Goal: Task Accomplishment & Management: Manage account settings

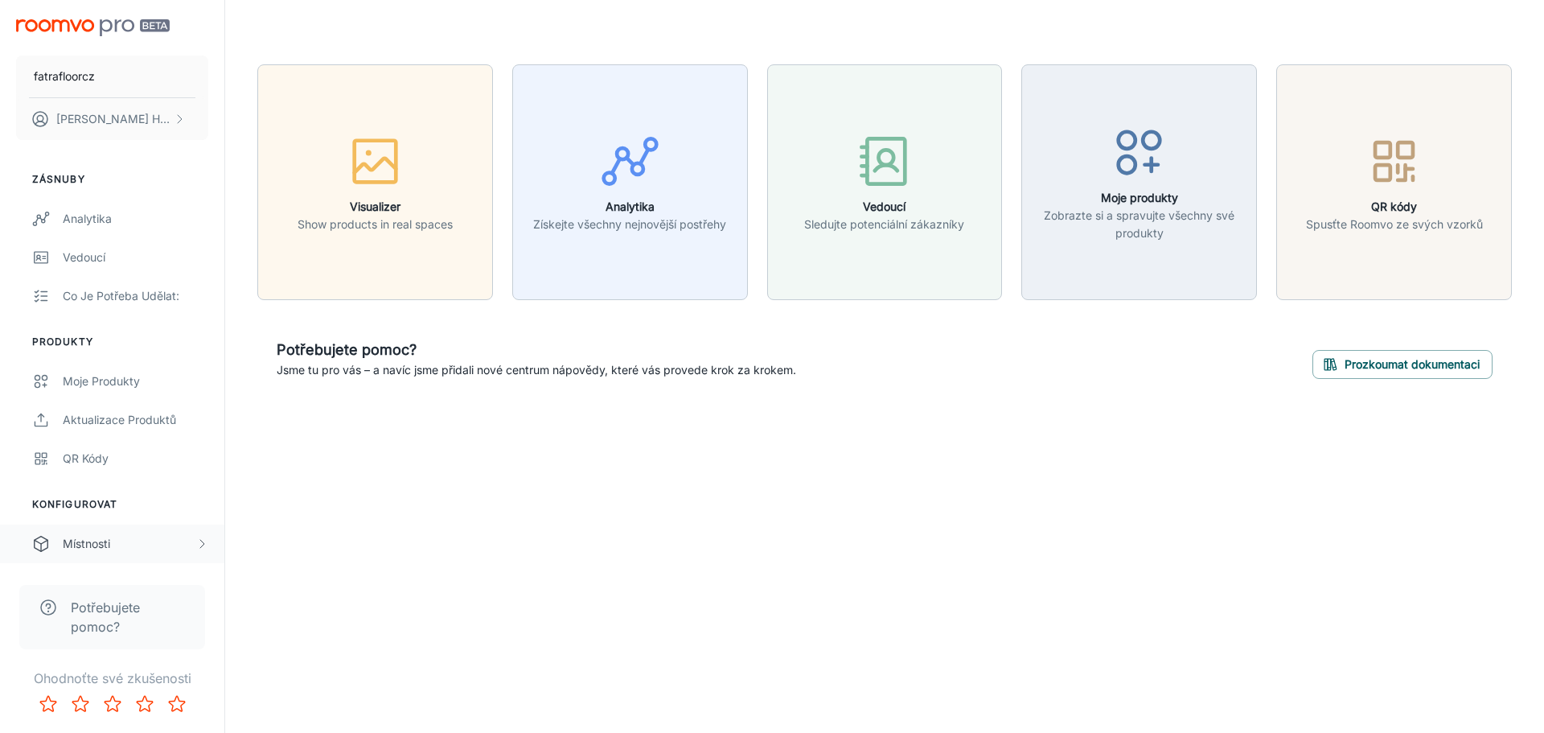
drag, startPoint x: 107, startPoint y: 529, endPoint x: 150, endPoint y: 535, distance: 43.0
click at [107, 529] on div "Místnosti" at bounding box center [112, 543] width 224 height 39
click at [274, 537] on div "fatrafloorcz David Hrdina Zásnuby Analytika Vedoucí Co je potřeba udělat: Produ…" at bounding box center [772, 366] width 1544 height 733
drag, startPoint x: 274, startPoint y: 537, endPoint x: 199, endPoint y: 543, distance: 75.0
click at [274, 537] on div "fatrafloorcz David Hrdina Zásnuby Analytika Vedoucí Co je potřeba udělat: Produ…" at bounding box center [772, 366] width 1544 height 733
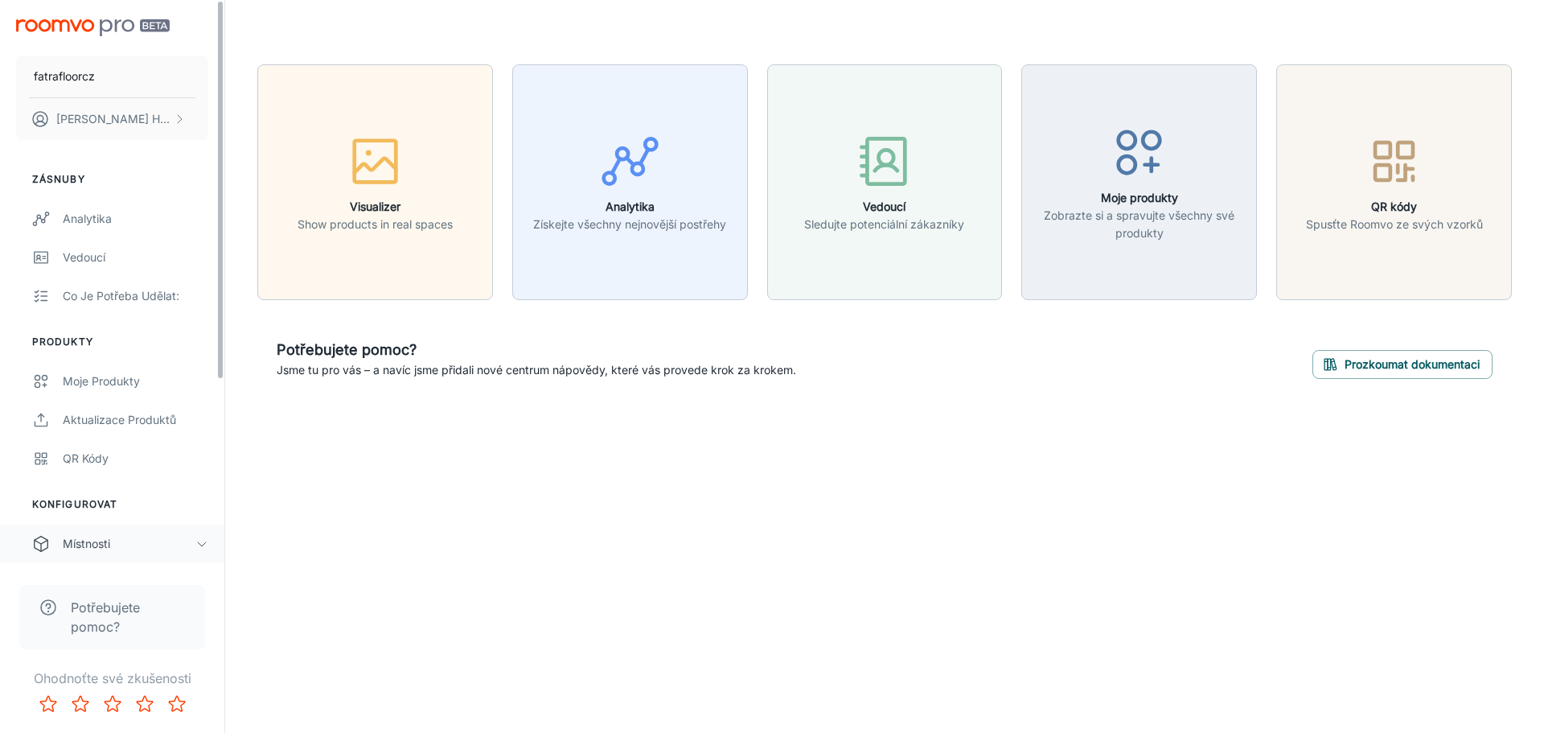
click at [194, 543] on div "Místnosti" at bounding box center [129, 544] width 133 height 18
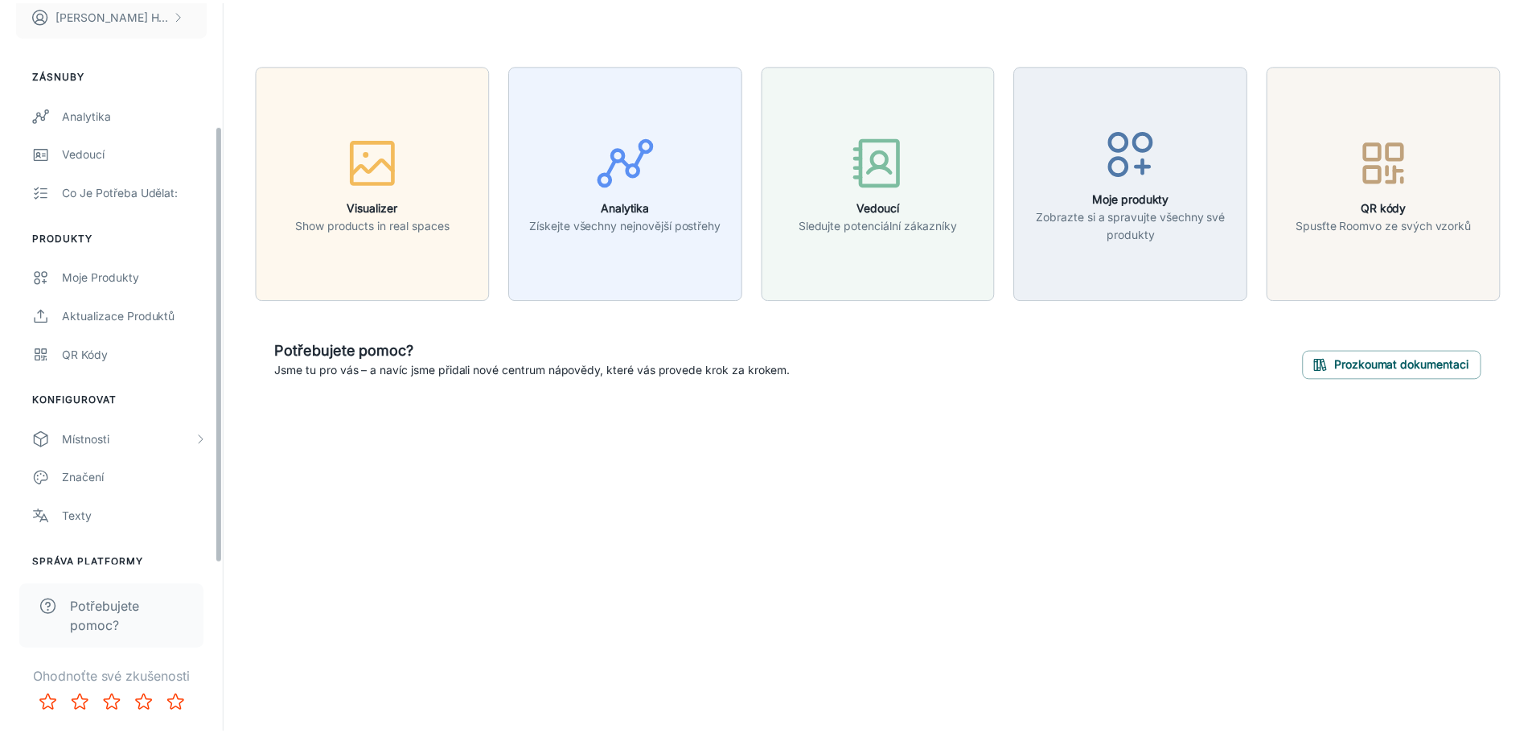
scroll to position [160, 0]
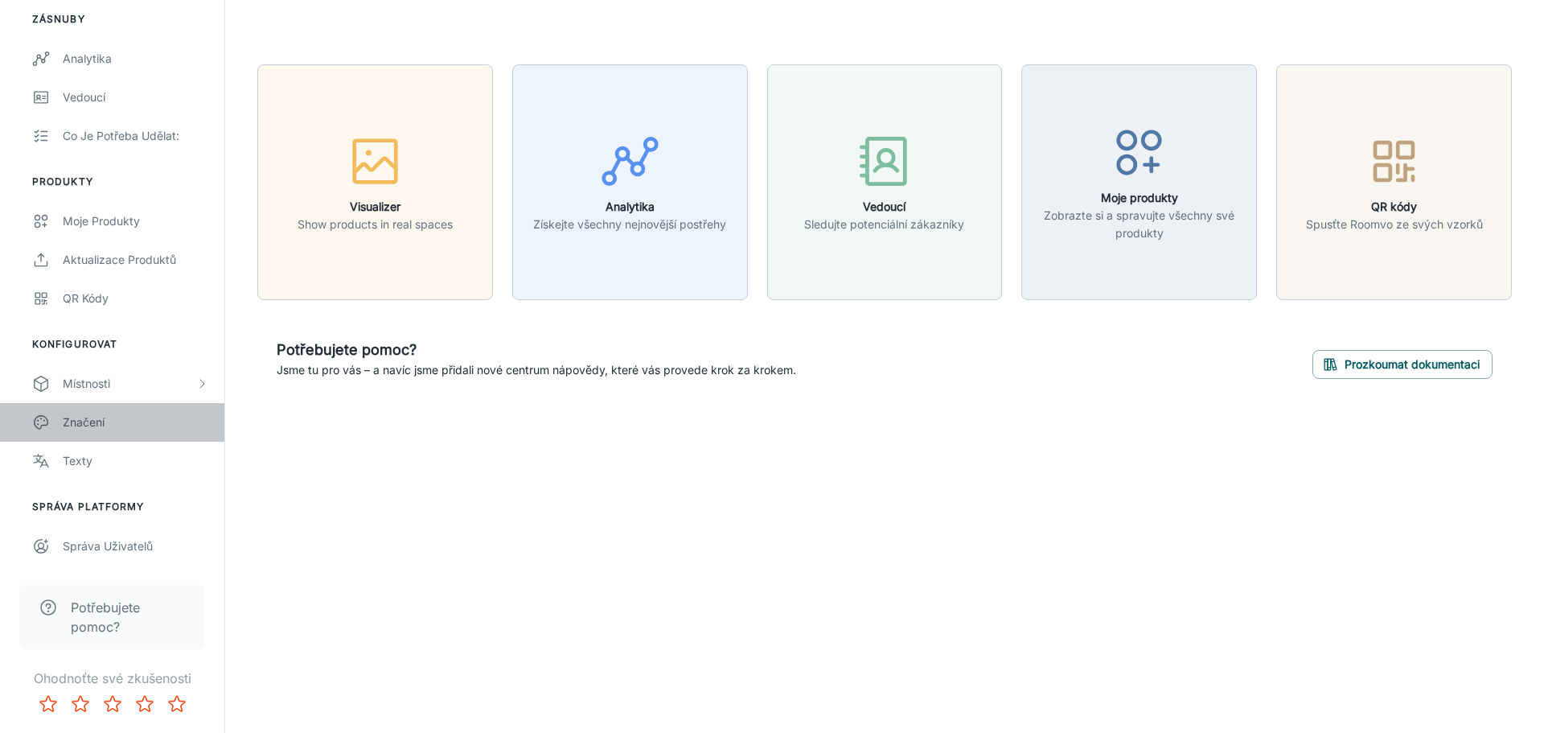
click at [110, 424] on div "Značení" at bounding box center [136, 422] width 146 height 18
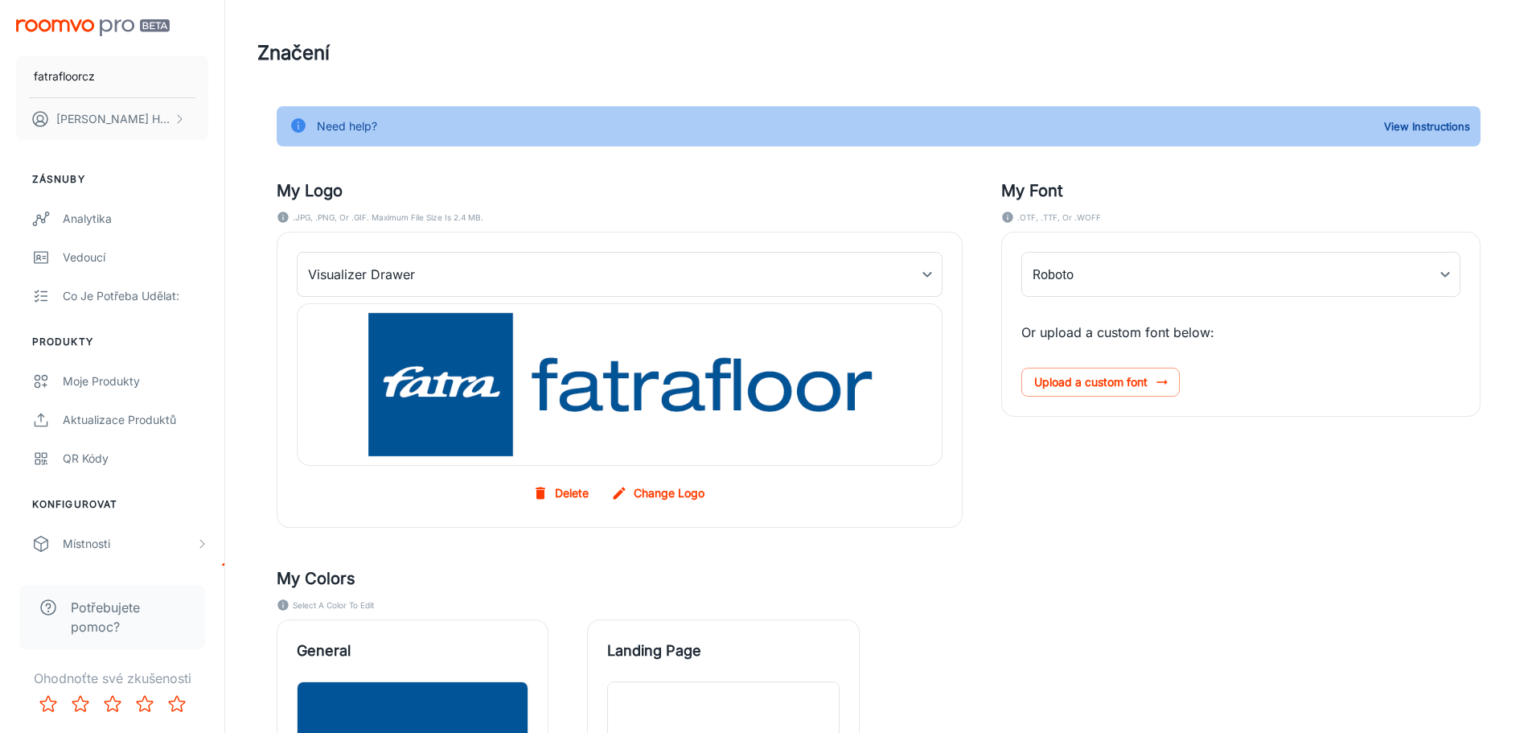
type input "oswald', 'Roboto"
click at [185, 544] on div "Místnosti" at bounding box center [129, 544] width 133 height 18
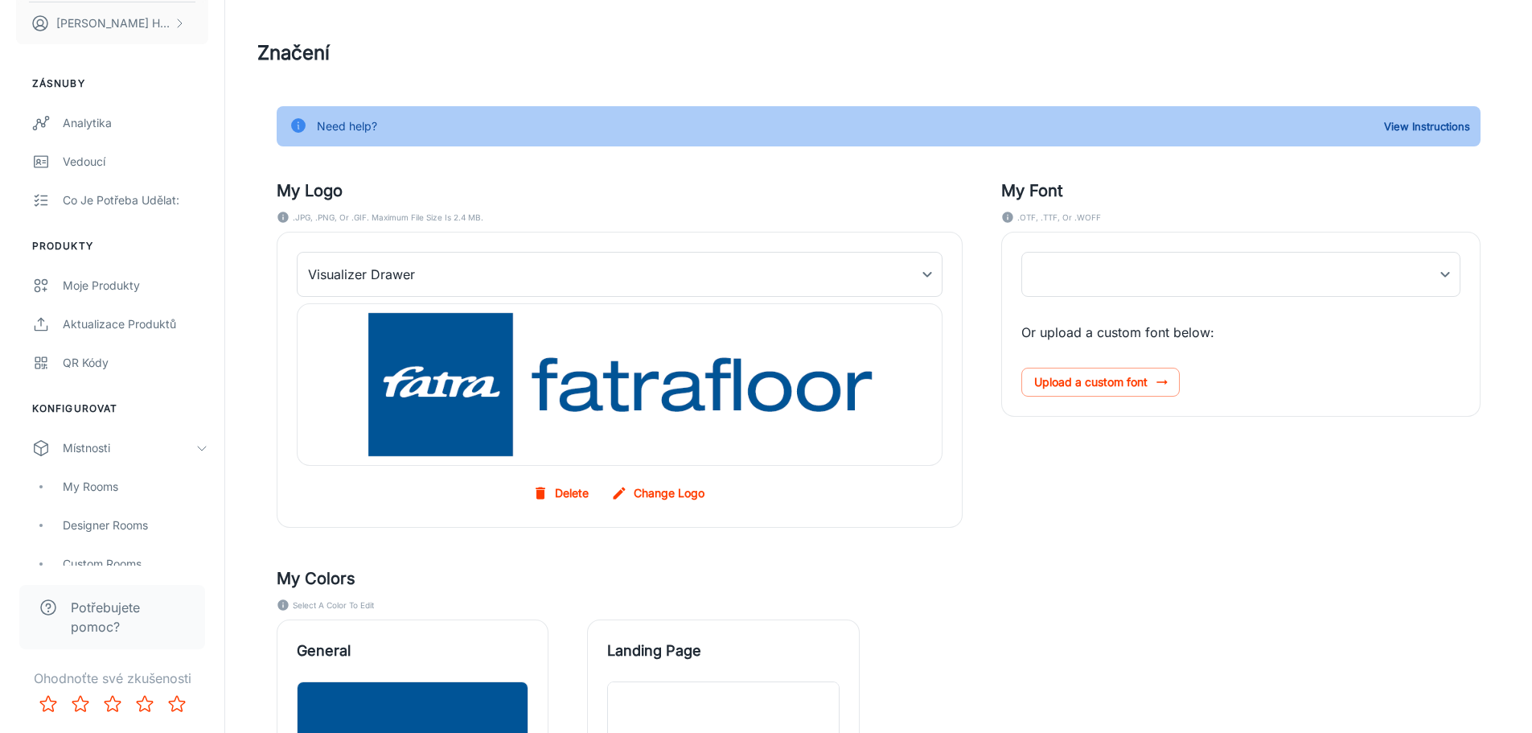
scroll to position [241, 0]
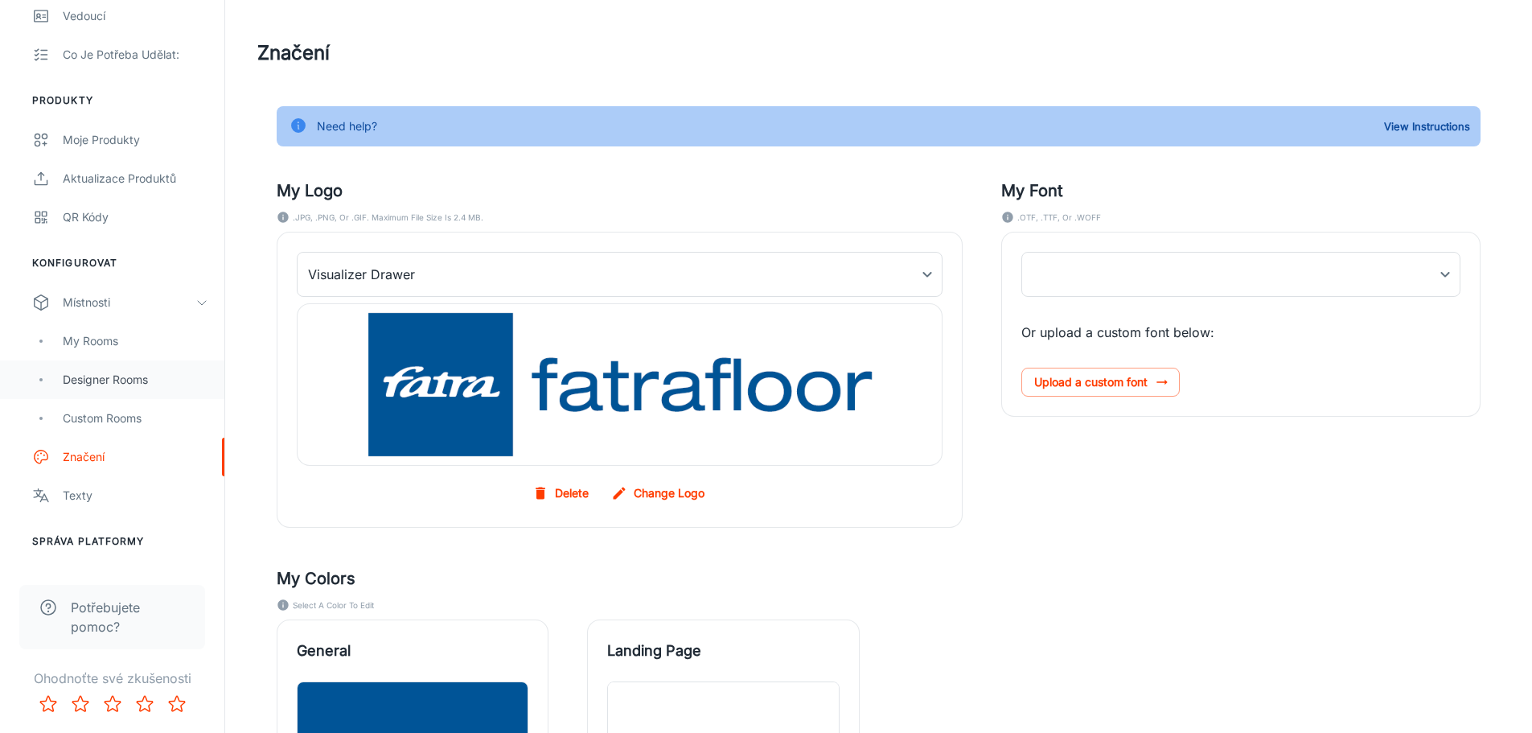
click at [150, 379] on div "Designer Rooms" at bounding box center [136, 380] width 146 height 18
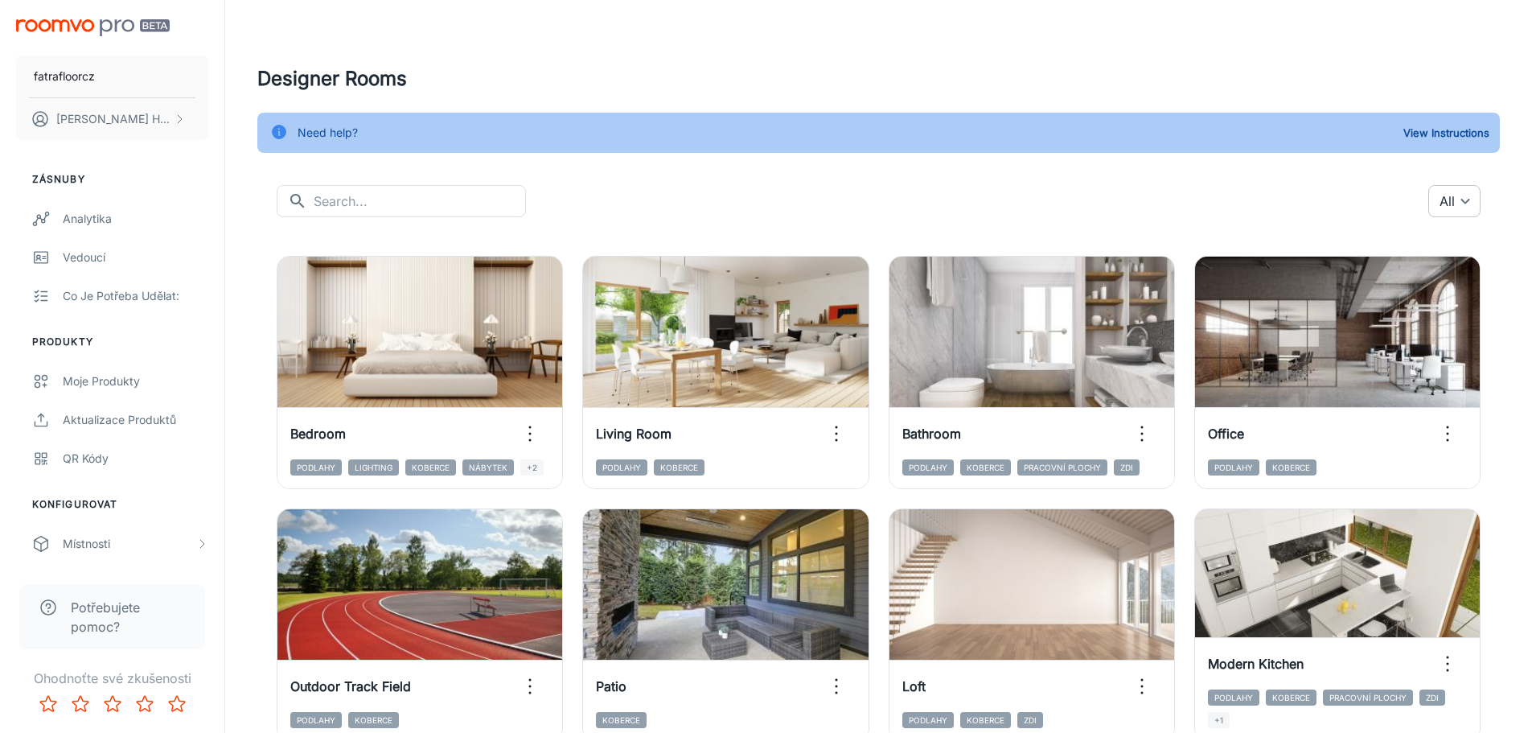
click at [1443, 199] on body "fatrafloorcz David Hrdina Zásnuby Analytika Vedoucí Co je potřeba udělat: Produ…" at bounding box center [766, 366] width 1532 height 733
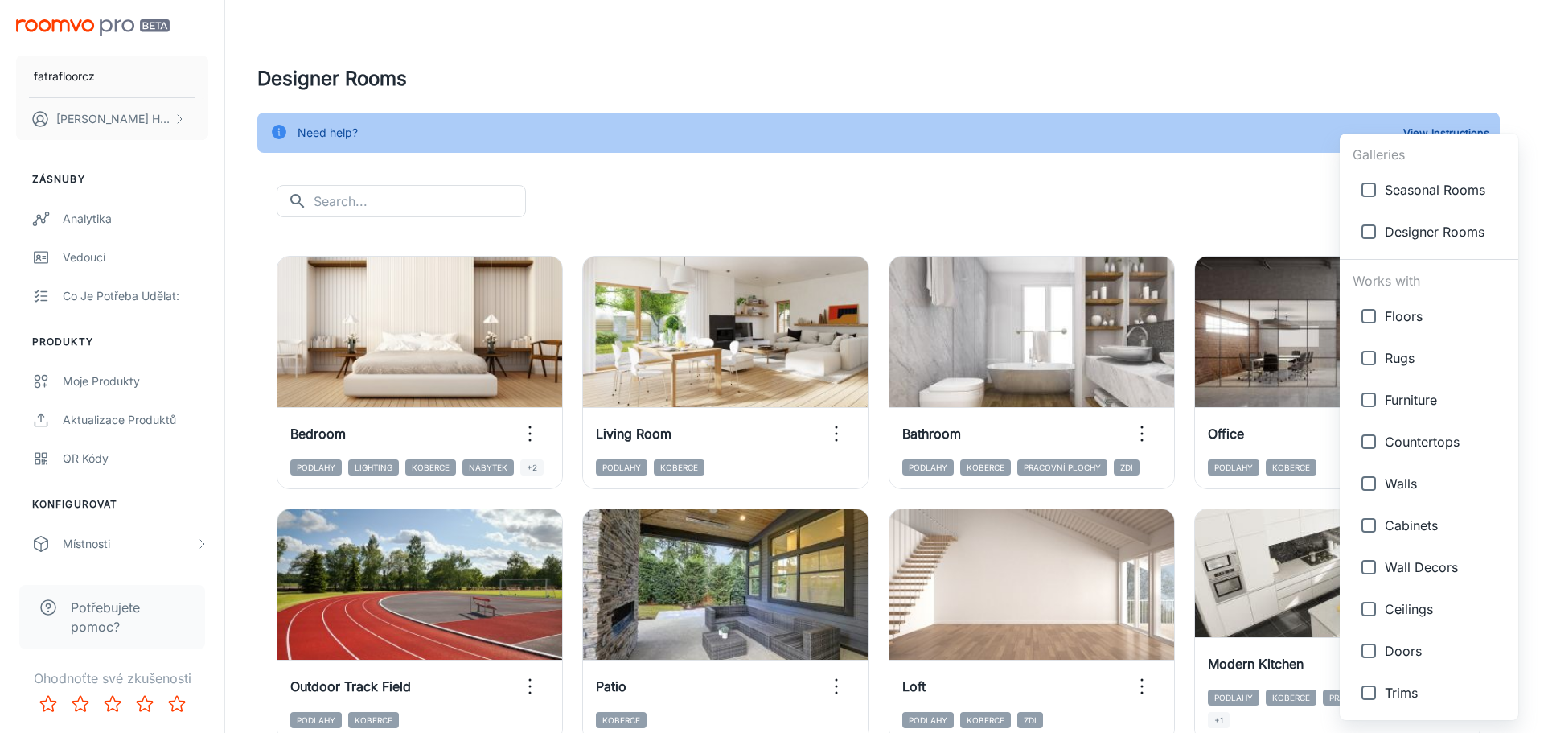
click at [1404, 318] on span "Floors" at bounding box center [1445, 315] width 121 height 19
type input "{"type":"productType","id":"1"}"
checkbox input "true"
click at [1170, 172] on div at bounding box center [772, 366] width 1544 height 733
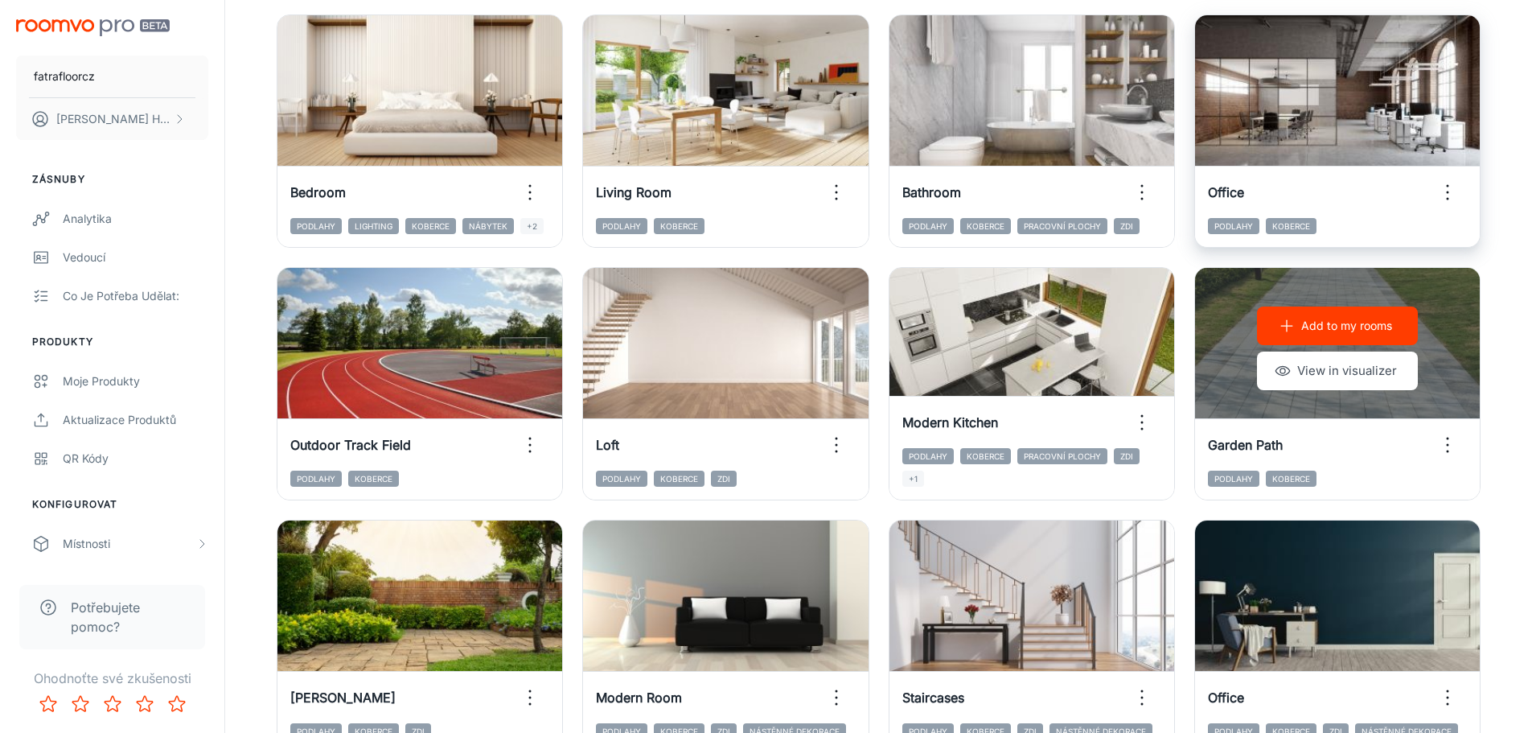
scroll to position [80, 0]
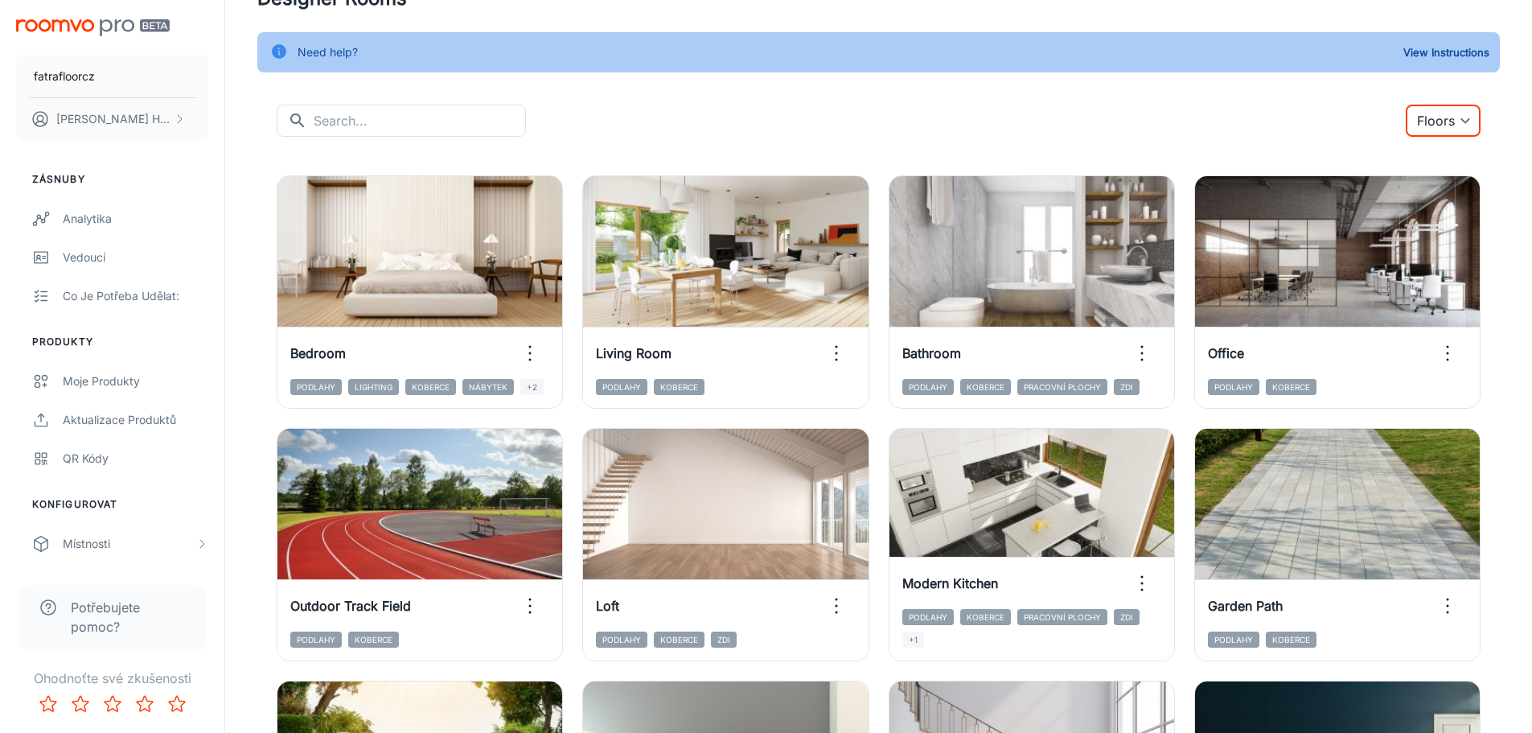
click at [1425, 128] on body "fatrafloorcz David Hrdina Zásnuby Analytika Vedoucí Co je potřeba udělat: Produ…" at bounding box center [766, 286] width 1532 height 733
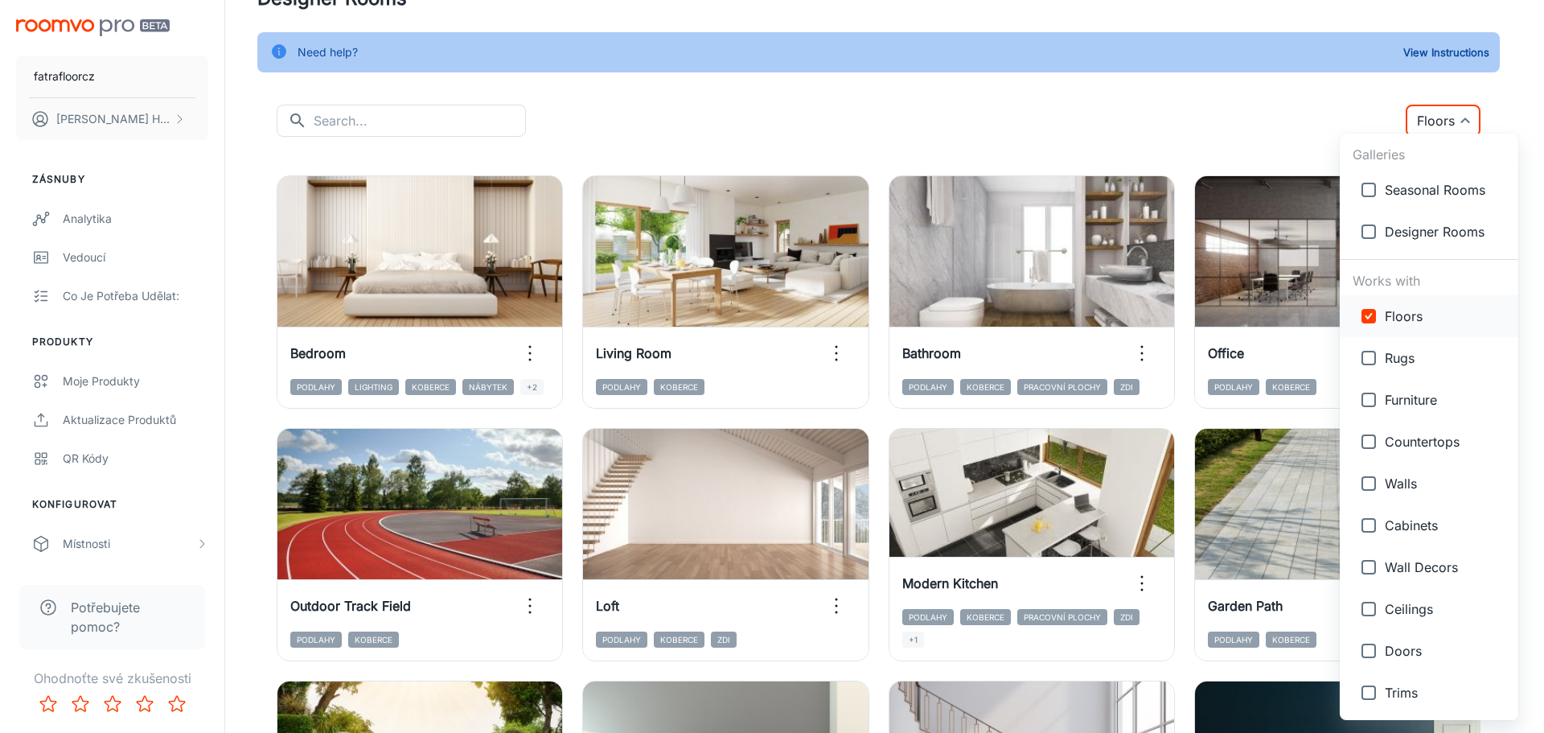
click at [1385, 317] on span "Floors" at bounding box center [1445, 315] width 121 height 19
checkbox input "false"
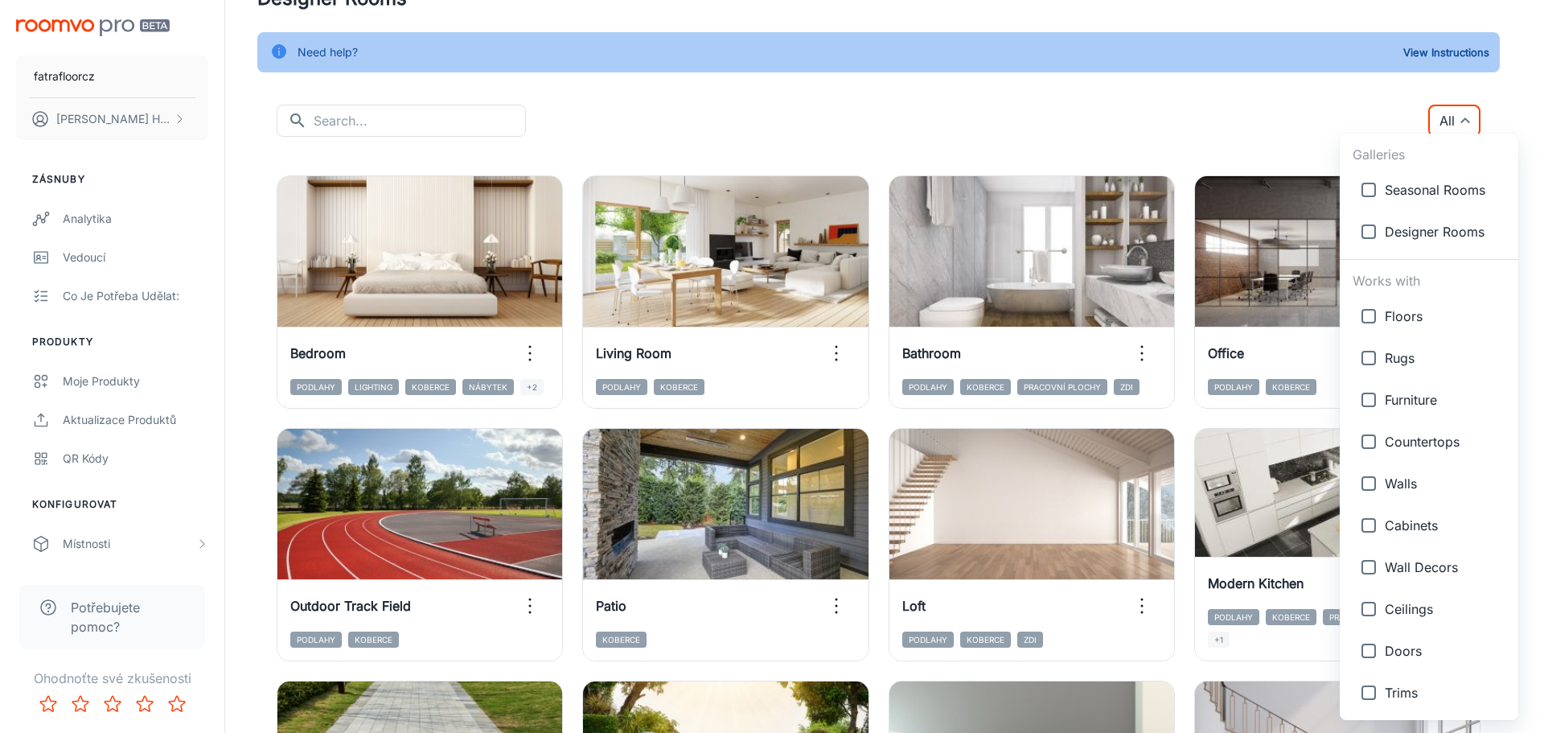
click at [1423, 186] on span "Seasonal Rooms" at bounding box center [1445, 189] width 121 height 19
type input "{"type":"gallery","id":7}"
checkbox input "true"
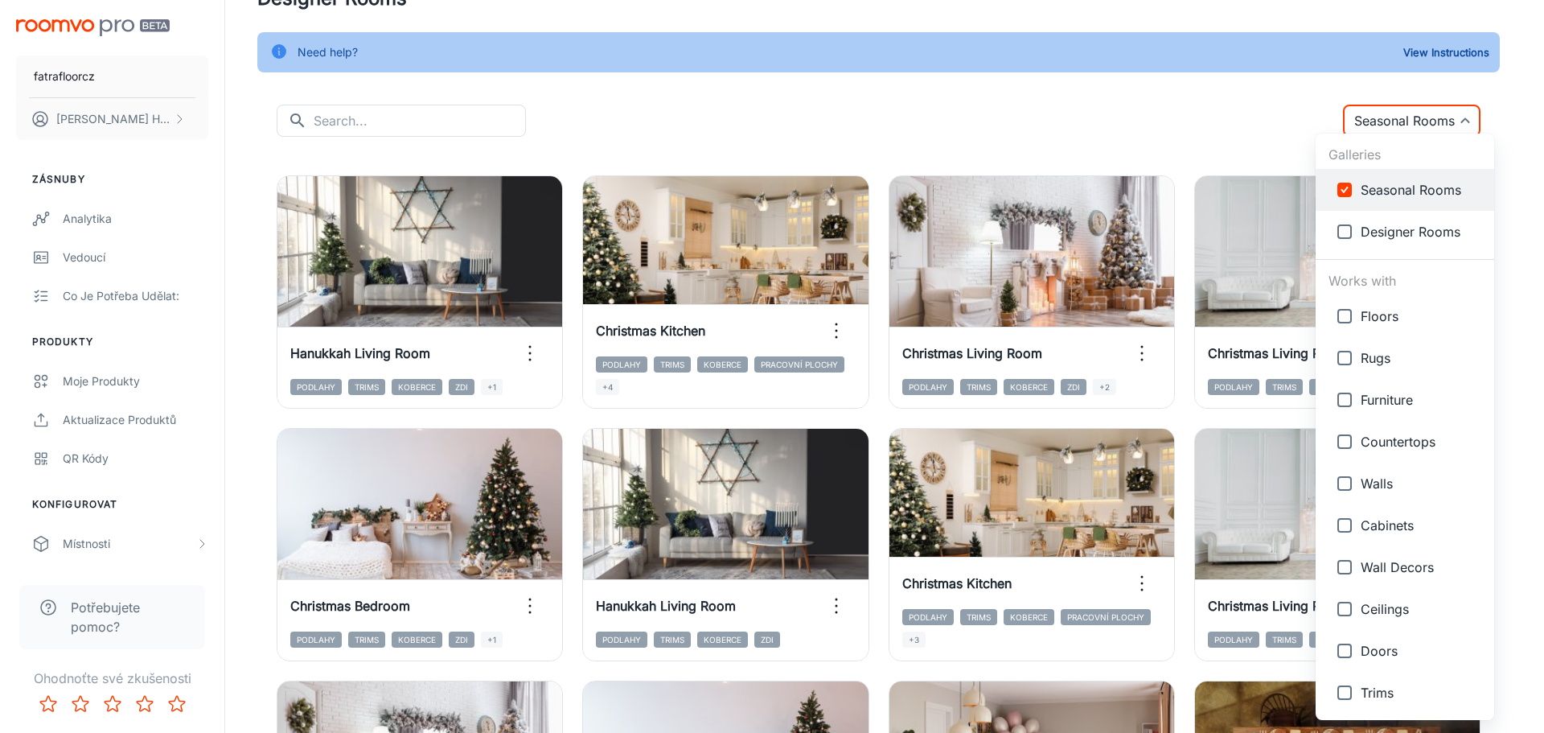
click at [1412, 224] on span "Designer Rooms" at bounding box center [1421, 231] width 121 height 19
type input "{"type":"gallery","id":7},{"type":"gallery","id":4}"
checkbox input "true"
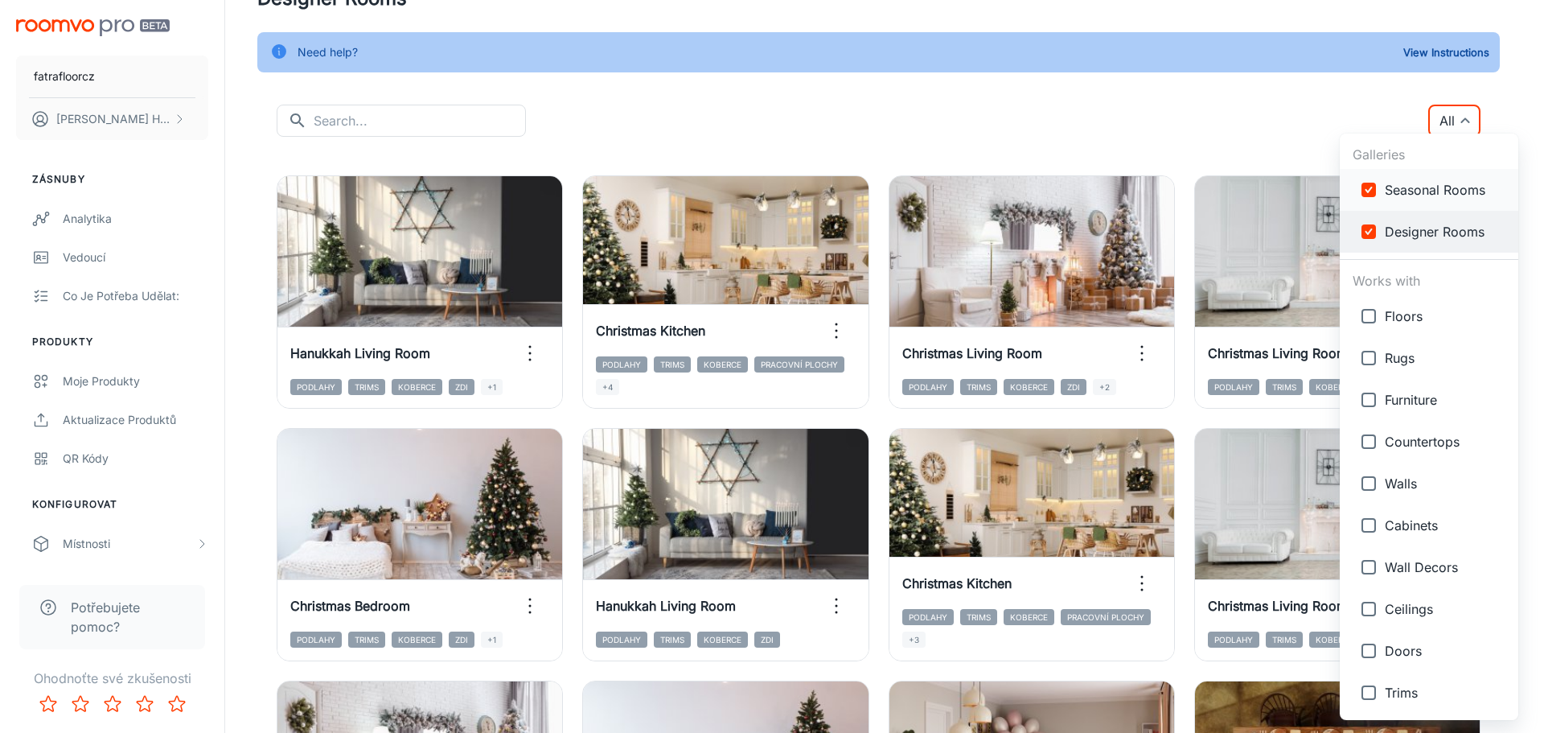
click at [1410, 185] on span "Seasonal Rooms" at bounding box center [1445, 189] width 121 height 19
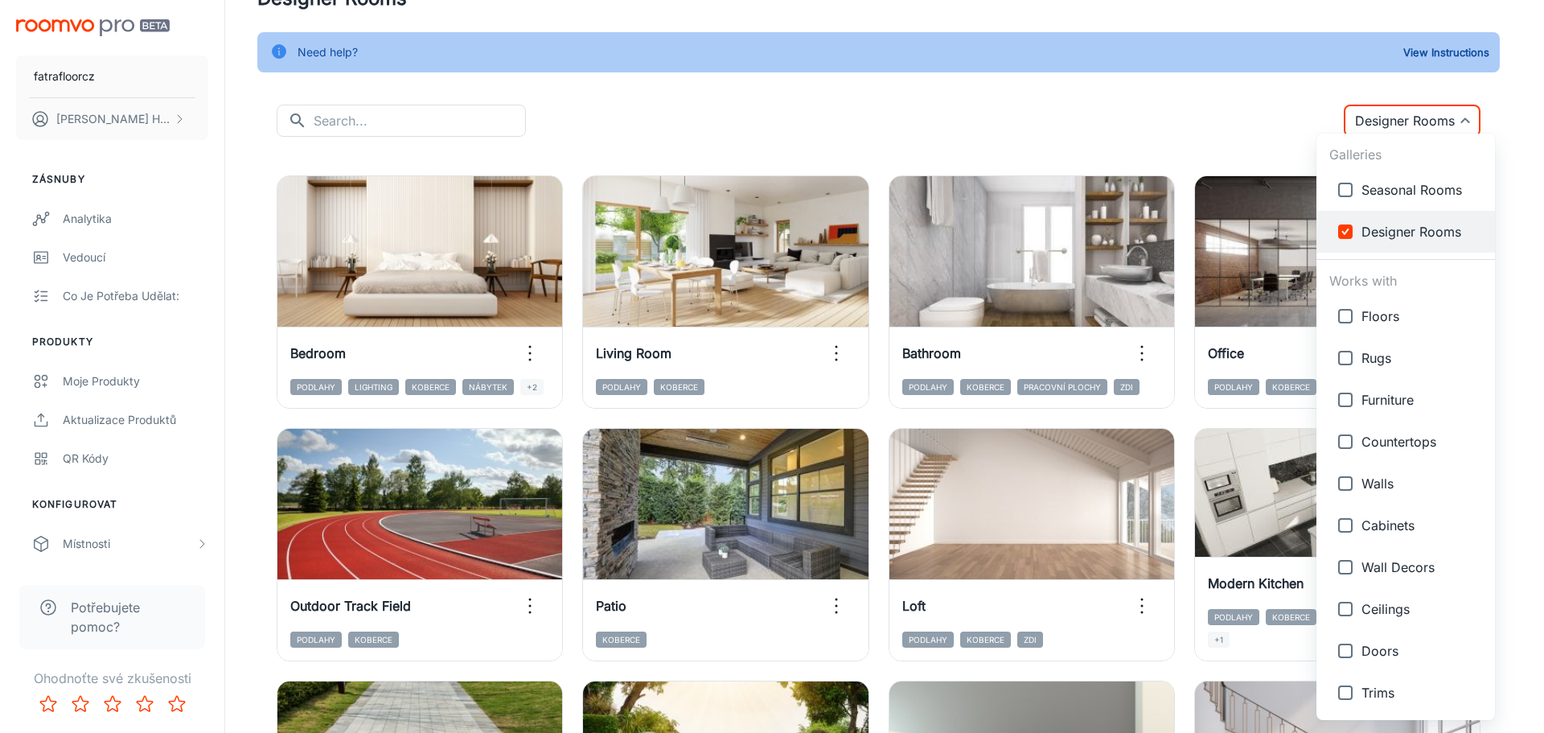
type input "{"type":"gallery","id":4}"
checkbox input "false"
click at [1416, 228] on span "Designer Rooms" at bounding box center [1422, 231] width 121 height 19
checkbox input "false"
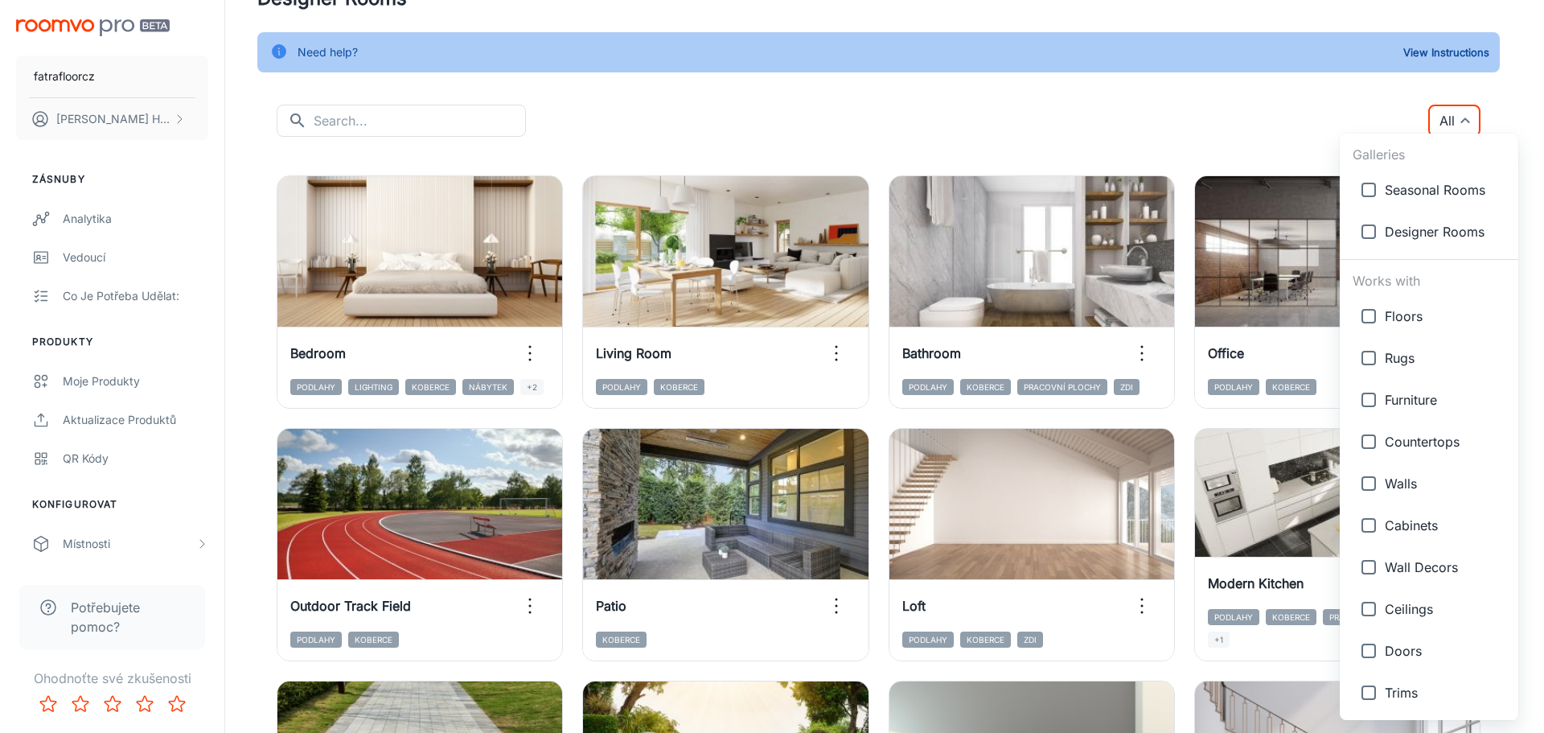
click at [1143, 109] on div at bounding box center [772, 366] width 1544 height 733
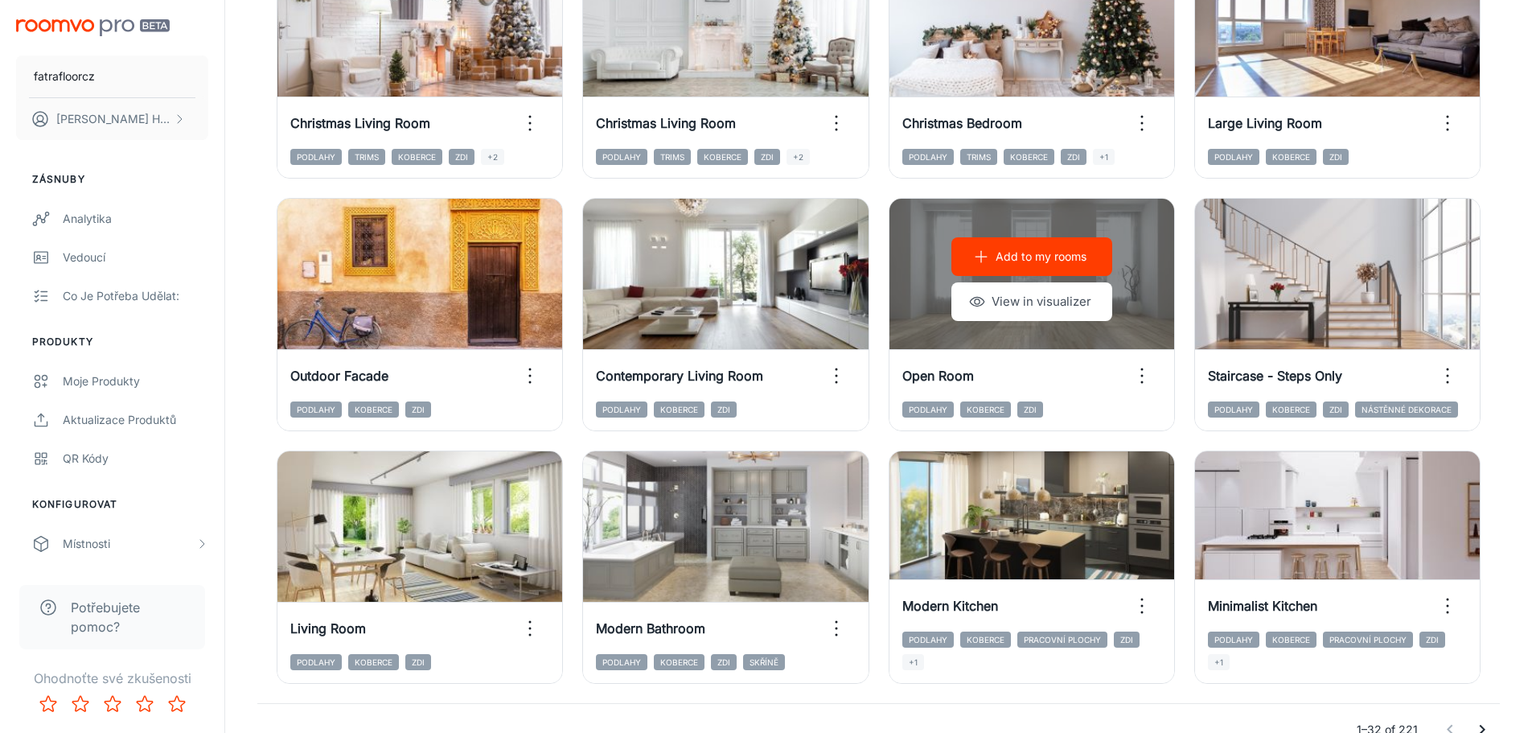
scroll to position [1609, 0]
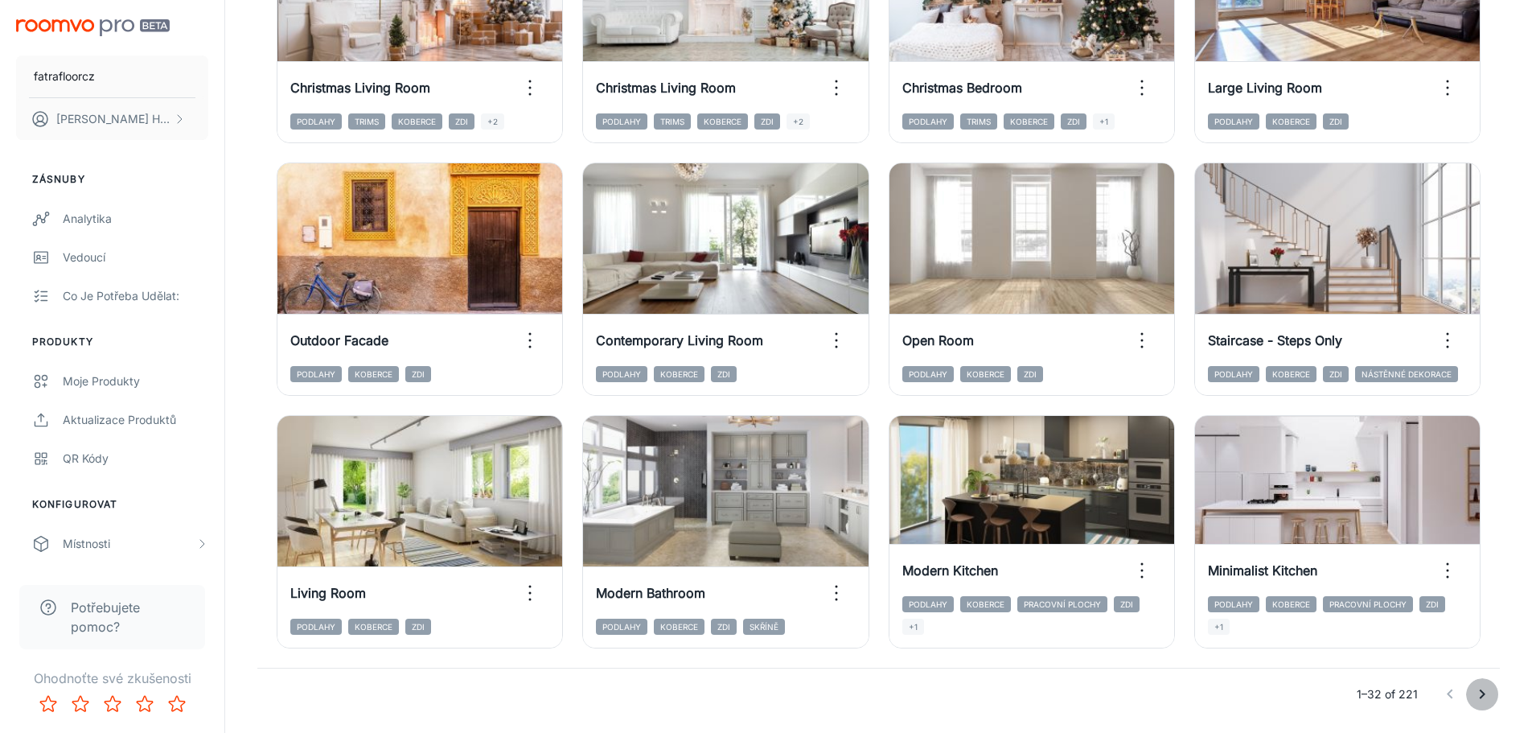
click at [1484, 690] on icon "Go to next page" at bounding box center [1482, 693] width 19 height 19
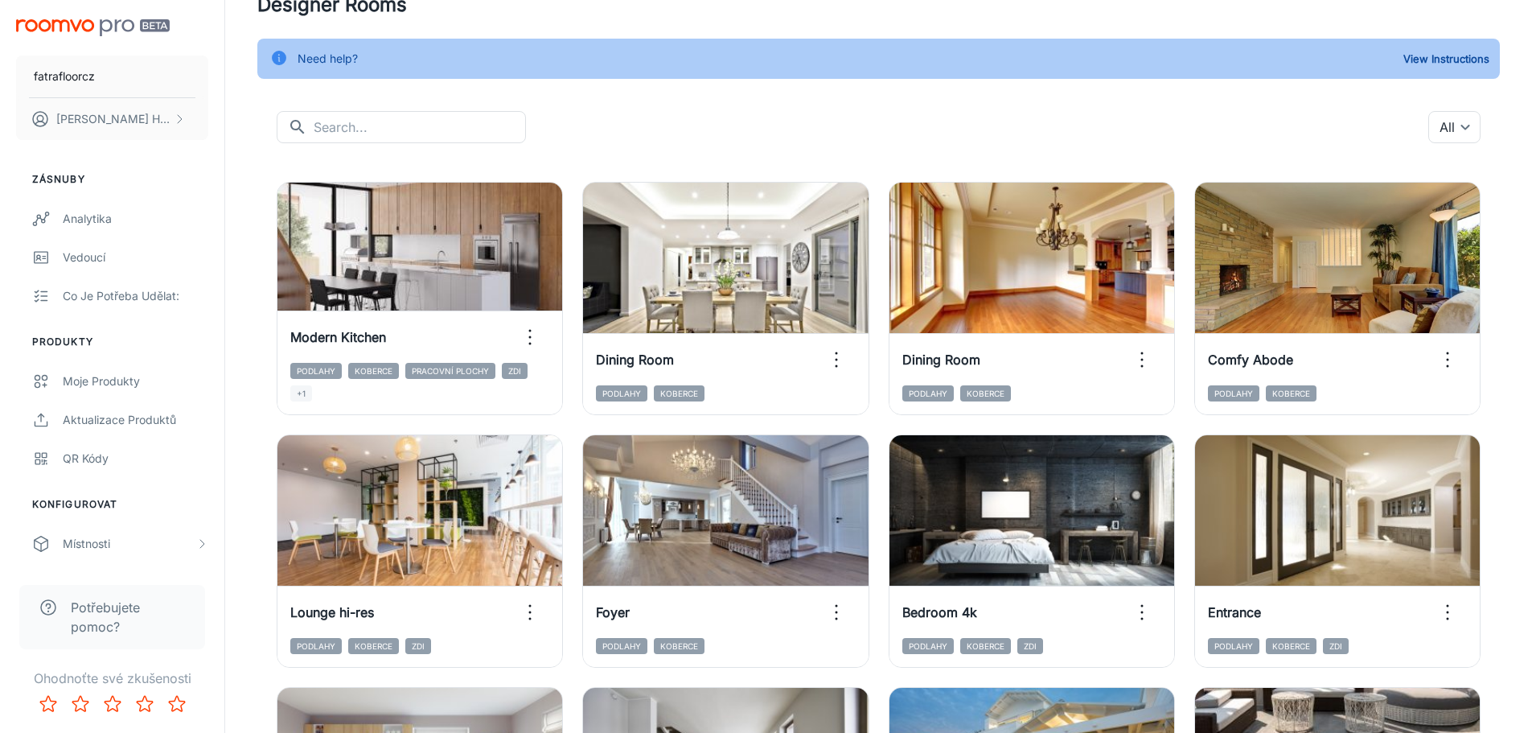
scroll to position [0, 0]
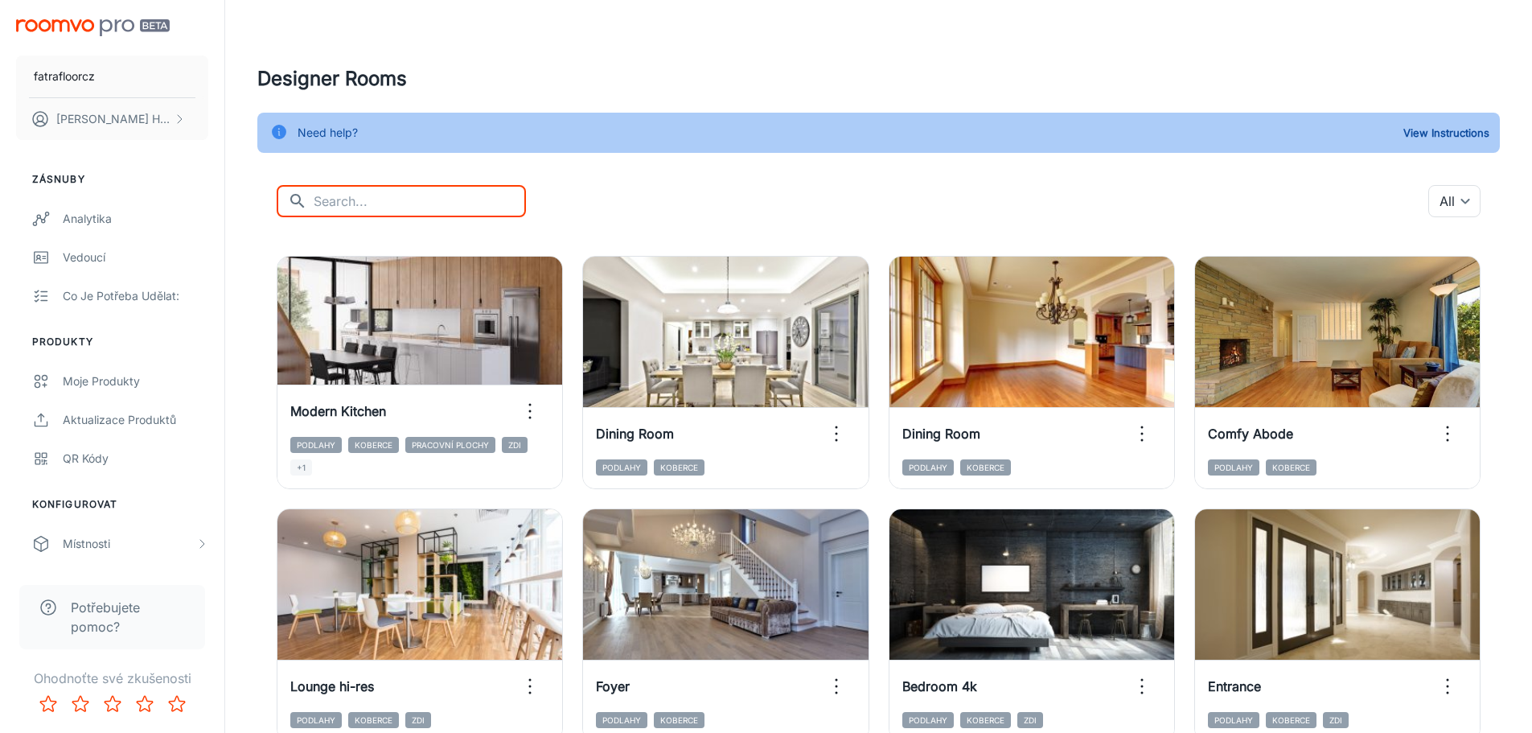
click at [383, 187] on input "text" at bounding box center [420, 201] width 212 height 32
type input "study"
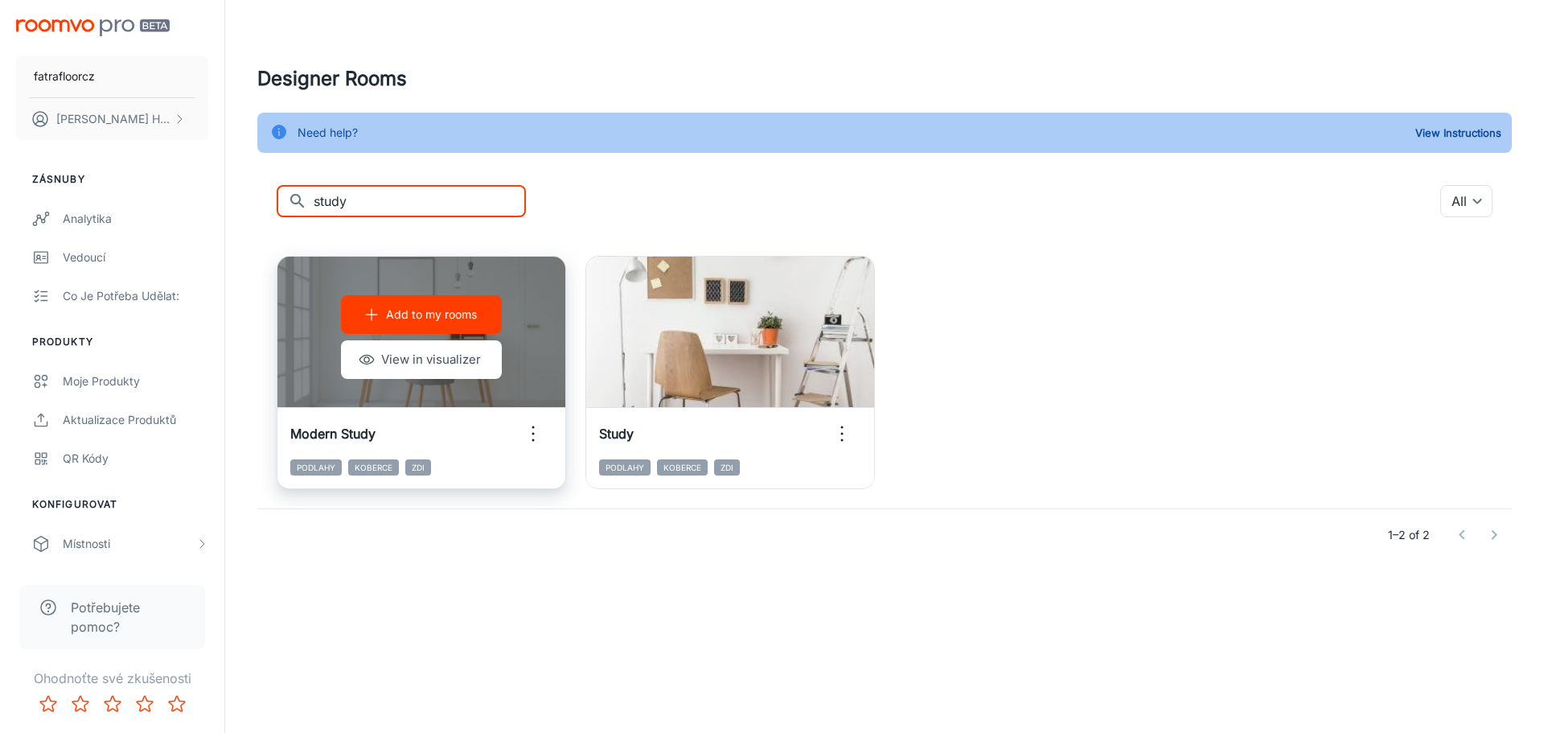
click at [509, 391] on div "Add to my rooms View in visualizer" at bounding box center [421, 337] width 288 height 161
click at [532, 442] on icon "button" at bounding box center [533, 434] width 26 height 26
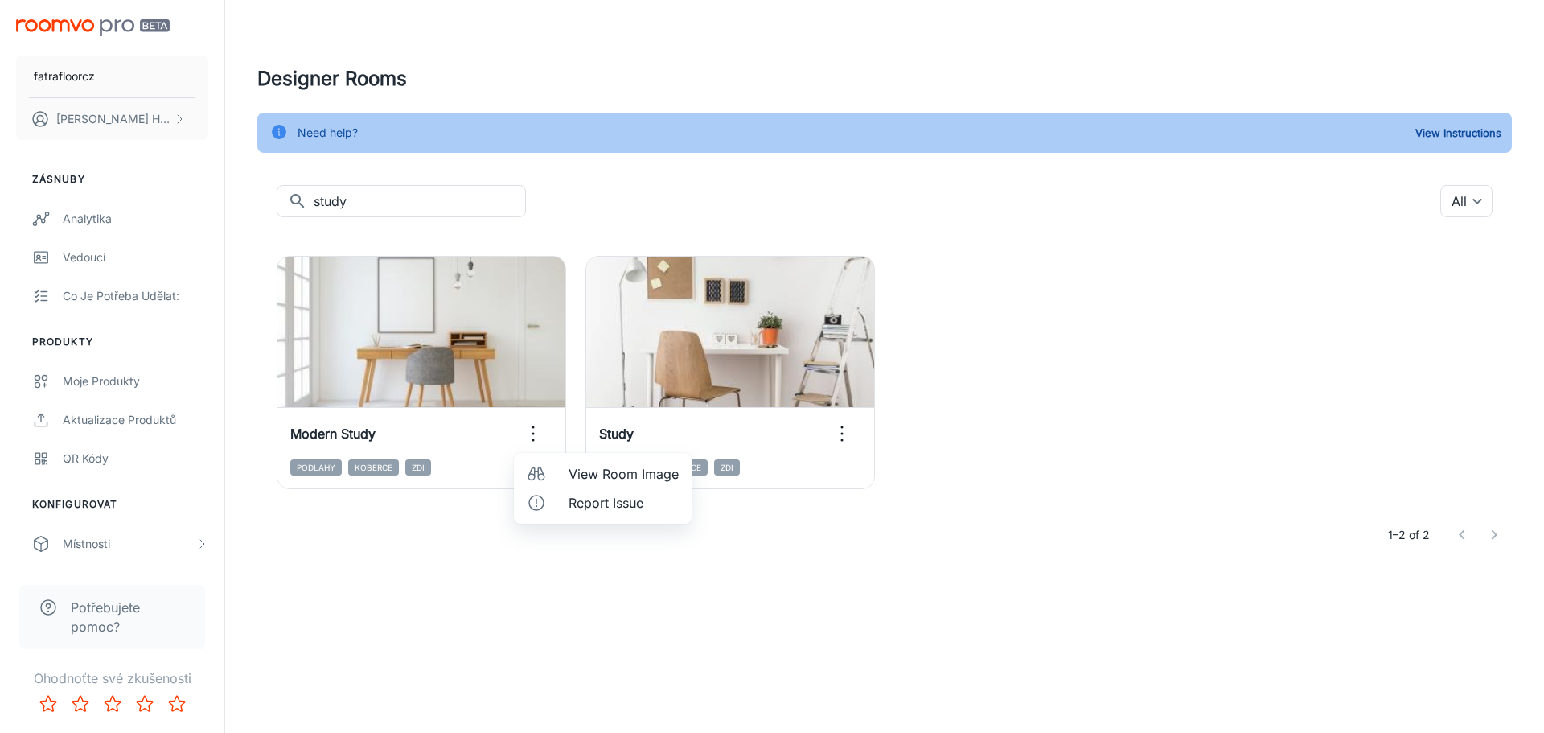
click at [660, 471] on span "View Room Image" at bounding box center [624, 473] width 110 height 19
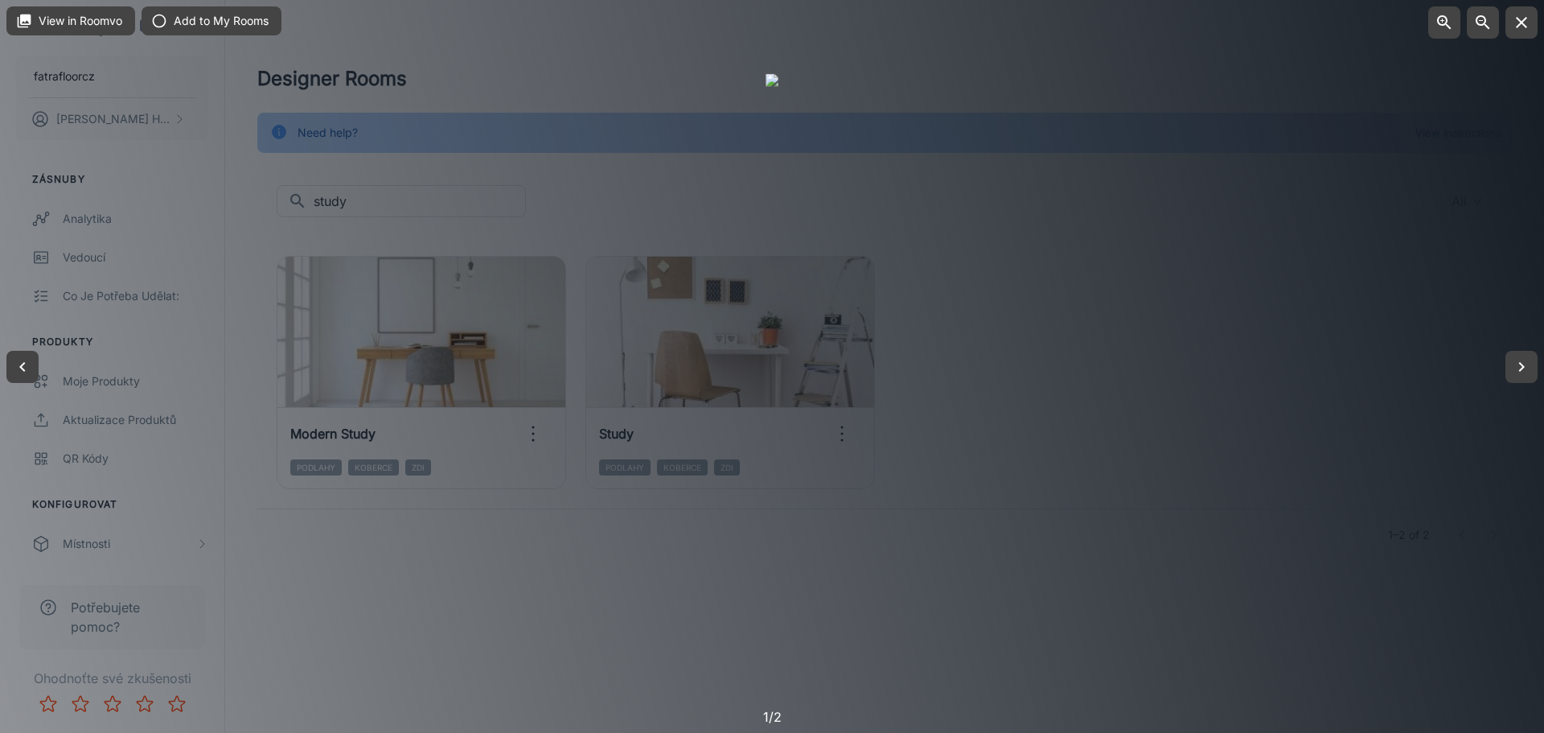
click at [1194, 493] on div at bounding box center [772, 366] width 1544 height 733
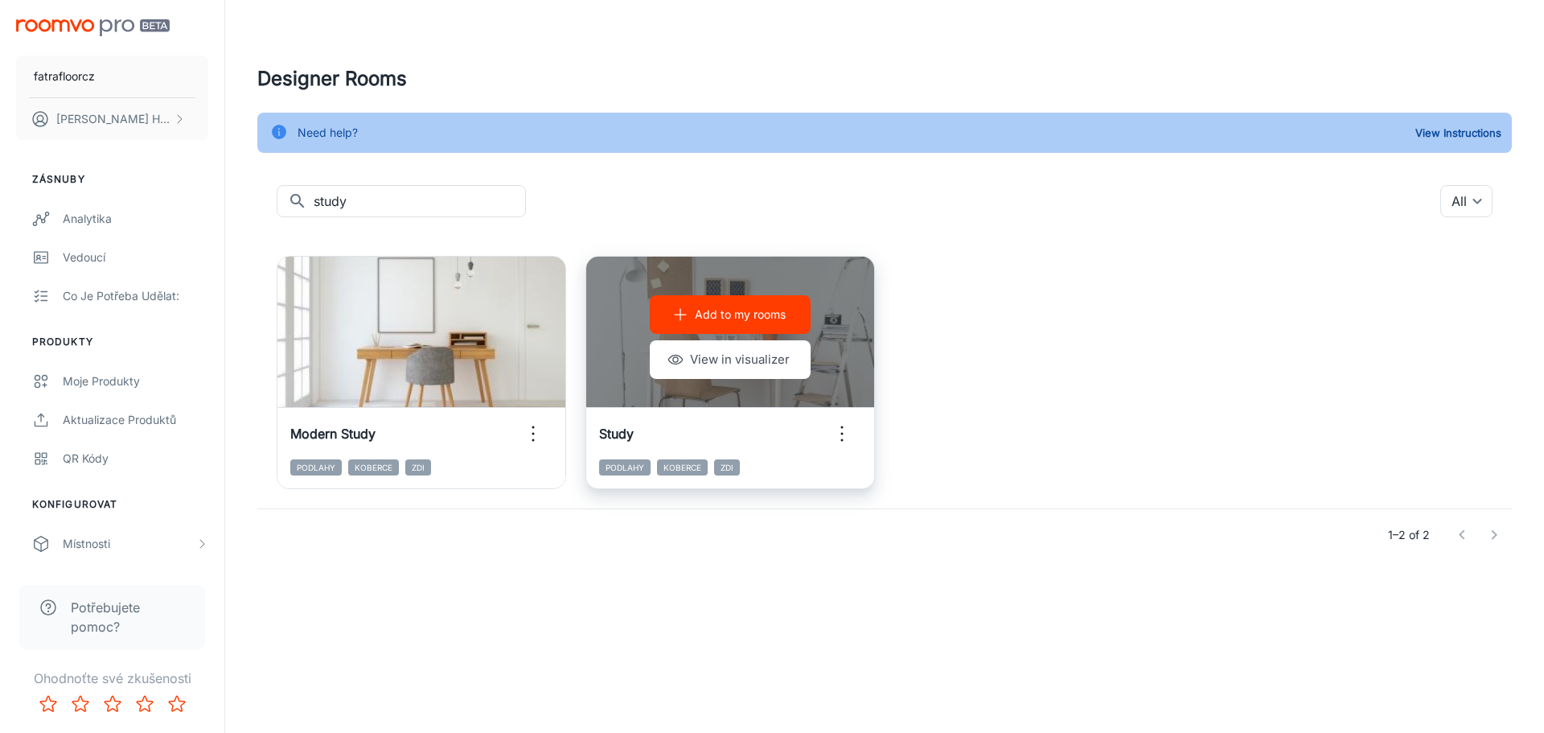
click at [845, 429] on icon "button" at bounding box center [842, 434] width 26 height 26
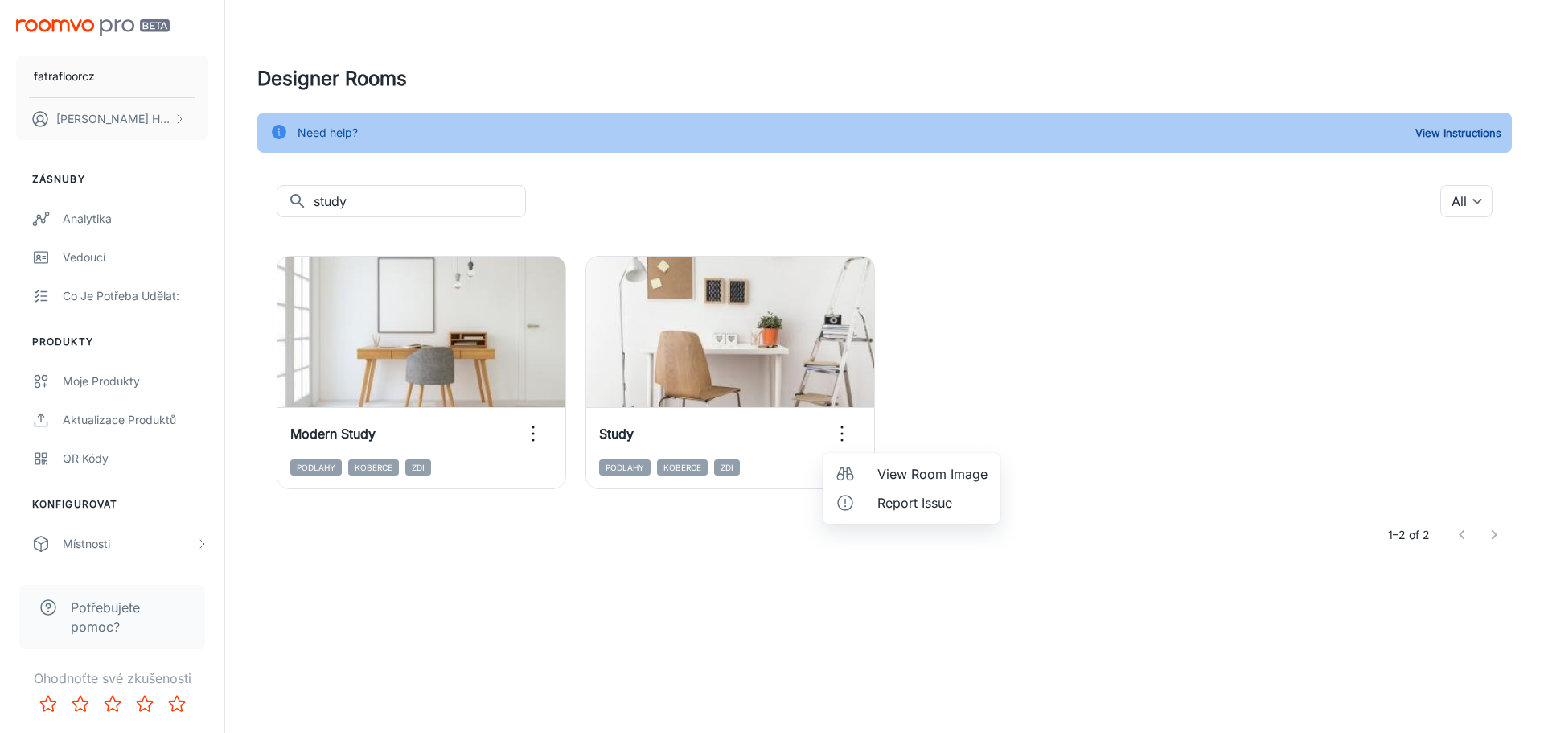
click at [858, 474] on div at bounding box center [850, 473] width 29 height 19
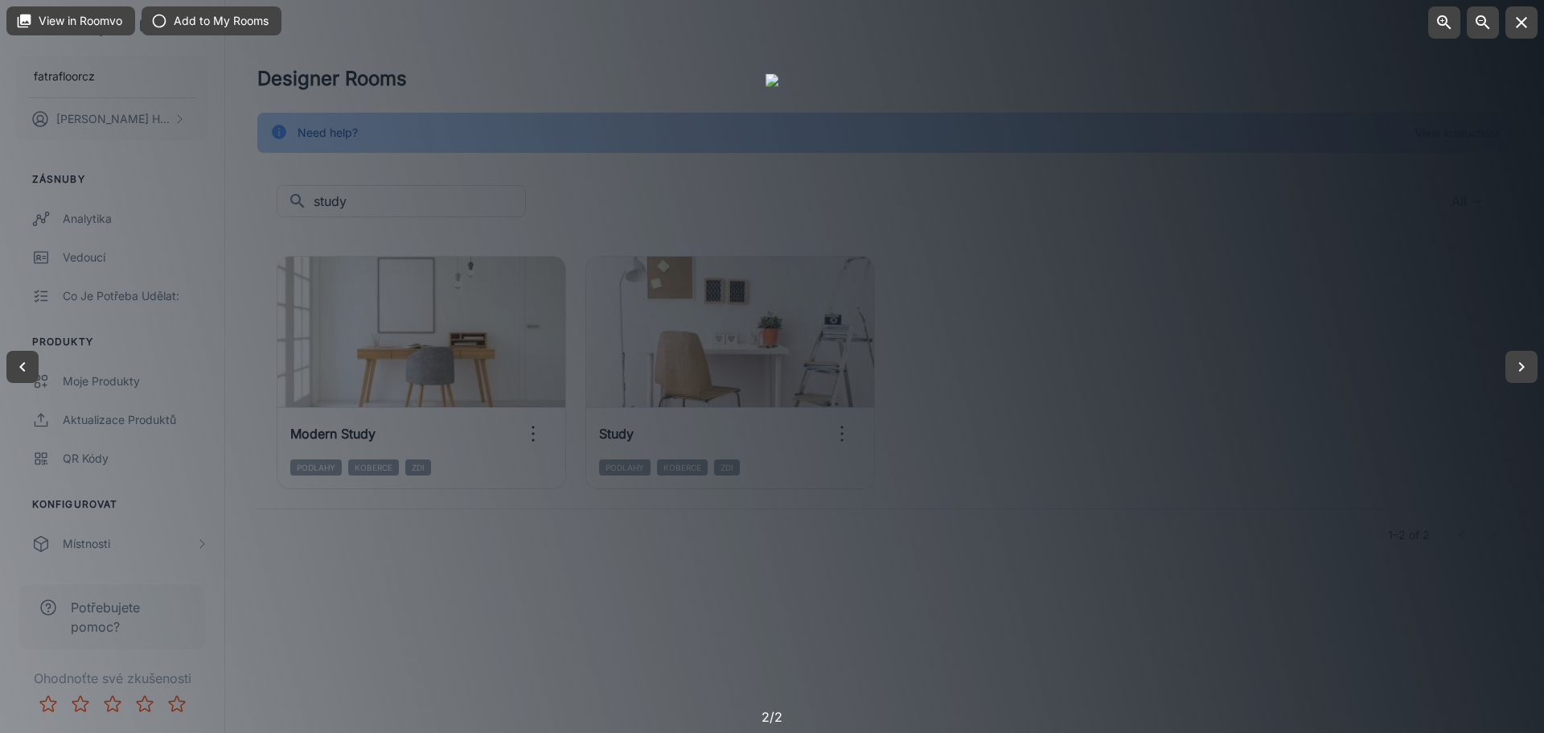
click at [1095, 450] on div at bounding box center [772, 366] width 1544 height 733
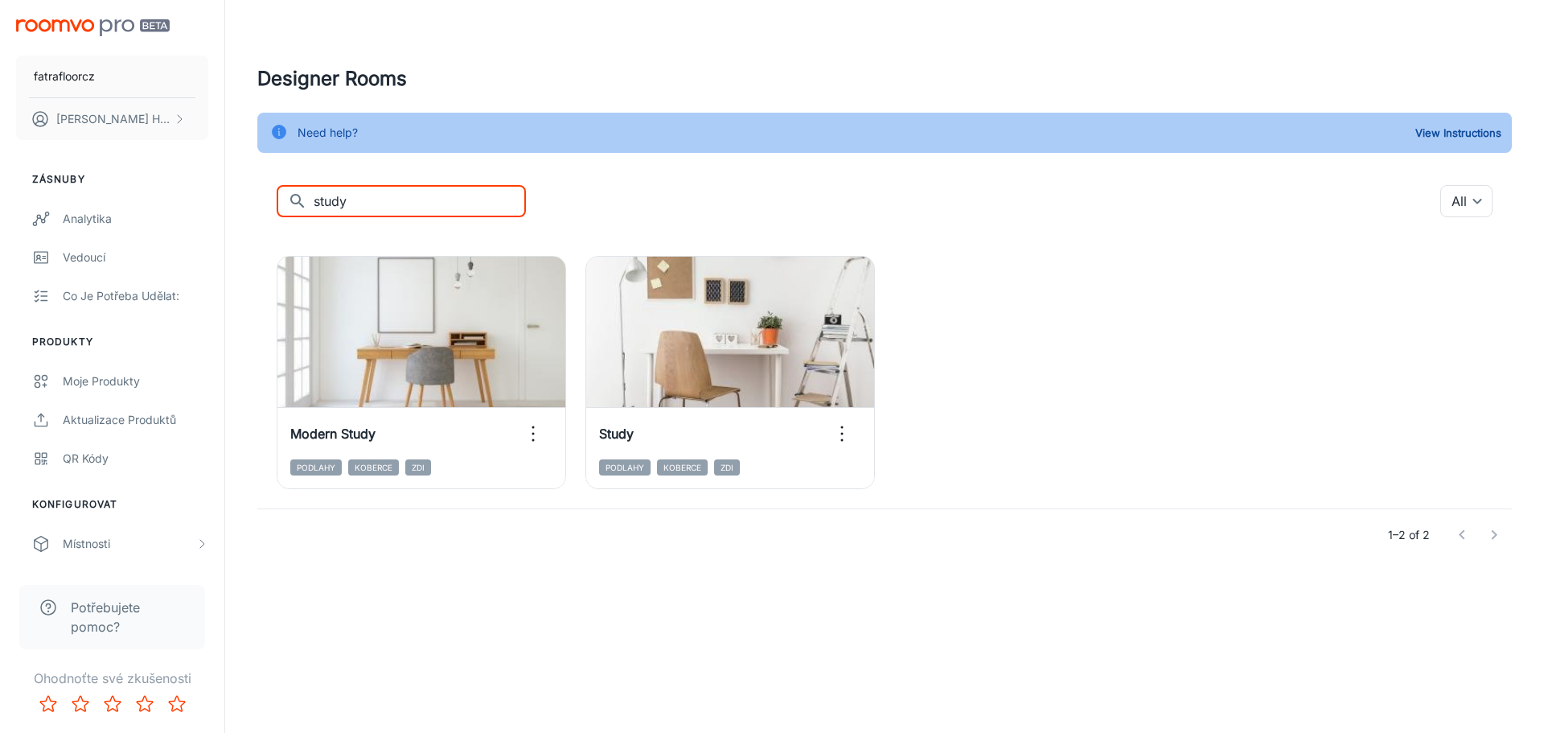
drag, startPoint x: 296, startPoint y: 203, endPoint x: 264, endPoint y: 203, distance: 32.2
click at [264, 203] on div "​ study ​ All ​ Add to my rooms View in visualizer Modern Study Podlahy Koberce…" at bounding box center [884, 373] width 1255 height 376
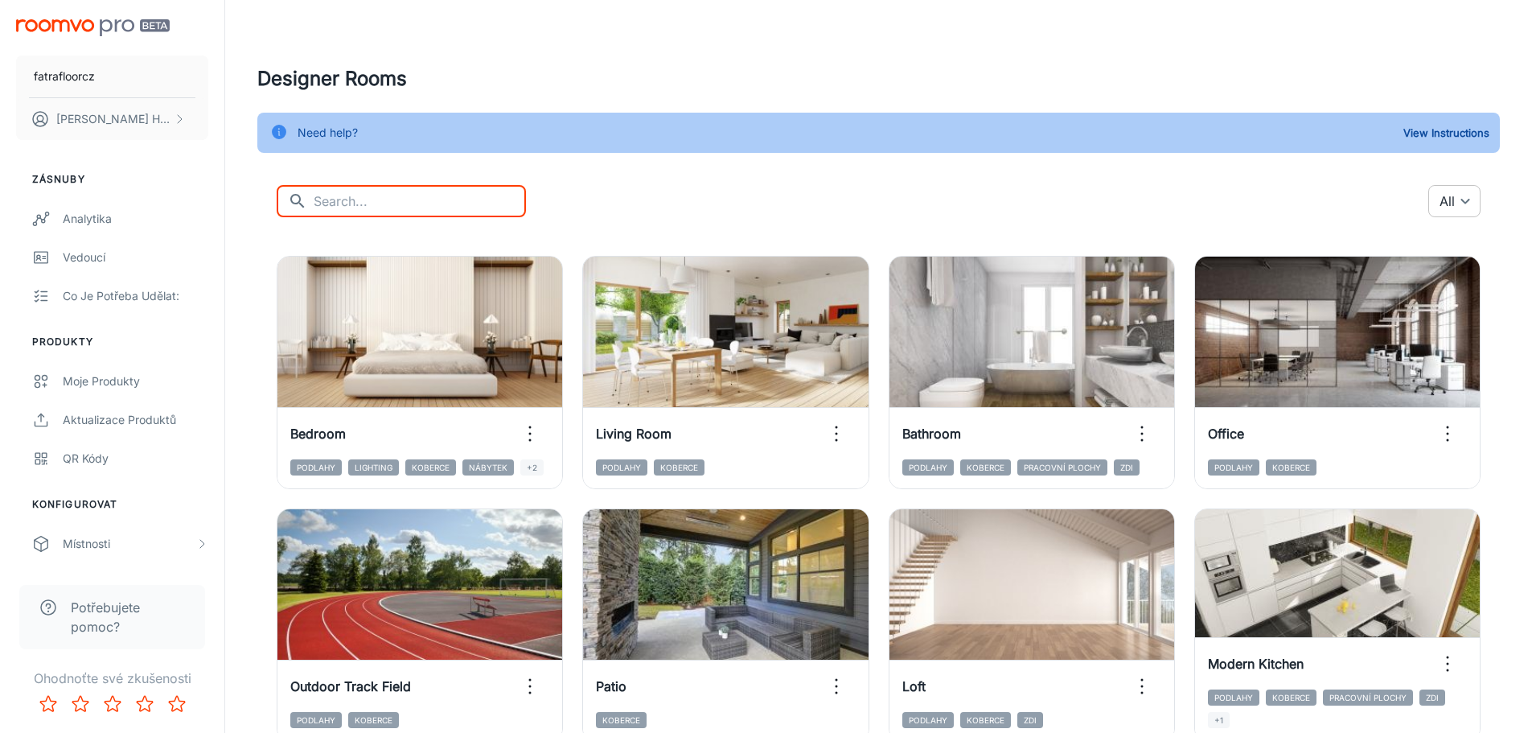
click at [1449, 198] on body "fatrafloorcz David Hrdina Zásnuby Analytika Vedoucí Co je potřeba udělat: Produ…" at bounding box center [766, 366] width 1532 height 733
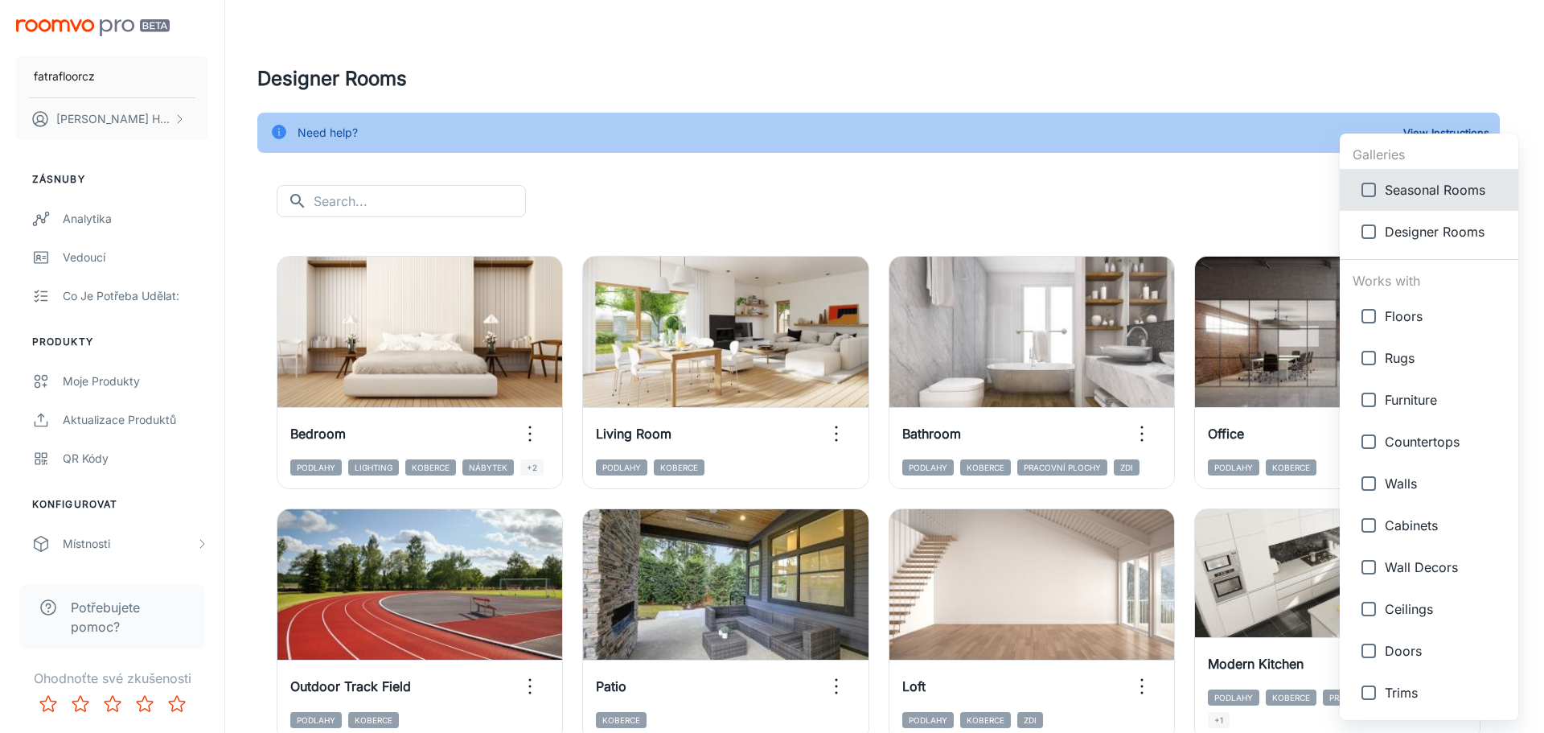
click at [1400, 191] on span "Seasonal Rooms" at bounding box center [1445, 189] width 121 height 19
type input "{"type":"gallery","id":7}"
checkbox input "true"
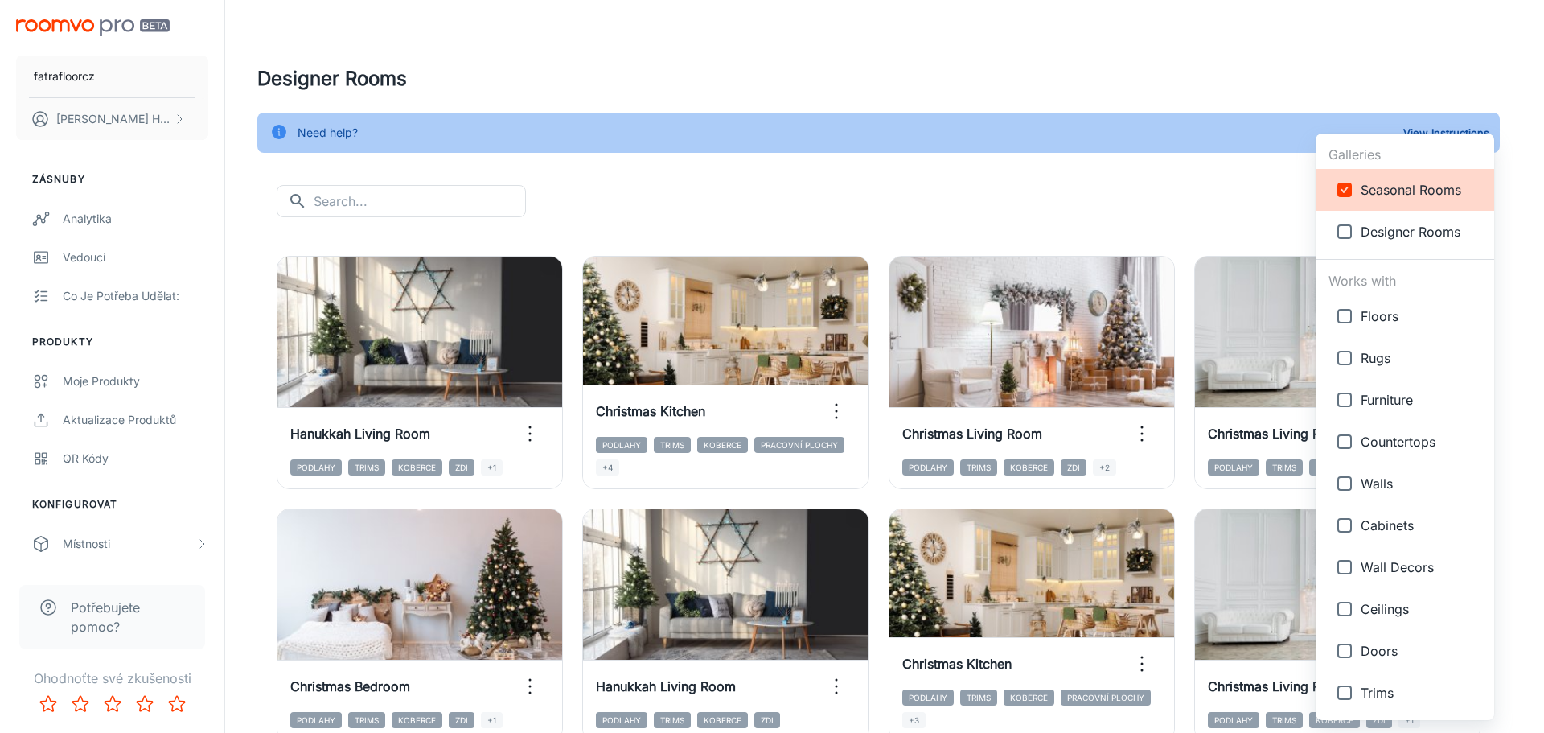
click at [925, 84] on div at bounding box center [772, 366] width 1544 height 733
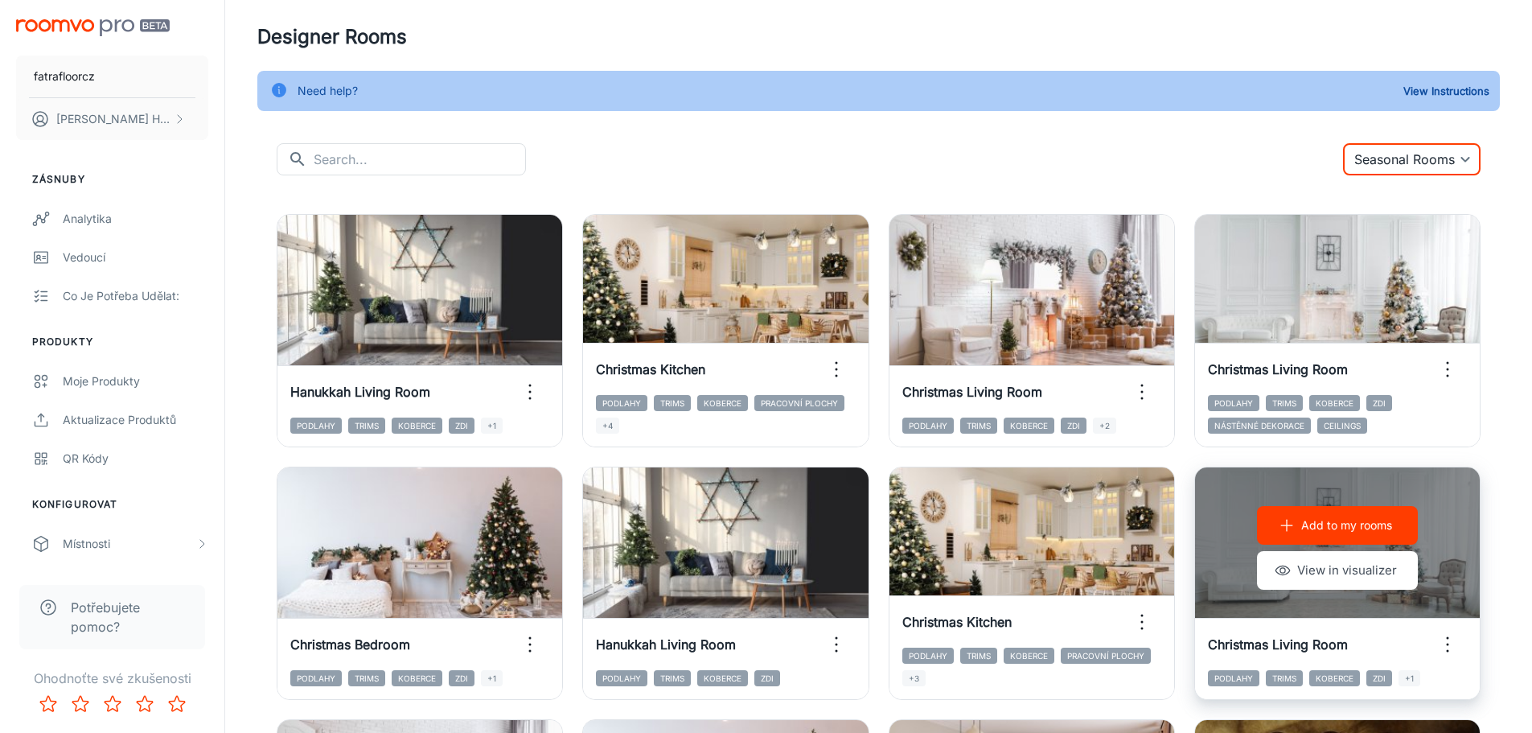
scroll to position [80, 0]
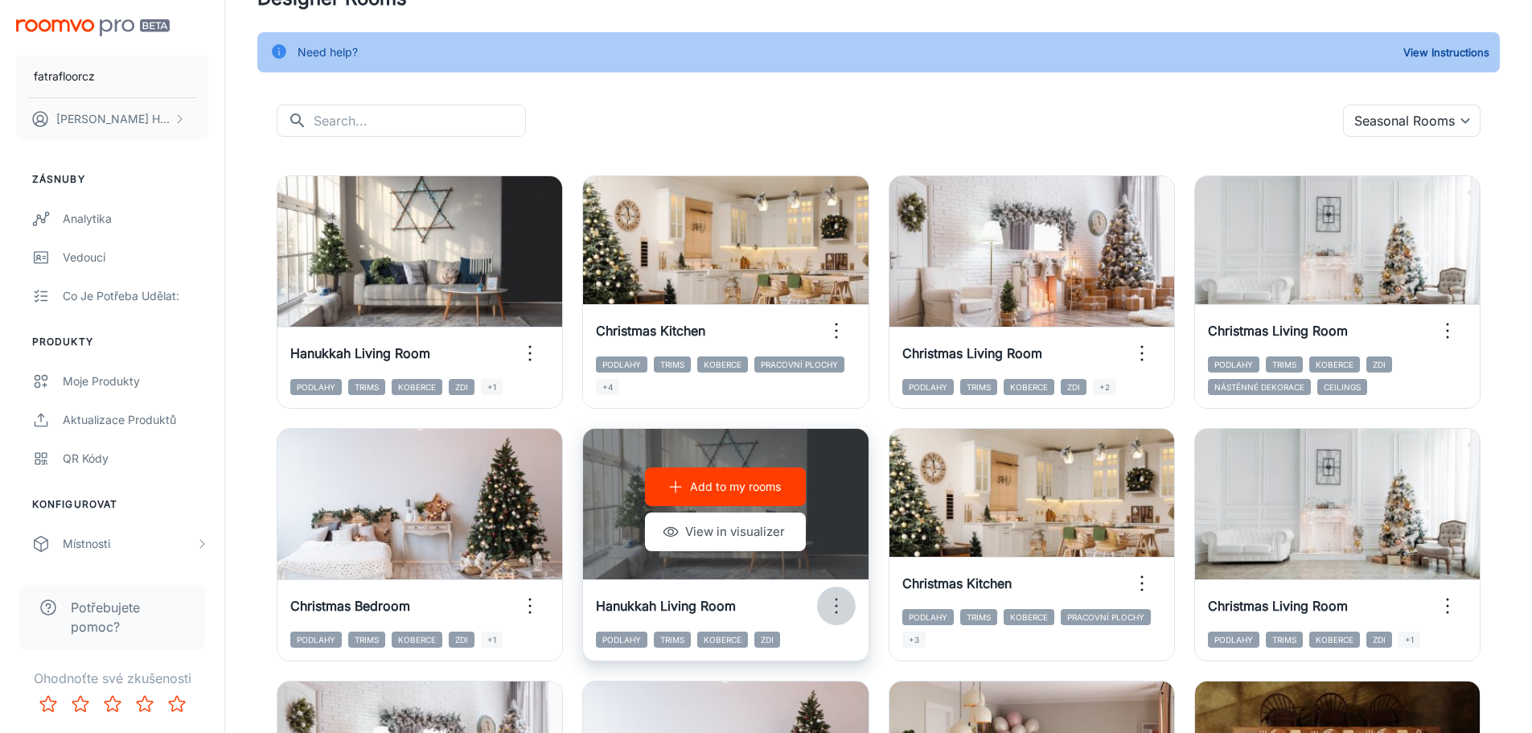
click at [839, 612] on icon "button" at bounding box center [837, 606] width 26 height 26
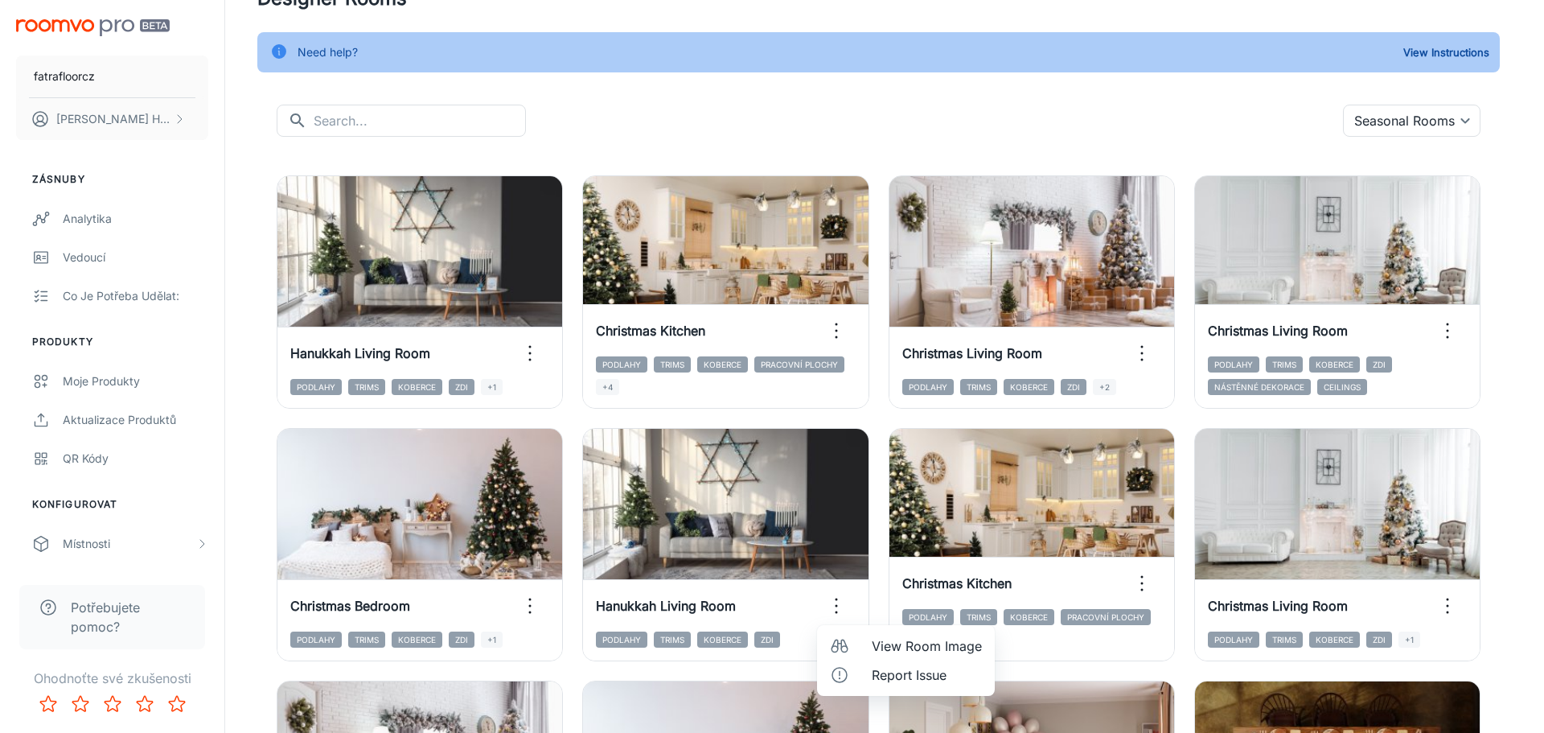
click at [883, 644] on span "View Room Image" at bounding box center [927, 645] width 110 height 19
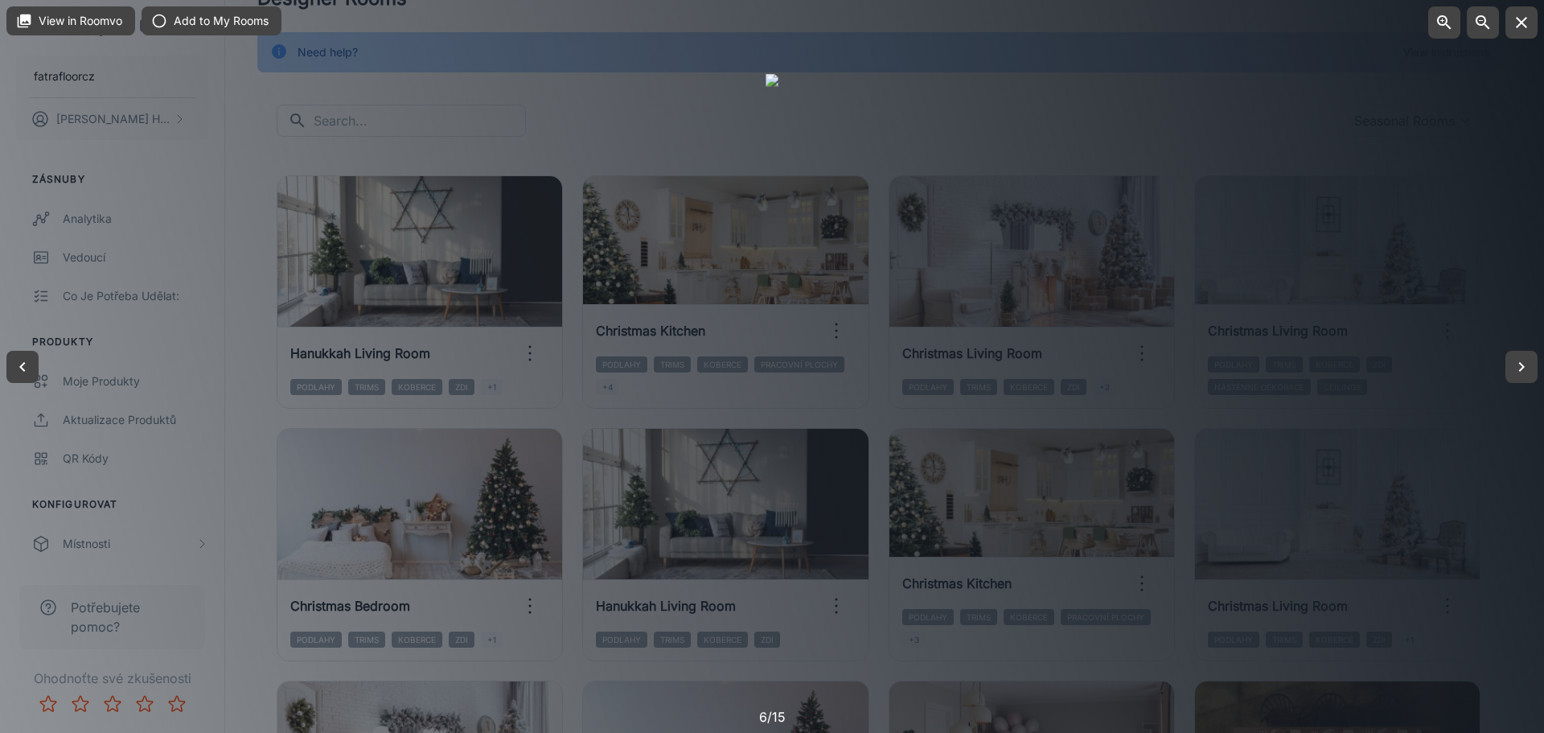
click at [1161, 405] on div at bounding box center [772, 366] width 1544 height 733
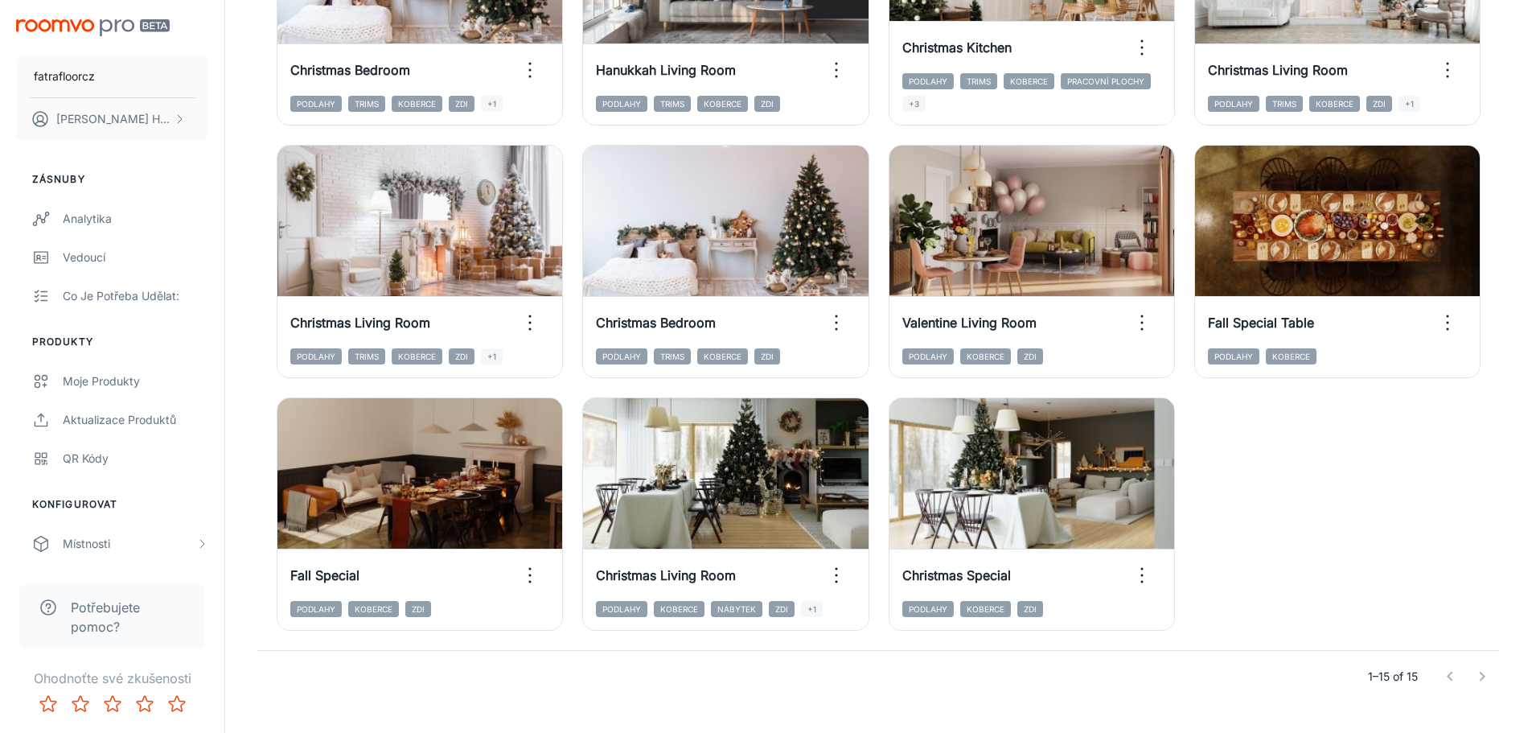
scroll to position [643, 0]
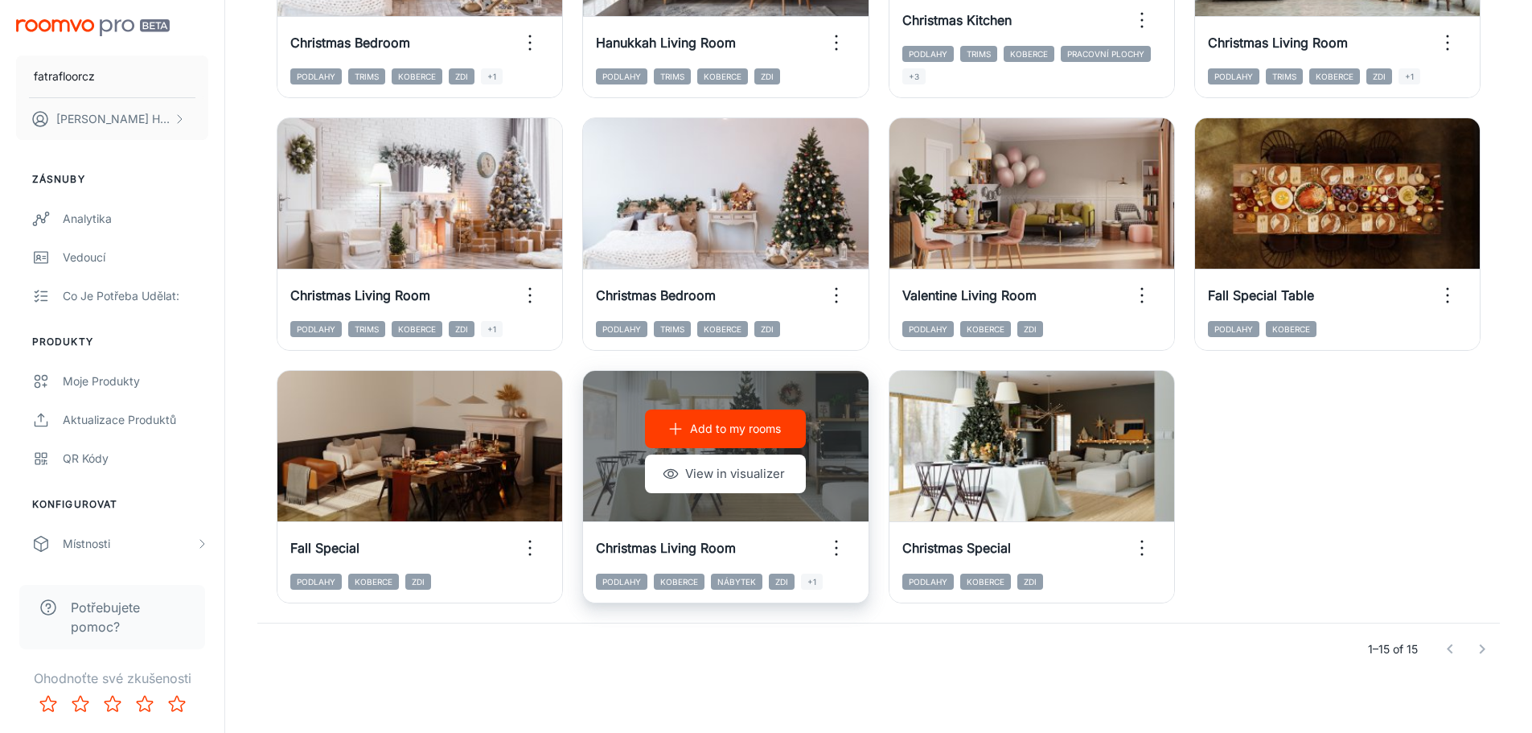
click at [837, 549] on icon "button" at bounding box center [837, 548] width 26 height 26
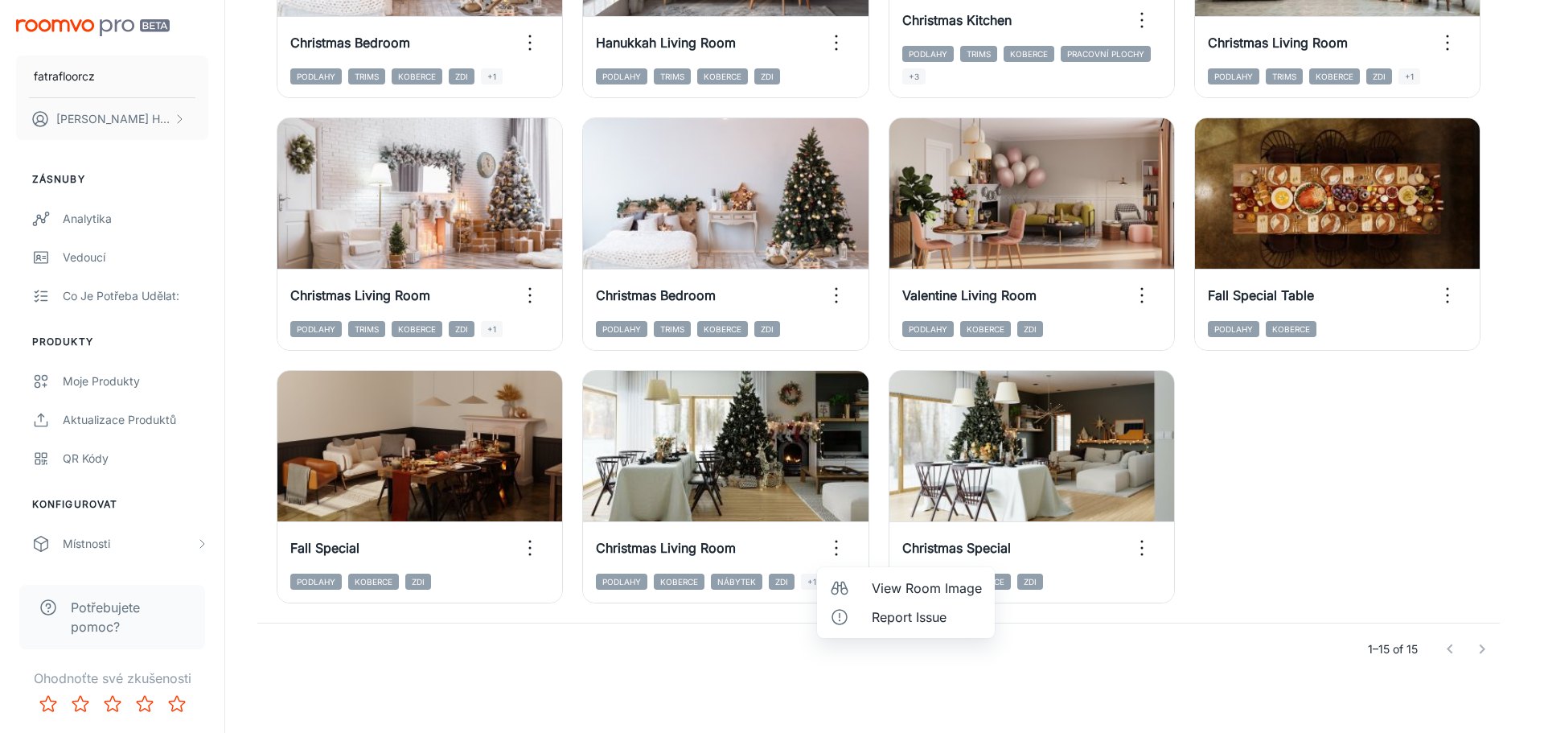
click at [864, 585] on li "View Room Image" at bounding box center [906, 587] width 178 height 29
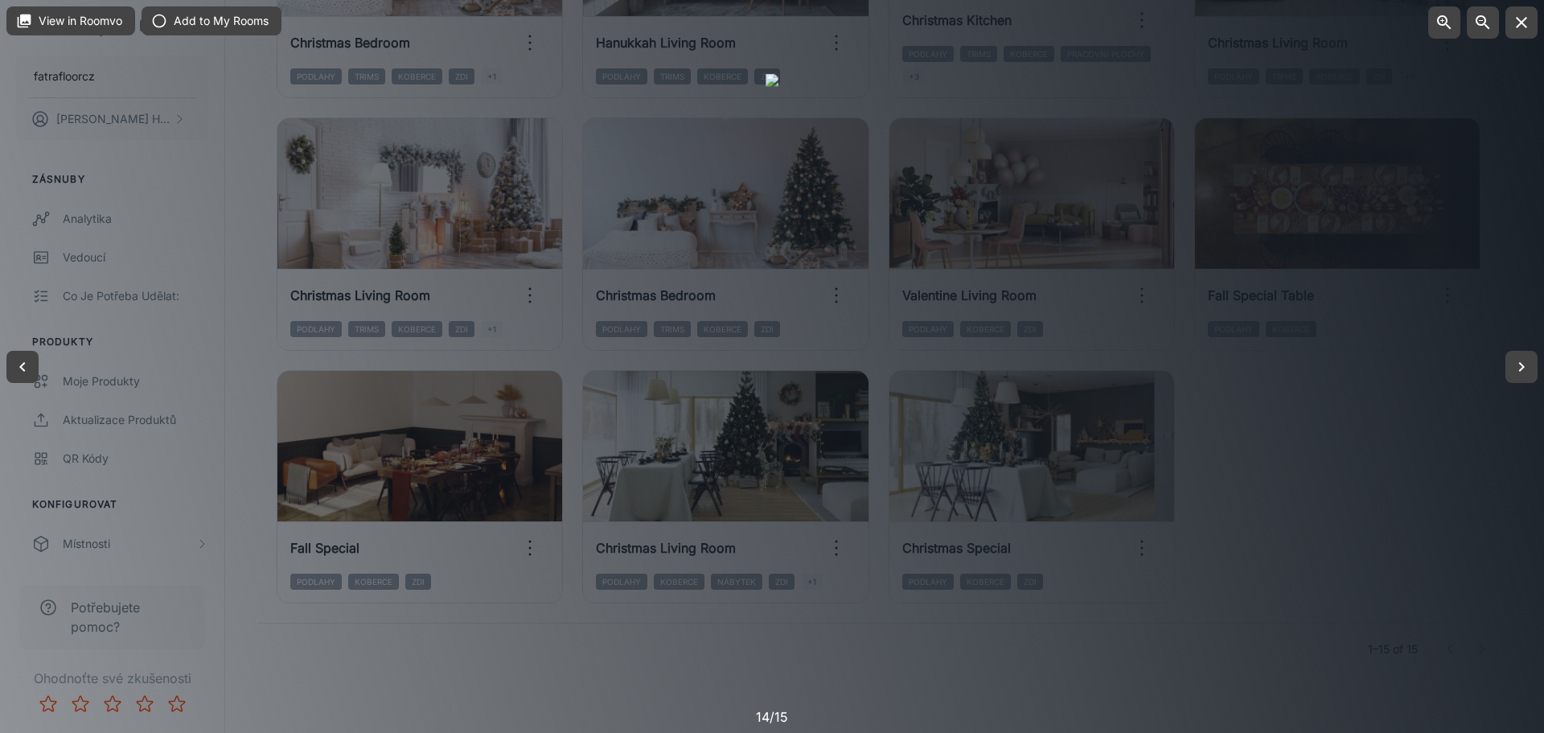
click at [1304, 357] on div at bounding box center [772, 366] width 1544 height 733
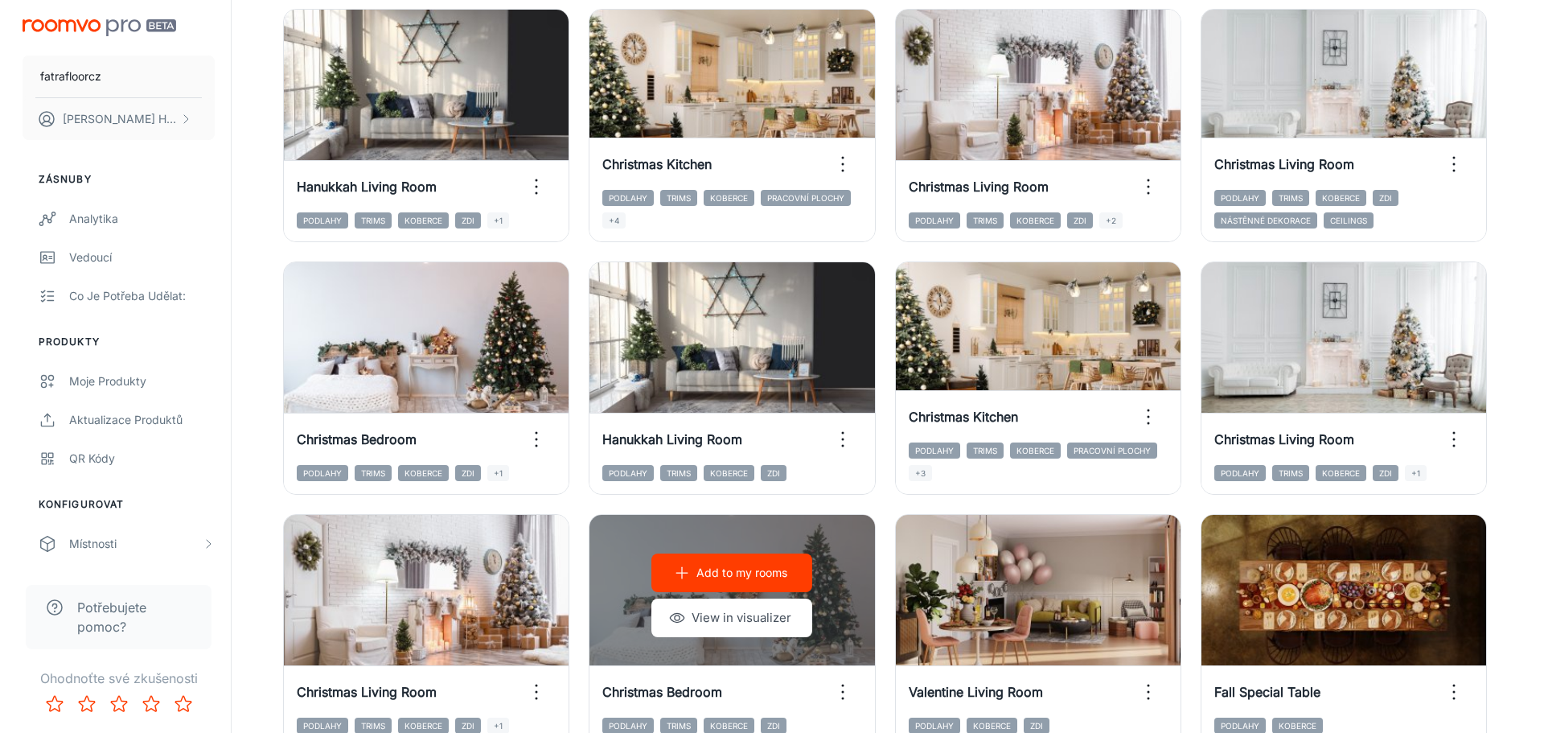
scroll to position [0, 0]
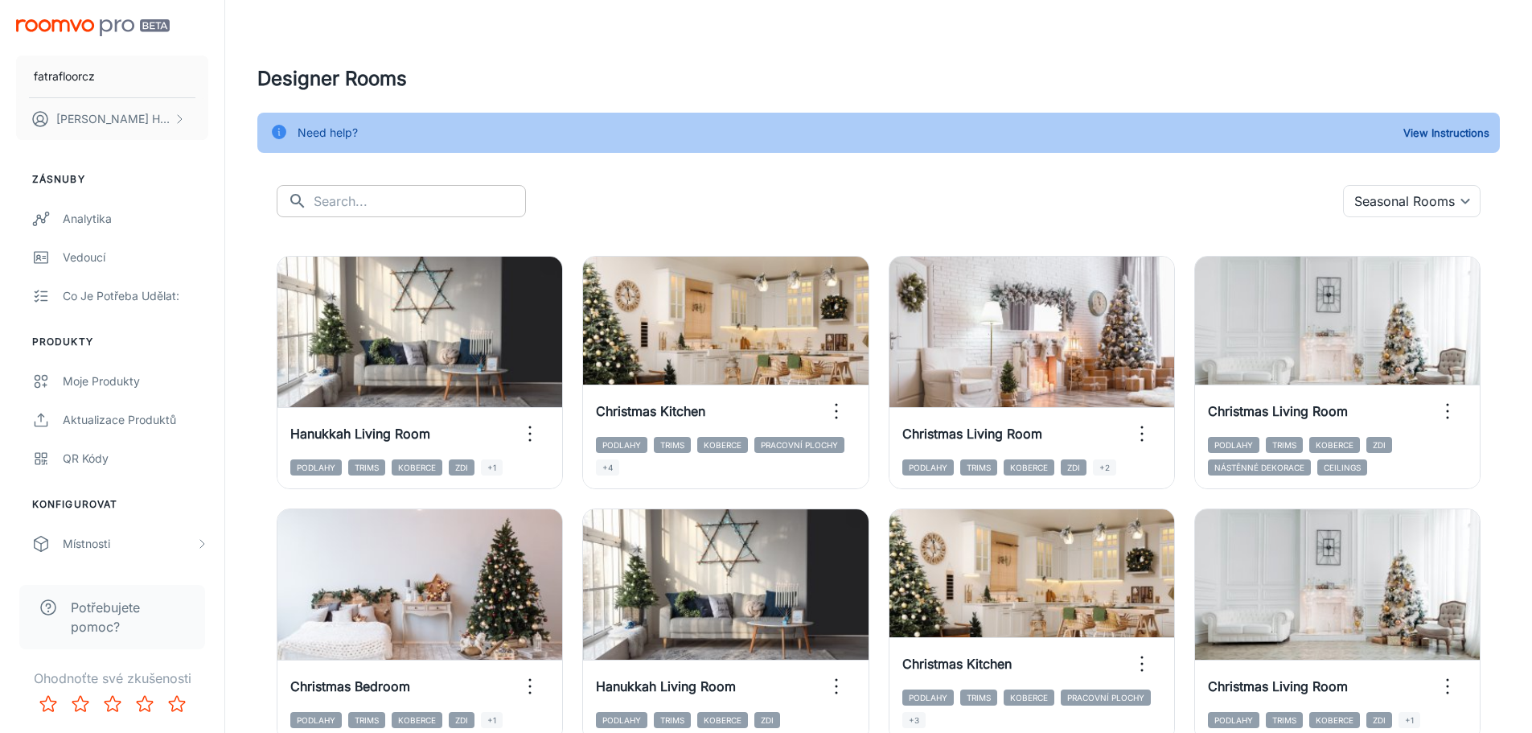
click at [408, 204] on input "text" at bounding box center [420, 201] width 212 height 32
type input "hotel"
click at [1377, 208] on body "fatrafloorcz David Hrdina Zásnuby Analytika Vedoucí Co je potřeba udělat: Produ…" at bounding box center [766, 366] width 1532 height 733
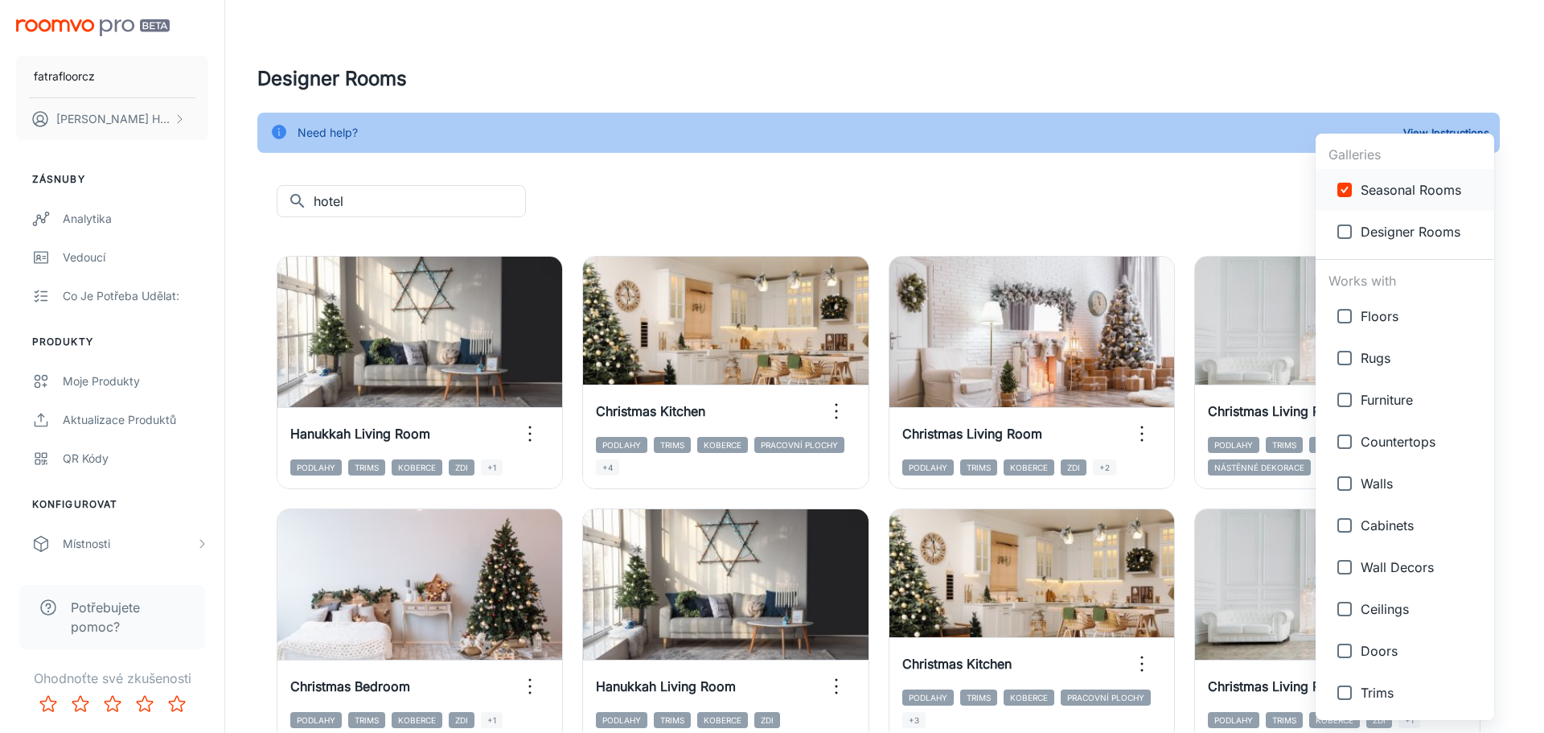
click at [1364, 195] on span "Seasonal Rooms" at bounding box center [1421, 189] width 121 height 19
checkbox input "false"
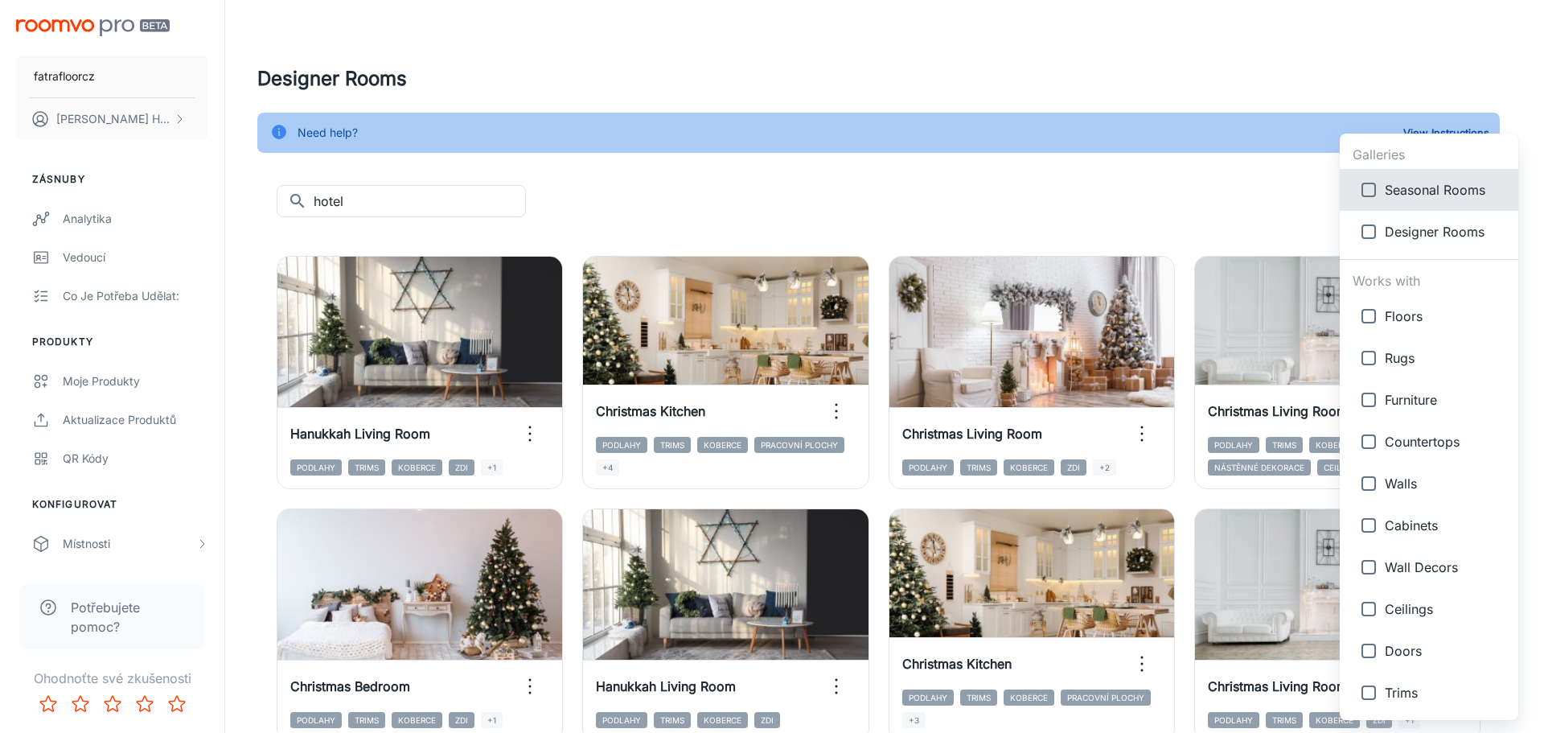
drag, startPoint x: 781, startPoint y: 205, endPoint x: 697, endPoint y: 205, distance: 83.6
click at [776, 205] on div at bounding box center [772, 366] width 1544 height 733
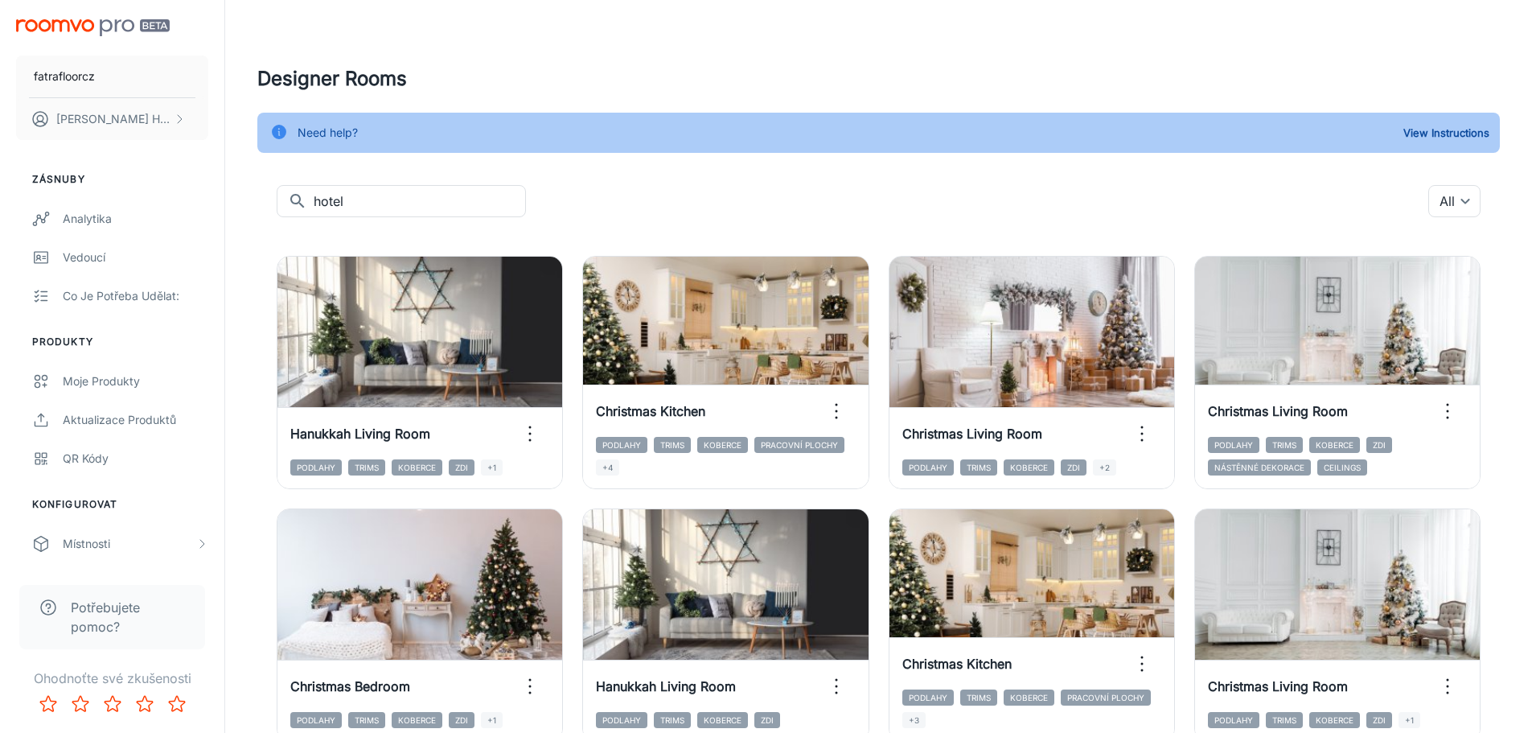
click at [429, 204] on div "Galleries Seasonal Rooms Designer Rooms Works with Floors Rugs Furniture Counte…" at bounding box center [766, 366] width 1532 height 733
click at [429, 204] on input "hotel" at bounding box center [420, 201] width 212 height 32
click at [1438, 199] on body "fatrafloorcz David Hrdina Zásnuby Analytika Vedoucí Co je potřeba udělat: Produ…" at bounding box center [766, 366] width 1532 height 733
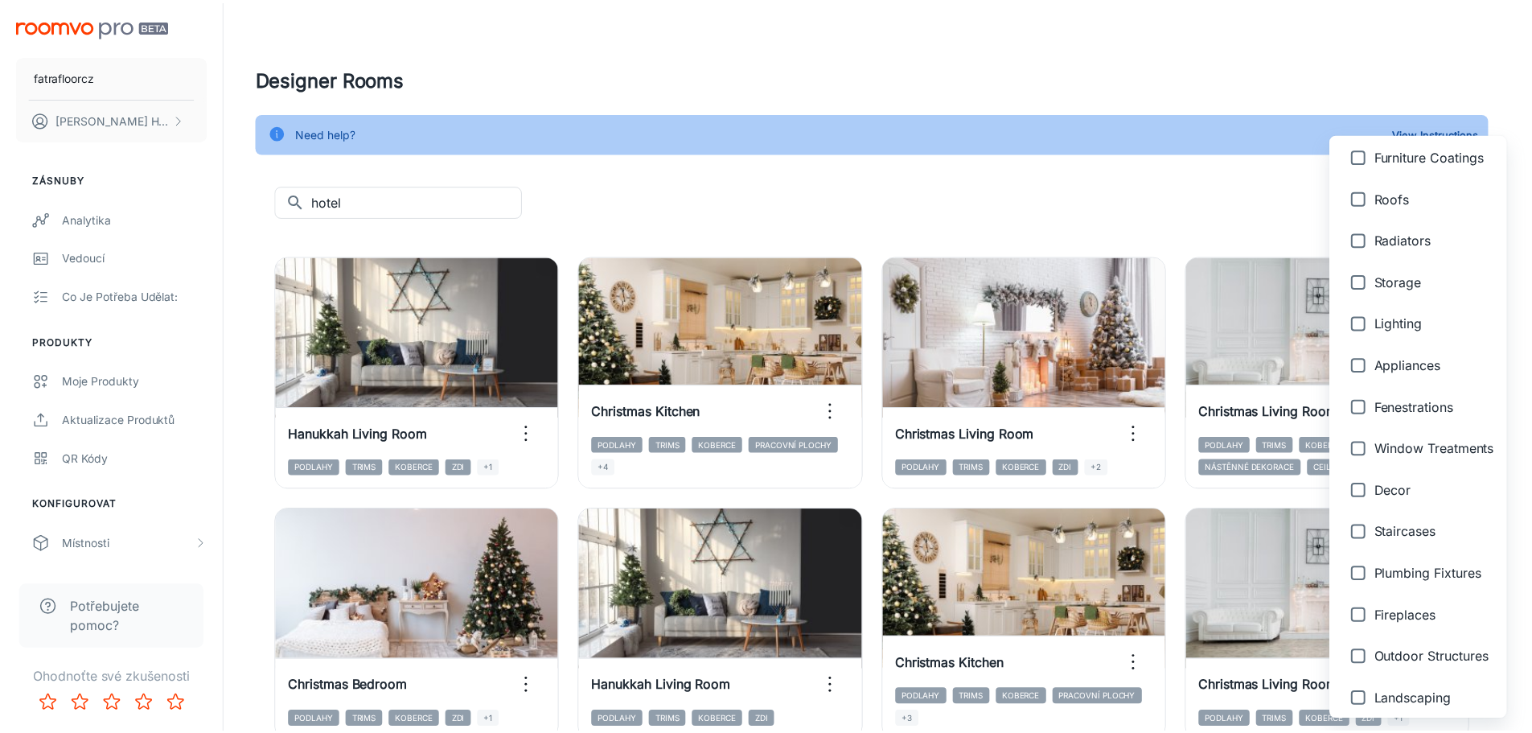
scroll to position [586, 0]
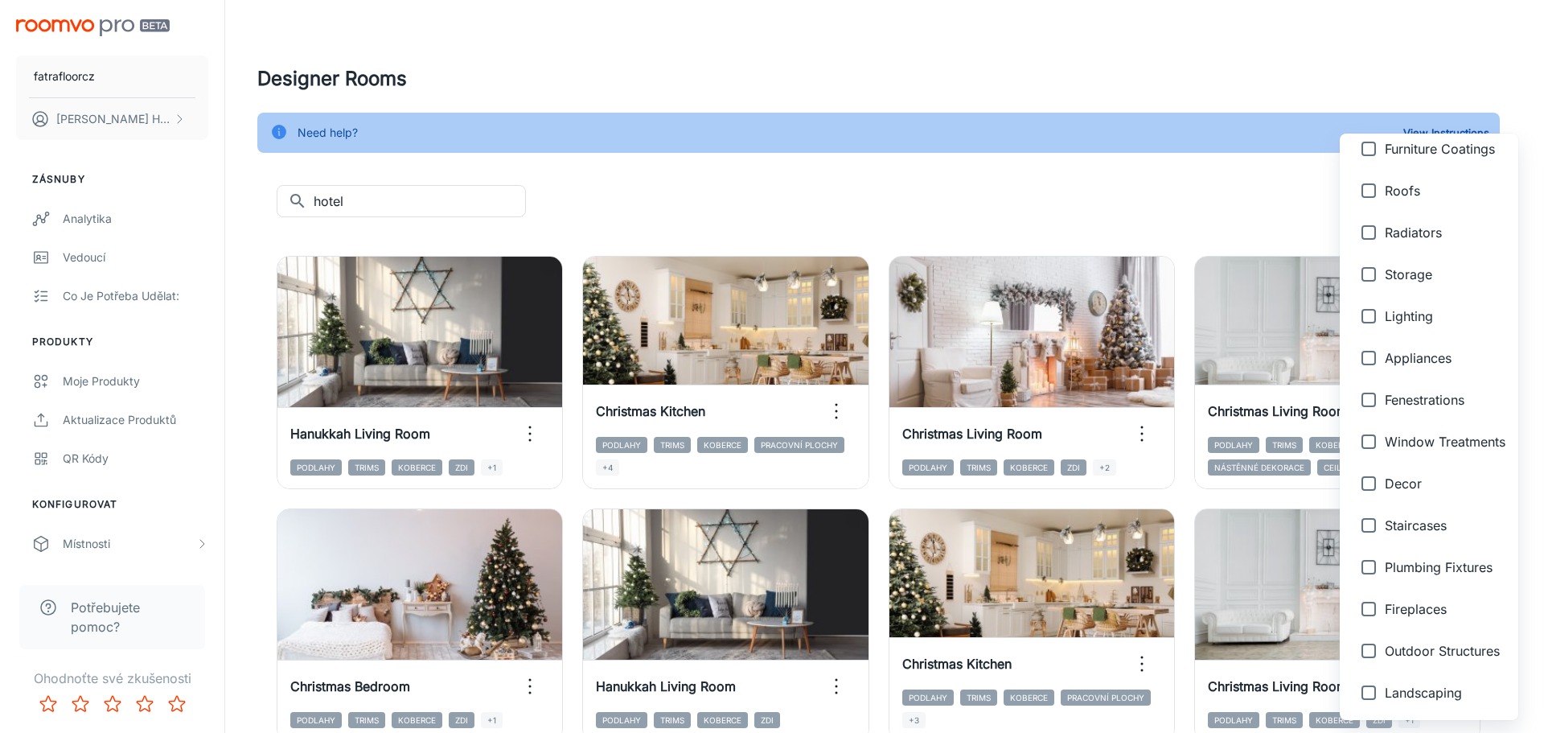
click at [877, 186] on div at bounding box center [772, 366] width 1544 height 733
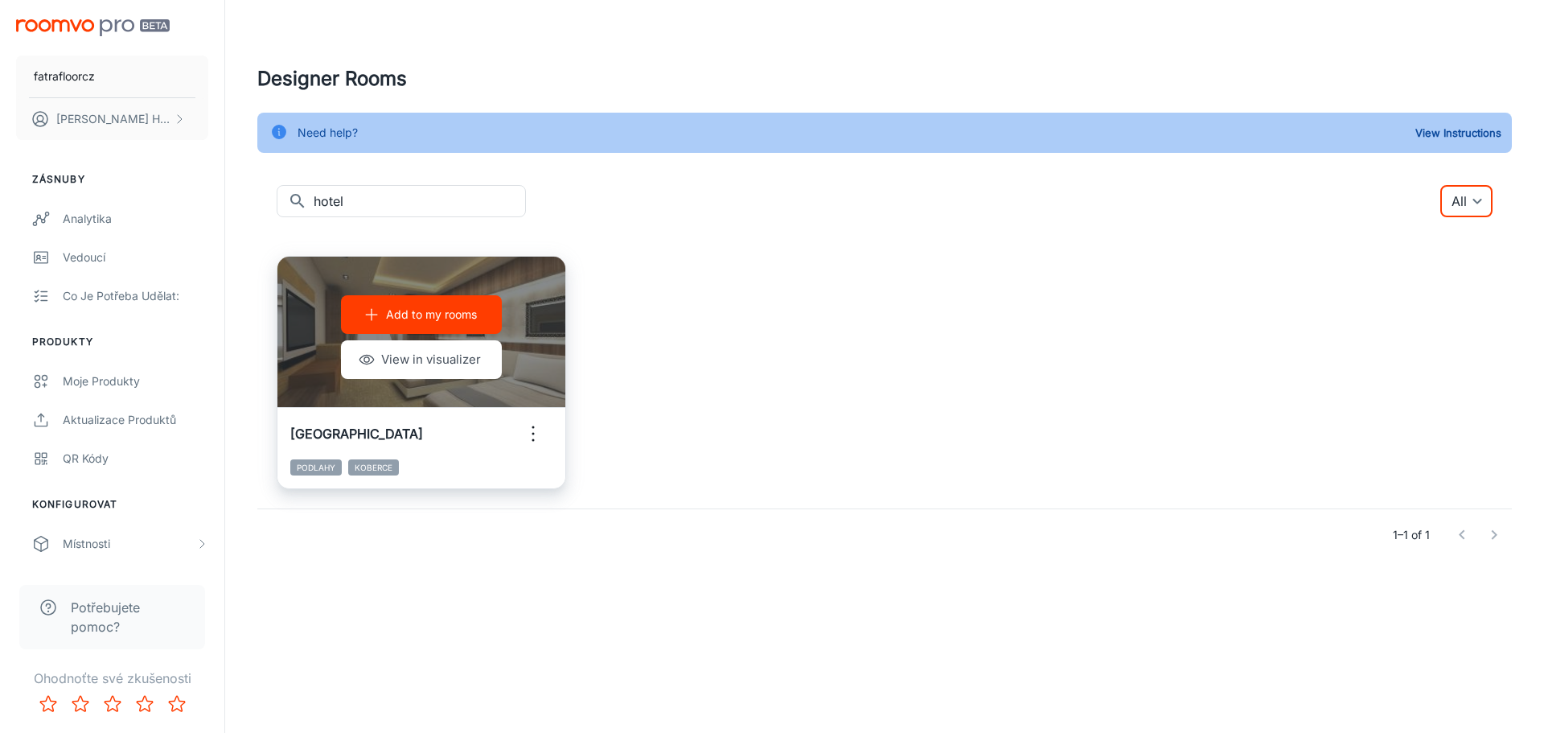
click at [538, 430] on icon "button" at bounding box center [533, 434] width 26 height 26
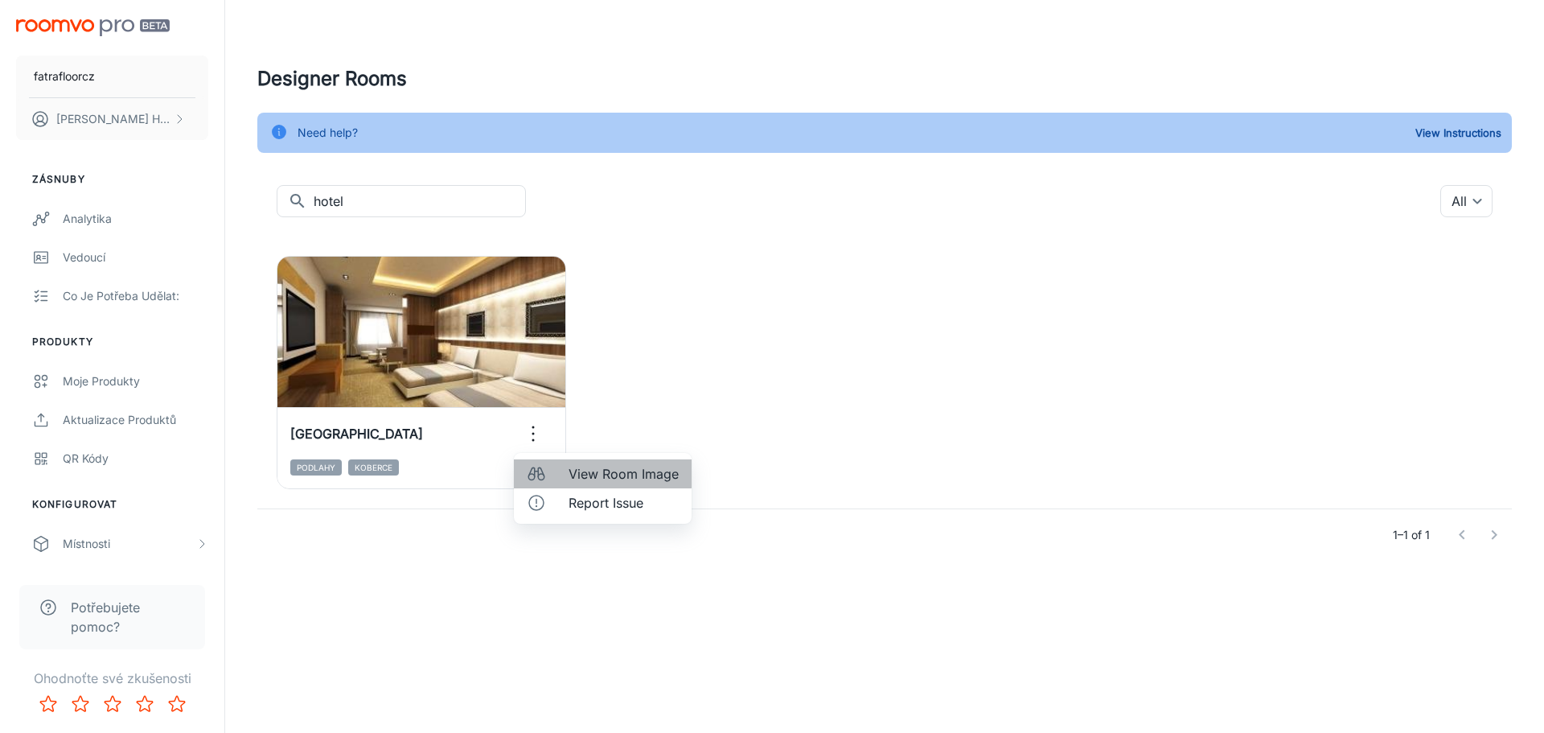
click at [567, 467] on li "View Room Image" at bounding box center [603, 473] width 178 height 29
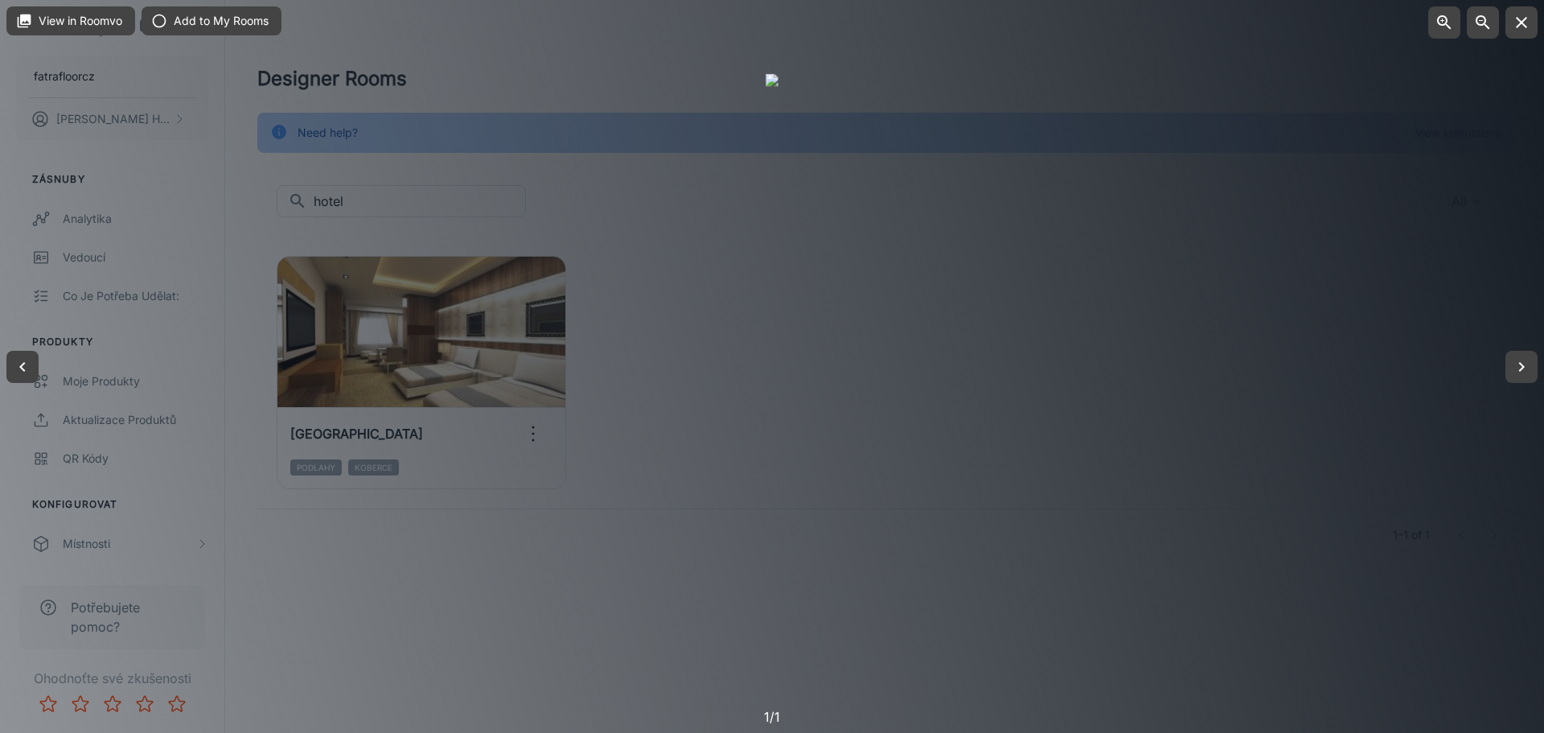
click at [1231, 376] on div at bounding box center [772, 366] width 1544 height 733
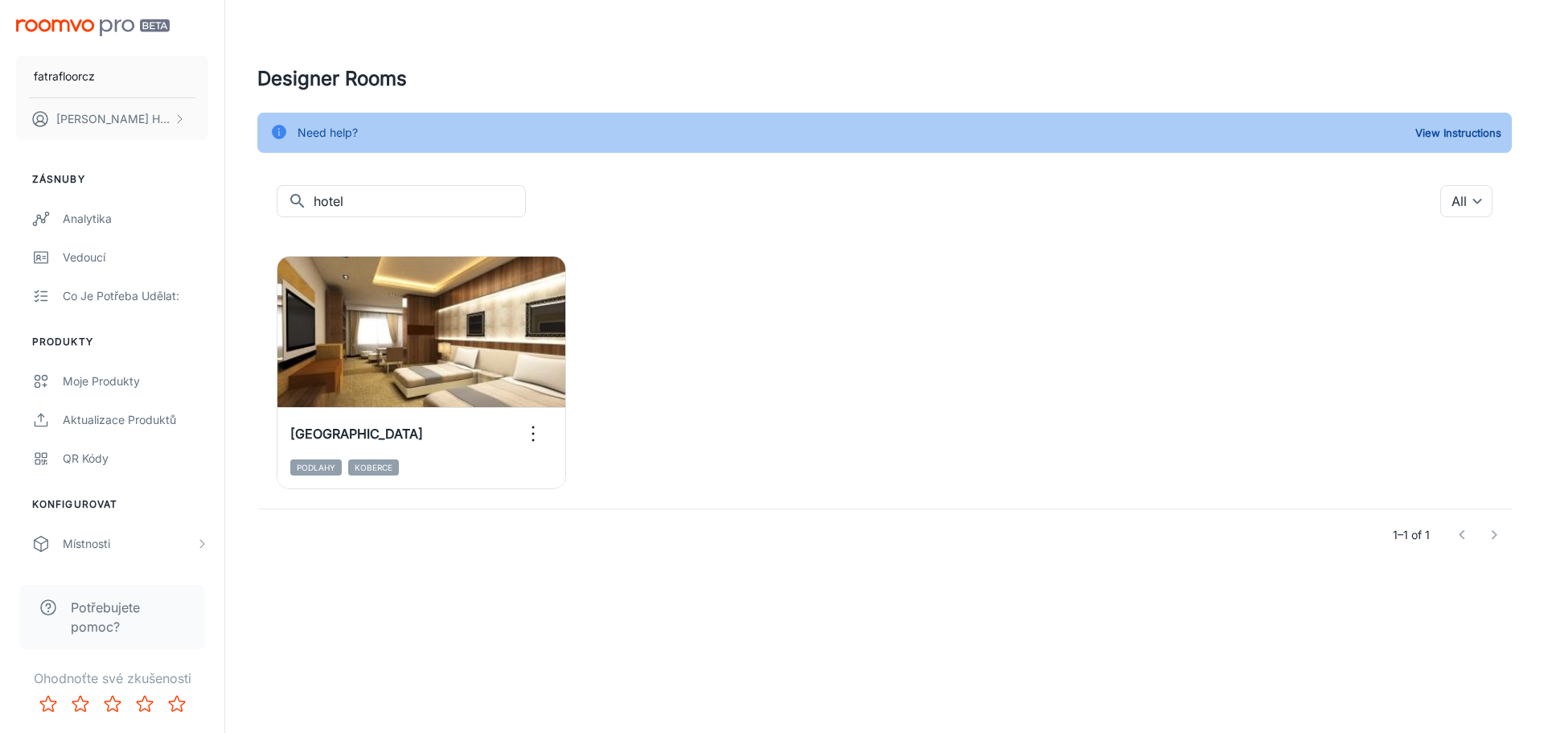
drag, startPoint x: 384, startPoint y: 197, endPoint x: 270, endPoint y: 193, distance: 114.3
click at [271, 193] on div "​ hotel ​ All ​ Add to my rooms View in visualizer Hotel Room Podlahy Koberce 1…" at bounding box center [884, 373] width 1255 height 376
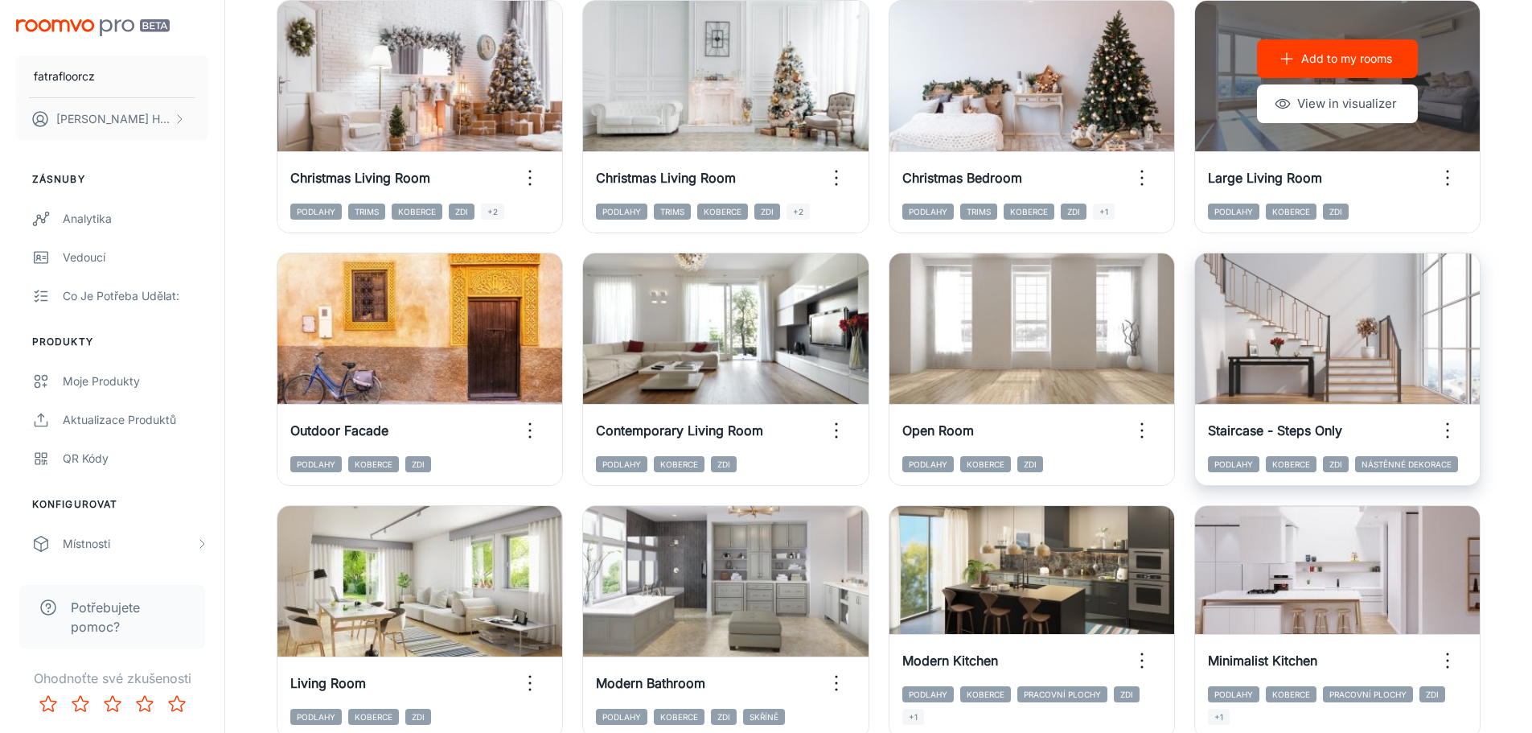
scroll to position [1660, 0]
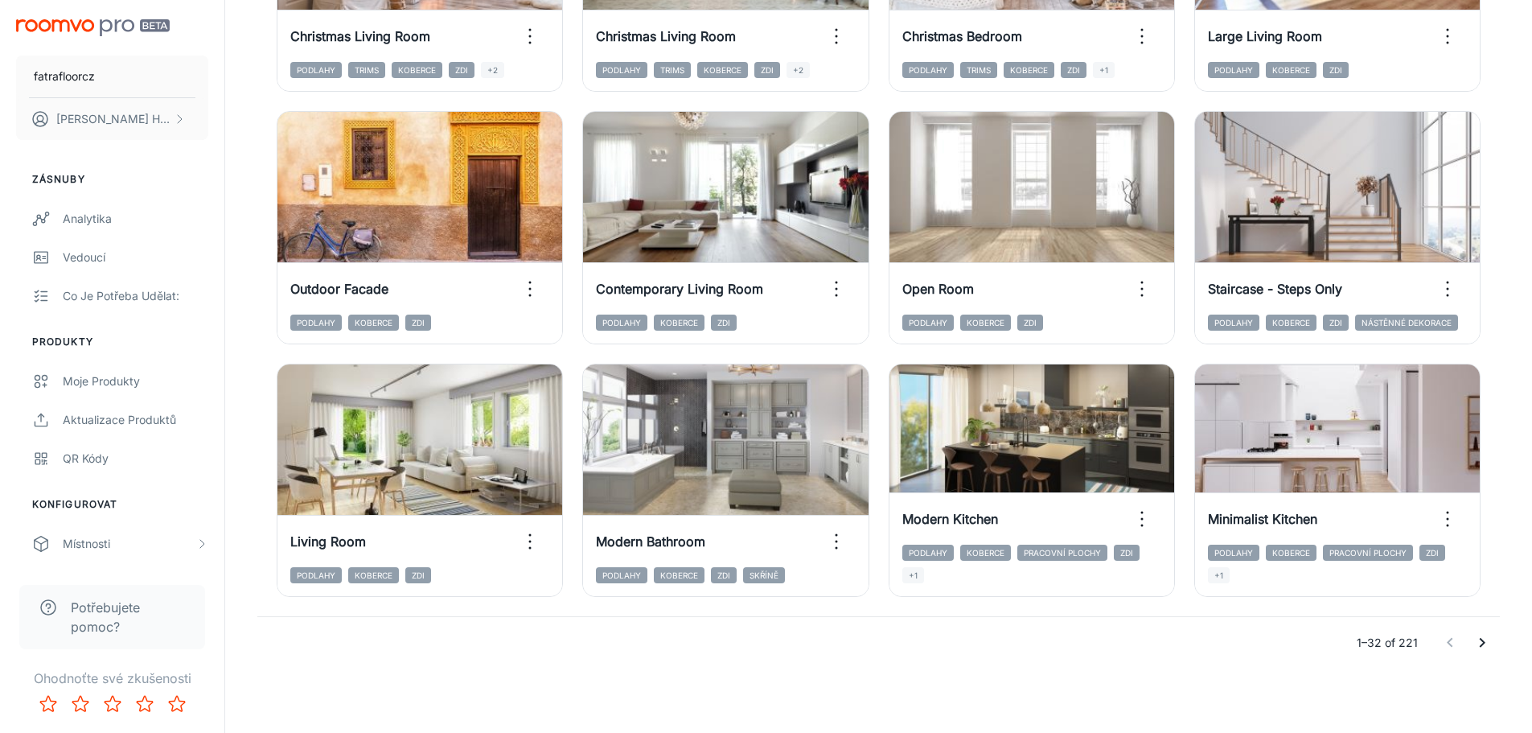
click at [1486, 635] on icon "Go to next page" at bounding box center [1482, 642] width 19 height 19
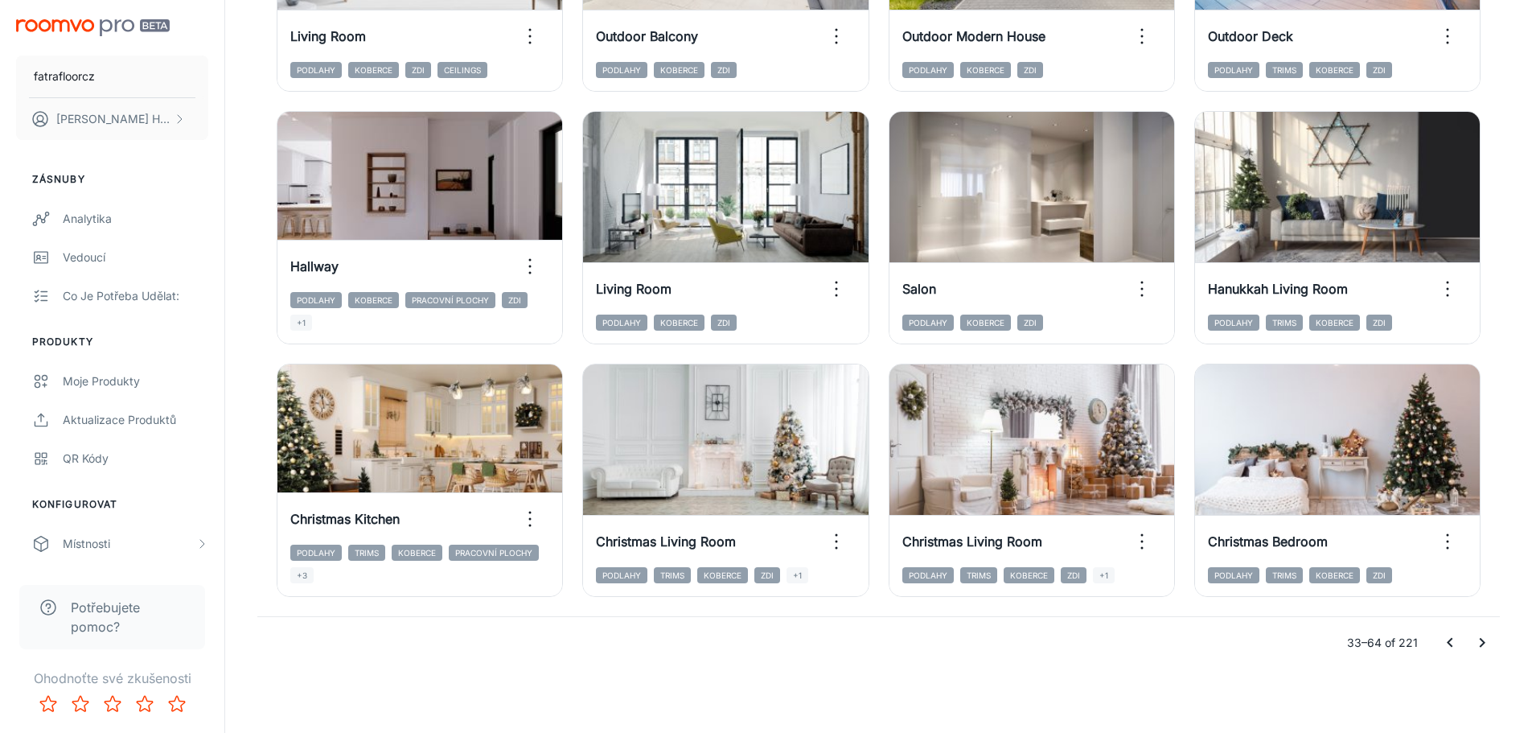
click at [1482, 643] on icon "Go to next page" at bounding box center [1483, 643] width 6 height 10
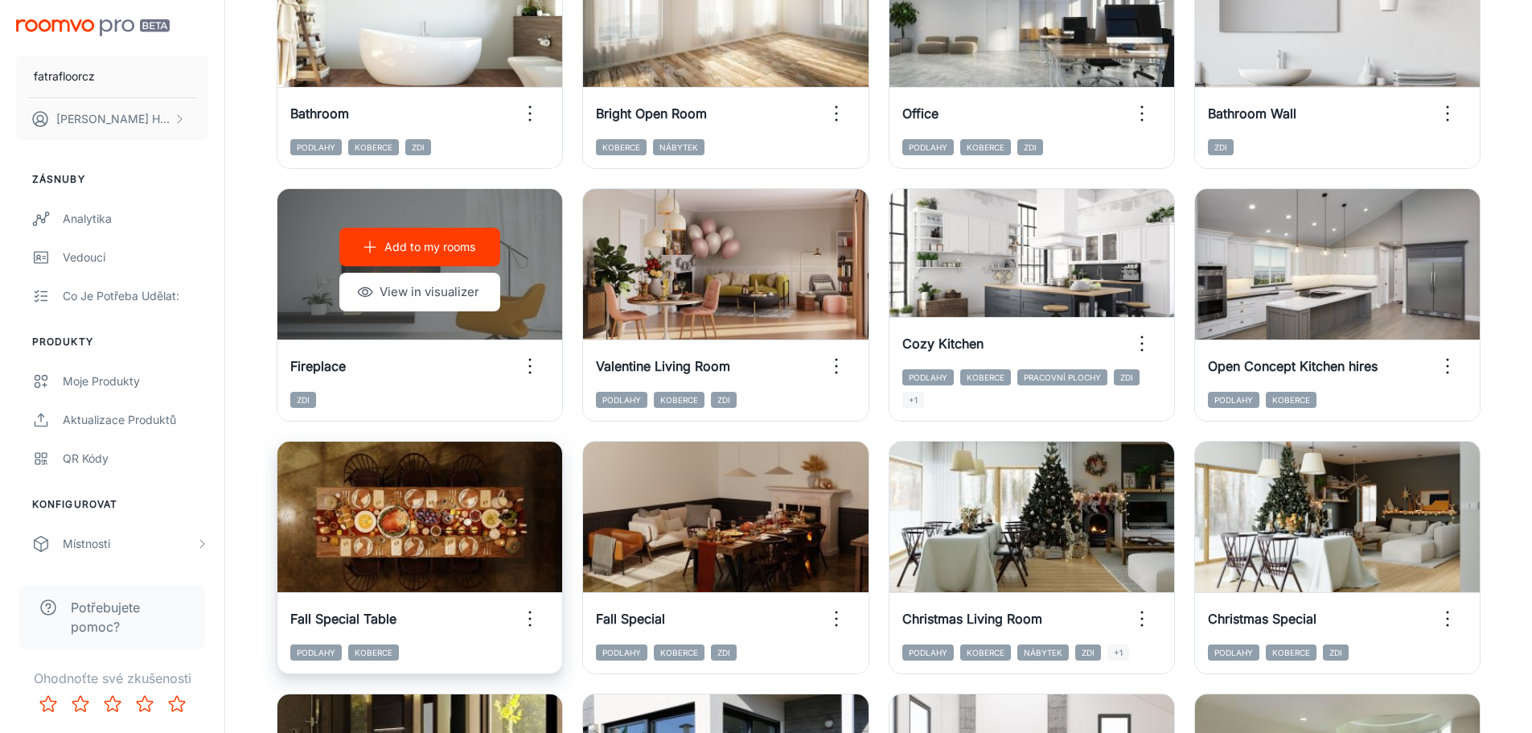
scroll to position [856, 0]
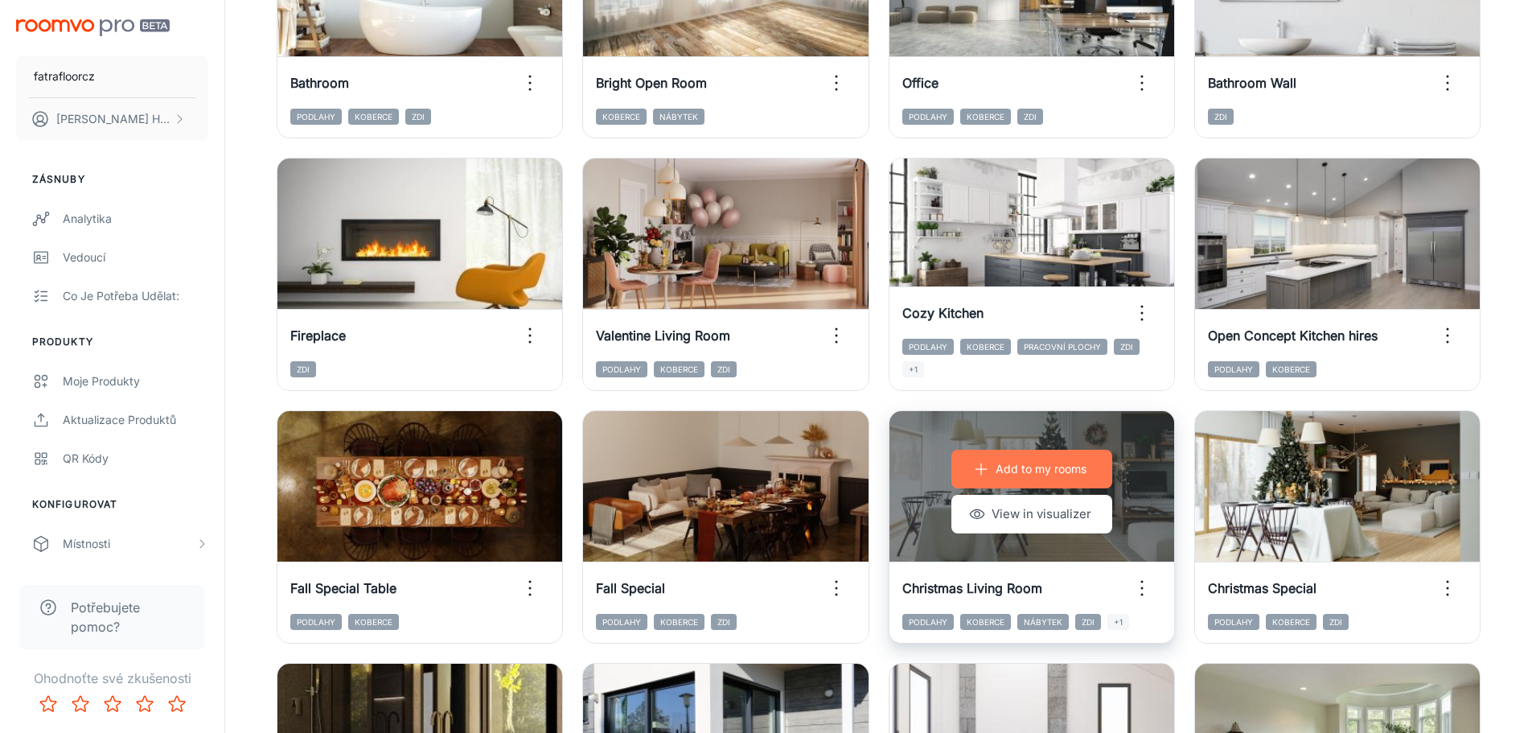
click at [1058, 470] on p "Add to my rooms" at bounding box center [1041, 469] width 91 height 18
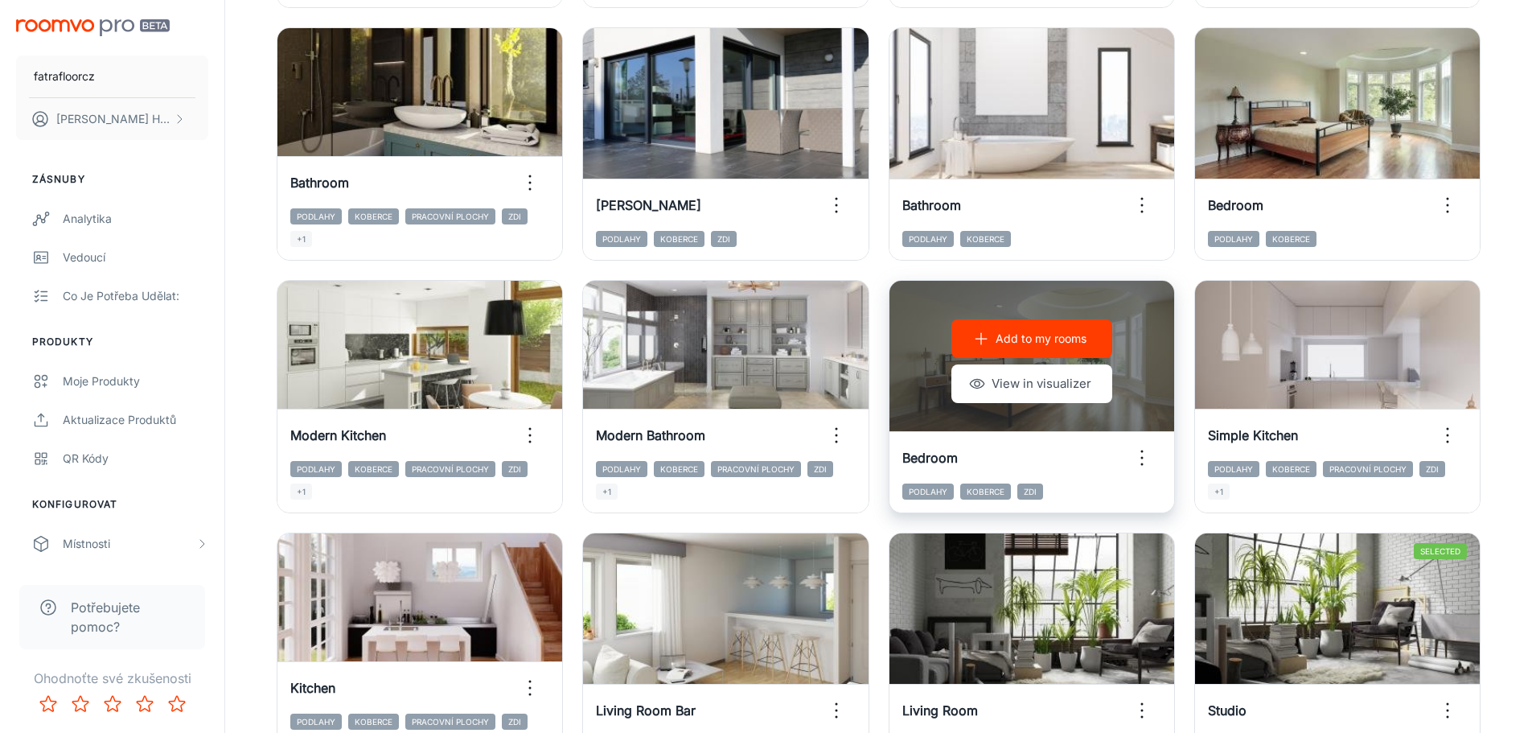
scroll to position [1499, 0]
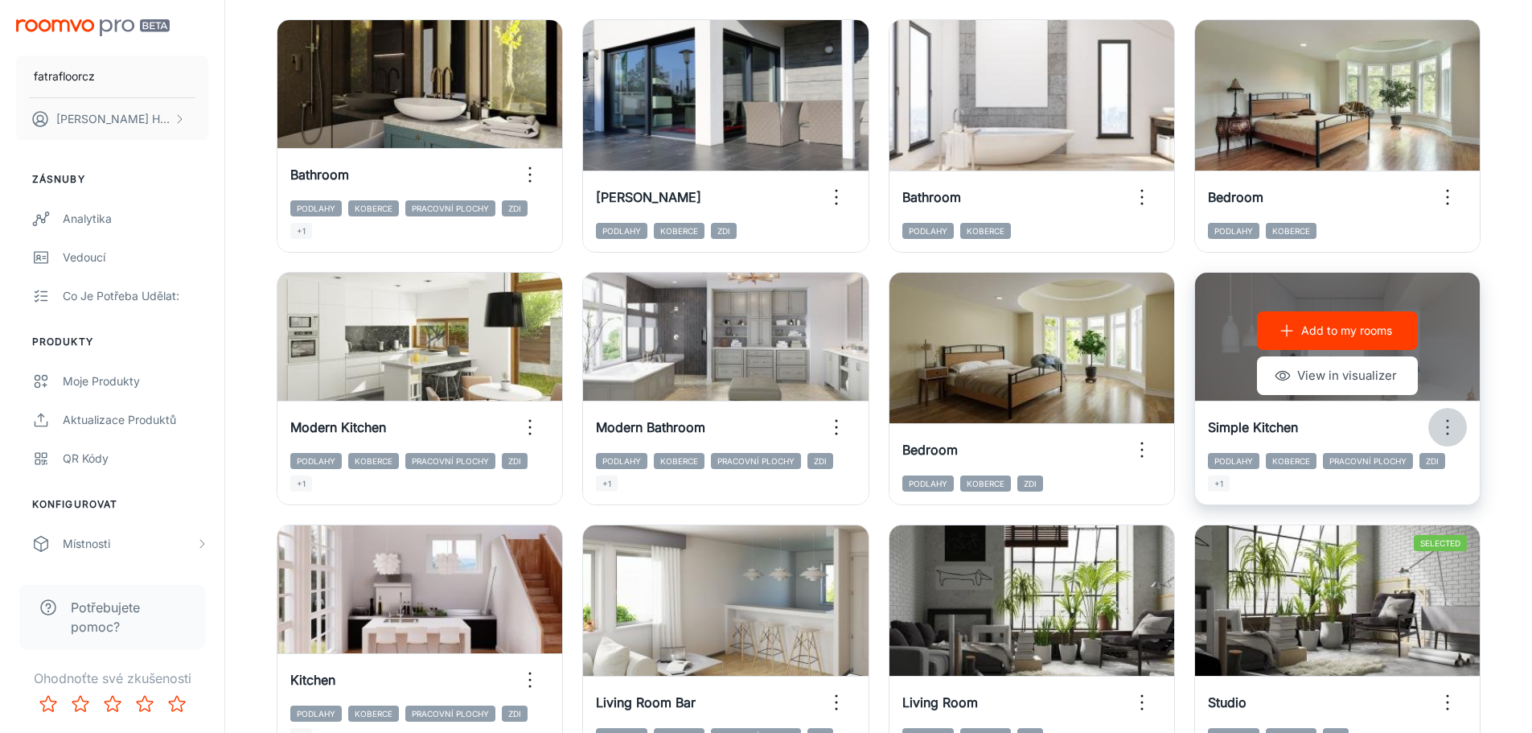
click at [1444, 421] on icon "button" at bounding box center [1448, 427] width 26 height 26
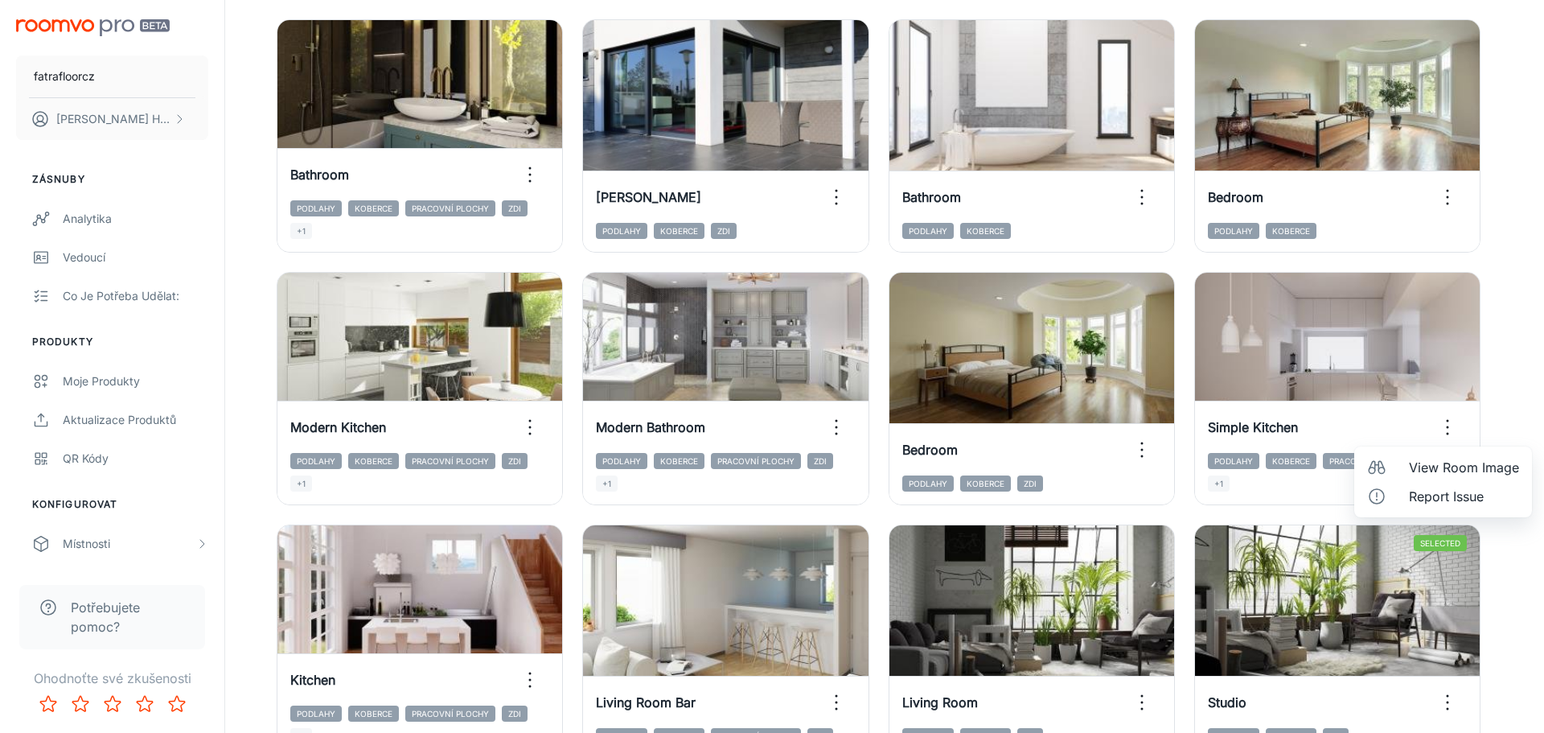
click at [1449, 464] on span "View Room Image" at bounding box center [1464, 467] width 110 height 19
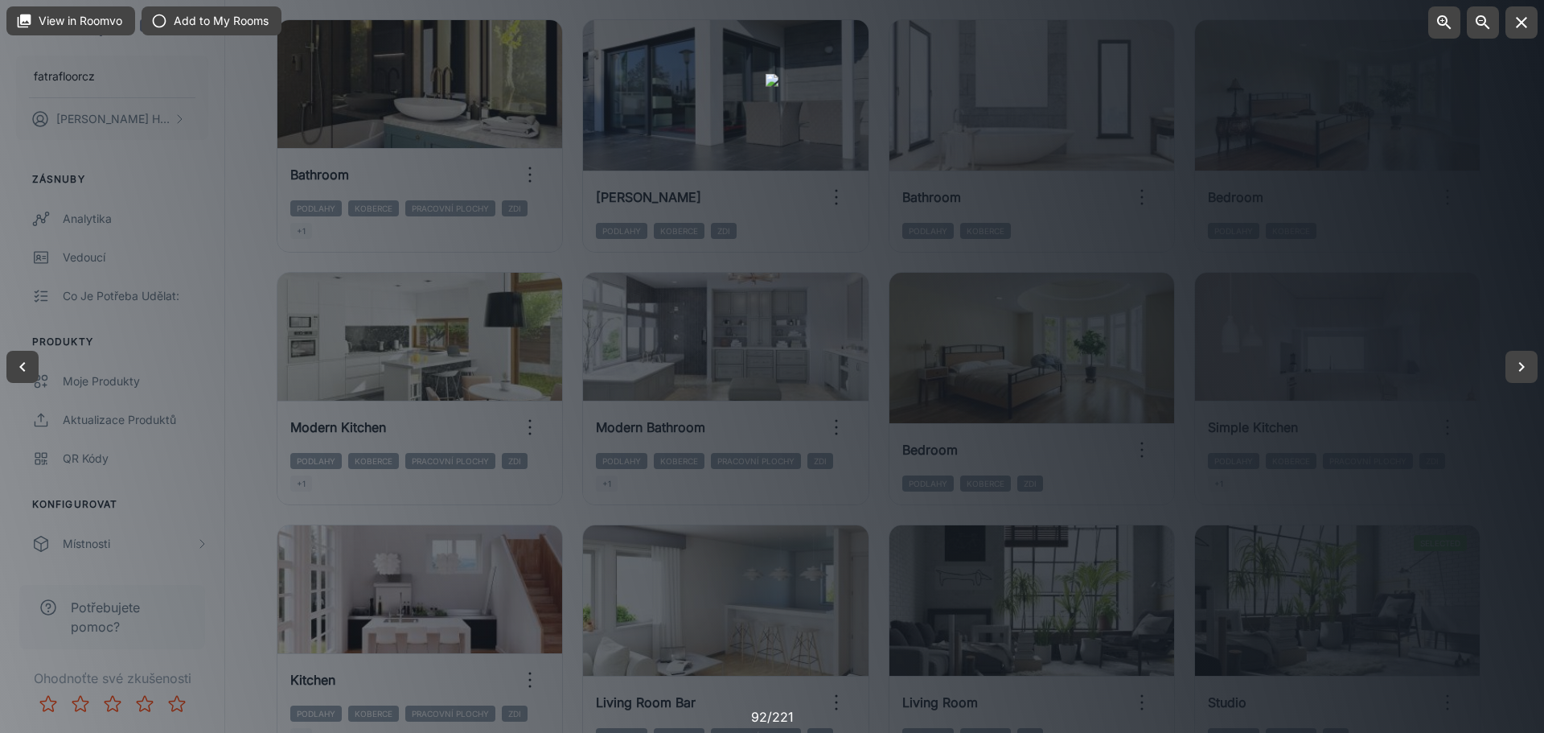
click at [1216, 392] on div at bounding box center [772, 366] width 1544 height 733
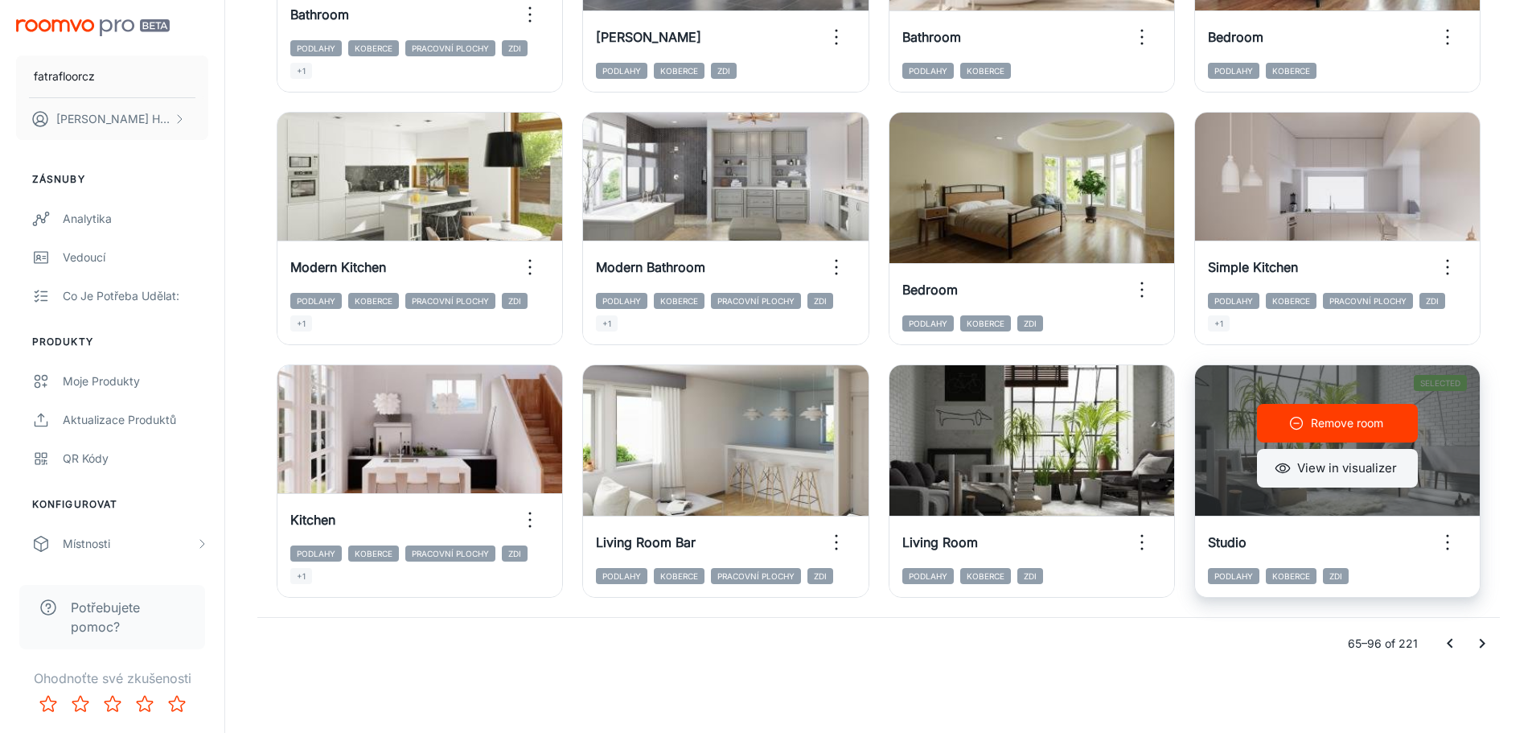
scroll to position [1660, 0]
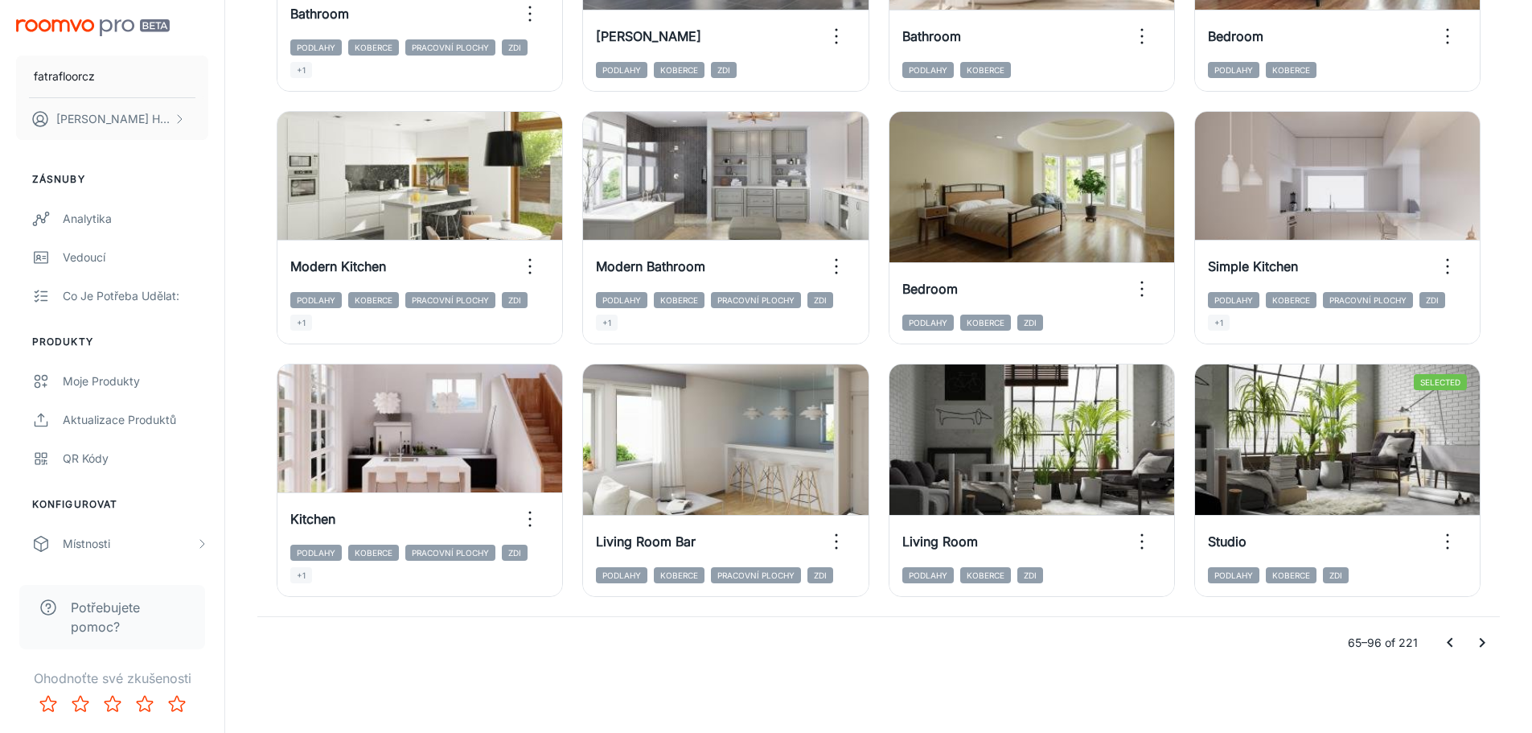
click at [1484, 639] on icon "Go to next page" at bounding box center [1482, 642] width 19 height 19
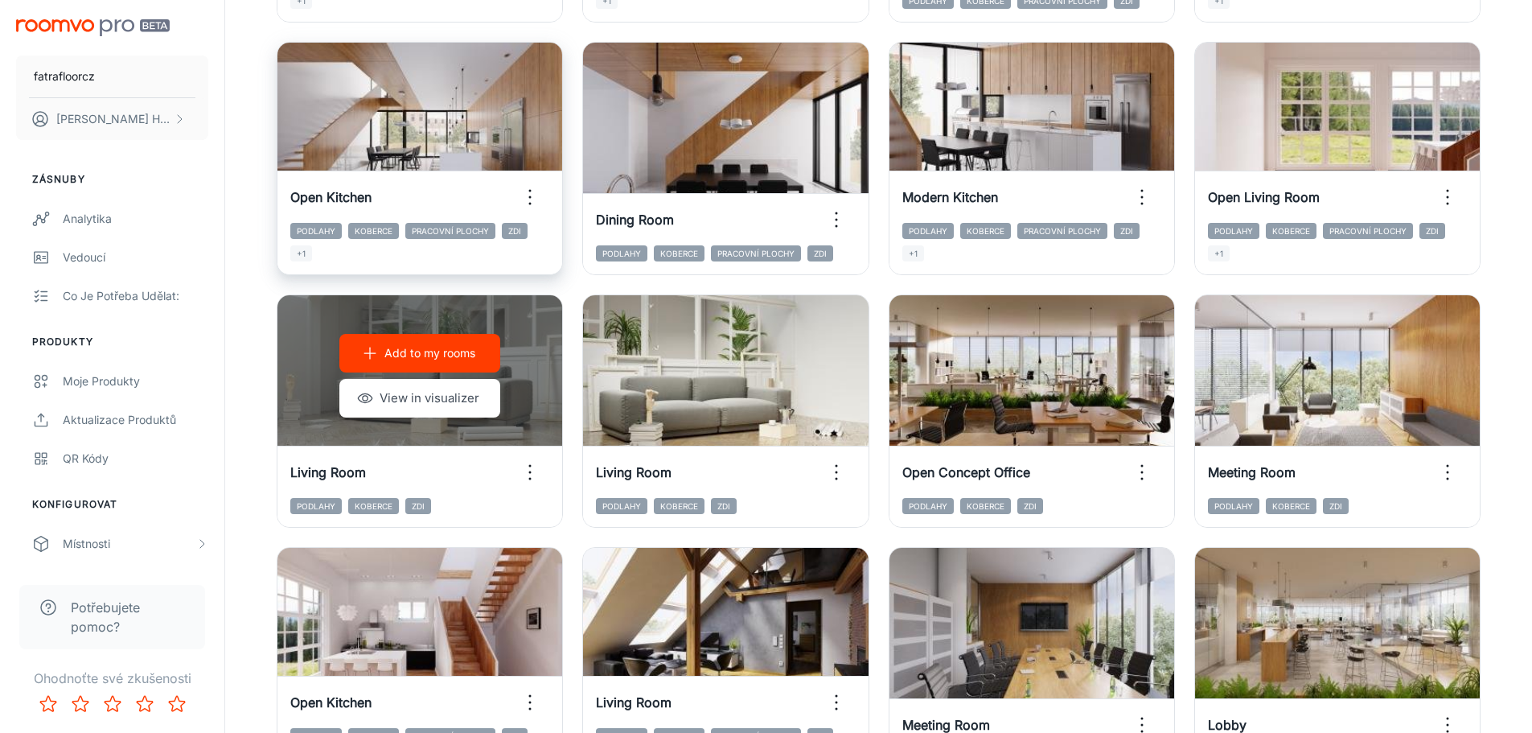
scroll to position [1206, 0]
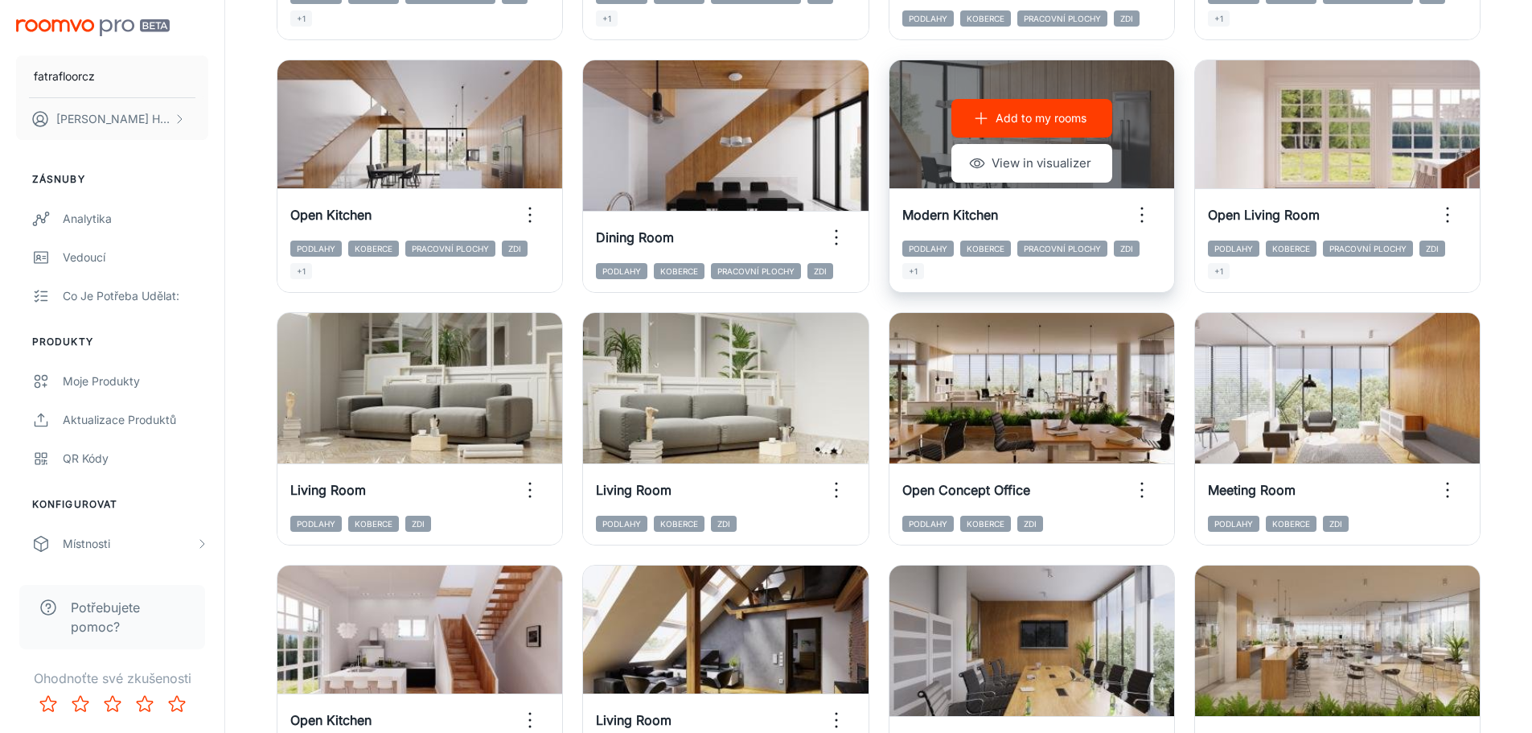
click at [1139, 214] on icon "button" at bounding box center [1142, 215] width 26 height 26
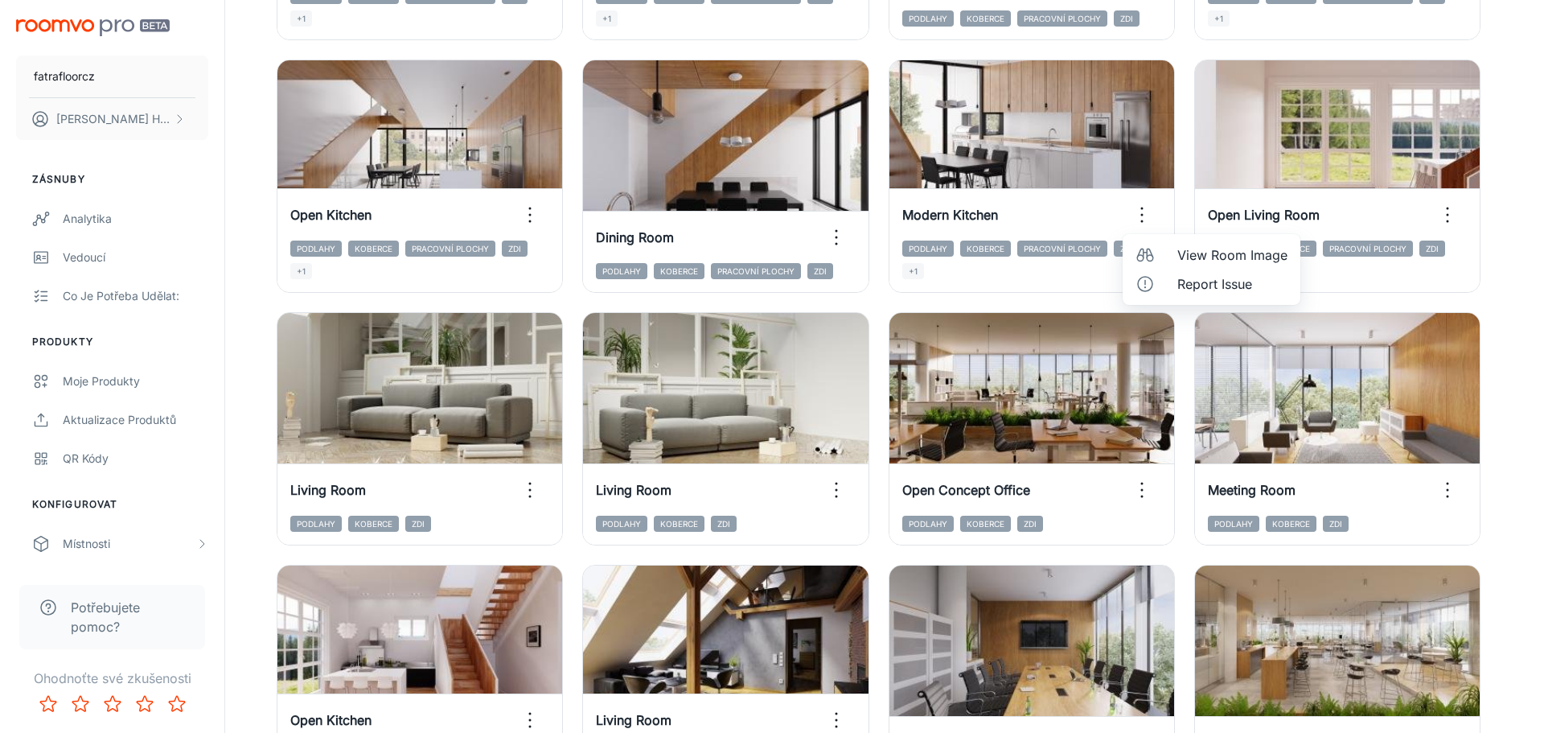
click at [1160, 252] on div at bounding box center [1150, 254] width 29 height 19
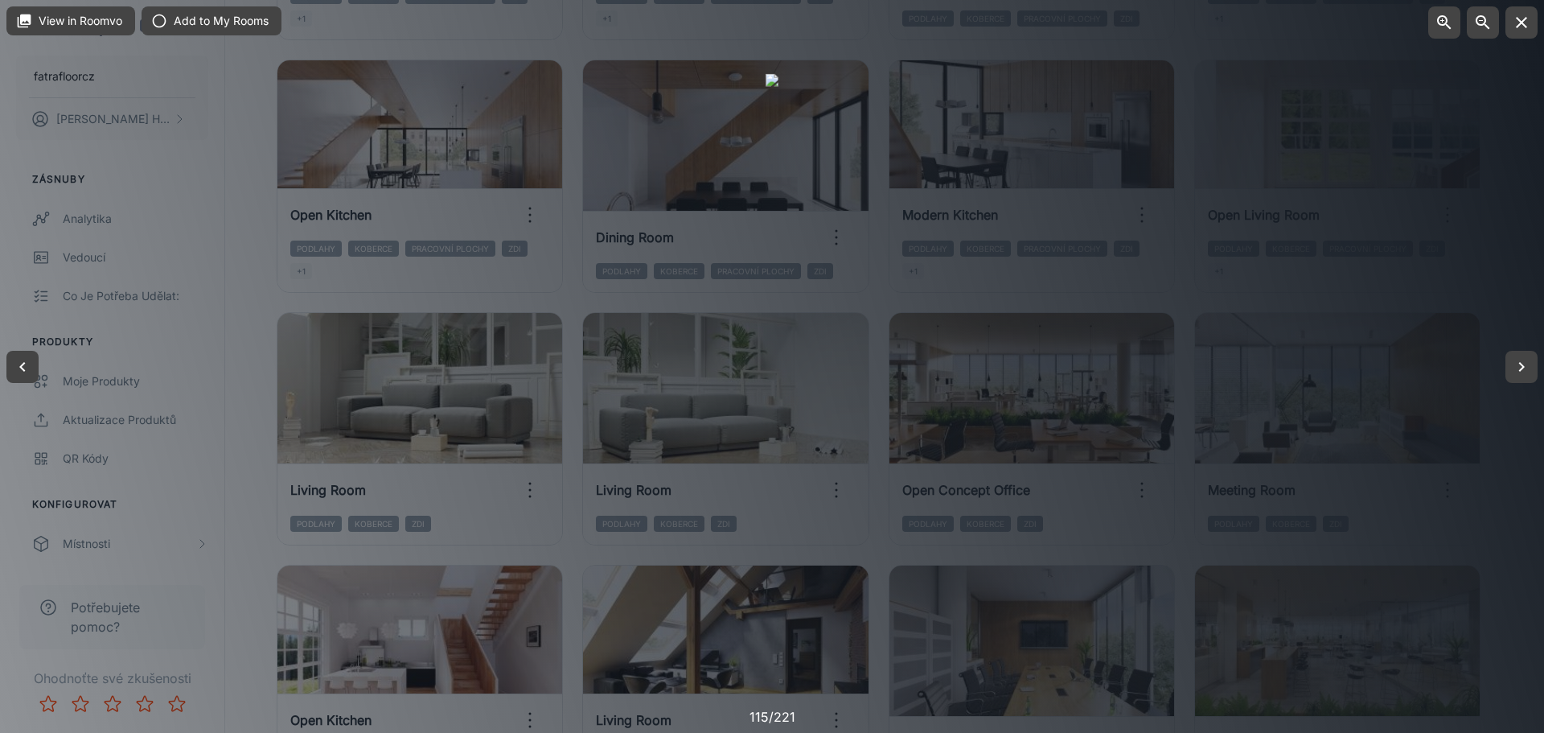
click at [1247, 367] on div at bounding box center [772, 366] width 1544 height 733
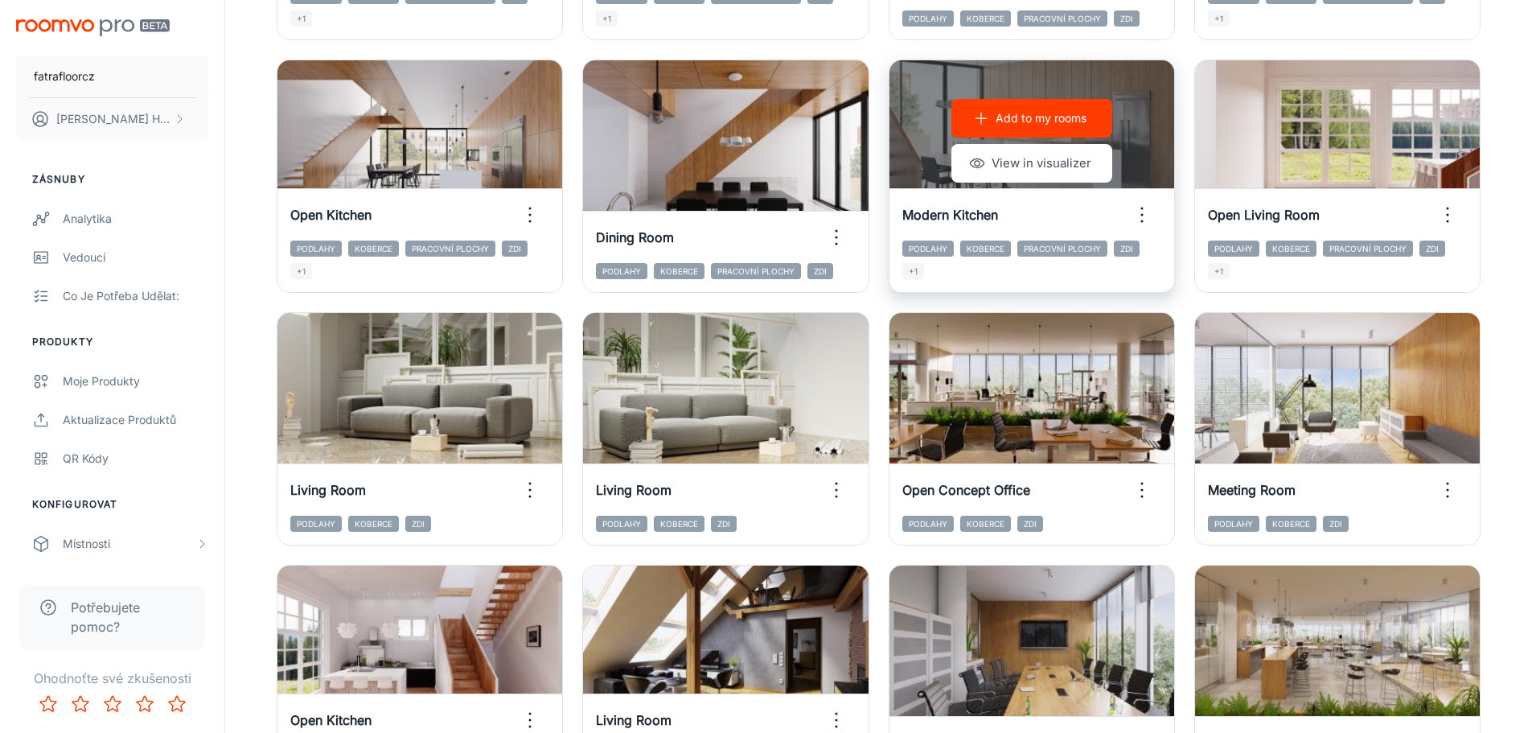
click at [1031, 119] on p "Add to my rooms" at bounding box center [1041, 118] width 91 height 18
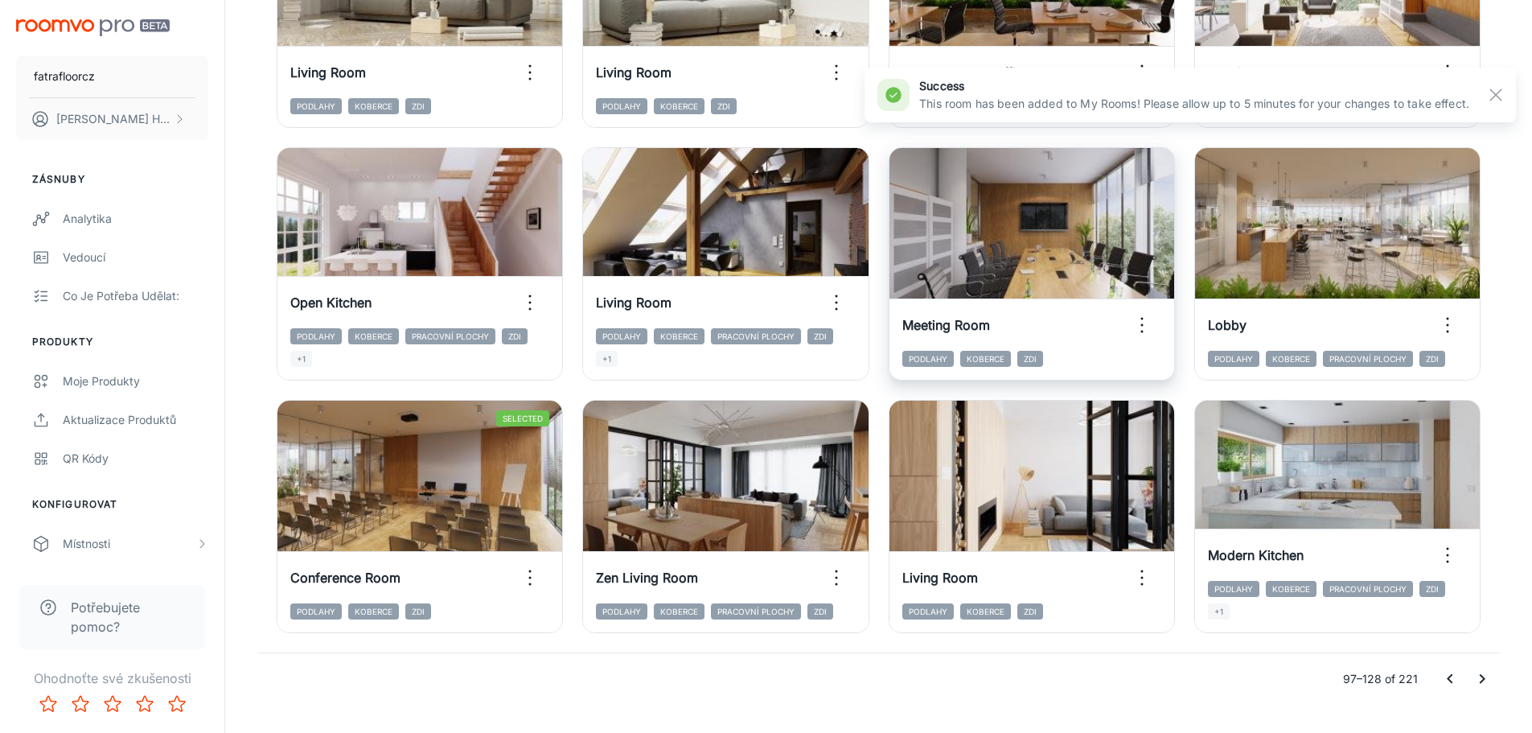
scroll to position [1660, 0]
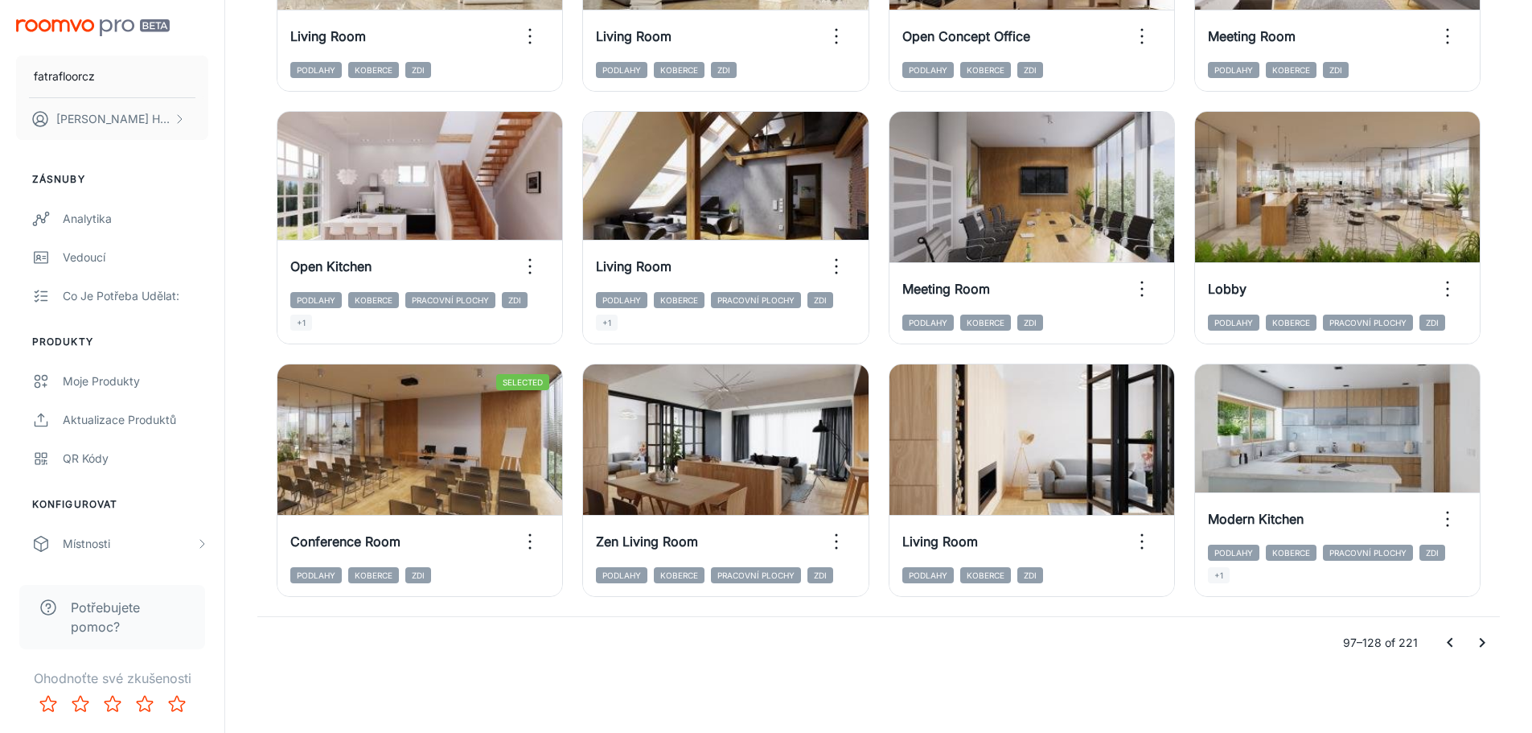
click at [1486, 644] on icon "Go to next page" at bounding box center [1482, 642] width 19 height 19
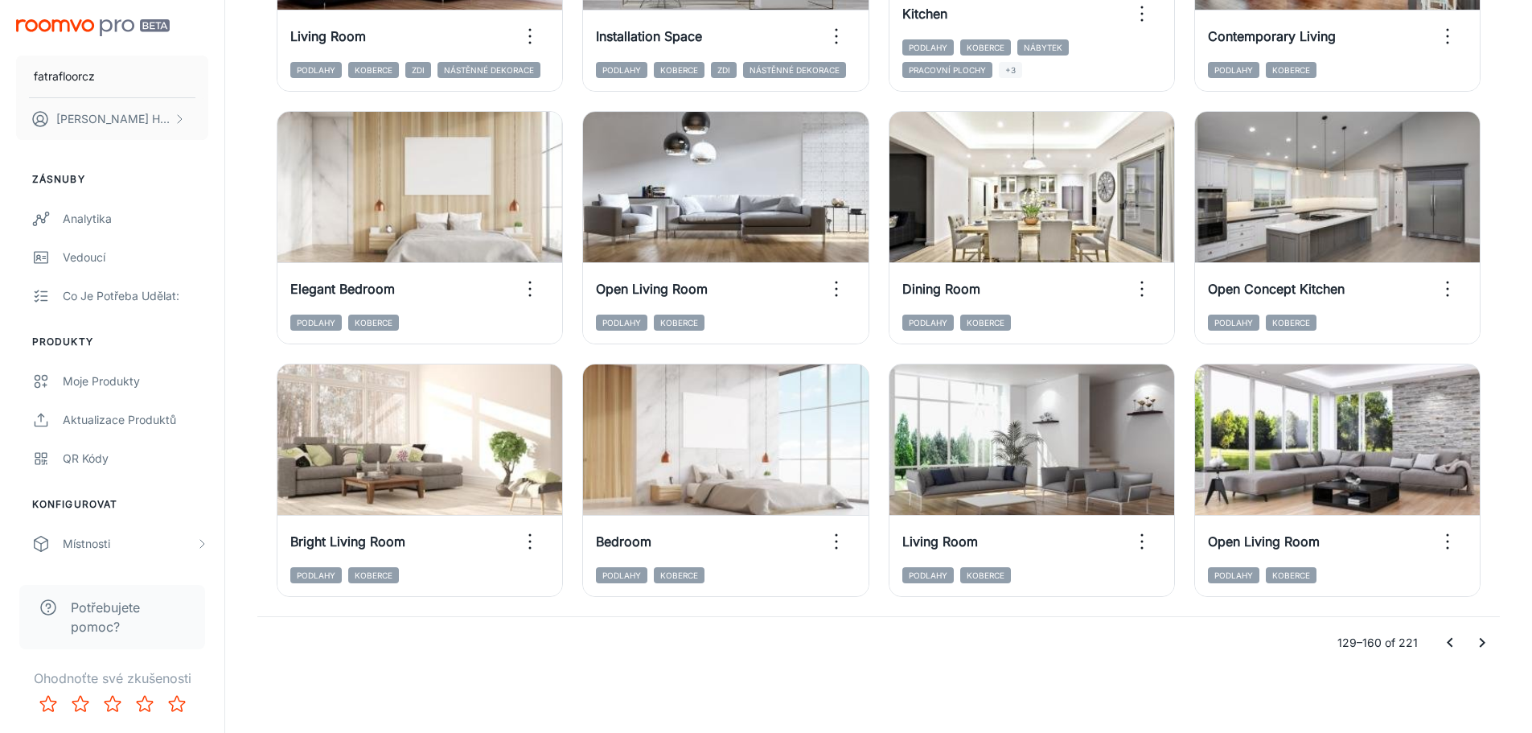
click at [1481, 640] on icon "Go to next page" at bounding box center [1482, 642] width 19 height 19
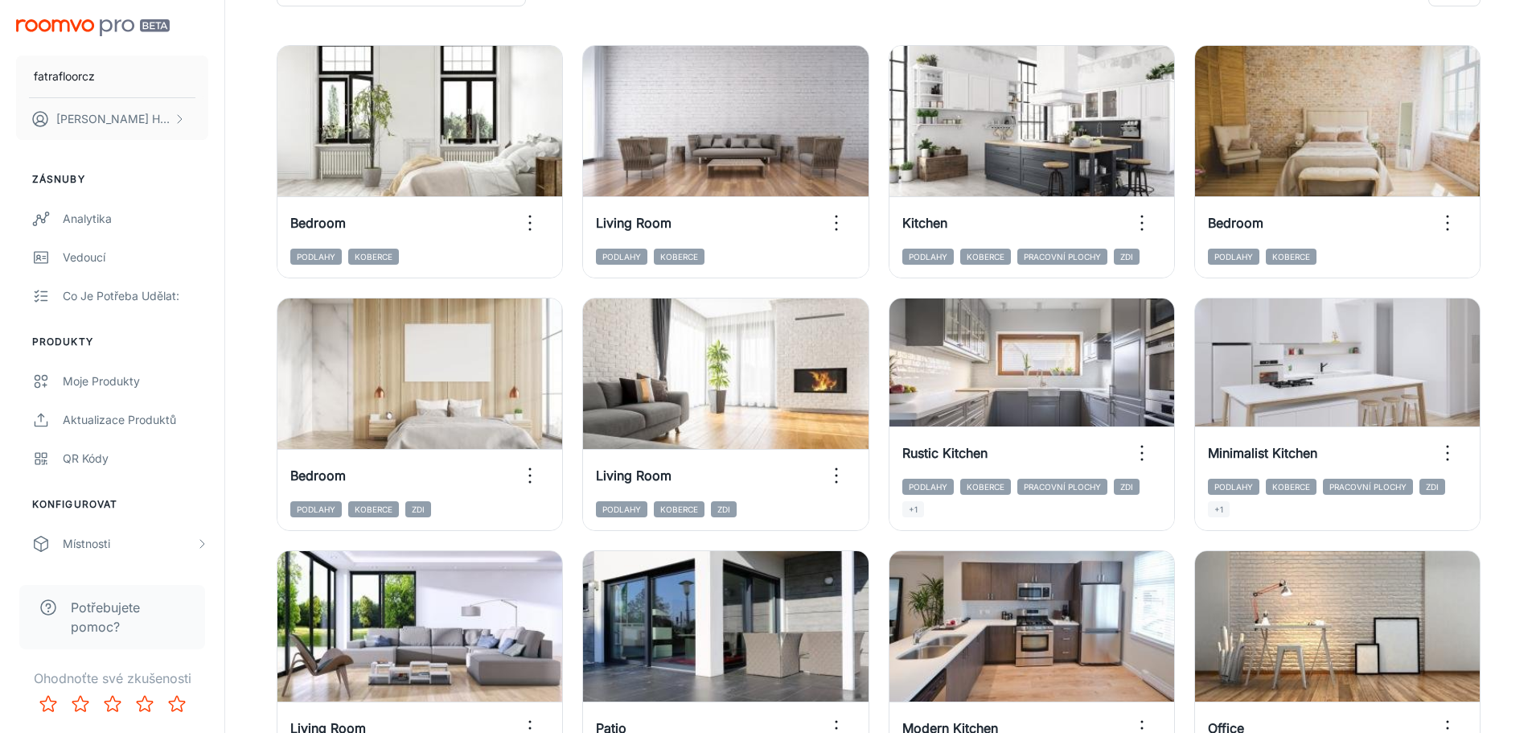
scroll to position [724, 0]
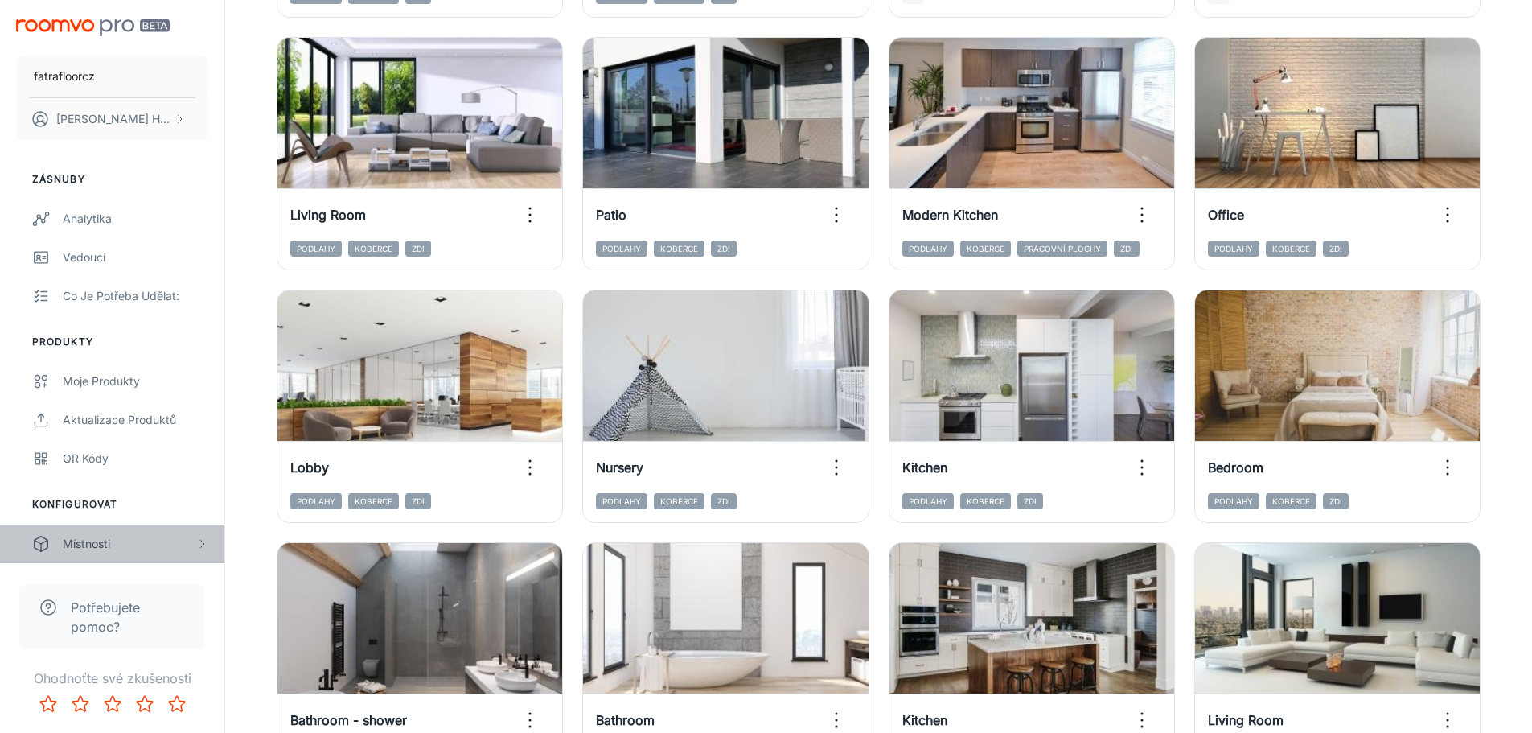
click at [123, 536] on div "Místnosti" at bounding box center [129, 544] width 133 height 18
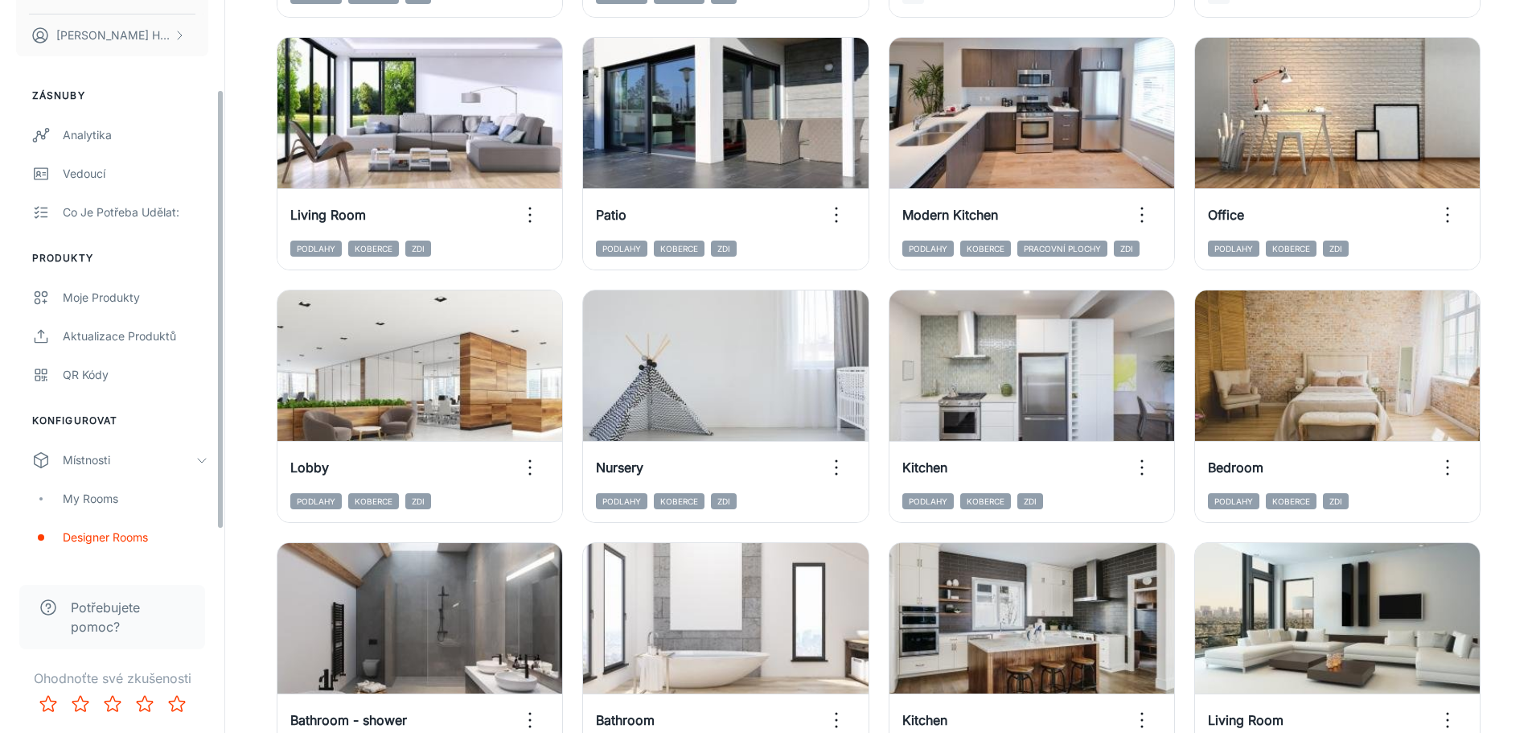
scroll to position [241, 0]
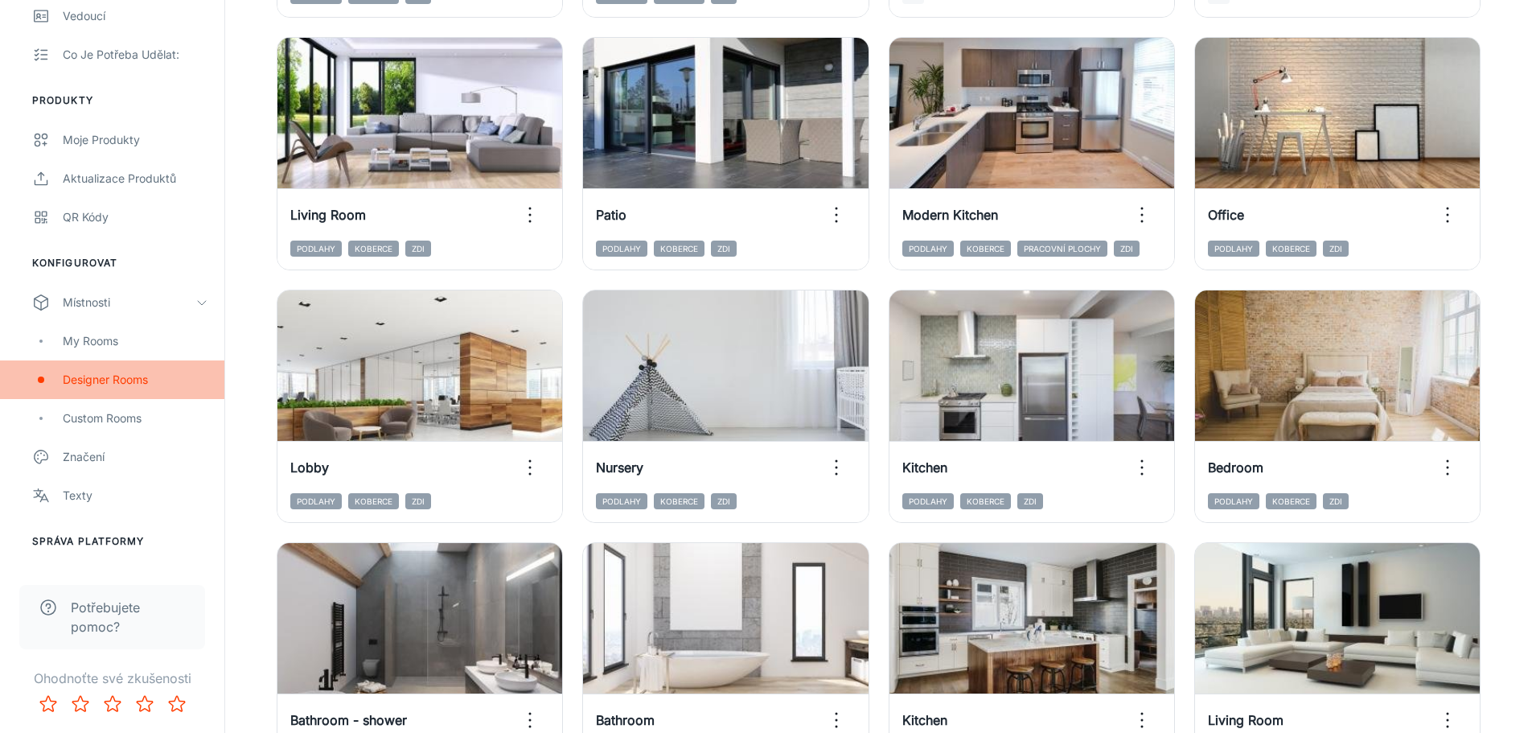
click at [113, 379] on div "Designer Rooms" at bounding box center [136, 380] width 146 height 18
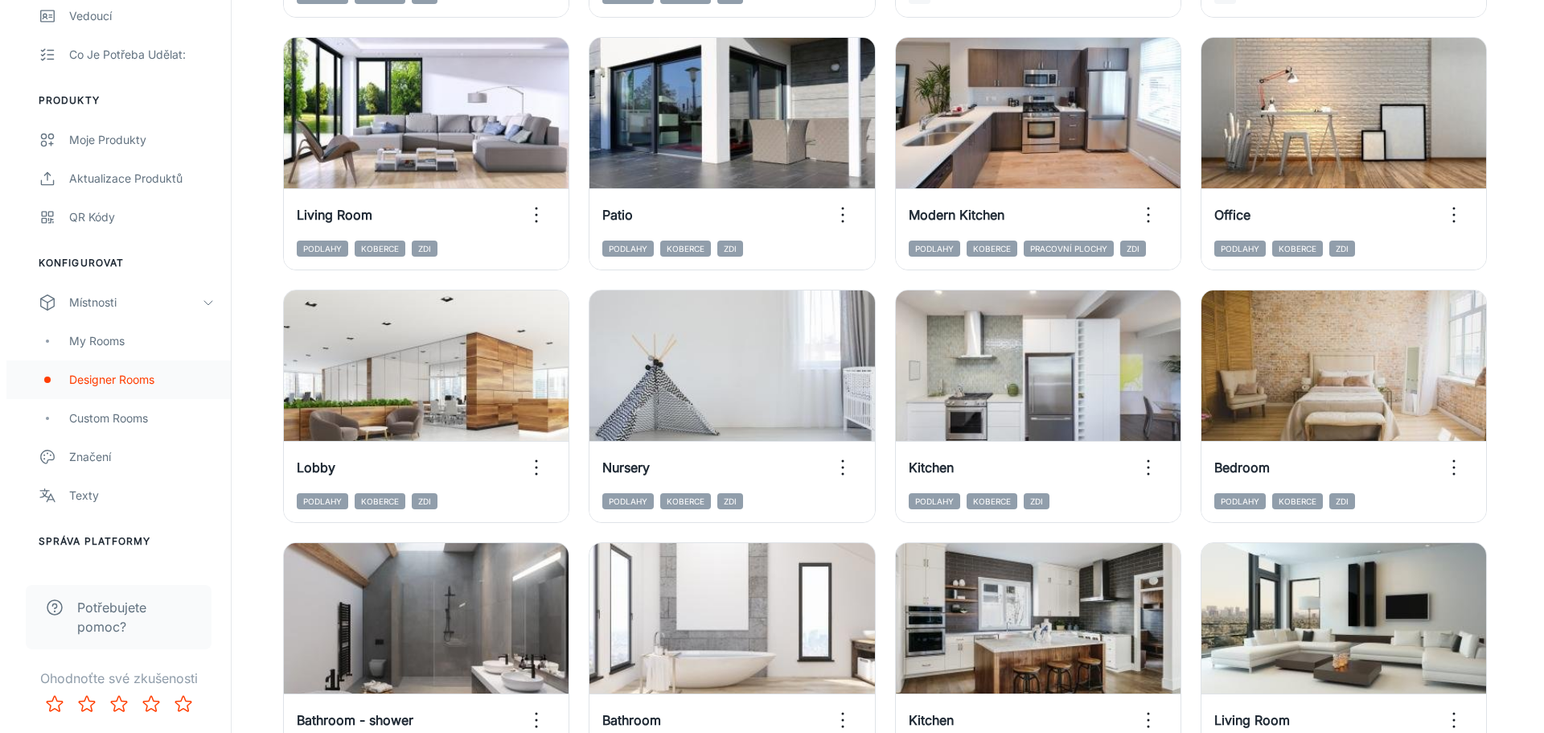
scroll to position [0, 0]
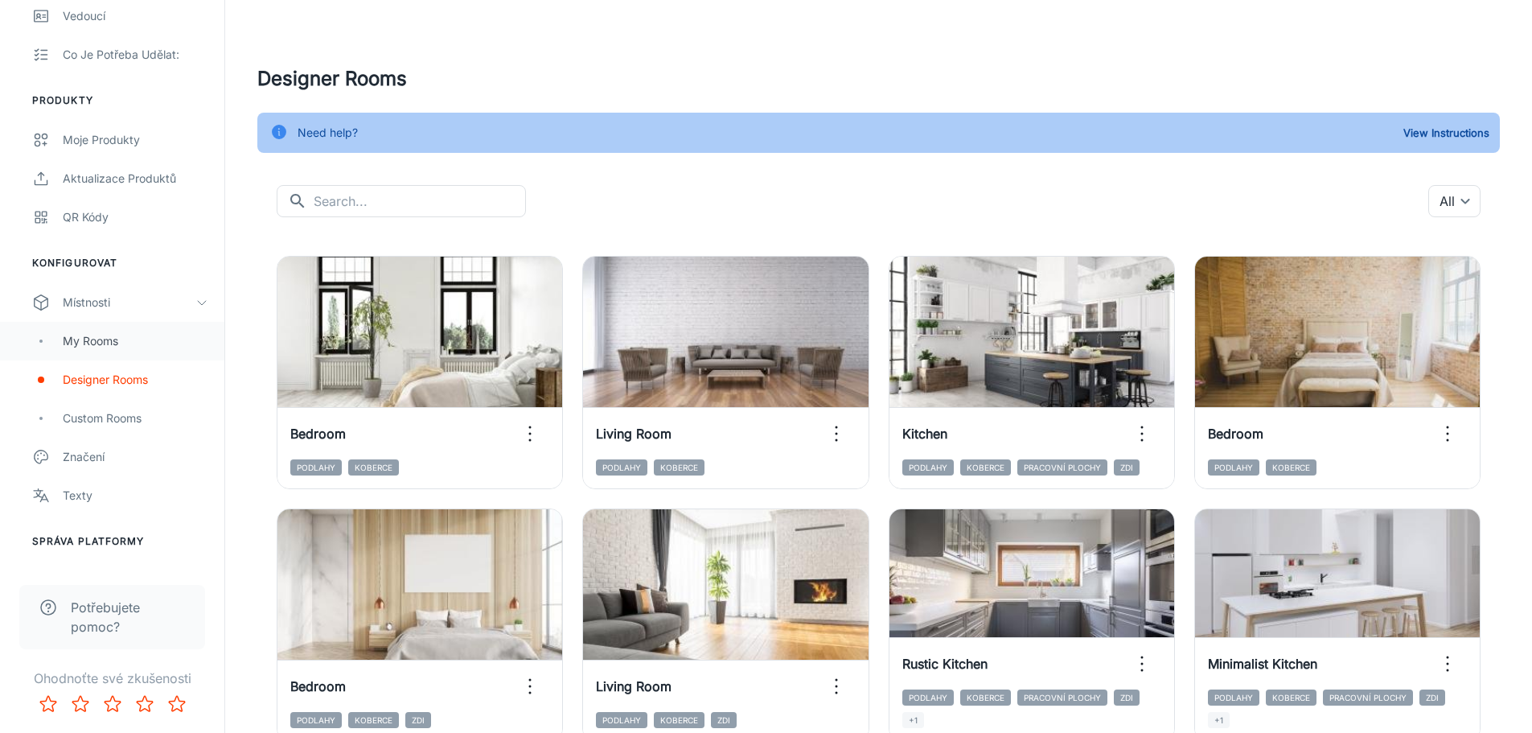
click at [123, 342] on div "My Rooms" at bounding box center [136, 341] width 146 height 18
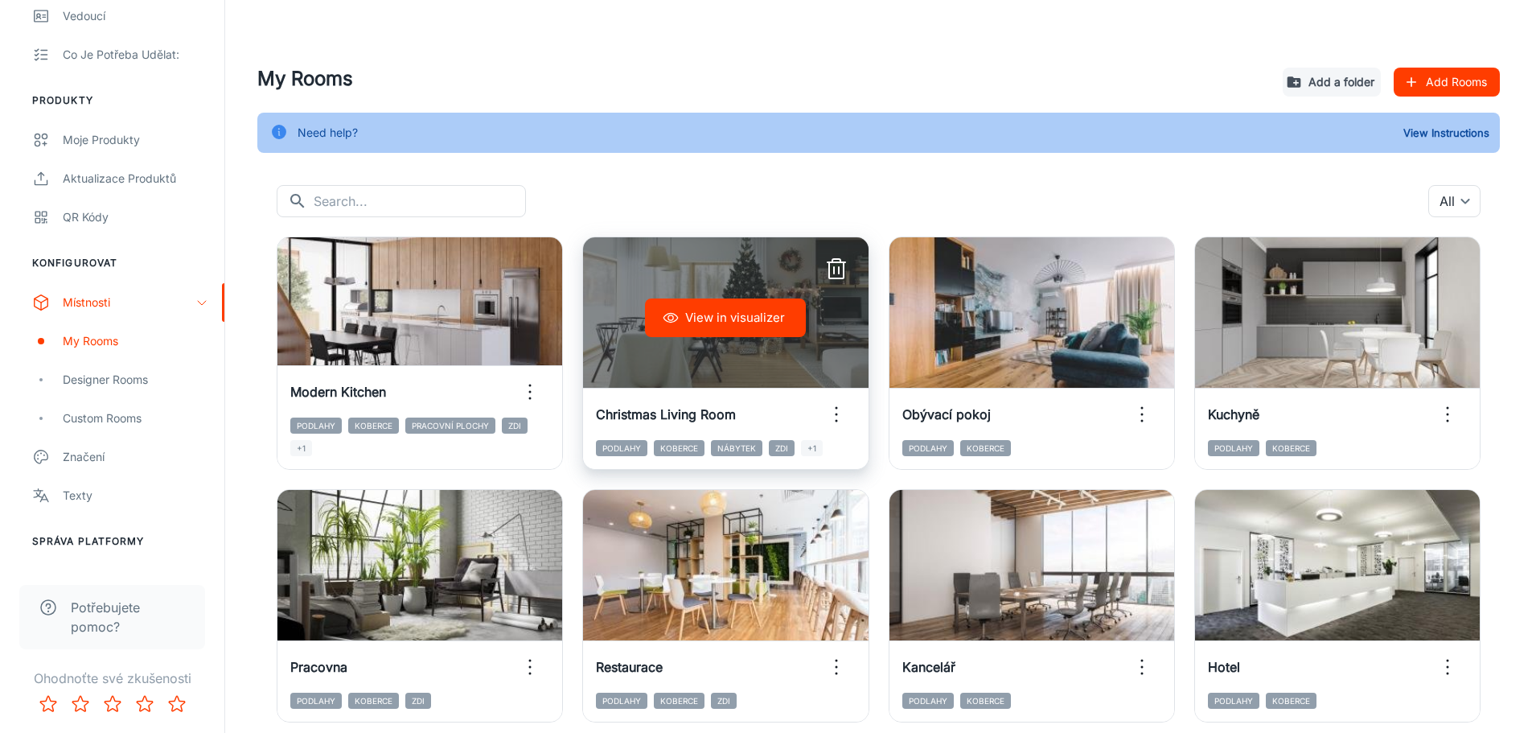
click at [751, 314] on button "View in visualizer" at bounding box center [725, 317] width 161 height 39
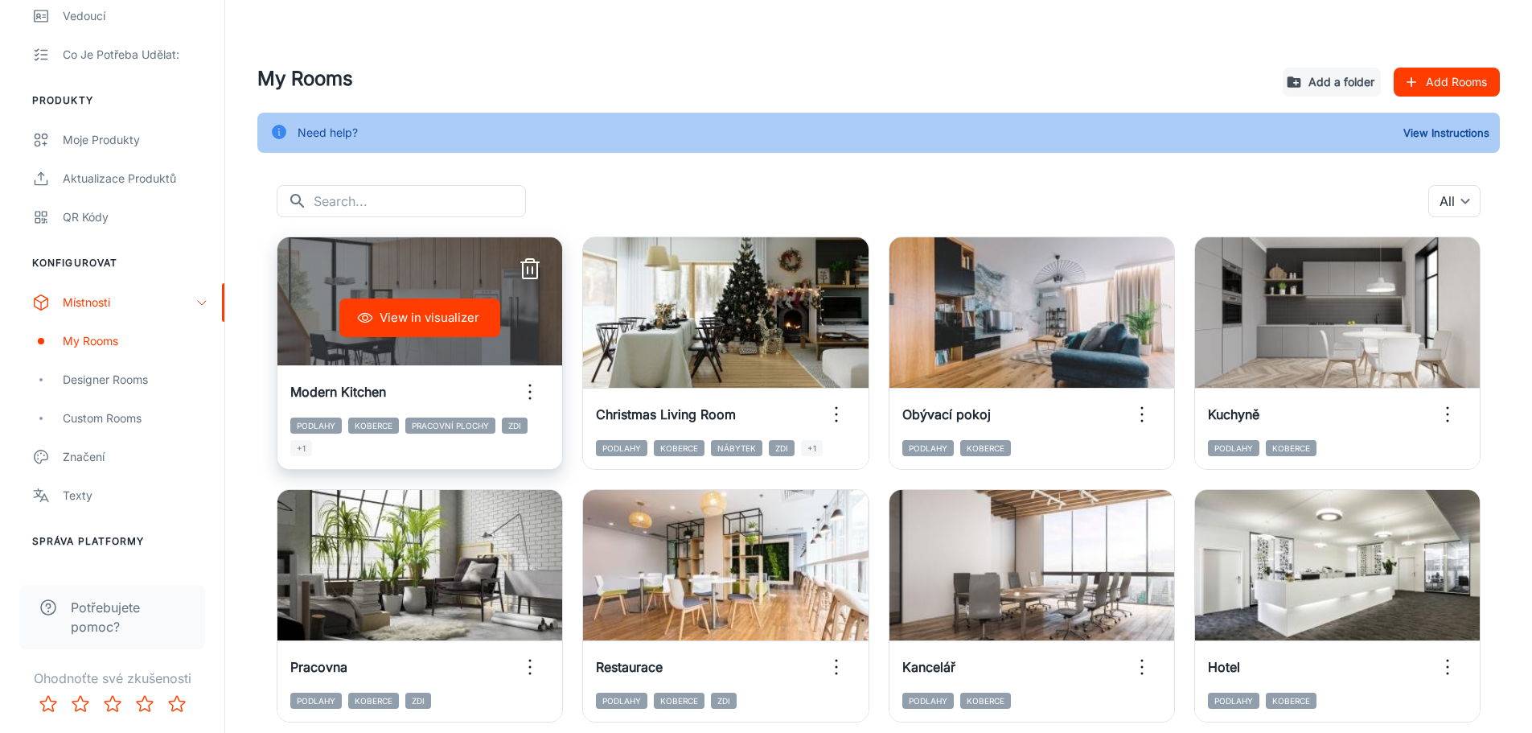
click at [532, 266] on icon "button" at bounding box center [530, 270] width 26 height 26
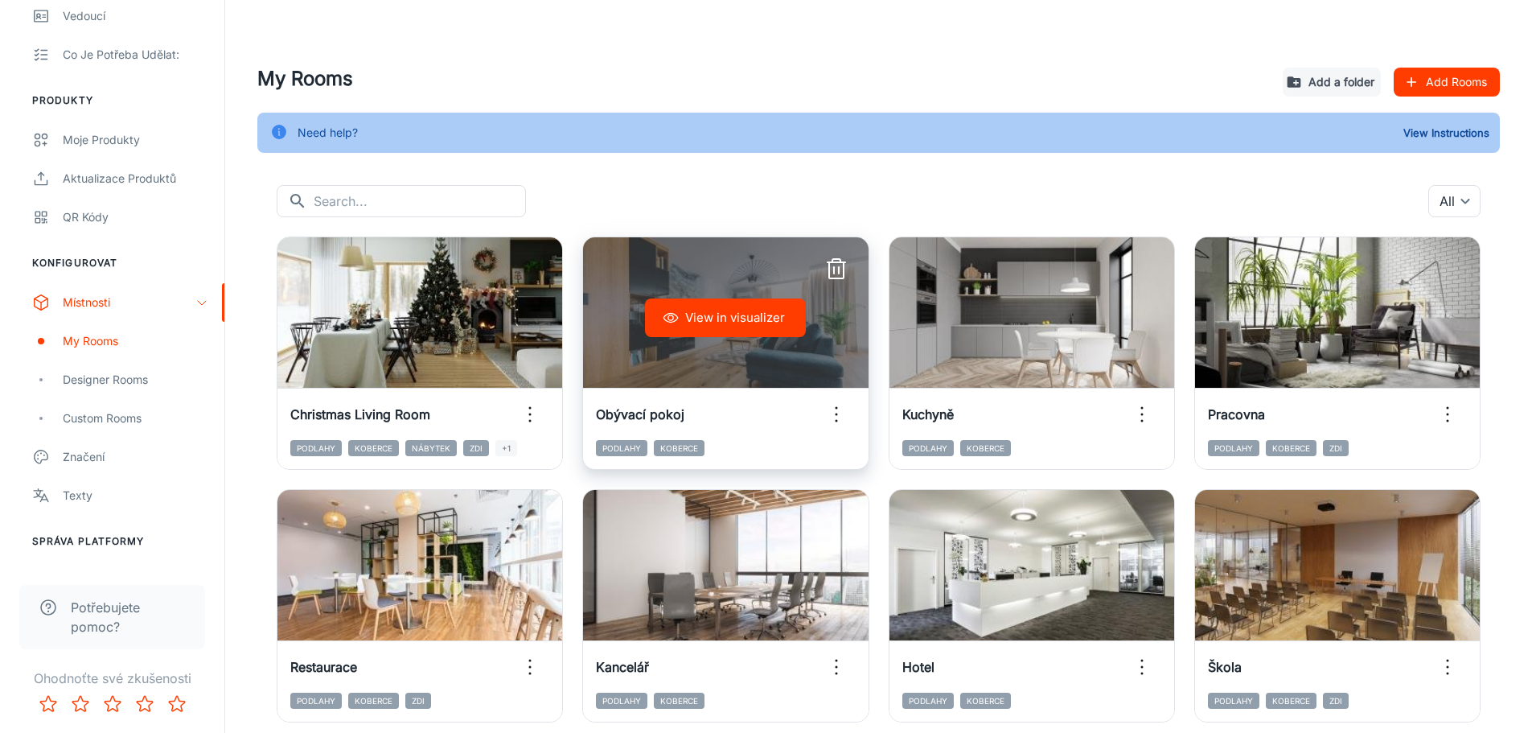
click at [842, 413] on icon "button" at bounding box center [837, 414] width 26 height 26
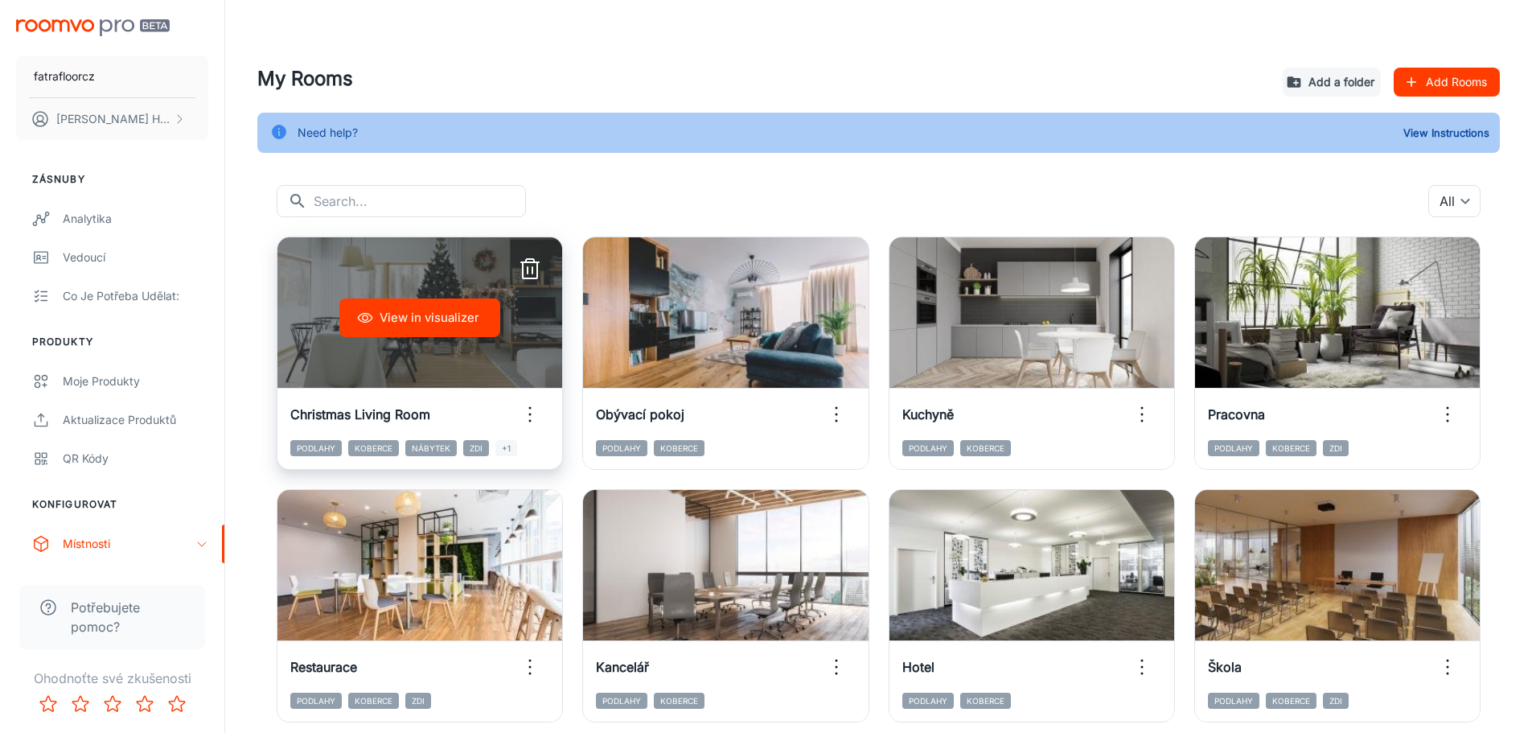
click at [546, 404] on button "button" at bounding box center [530, 414] width 39 height 39
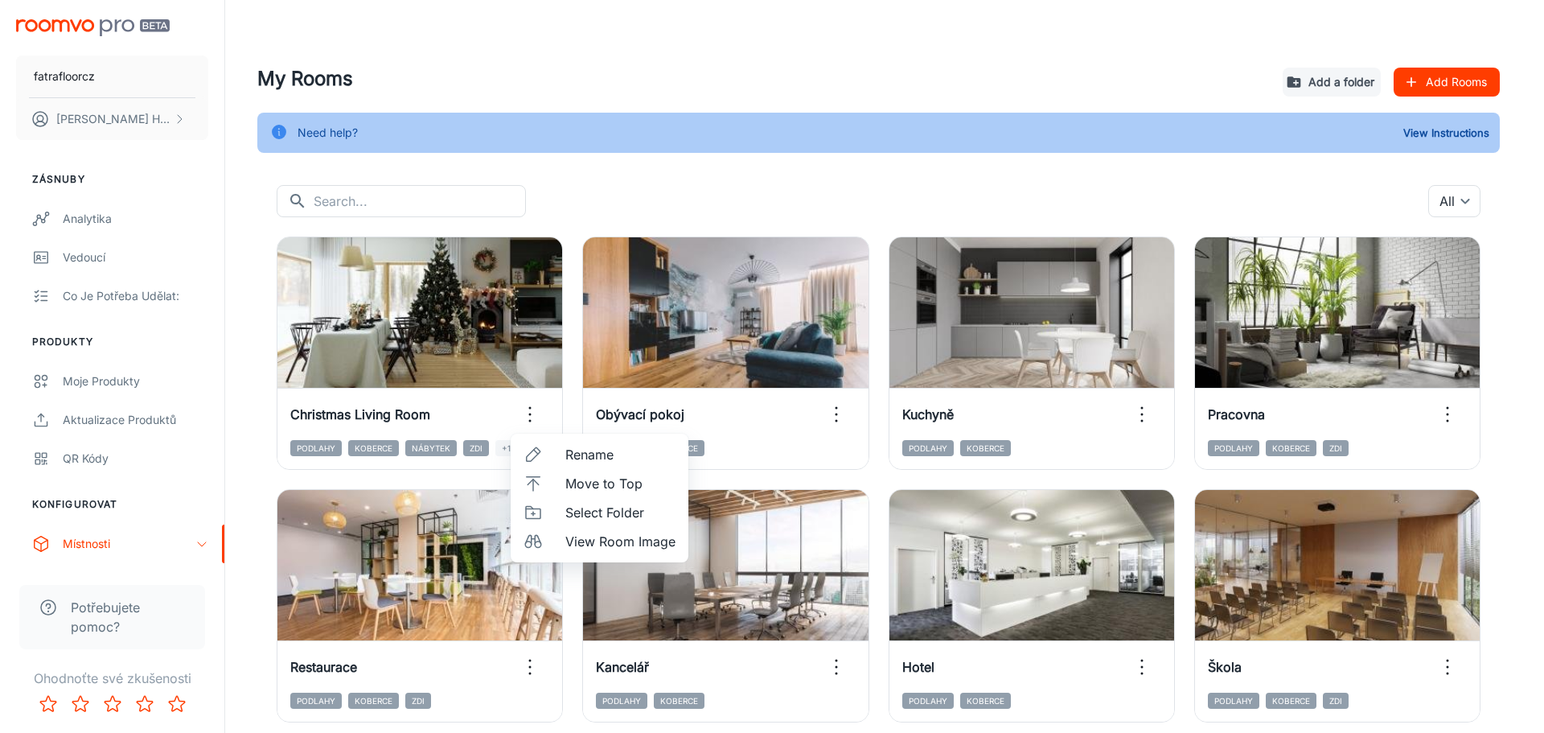
click at [611, 185] on div at bounding box center [772, 366] width 1544 height 733
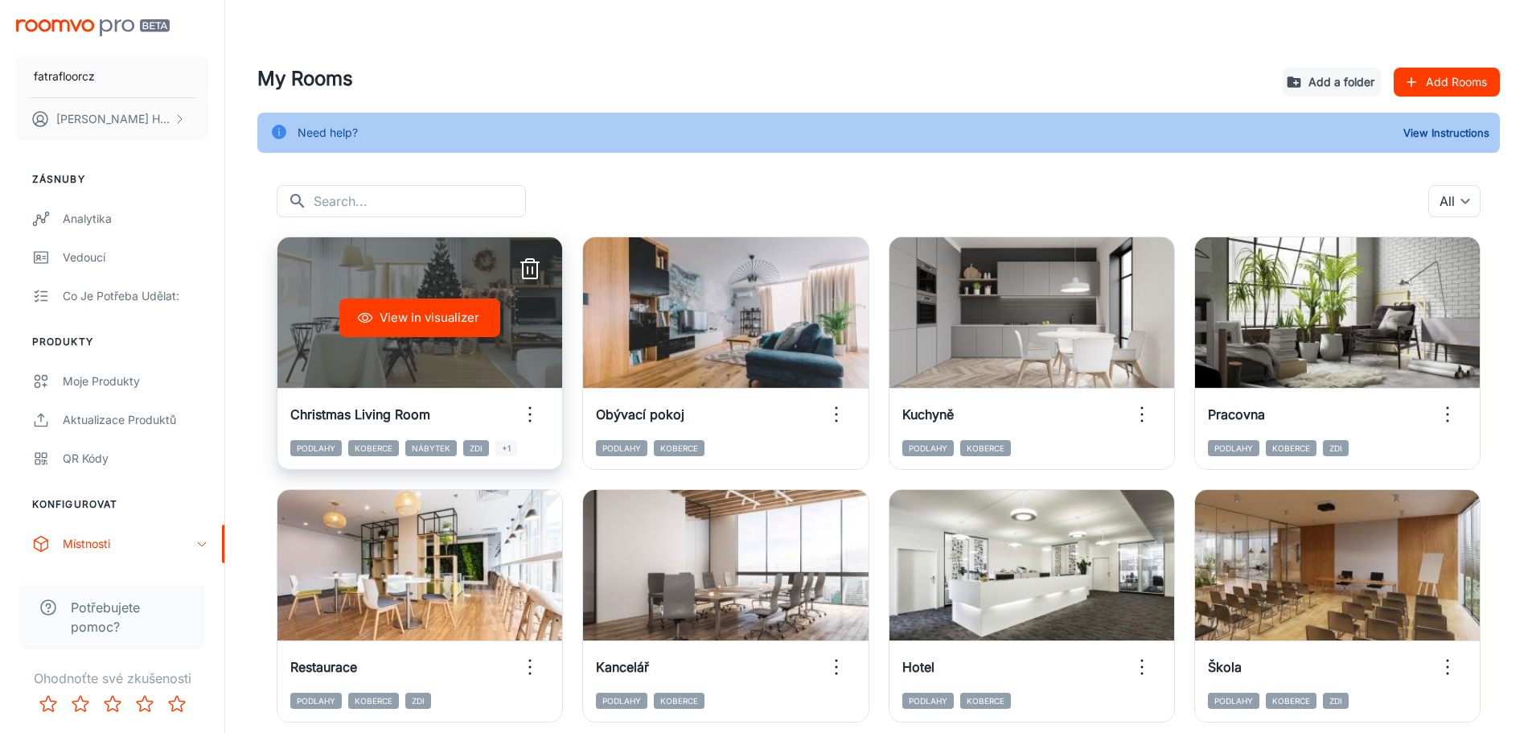
click at [530, 265] on icon "button" at bounding box center [530, 270] width 26 height 26
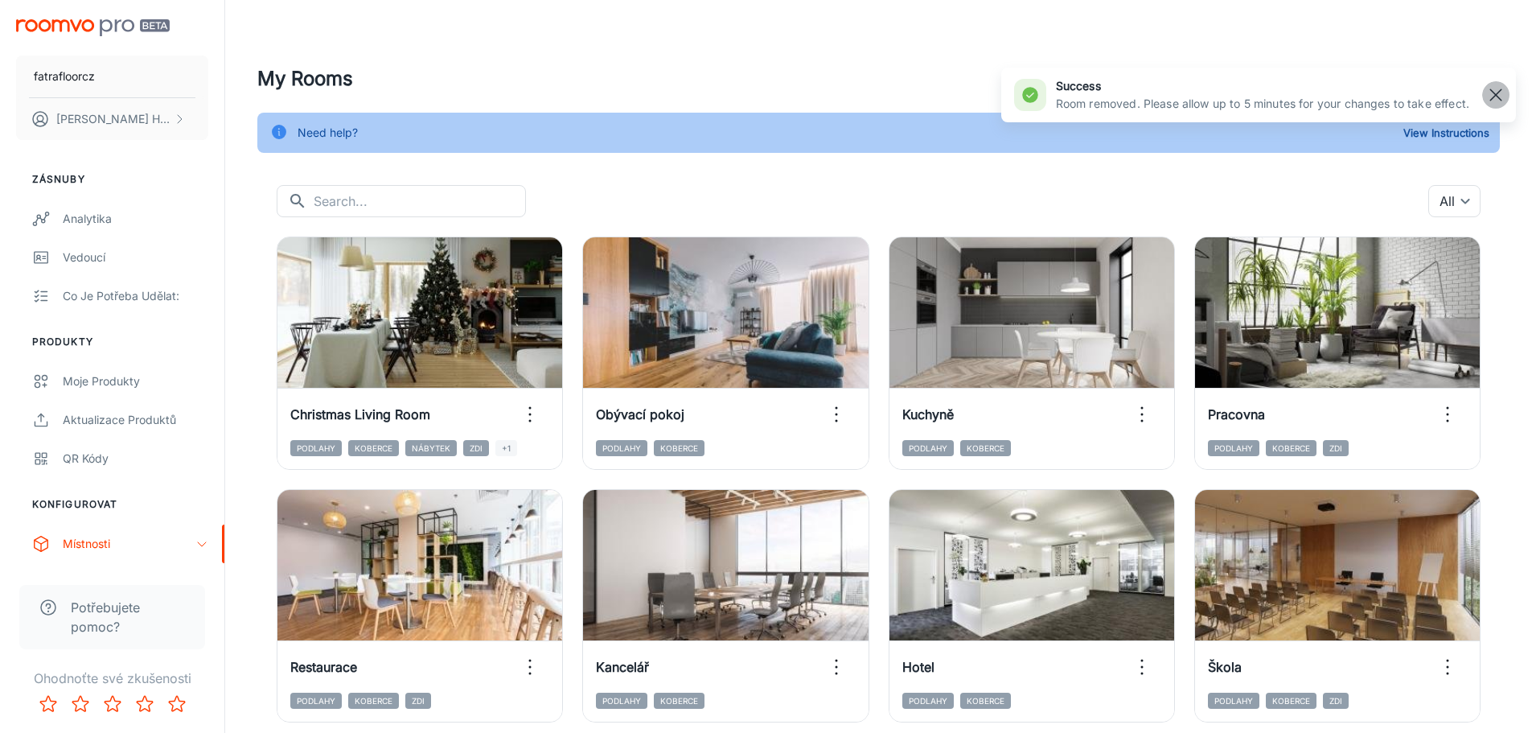
click at [1497, 88] on rect "button" at bounding box center [1495, 94] width 19 height 19
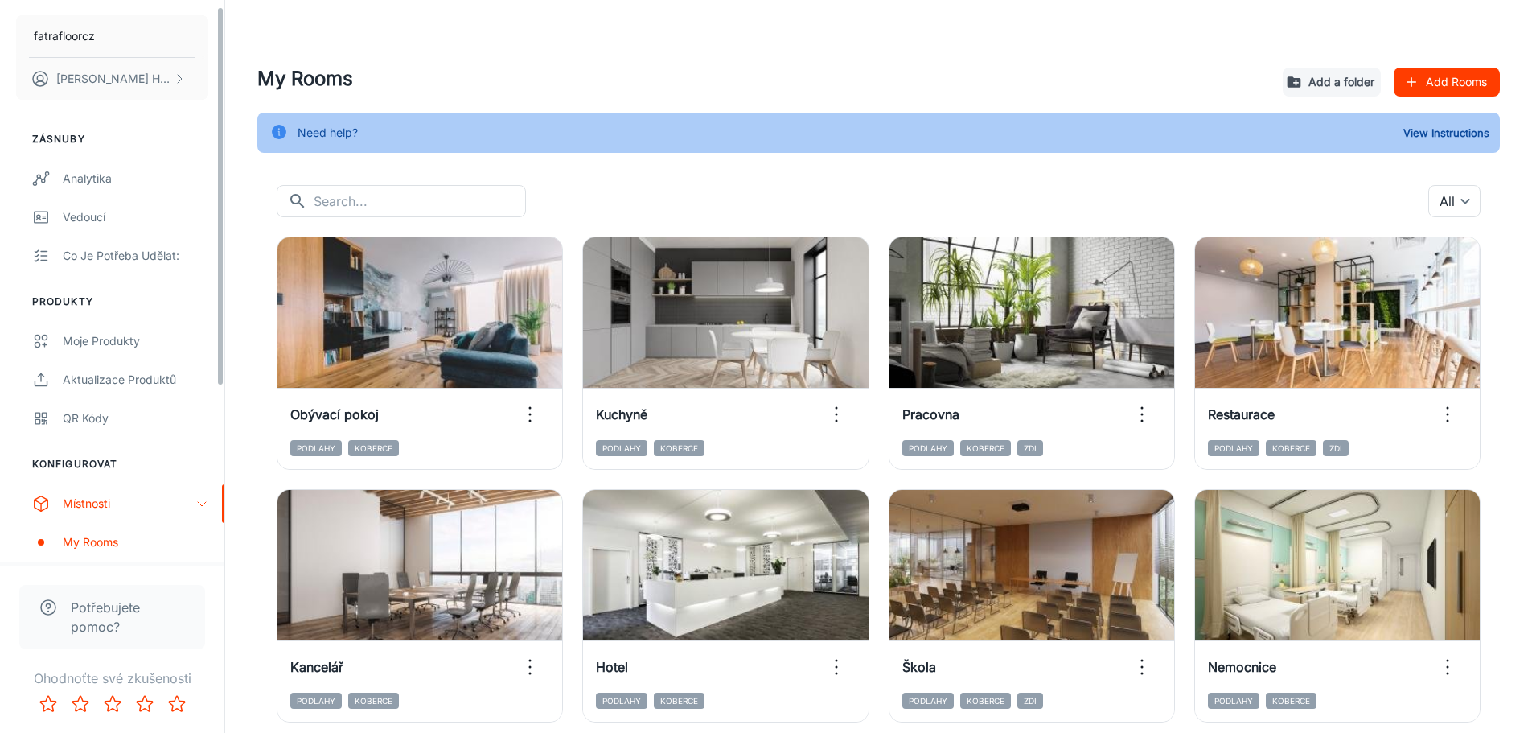
scroll to position [80, 0]
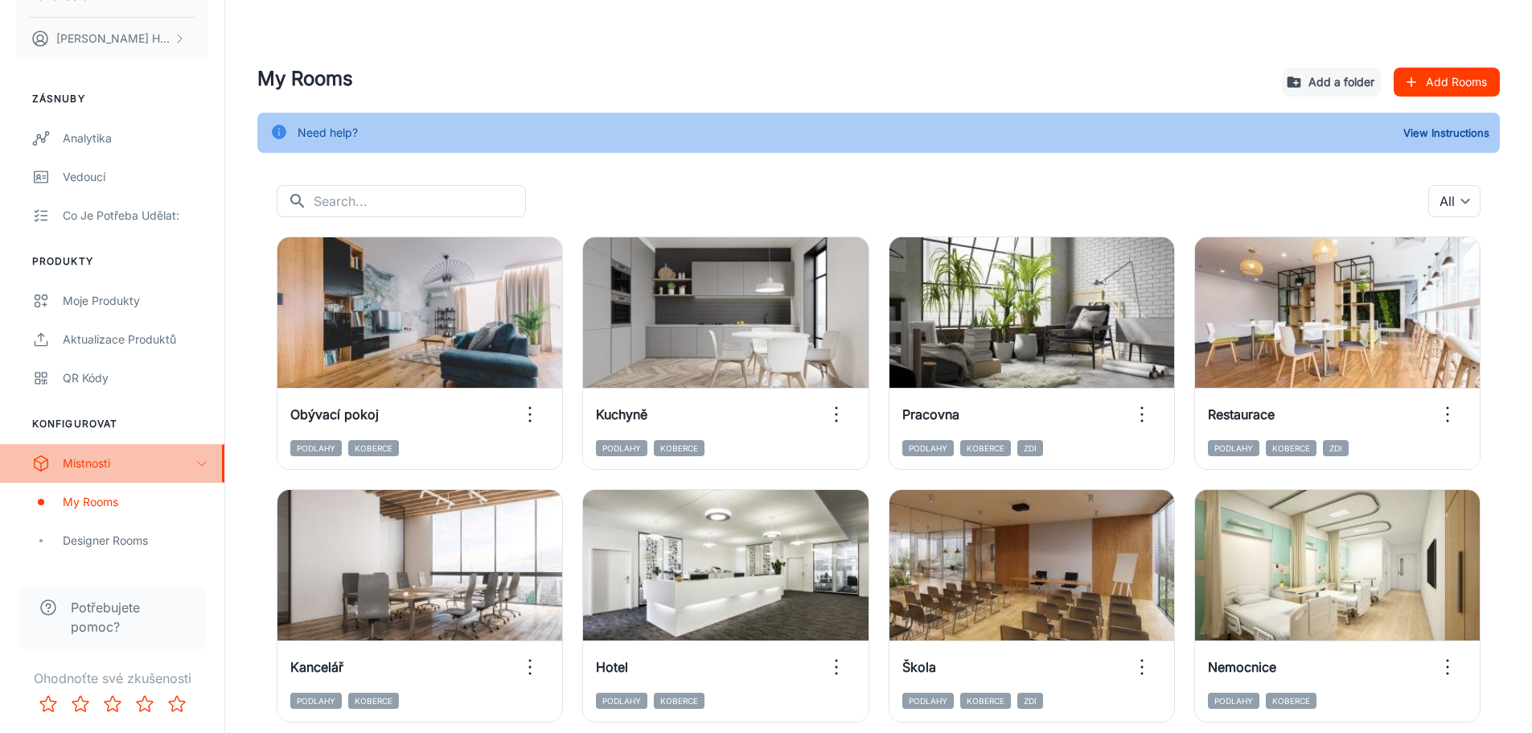
click at [200, 465] on icon "scrollable content" at bounding box center [201, 463] width 13 height 13
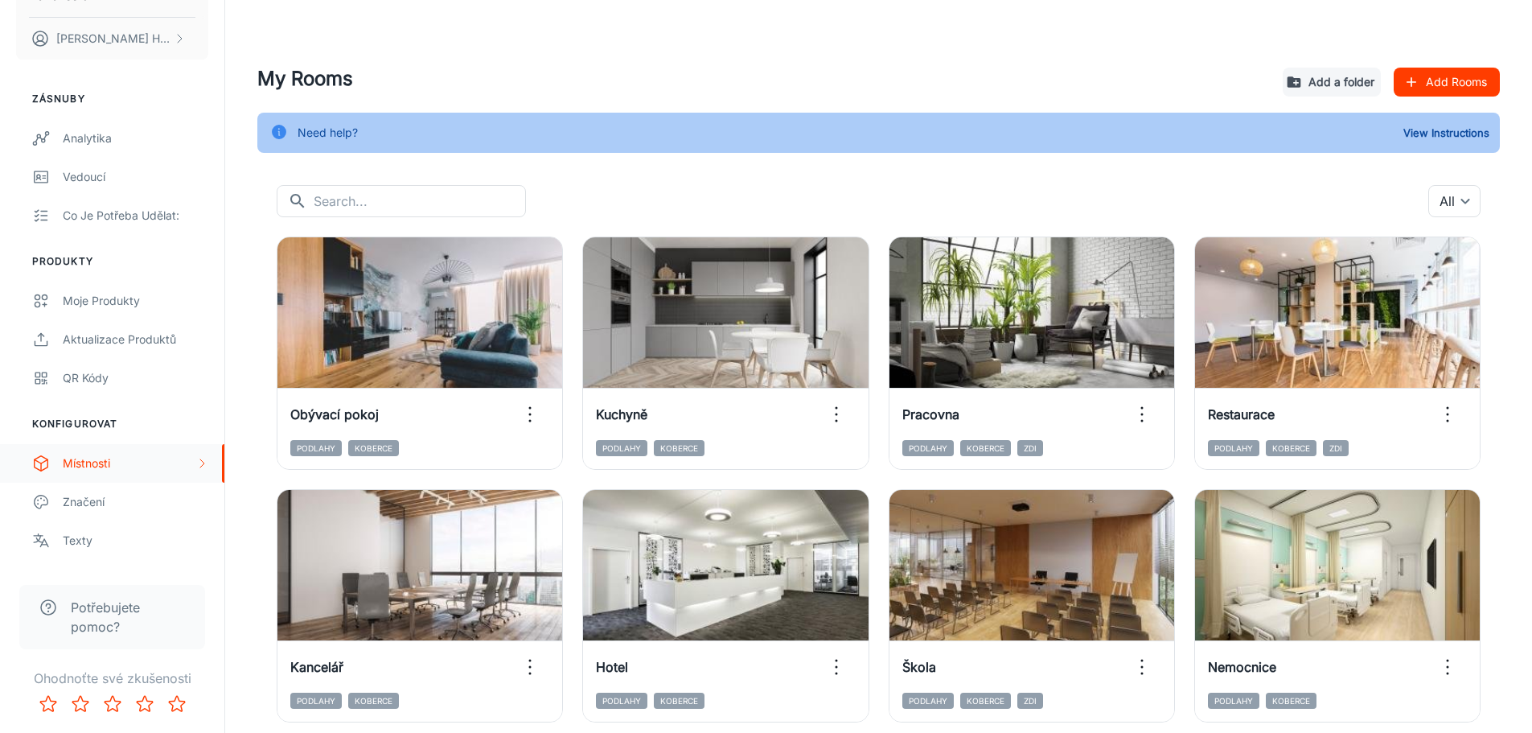
click at [198, 459] on icon "scrollable content" at bounding box center [201, 463] width 13 height 13
click at [129, 538] on div "Designer Rooms" at bounding box center [136, 541] width 146 height 18
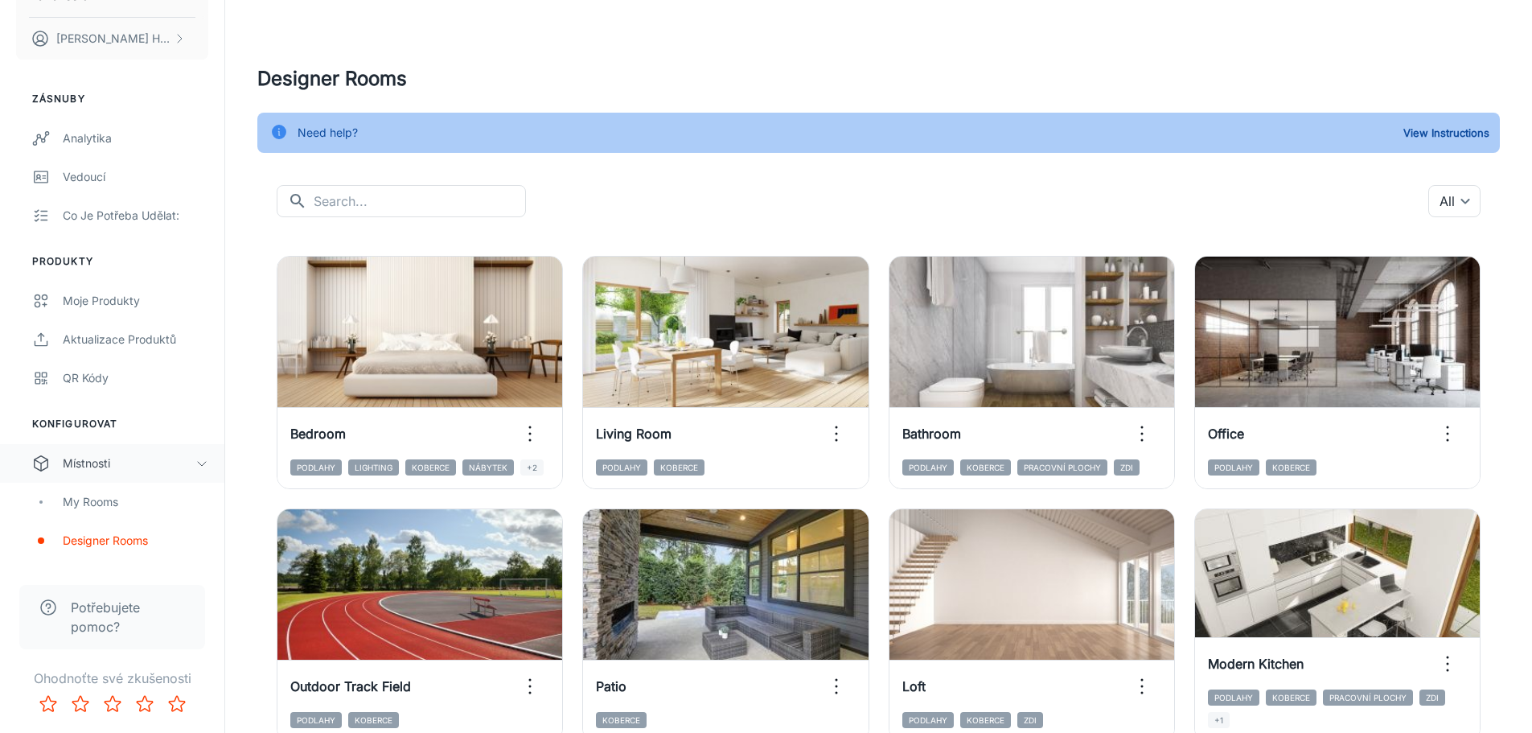
click at [1465, 197] on body "fatrafloorcz David Hrdina Zásnuby Analytika Vedoucí Co je potřeba udělat: Produ…" at bounding box center [766, 366] width 1532 height 733
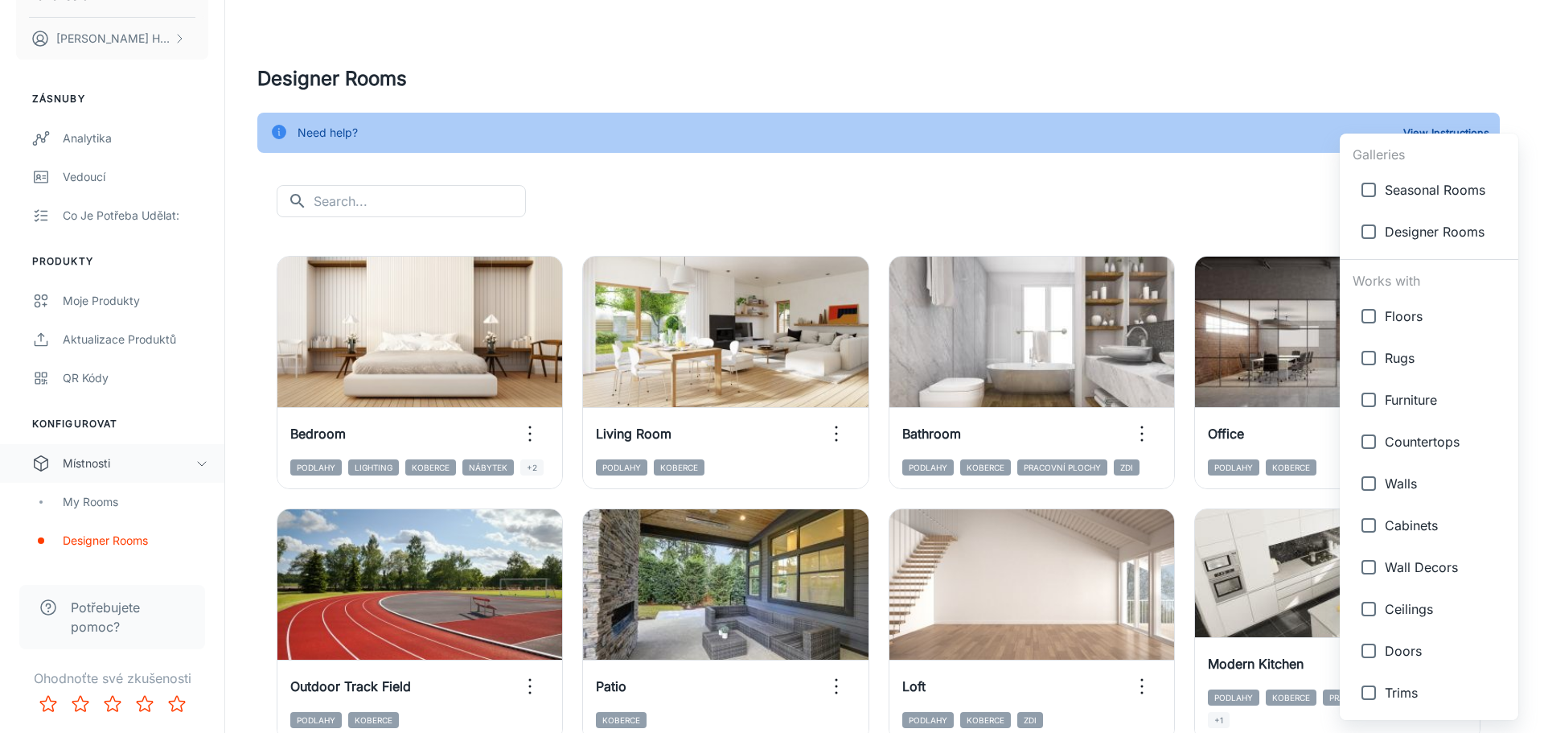
click at [1429, 191] on span "Seasonal Rooms" at bounding box center [1445, 189] width 121 height 19
type input "{"type":"gallery","id":7}"
checkbox input "true"
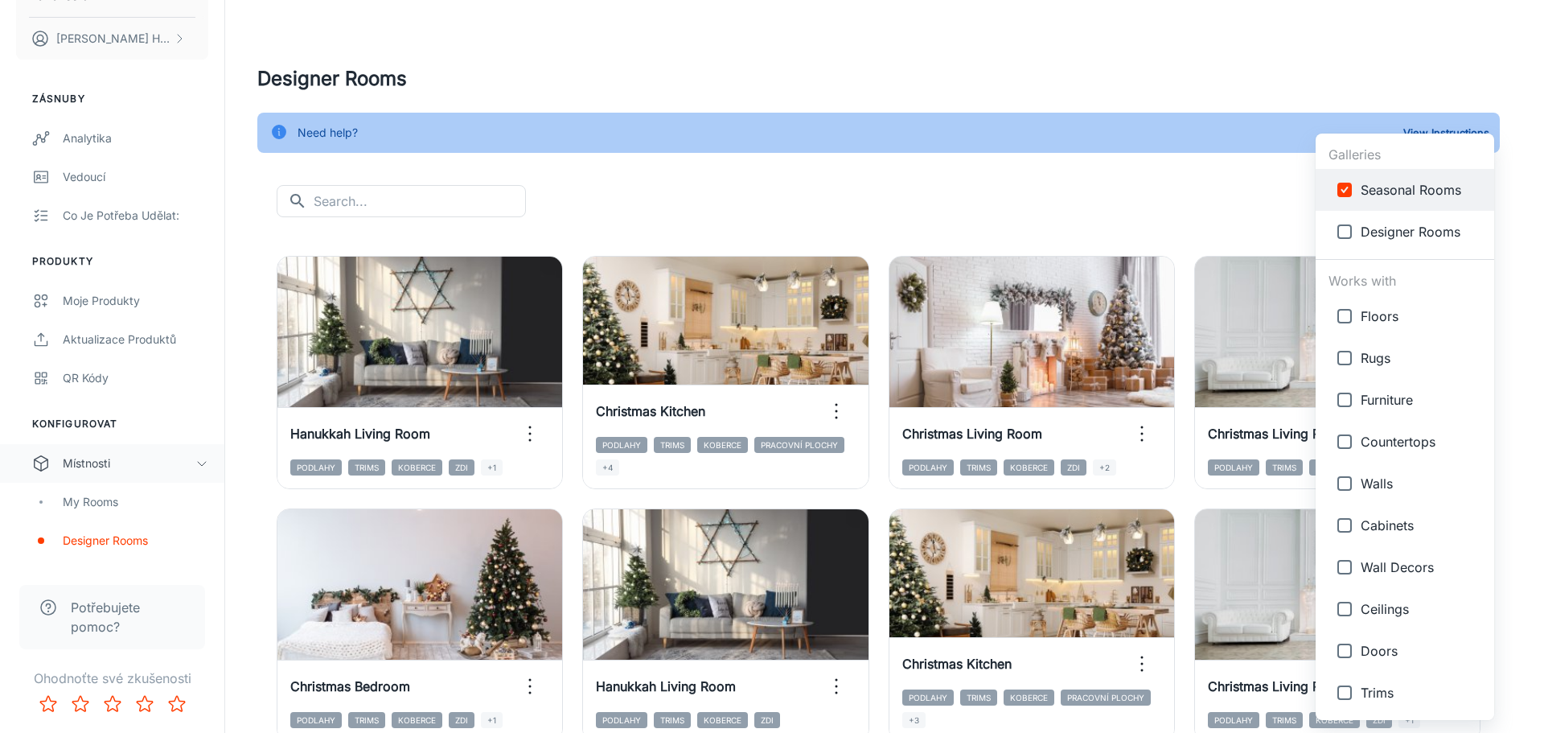
click at [1177, 74] on div at bounding box center [772, 366] width 1544 height 733
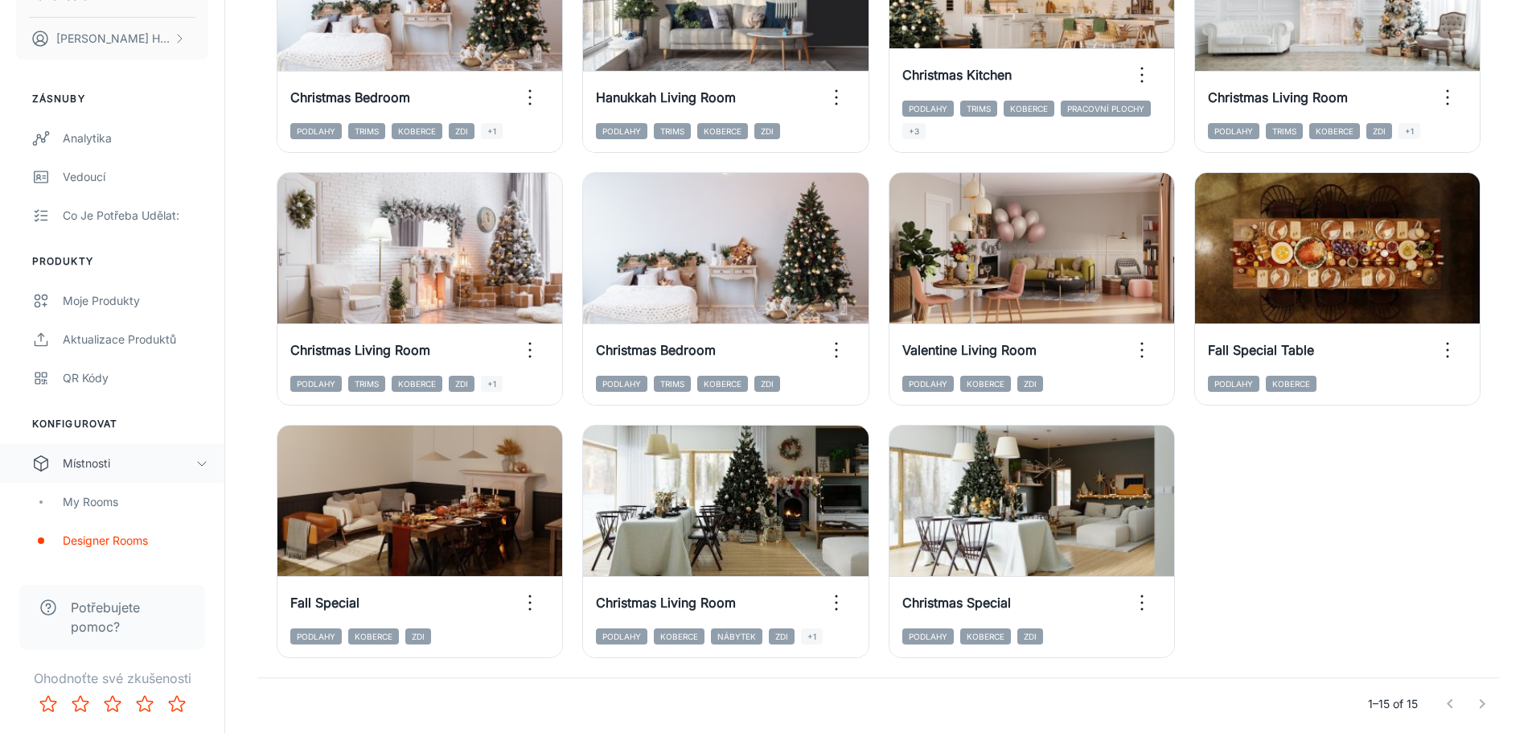
scroll to position [613, 0]
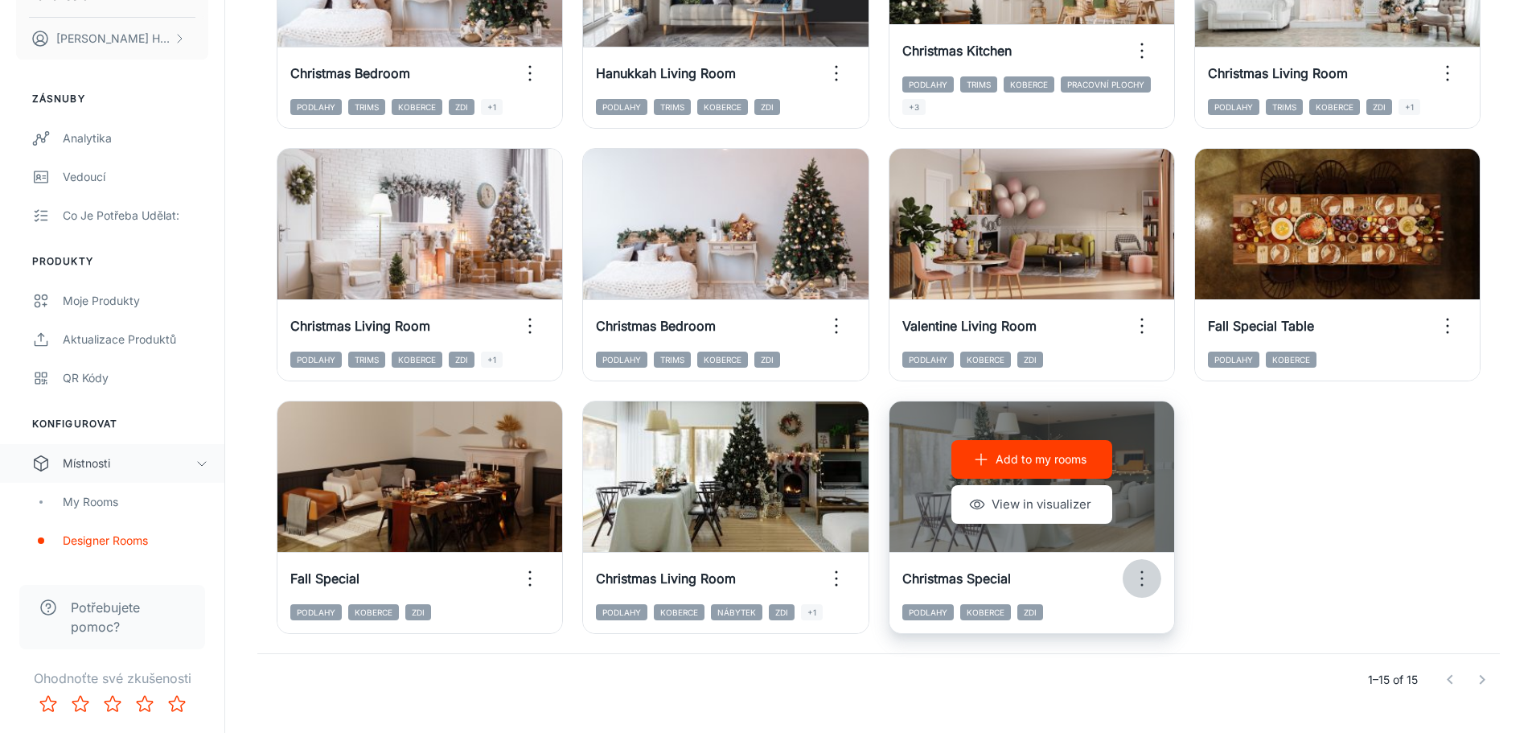
click at [1150, 573] on icon "button" at bounding box center [1142, 578] width 26 height 26
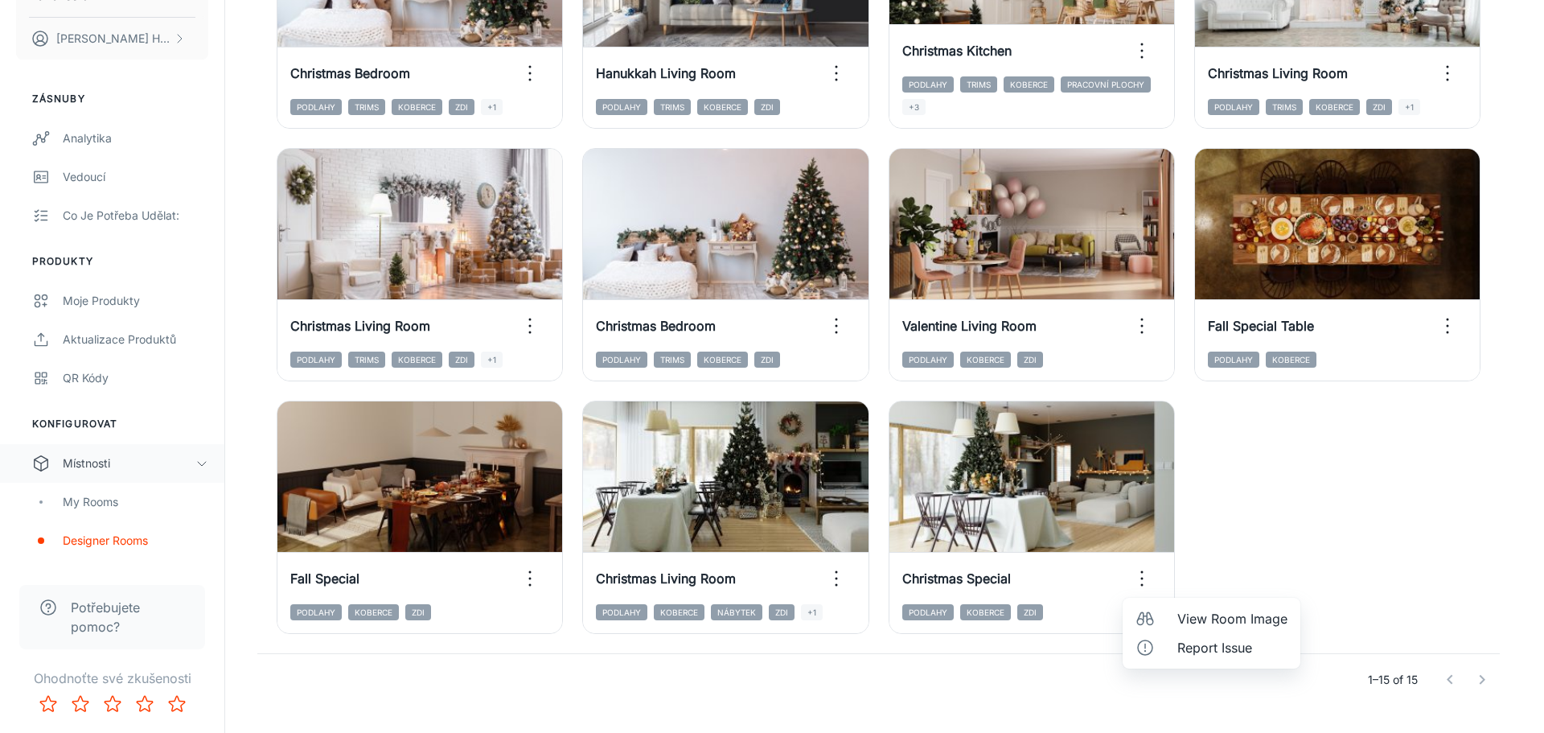
click at [1198, 612] on span "View Room Image" at bounding box center [1232, 618] width 110 height 19
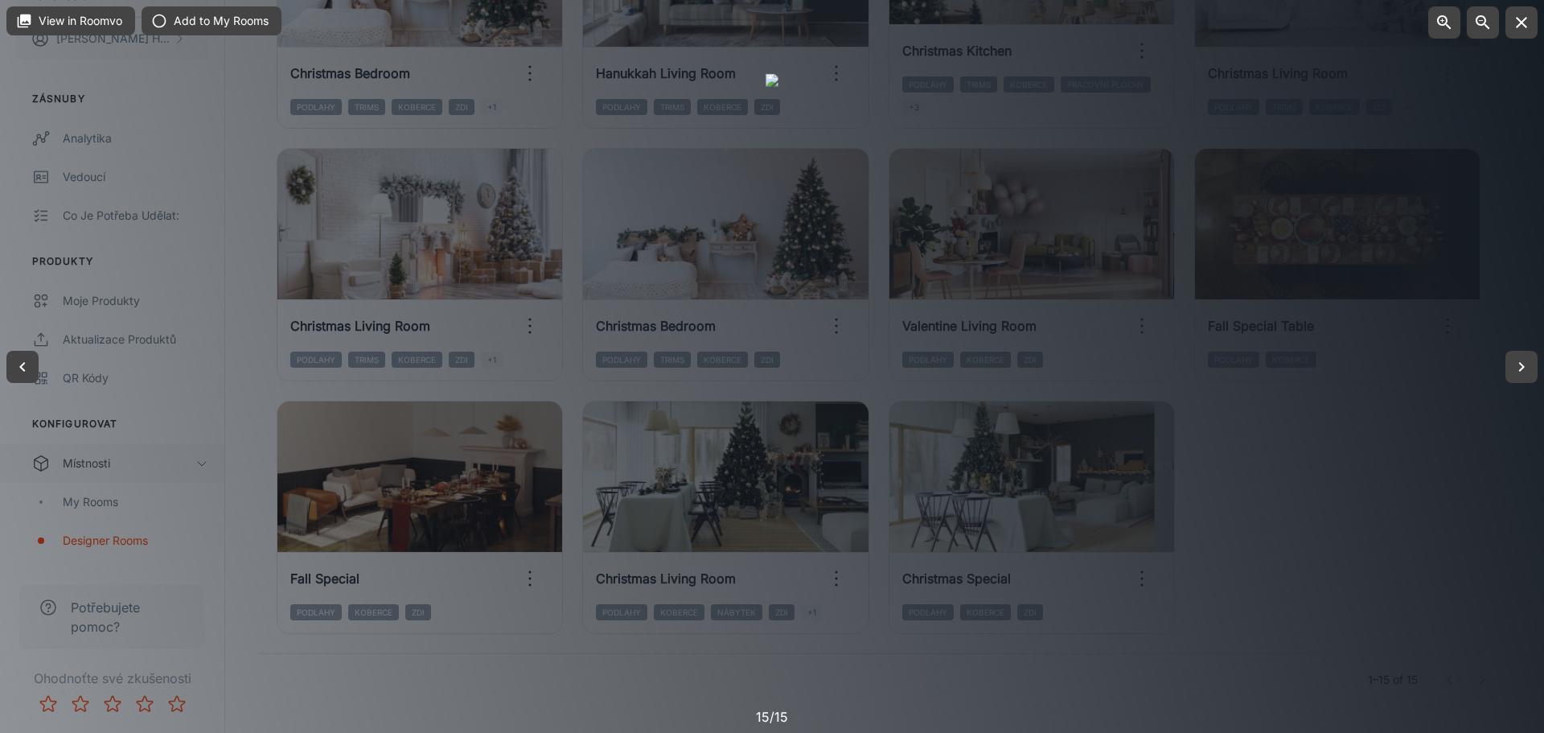
click at [1320, 375] on div at bounding box center [772, 366] width 1544 height 733
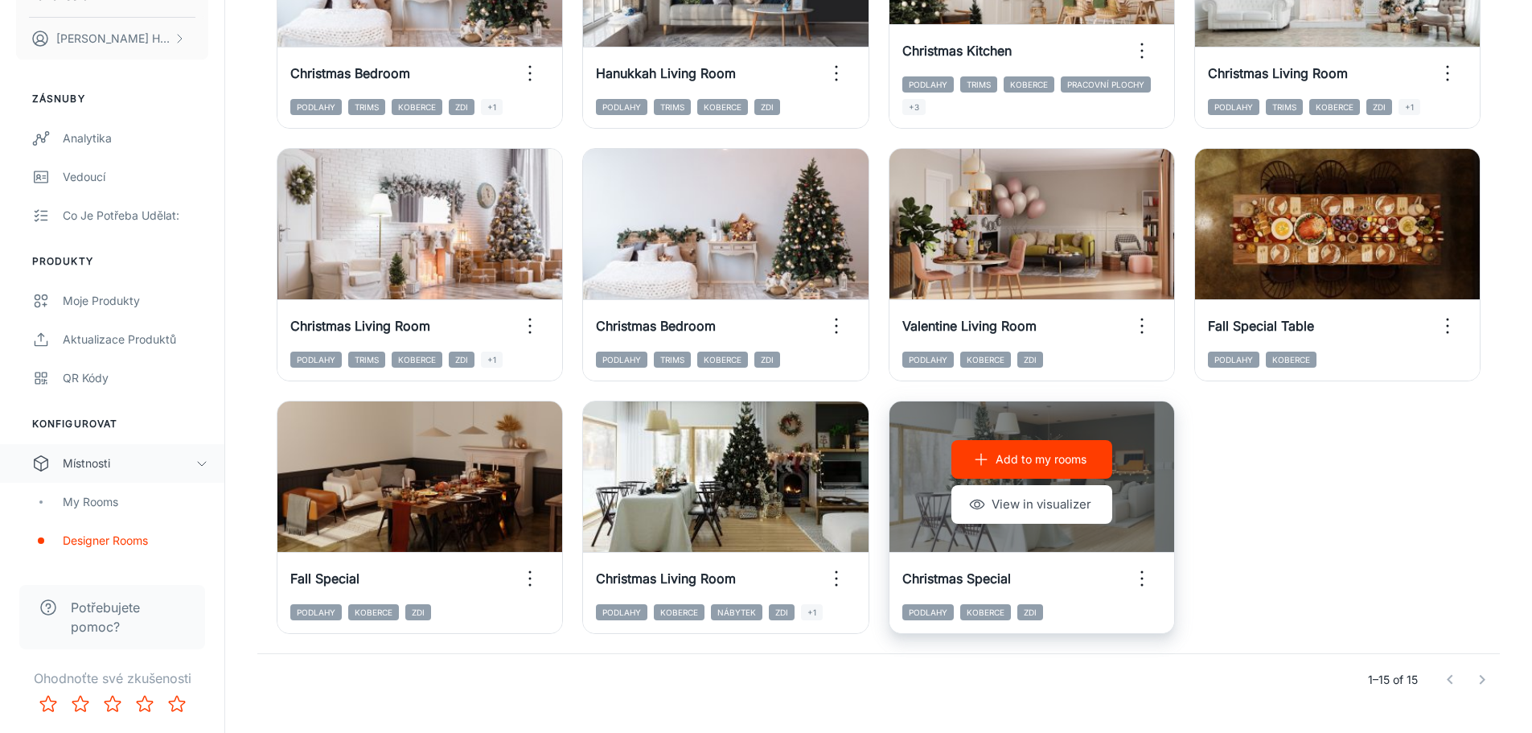
click at [1069, 461] on p "Add to my rooms" at bounding box center [1041, 459] width 91 height 18
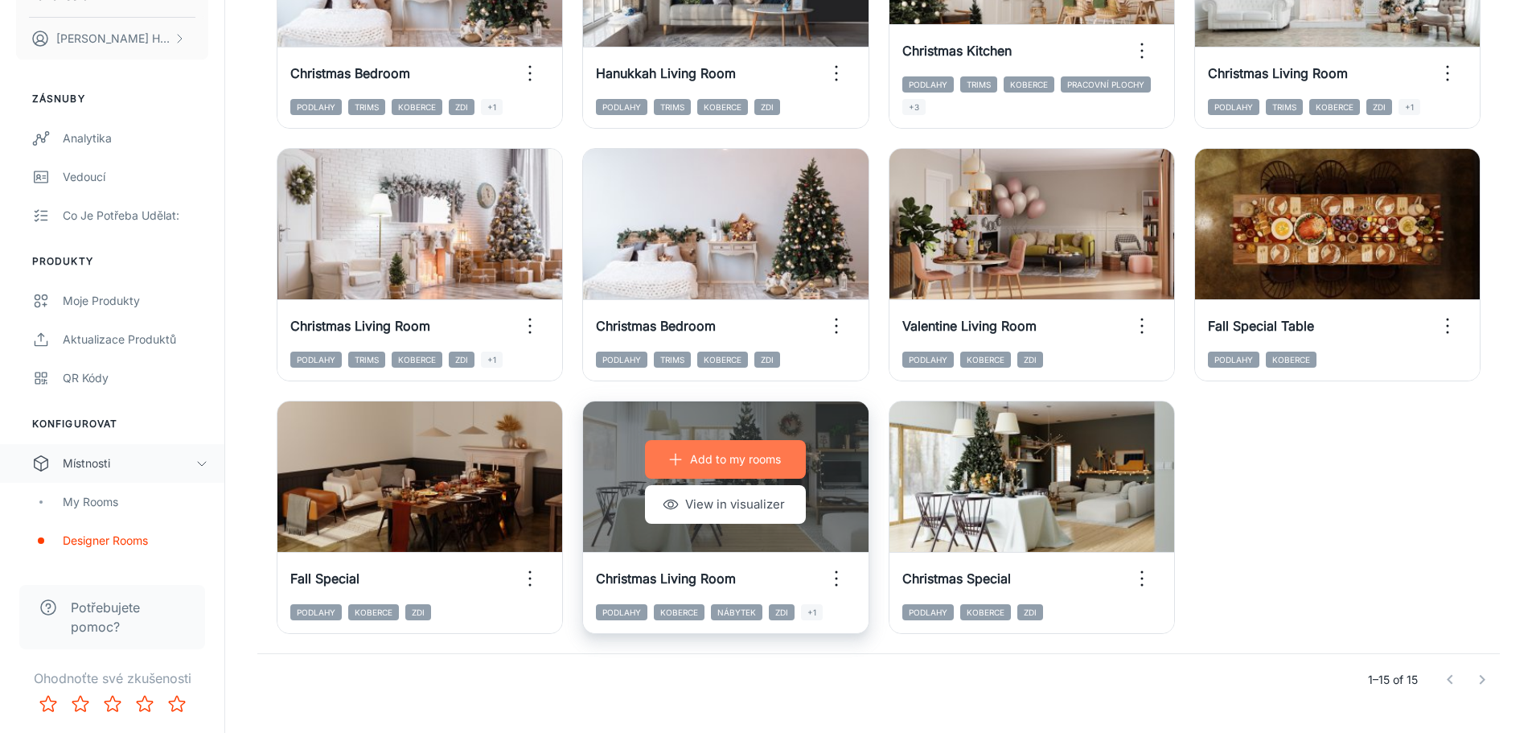
click at [744, 459] on p "Add to my rooms" at bounding box center [735, 459] width 91 height 18
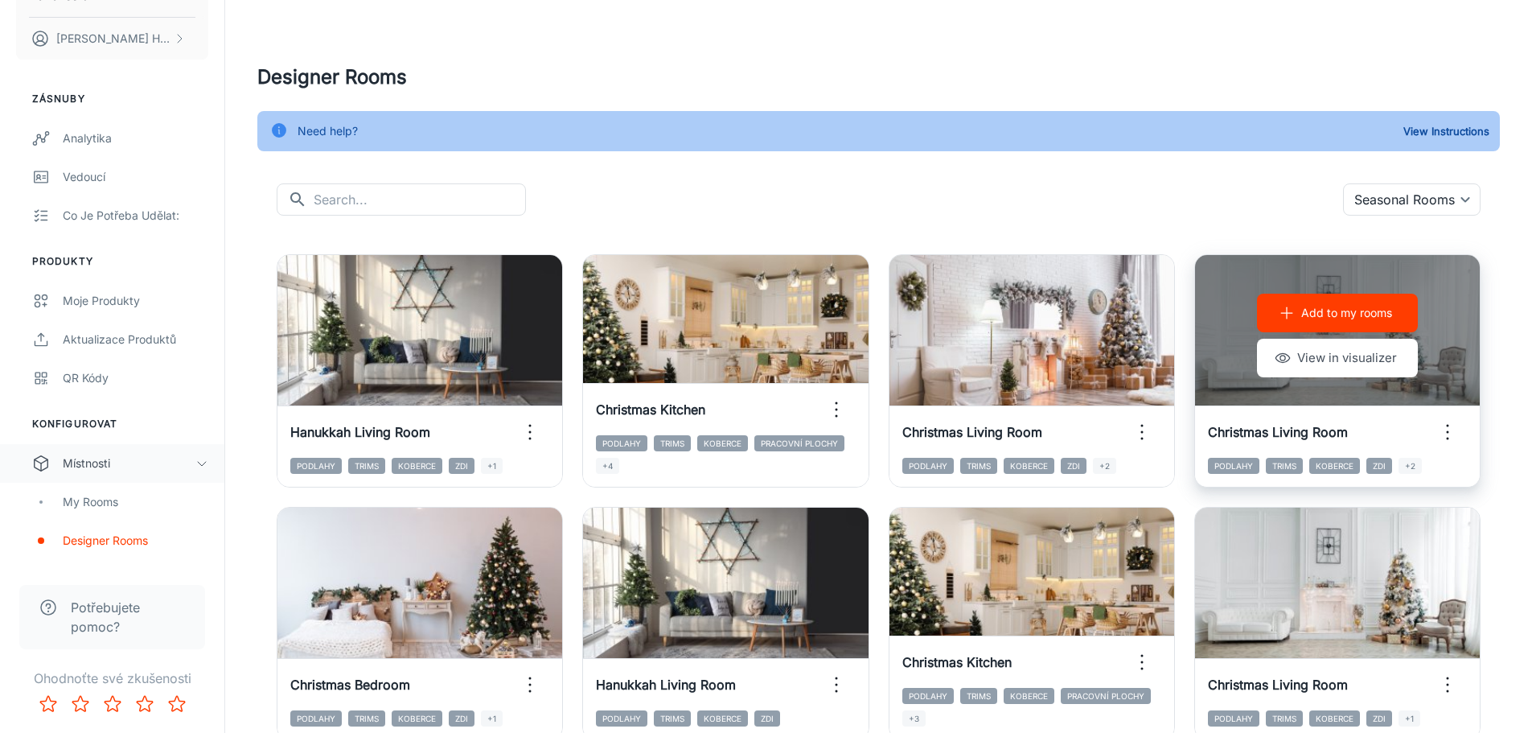
scroll to position [0, 0]
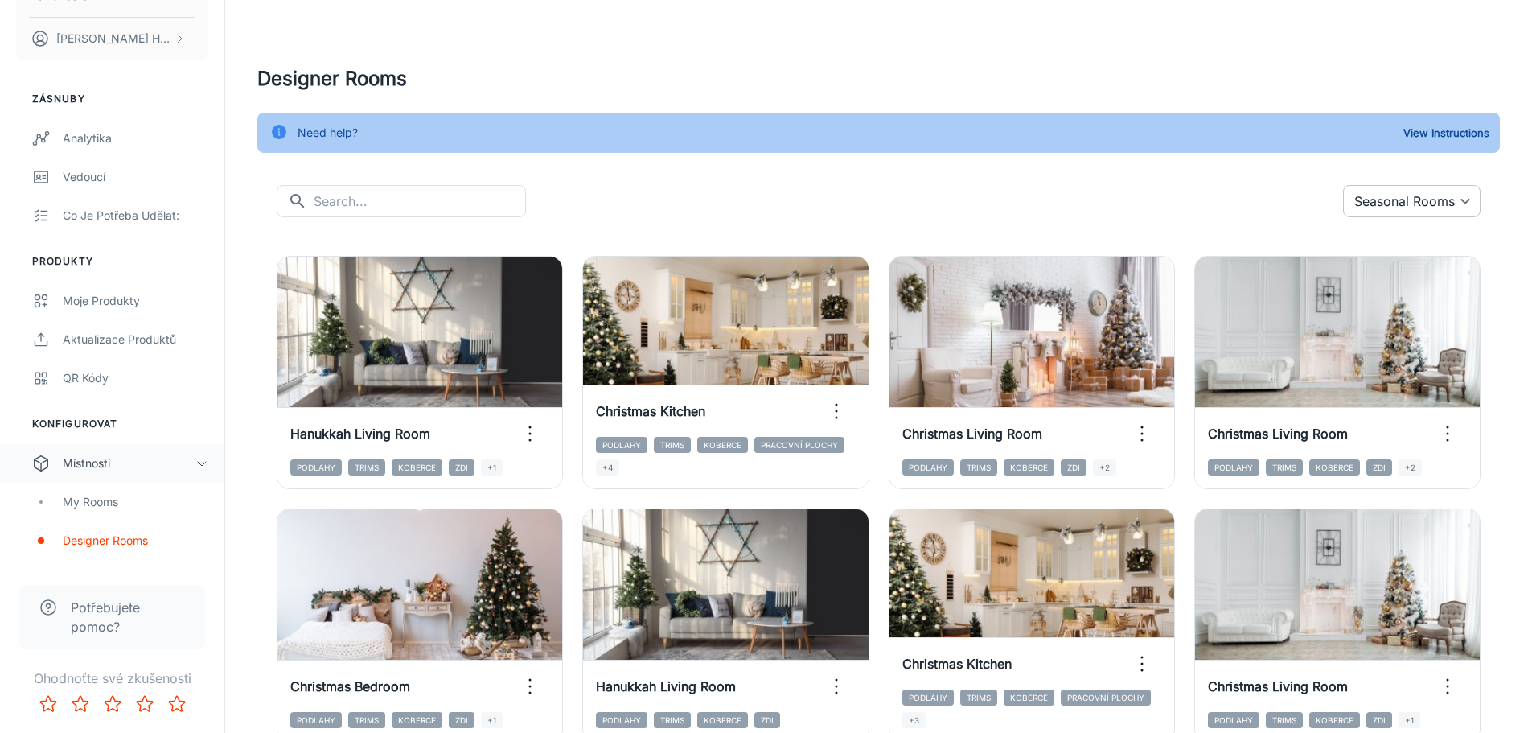
click at [1428, 188] on body "fatrafloorcz David Hrdina Zásnuby Analytika Vedoucí Co je potřeba udělat: Produ…" at bounding box center [766, 366] width 1532 height 733
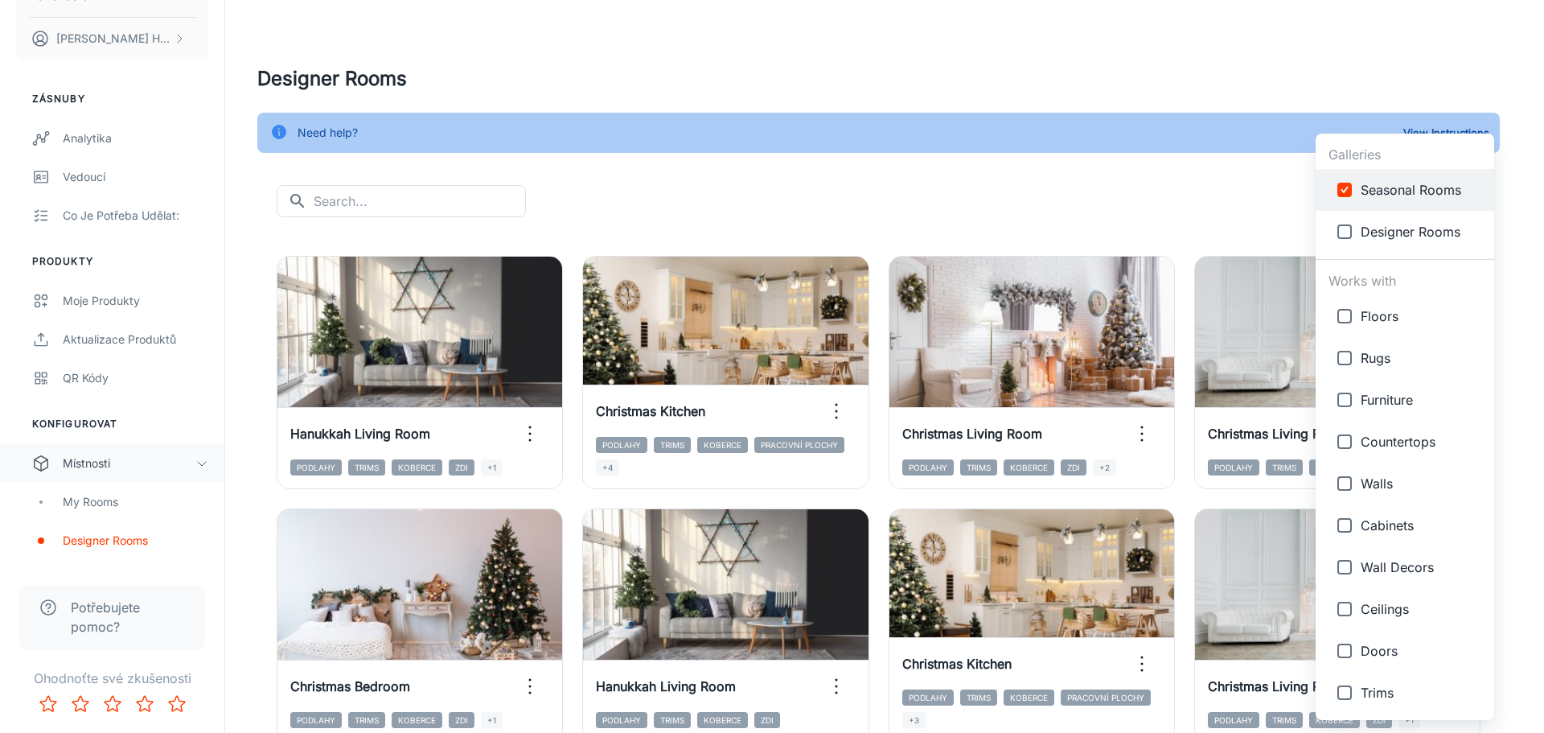
click at [1373, 234] on span "Designer Rooms" at bounding box center [1421, 231] width 121 height 19
type input "{"type":"gallery","id":7},{"type":"gallery","id":4}"
checkbox input "true"
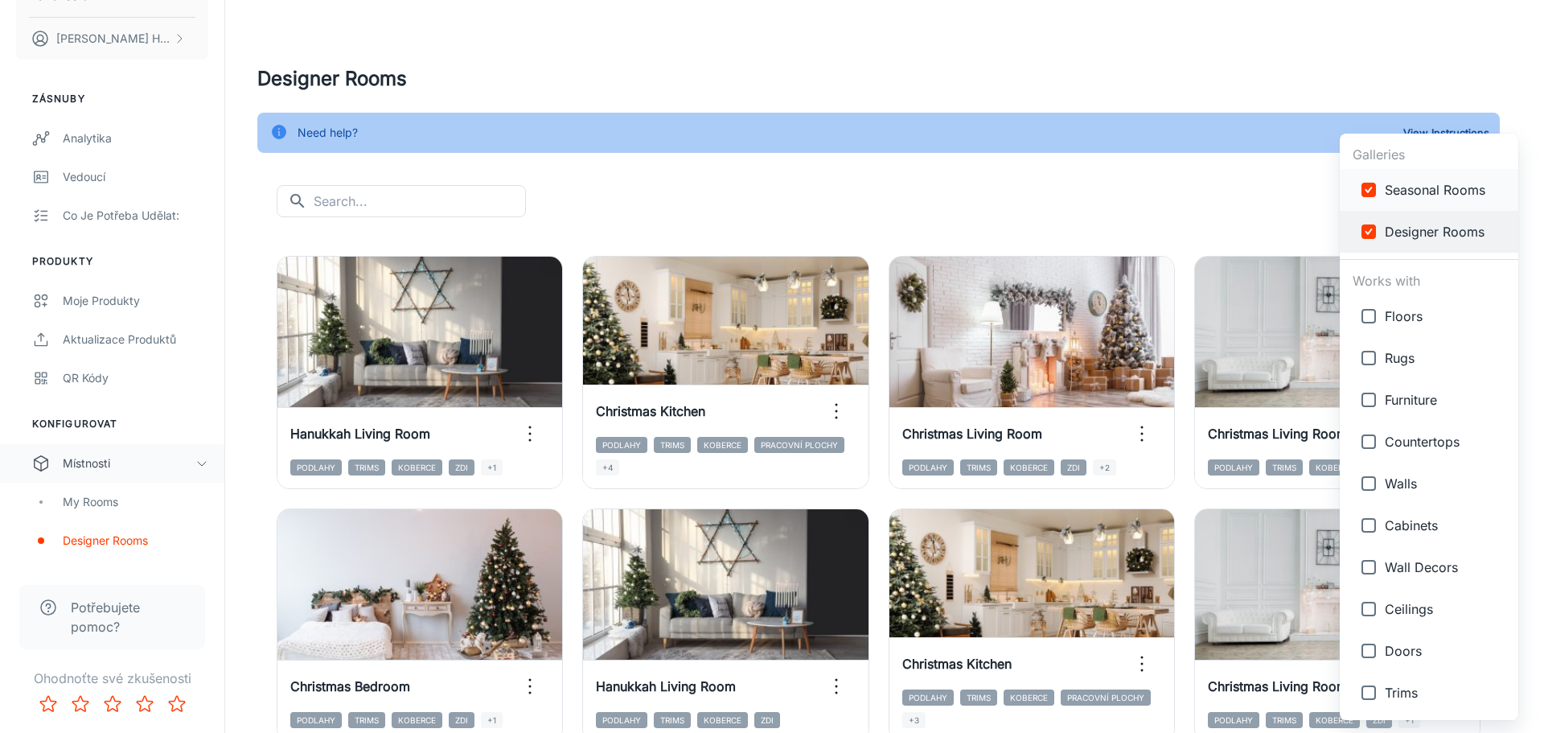
click at [1373, 192] on input "checkbox" at bounding box center [1369, 190] width 32 height 32
checkbox input "false"
type input "{"type":"gallery","id":4}"
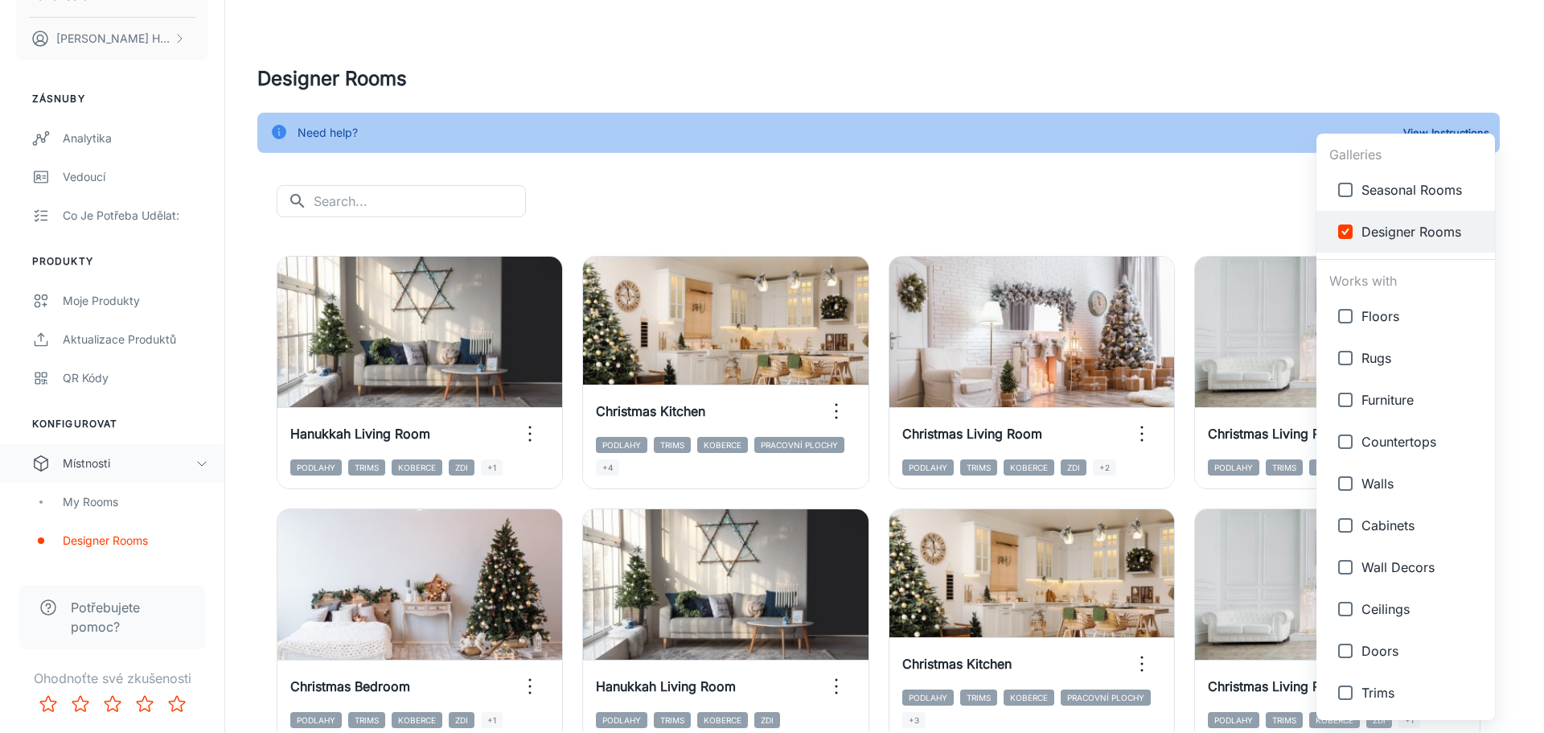
click at [1138, 115] on div at bounding box center [772, 366] width 1544 height 733
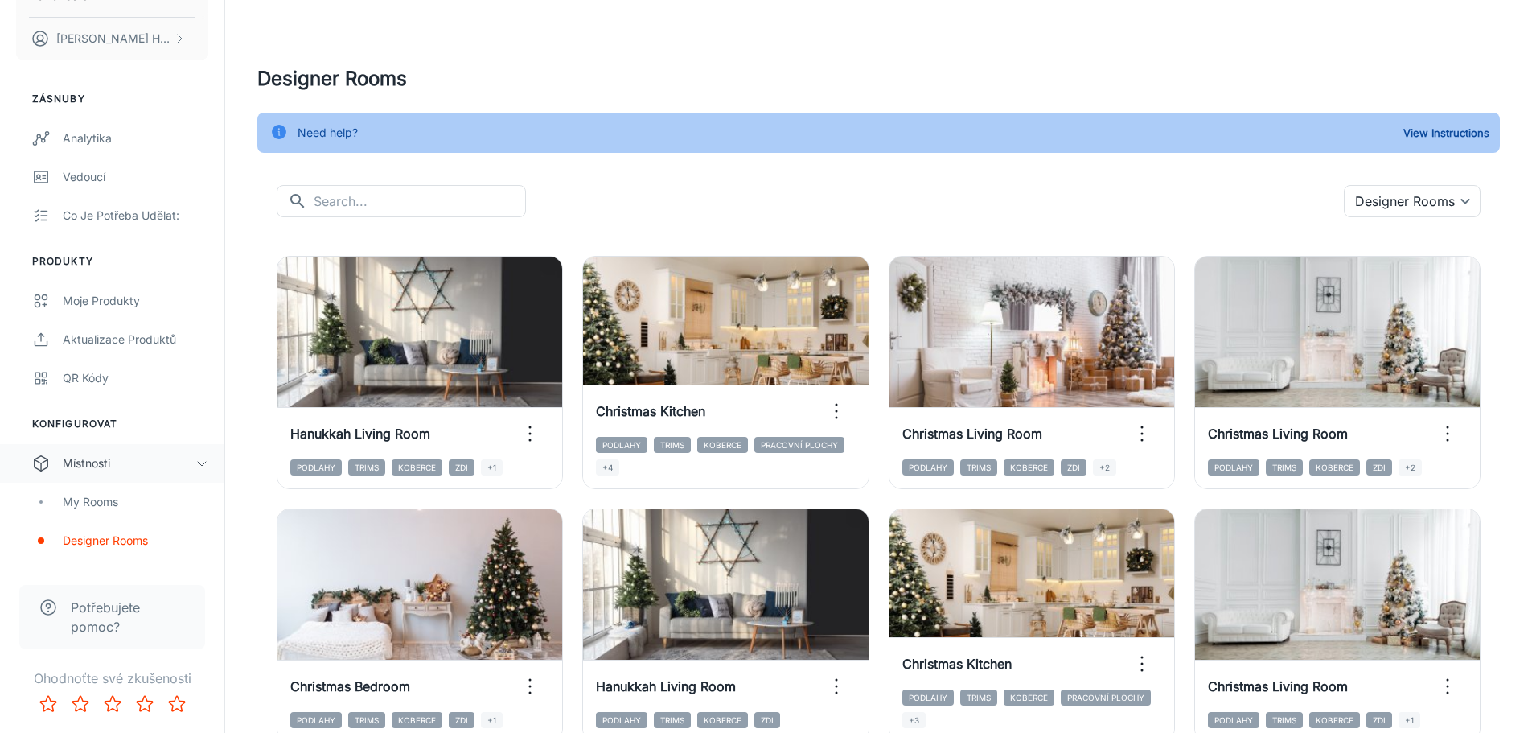
drag, startPoint x: 1147, startPoint y: 79, endPoint x: 1137, endPoint y: 71, distance: 12.6
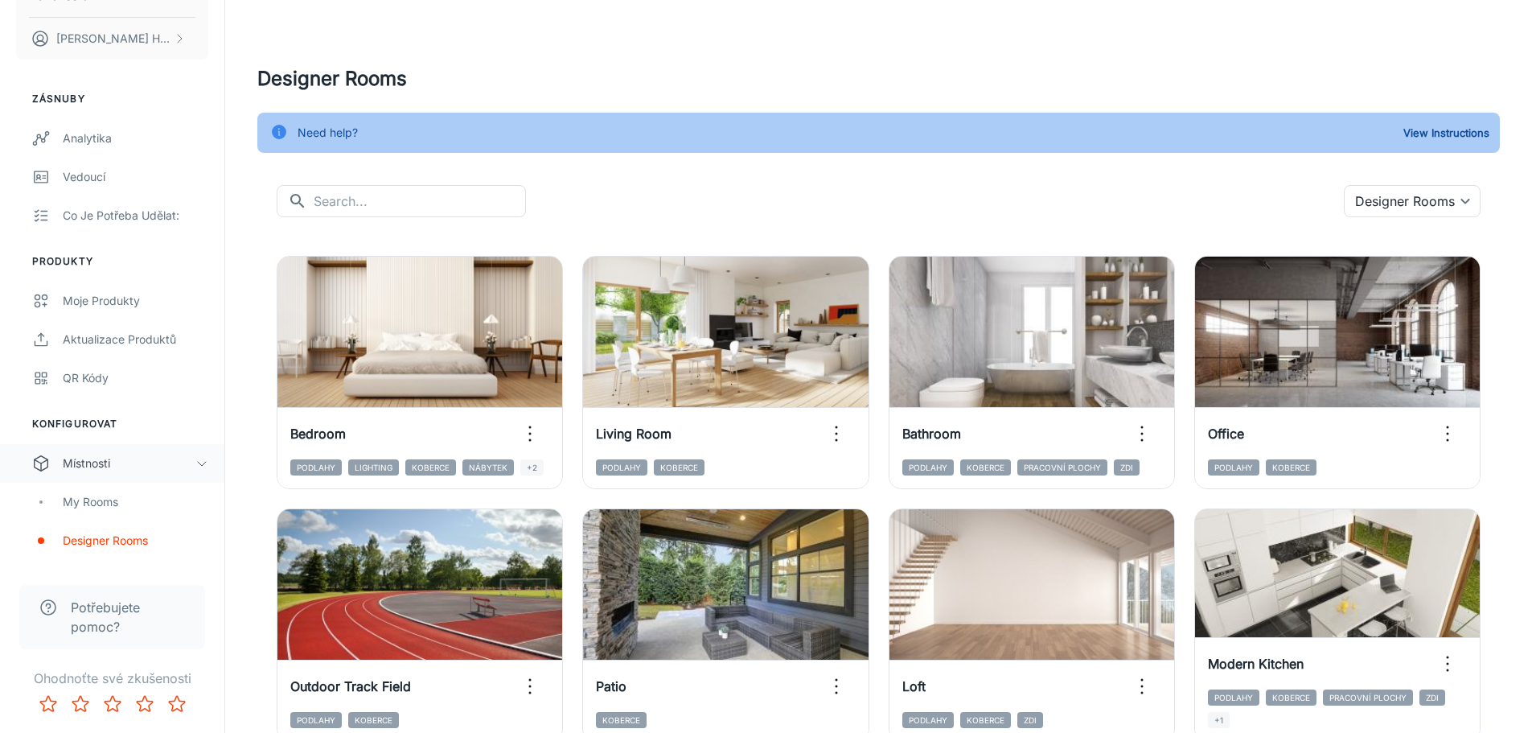
drag, startPoint x: 1131, startPoint y: 64, endPoint x: 1126, endPoint y: 57, distance: 8.7
click at [1126, 57] on header at bounding box center [878, 32] width 1281 height 64
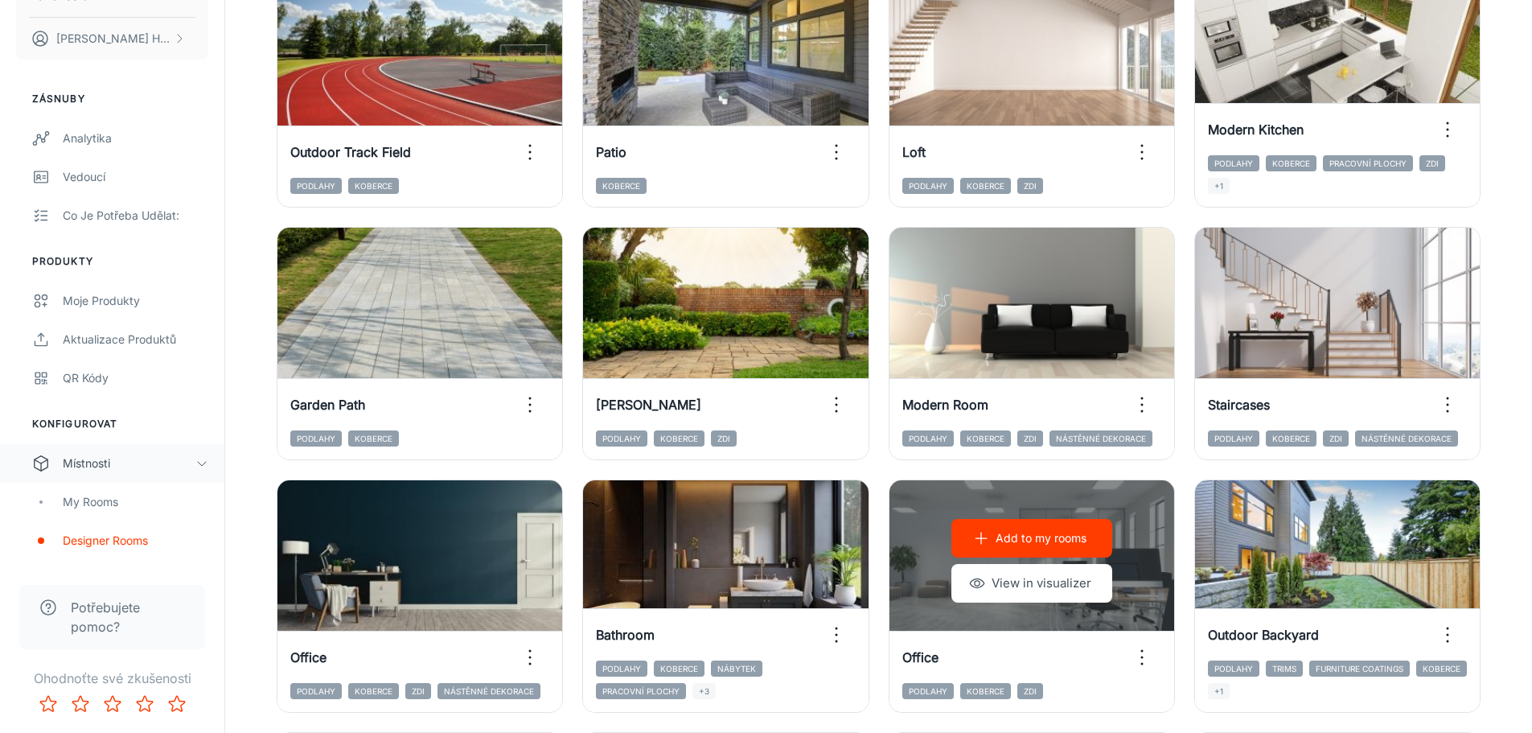
scroll to position [132, 0]
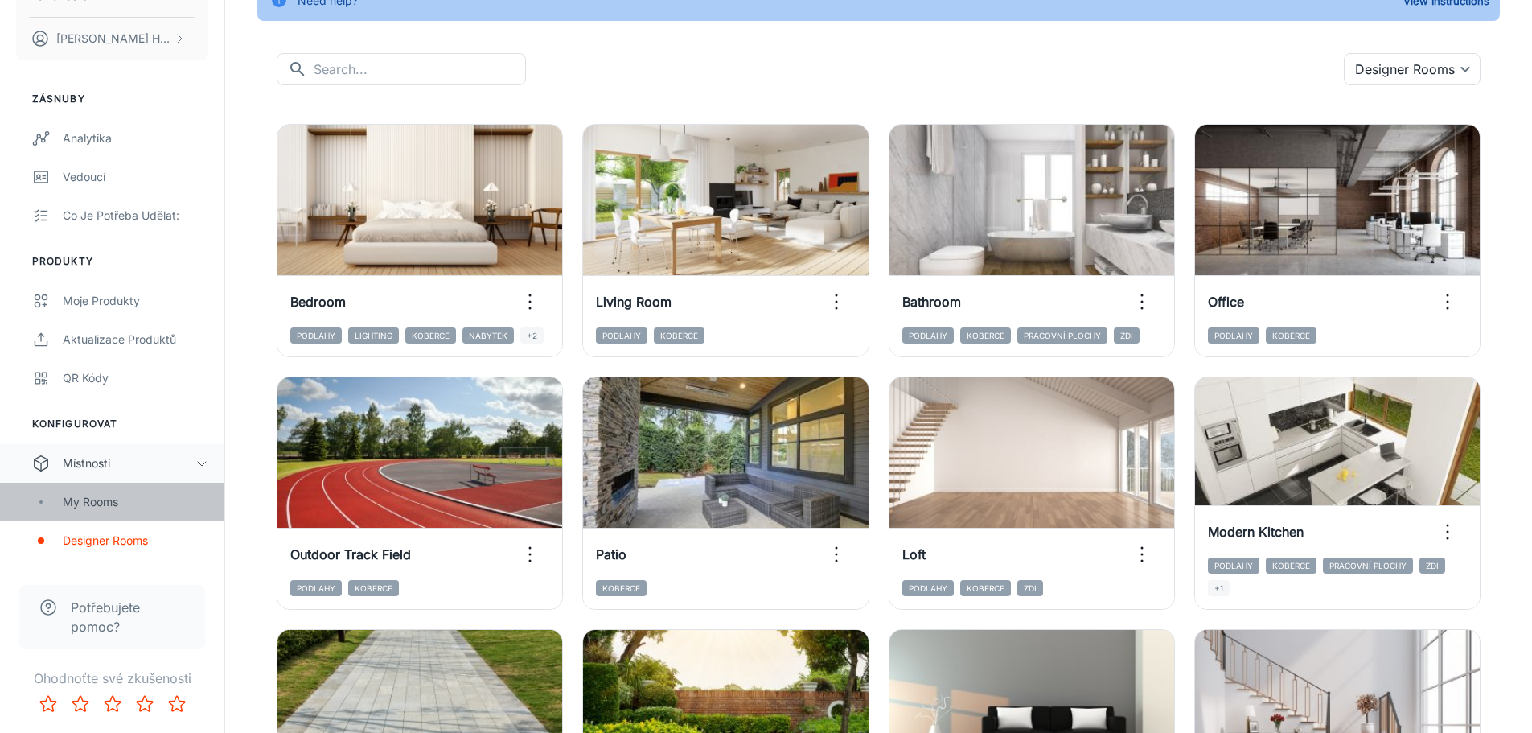
click at [105, 499] on div "My Rooms" at bounding box center [136, 502] width 146 height 18
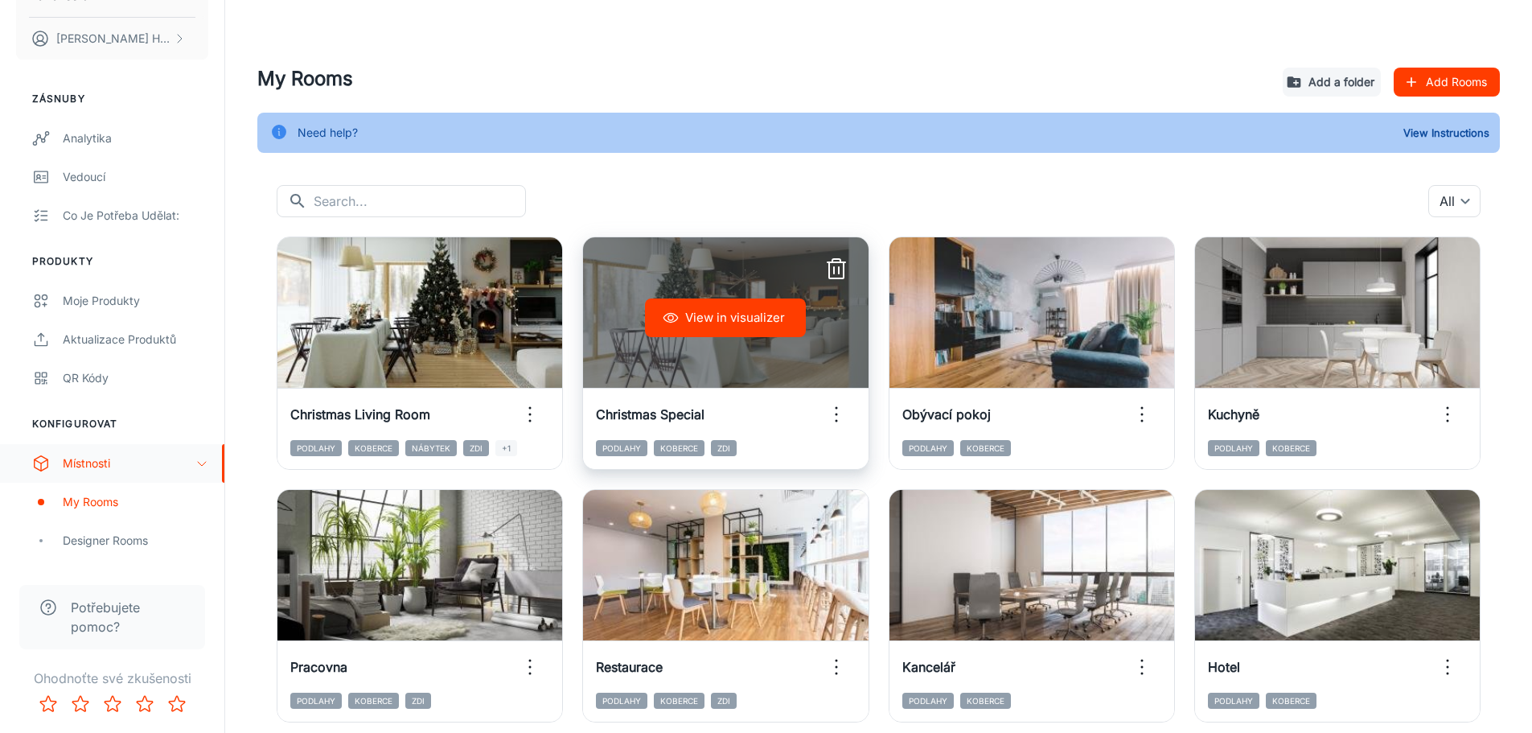
click at [713, 319] on button "View in visualizer" at bounding box center [725, 317] width 161 height 39
click at [835, 264] on icon "button" at bounding box center [837, 270] width 26 height 26
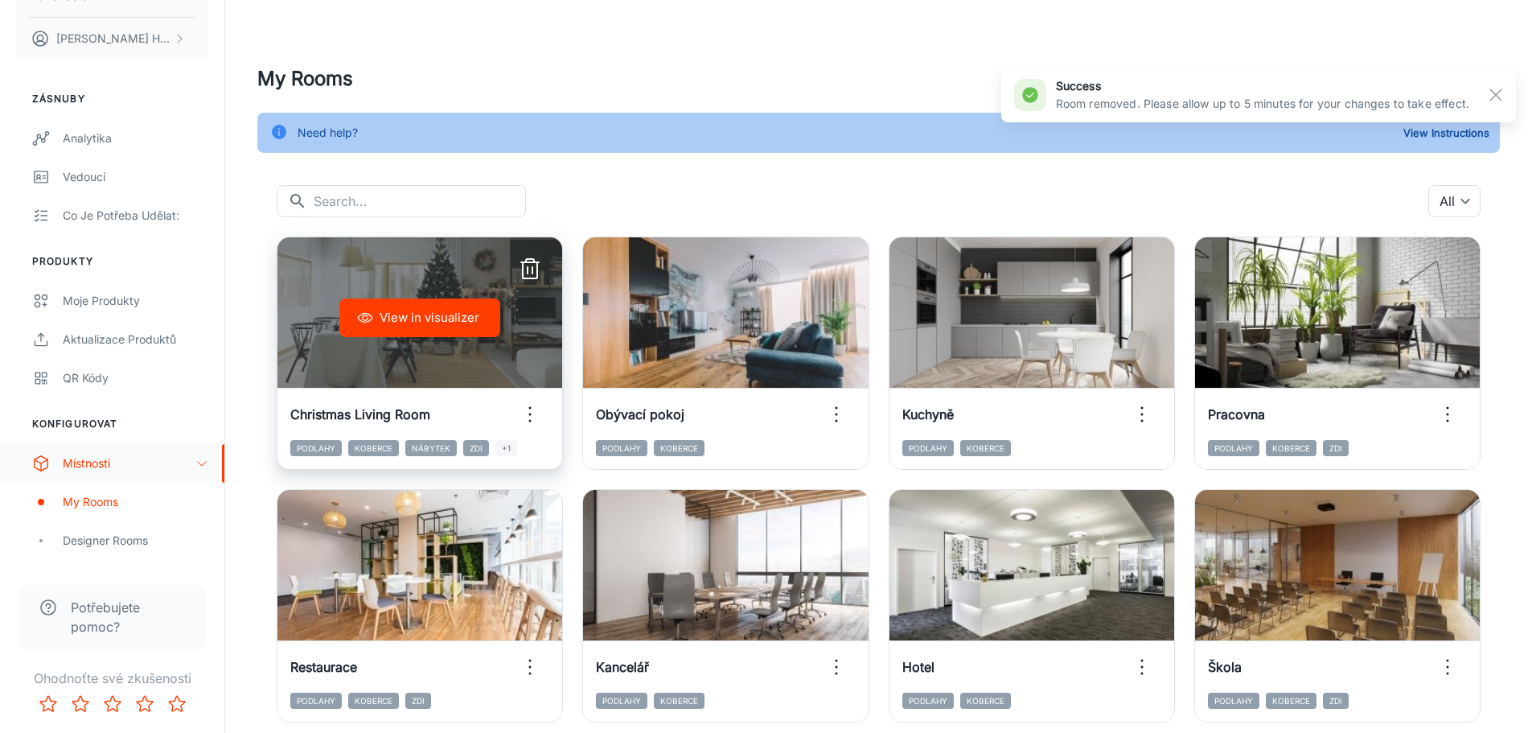
click at [528, 406] on icon "button" at bounding box center [530, 414] width 26 height 26
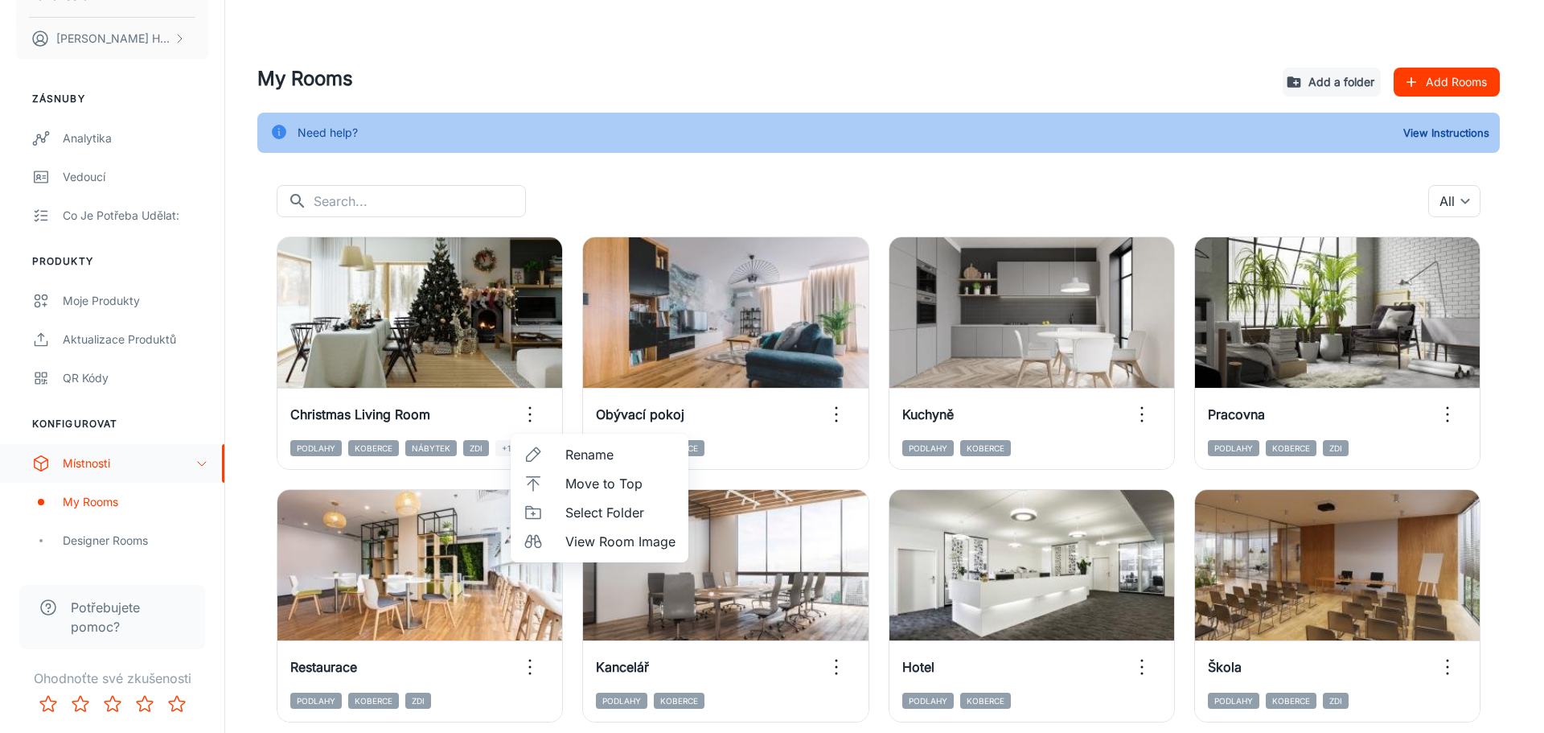
click at [618, 510] on span "Select Folder" at bounding box center [620, 512] width 110 height 19
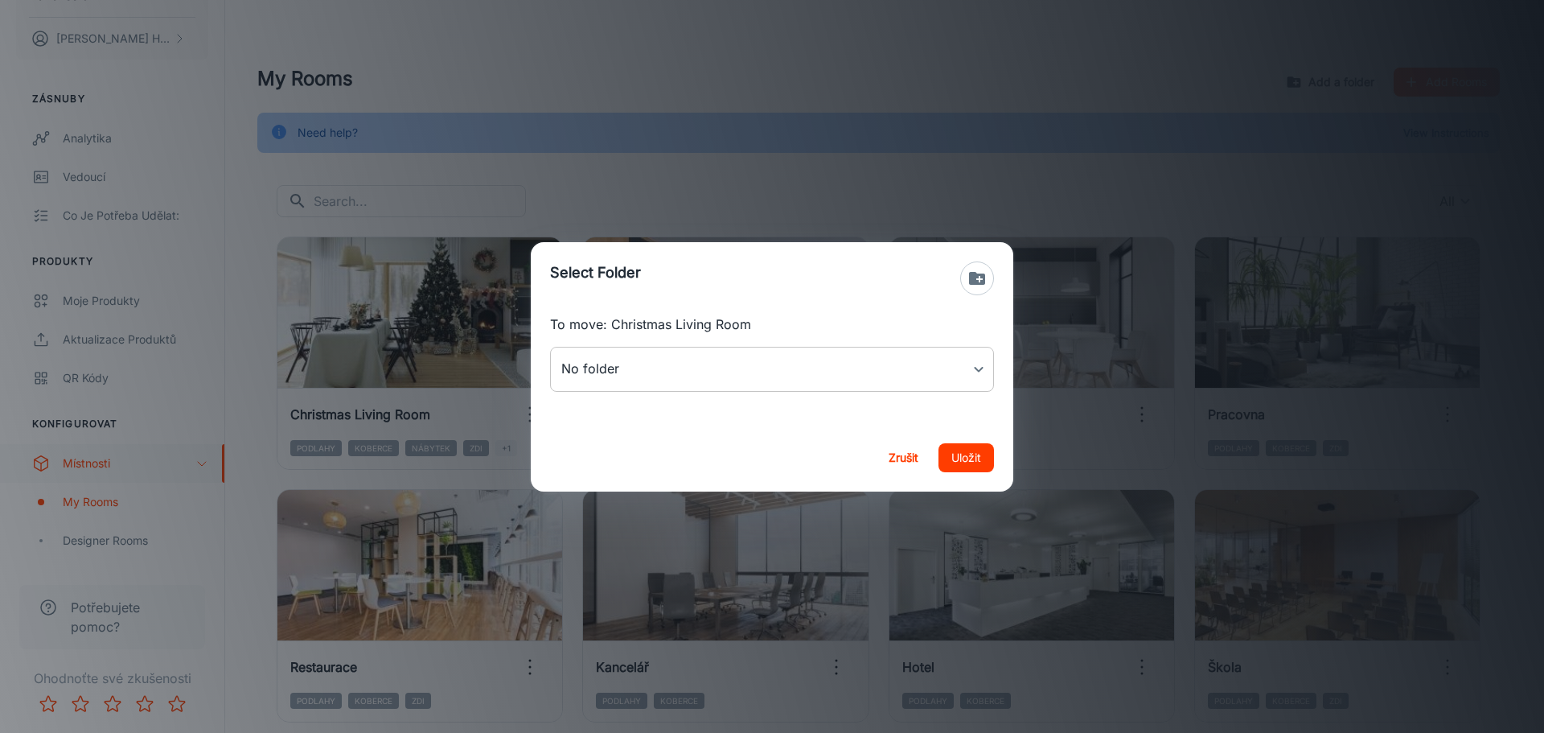
click at [626, 361] on body "fatrafloorcz David Hrdina Zásnuby Analytika Vedoucí Co je potřeba udělat: Produ…" at bounding box center [772, 366] width 1544 height 733
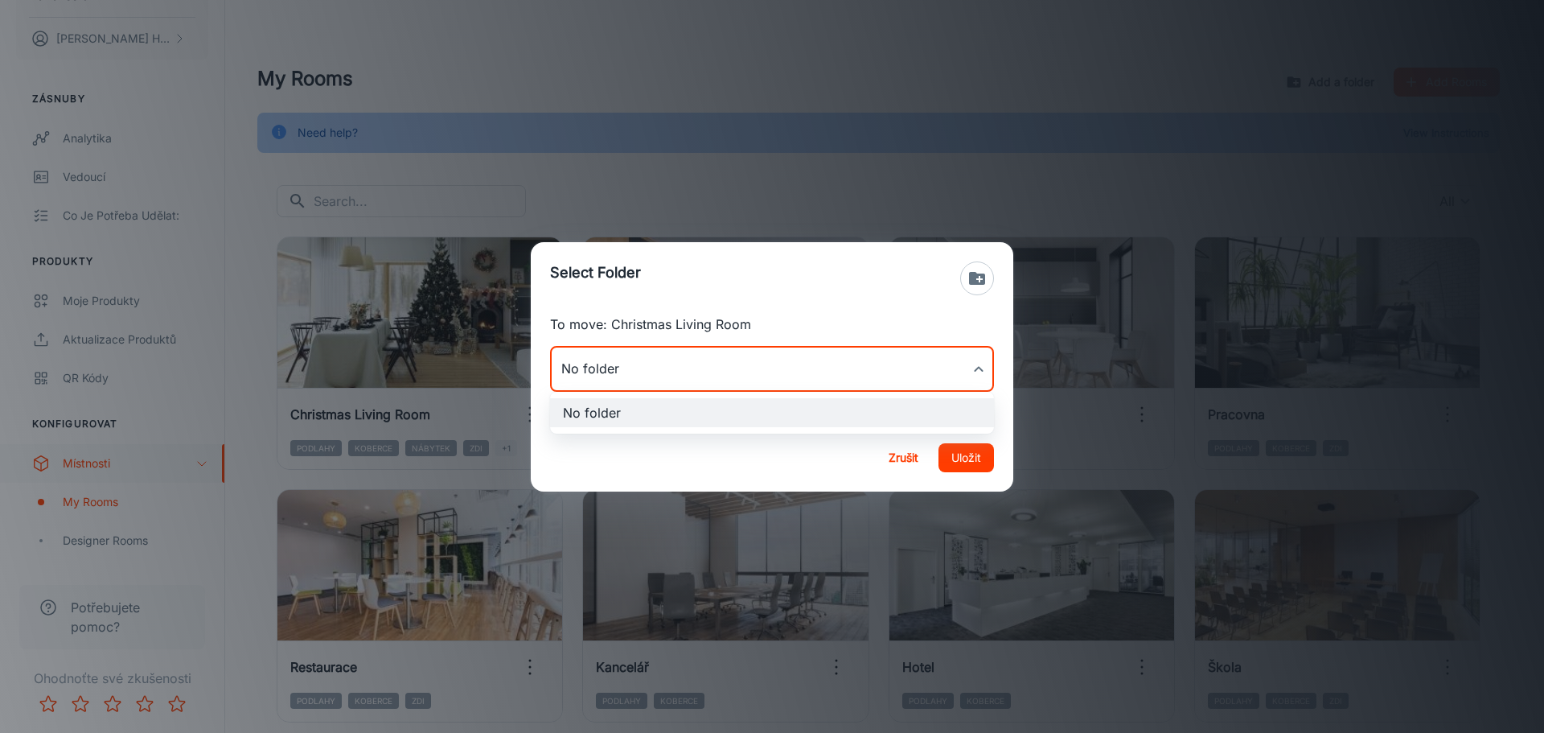
drag, startPoint x: 692, startPoint y: 304, endPoint x: 766, endPoint y: 303, distance: 74.0
click at [695, 304] on div at bounding box center [772, 366] width 1544 height 733
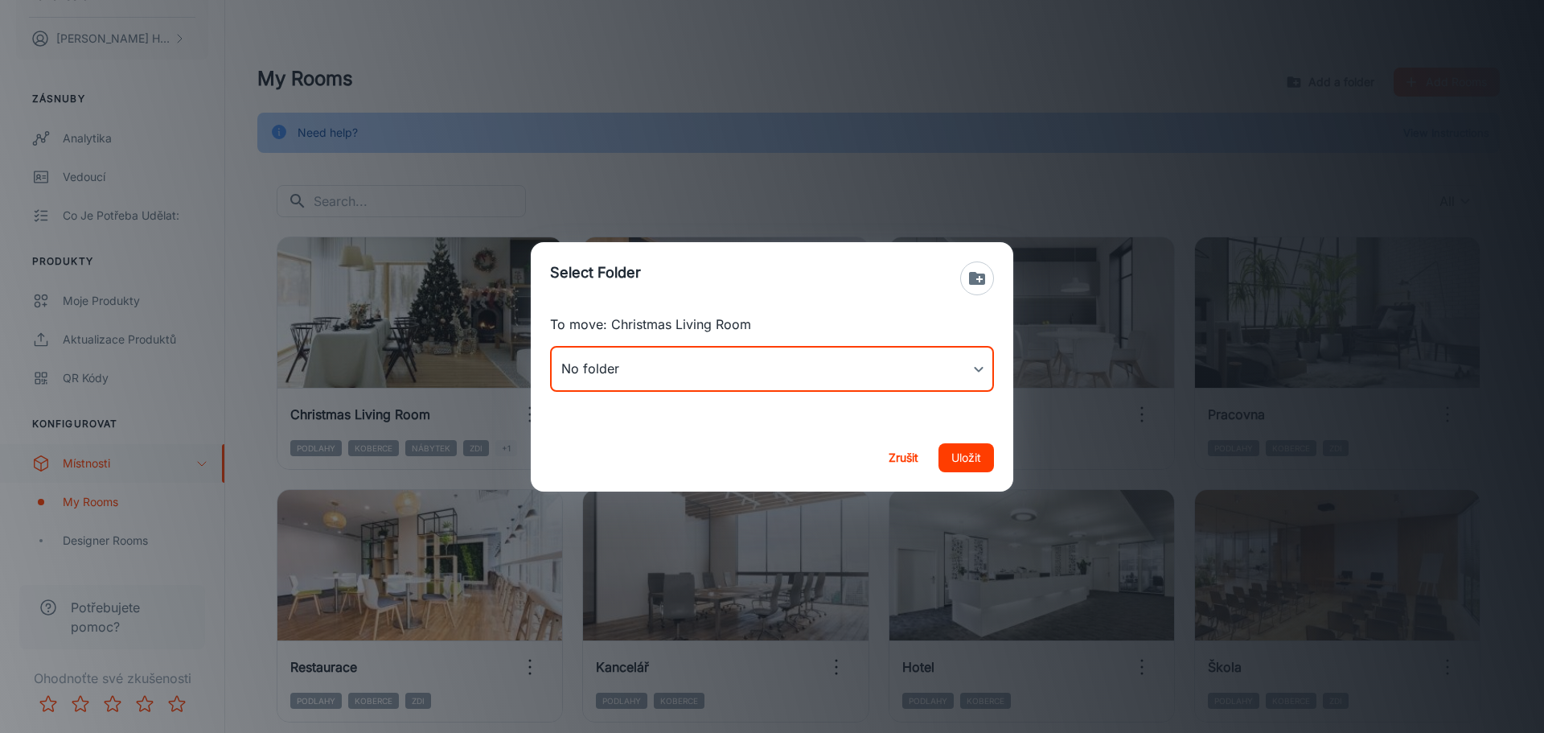
click at [899, 457] on button "Zrušit" at bounding box center [902, 457] width 51 height 29
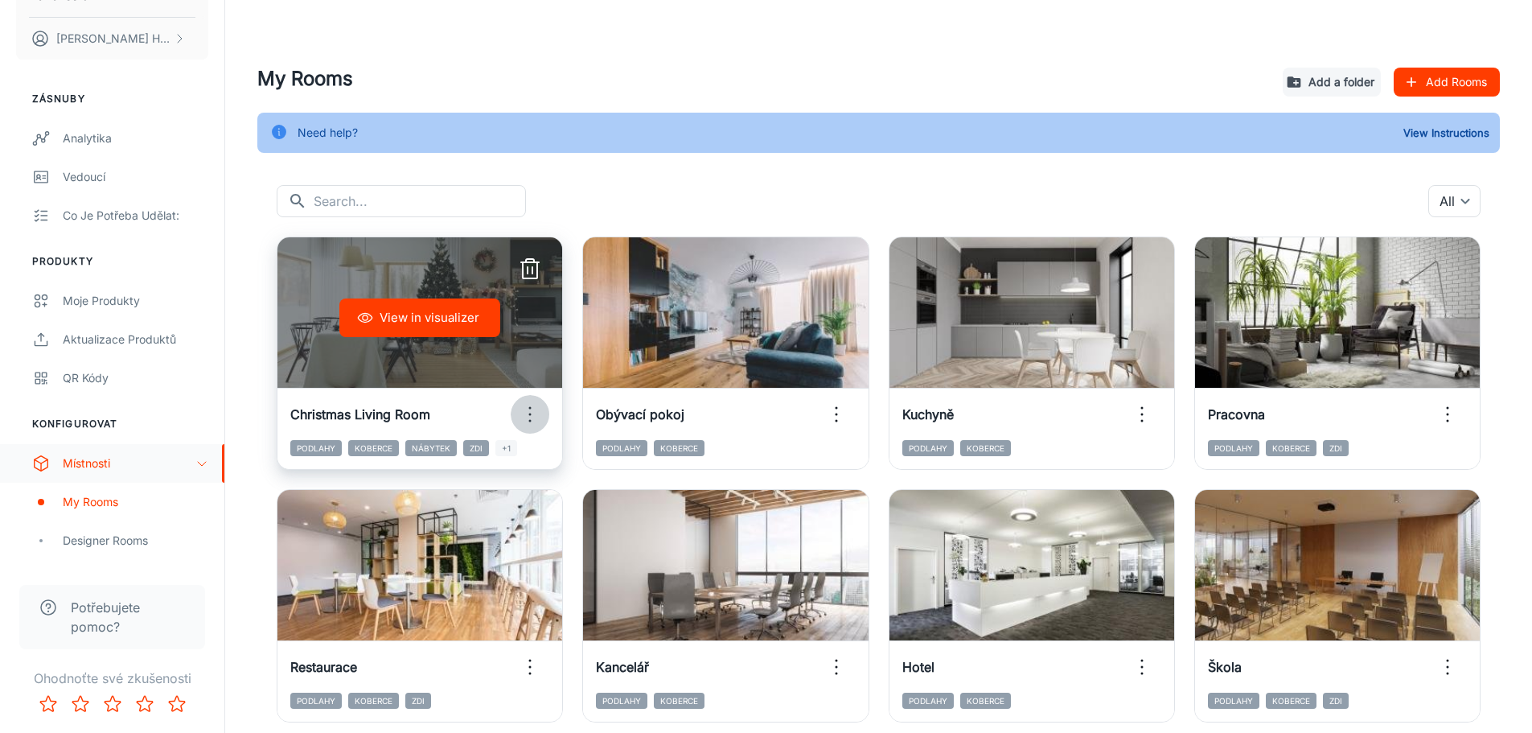
click at [528, 416] on icon "button" at bounding box center [530, 414] width 26 height 26
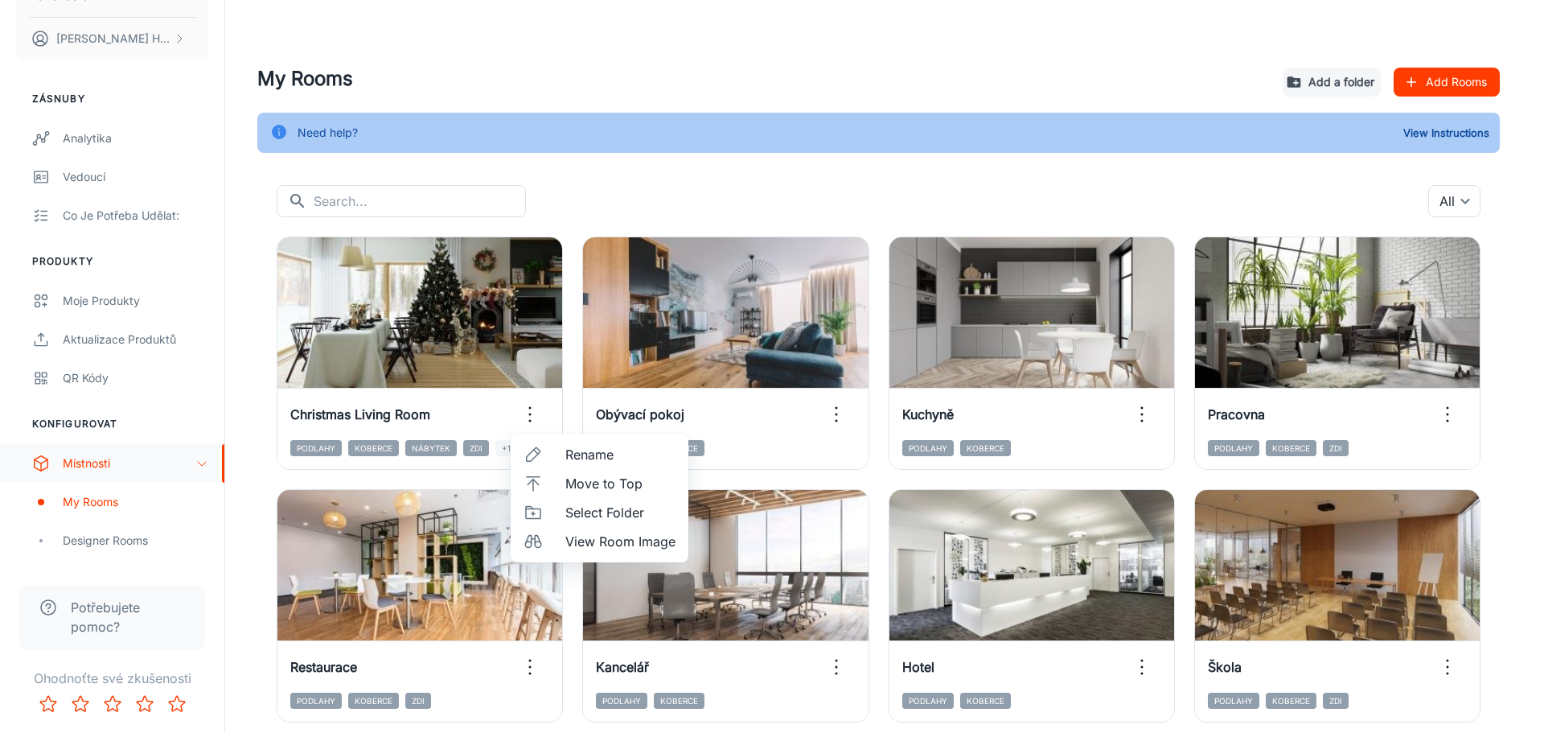
click at [568, 454] on span "Rename" at bounding box center [620, 454] width 110 height 19
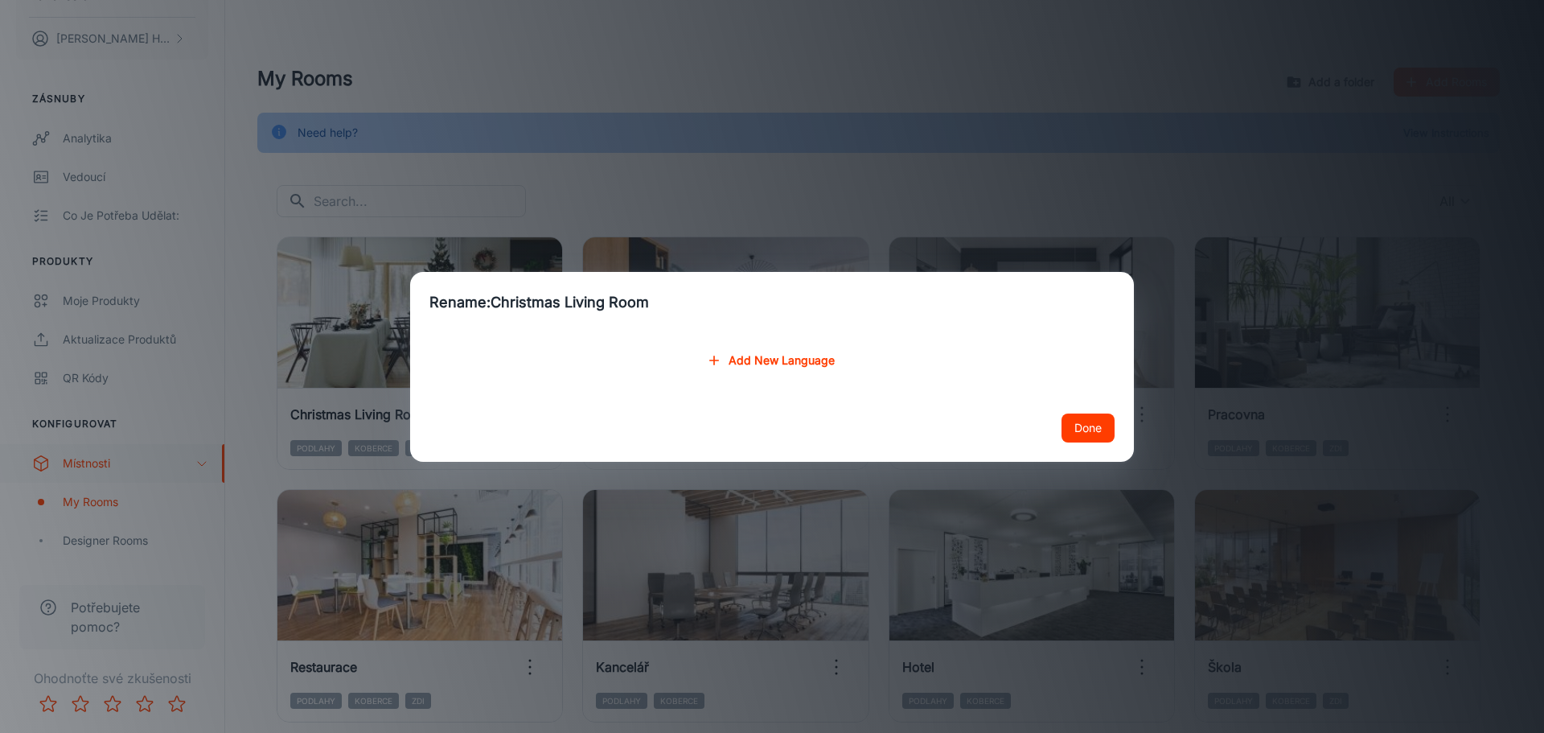
click at [803, 363] on button "Add New Language" at bounding box center [772, 360] width 138 height 29
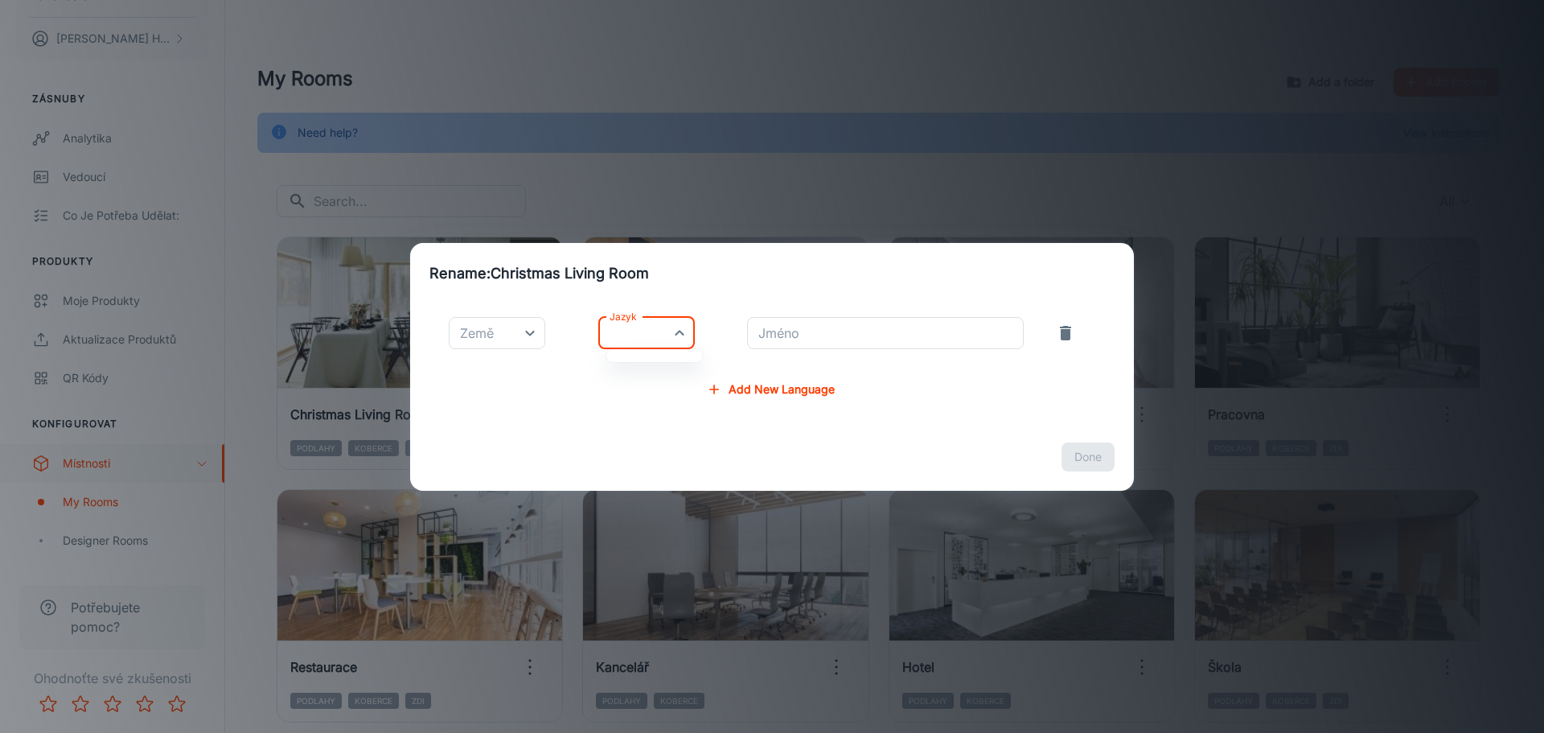
click at [640, 337] on body "fatrafloorcz David Hrdina Zásnuby Analytika Vedoucí Co je potřeba udělat: Produ…" at bounding box center [772, 366] width 1544 height 733
click at [660, 335] on div at bounding box center [772, 366] width 1544 height 733
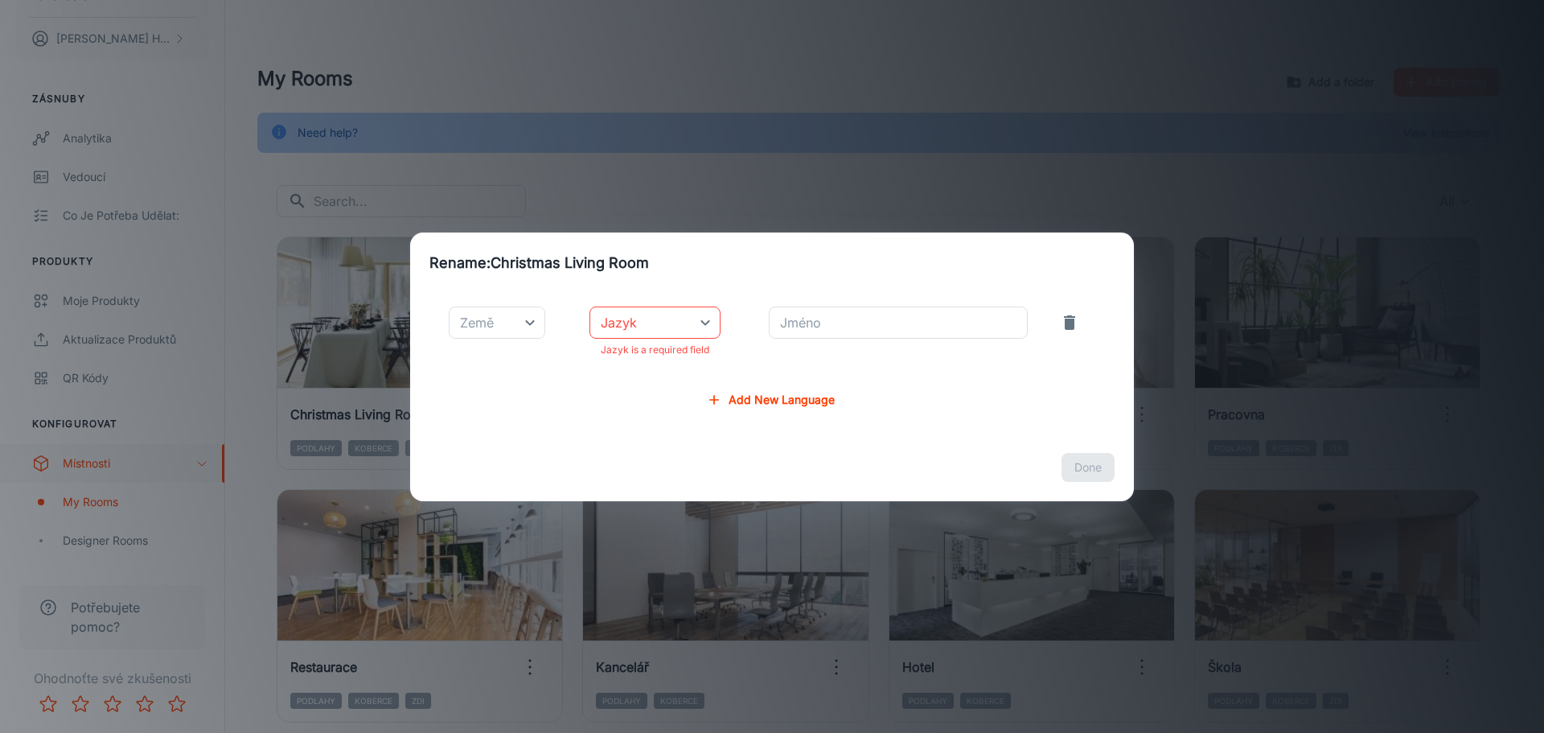
drag, startPoint x: 639, startPoint y: 380, endPoint x: 604, endPoint y: 365, distance: 38.2
click at [638, 380] on div "Země ​ Země Jazyk ​ Jazyk Jazyk is a required field Jméno Jméno Add New Language" at bounding box center [772, 364] width 724 height 140
click at [513, 333] on body "fatrafloorcz David Hrdina Zásnuby Analytika Vedoucí Co je potřeba udělat: Produ…" at bounding box center [772, 366] width 1544 height 733
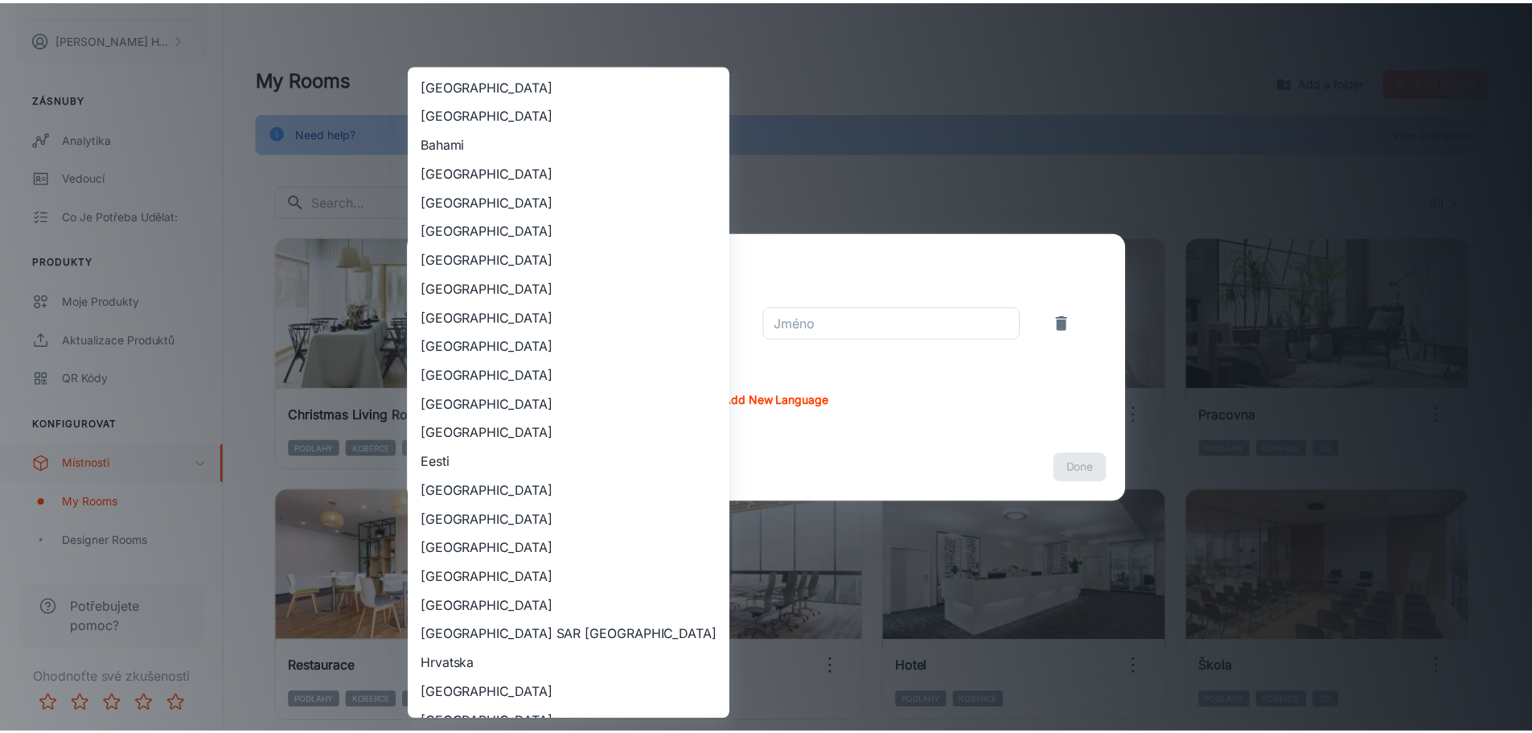
scroll to position [1605, 0]
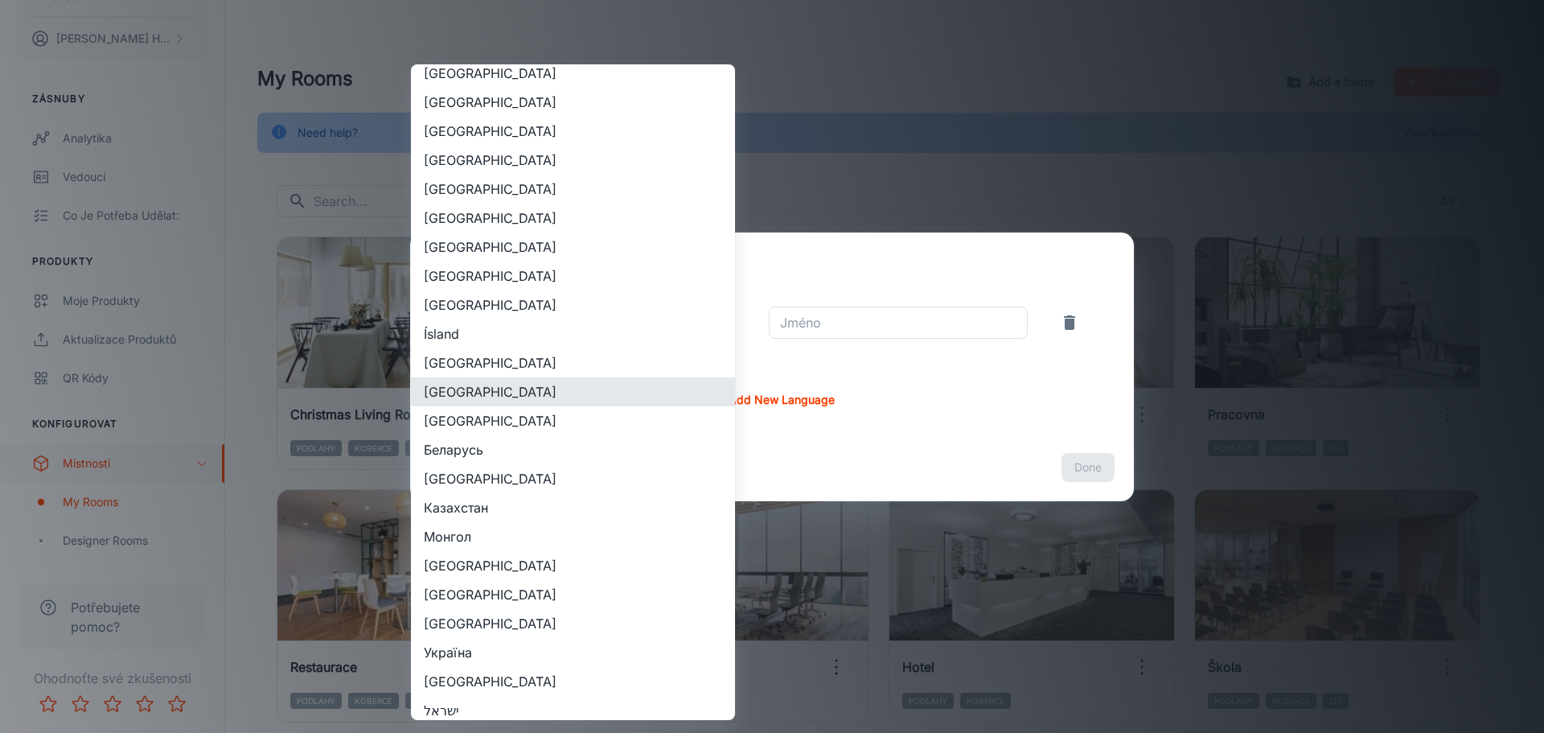
click at [512, 388] on li "Česko" at bounding box center [573, 391] width 324 height 29
type input "Česko"
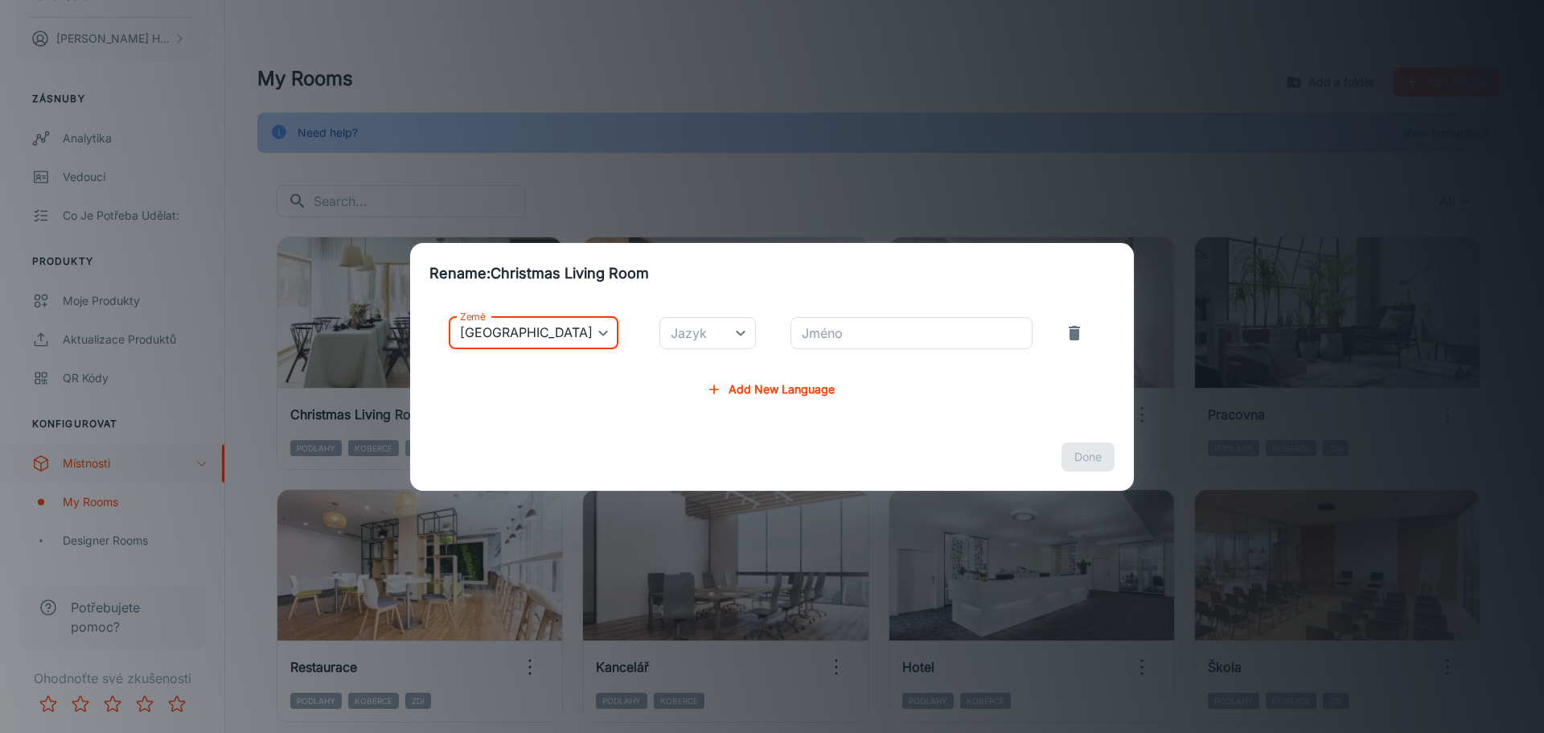
click at [643, 328] on body "fatrafloorcz David Hrdina Zásnuby Analytika Vedoucí Co je potřeba udělat: Produ…" at bounding box center [772, 366] width 1544 height 733
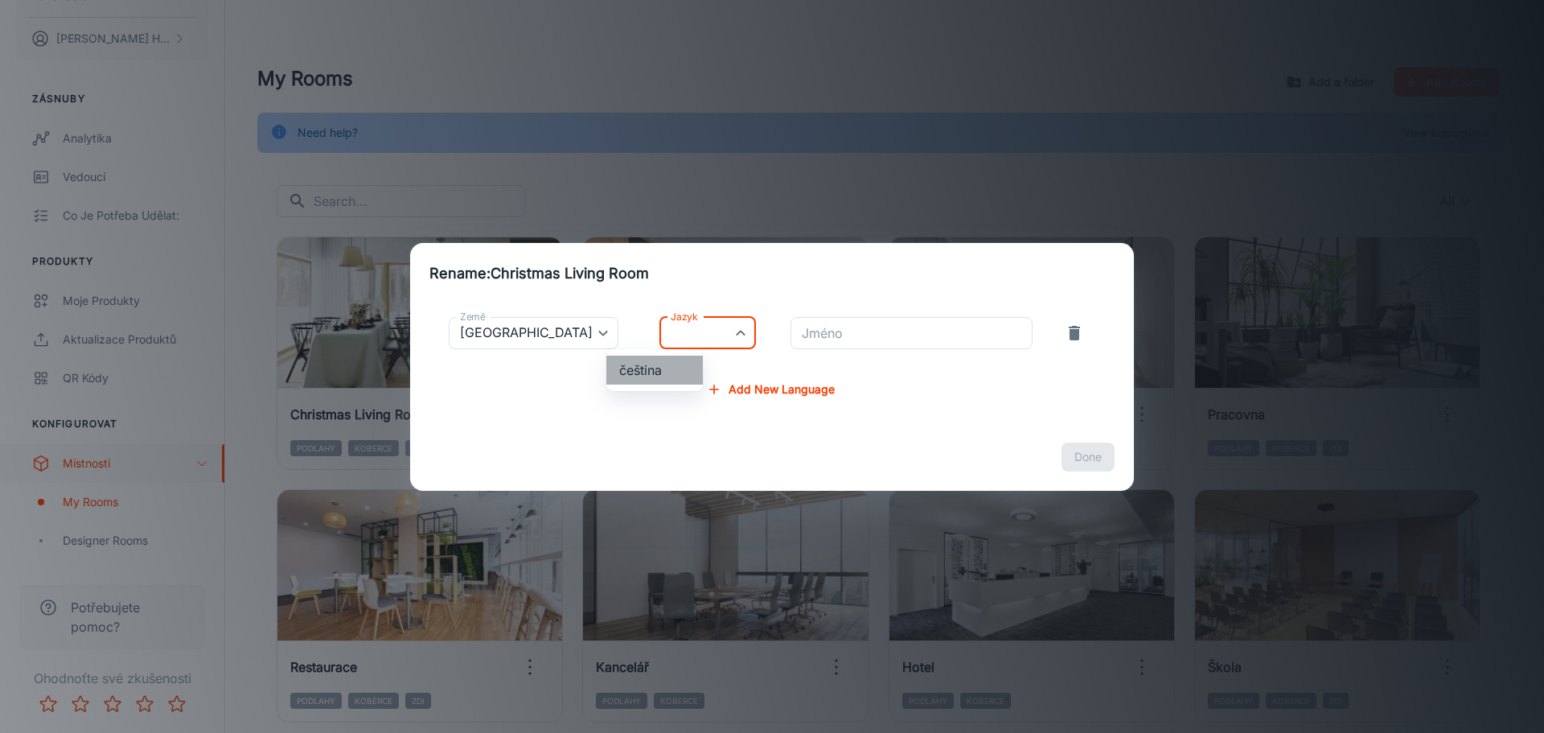
click at [644, 368] on li "čeština" at bounding box center [654, 369] width 97 height 29
type input "cs-cz"
click at [828, 328] on input "Jméno" at bounding box center [912, 333] width 242 height 32
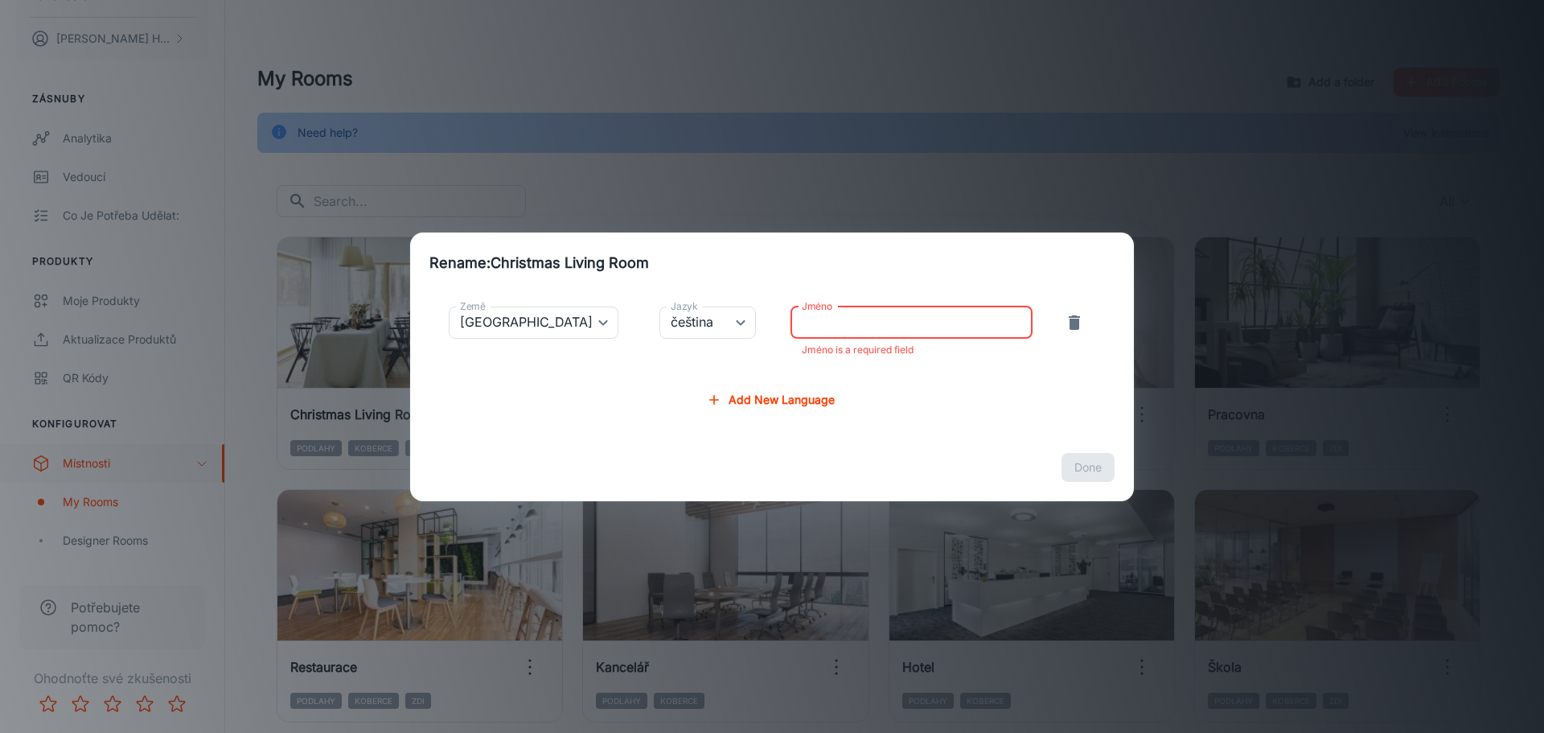
click at [814, 318] on input "Jméno" at bounding box center [912, 322] width 242 height 32
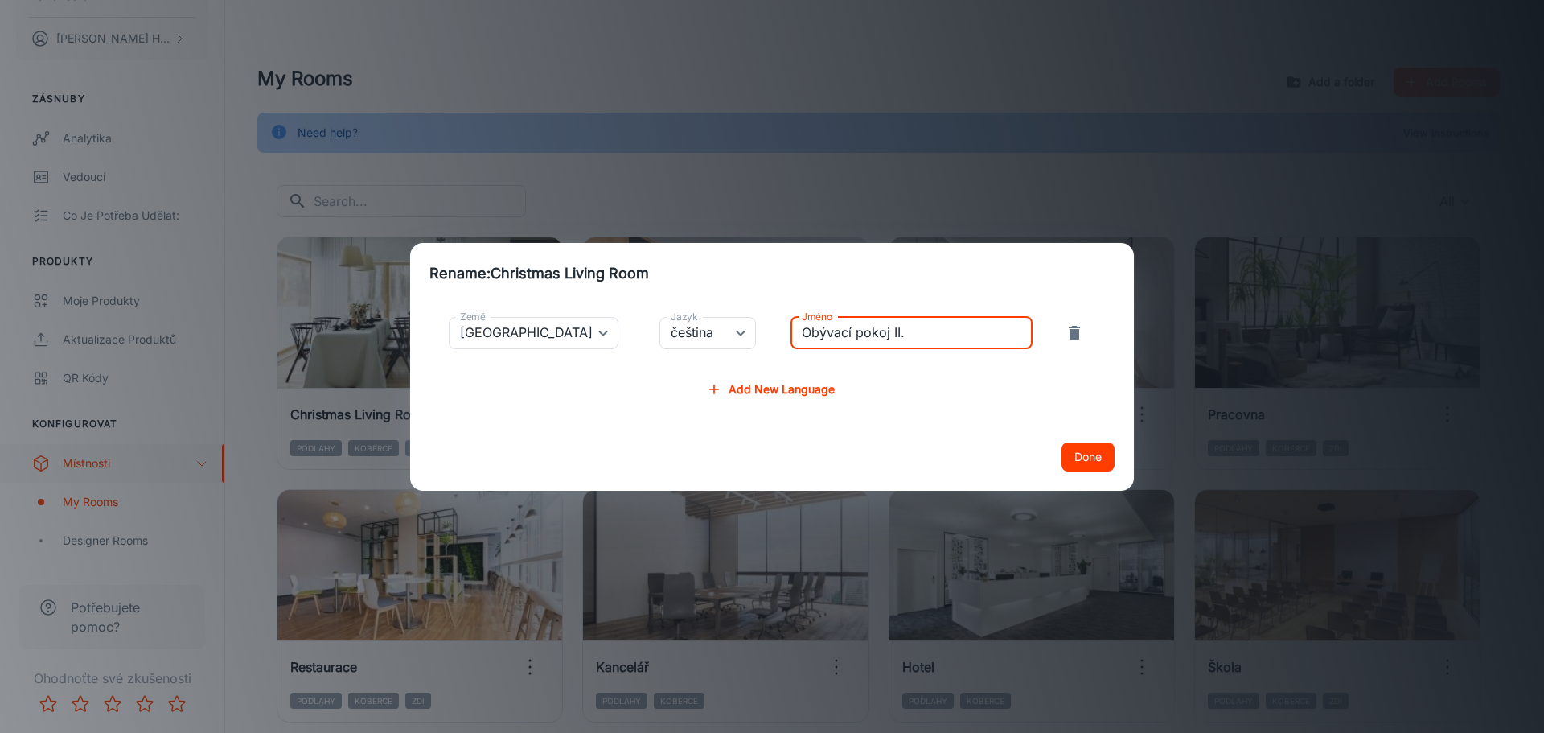
type input "Obývací pokoj II."
click at [1097, 451] on button "Done" at bounding box center [1088, 456] width 53 height 29
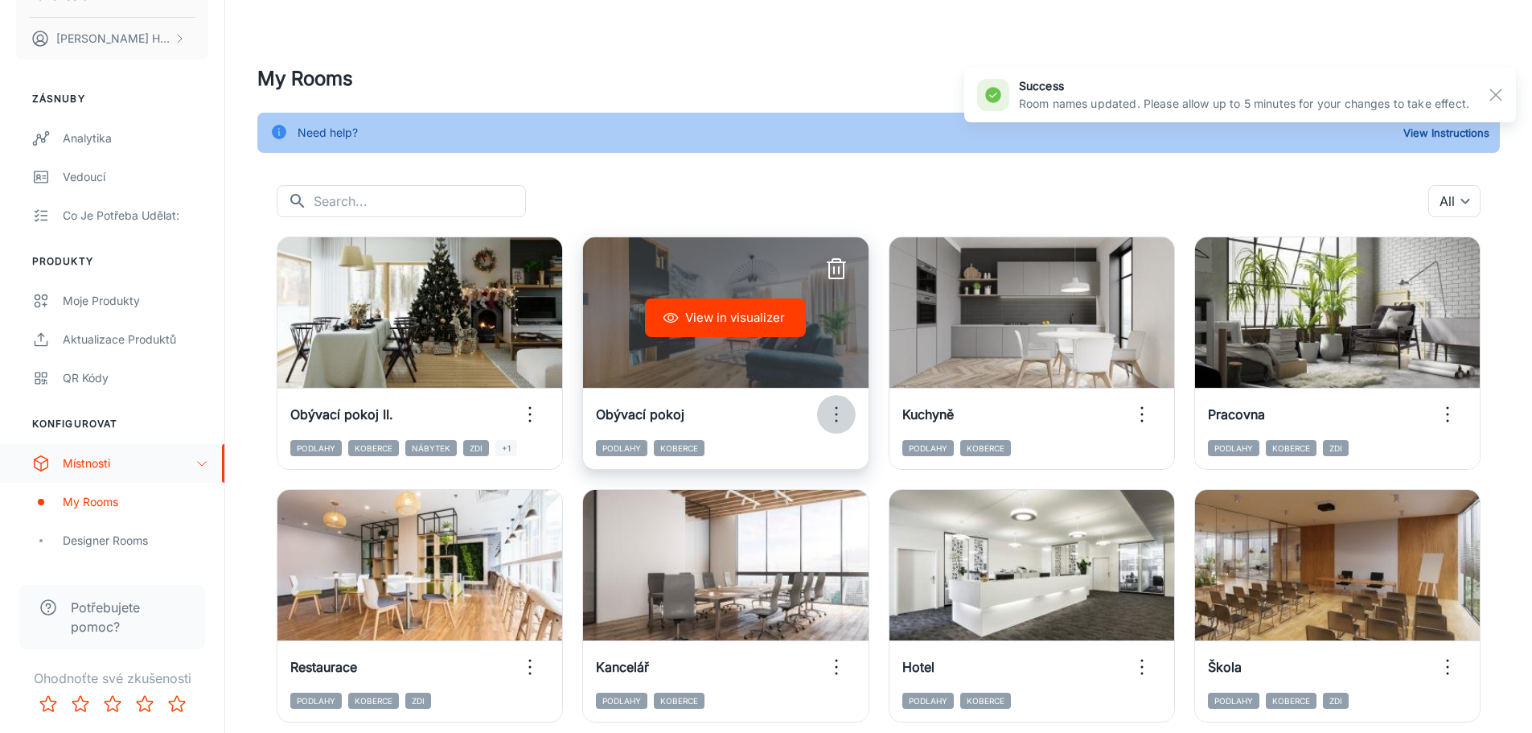
click at [837, 416] on icon "button" at bounding box center [837, 414] width 26 height 26
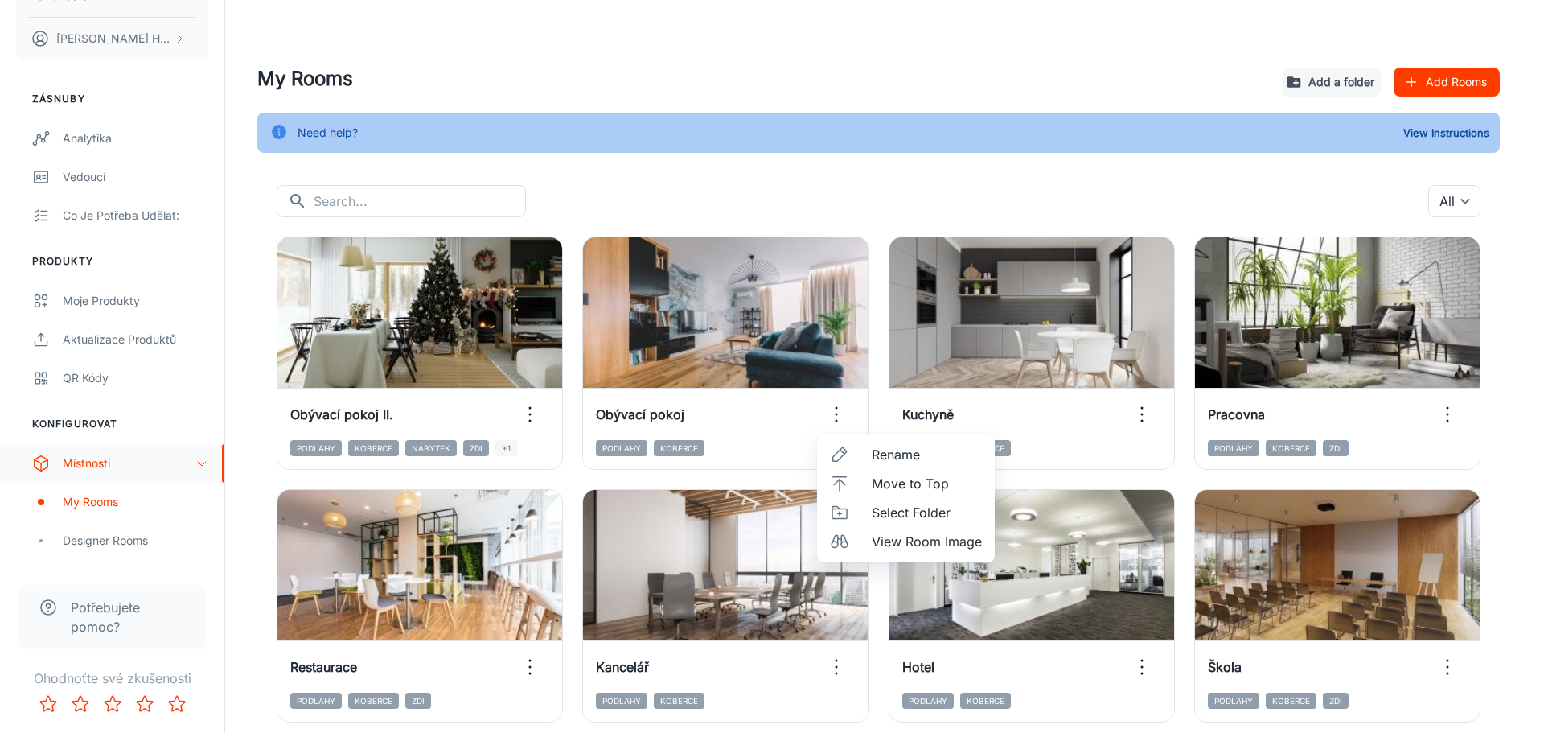
click at [894, 478] on span "Move to Top" at bounding box center [927, 483] width 110 height 19
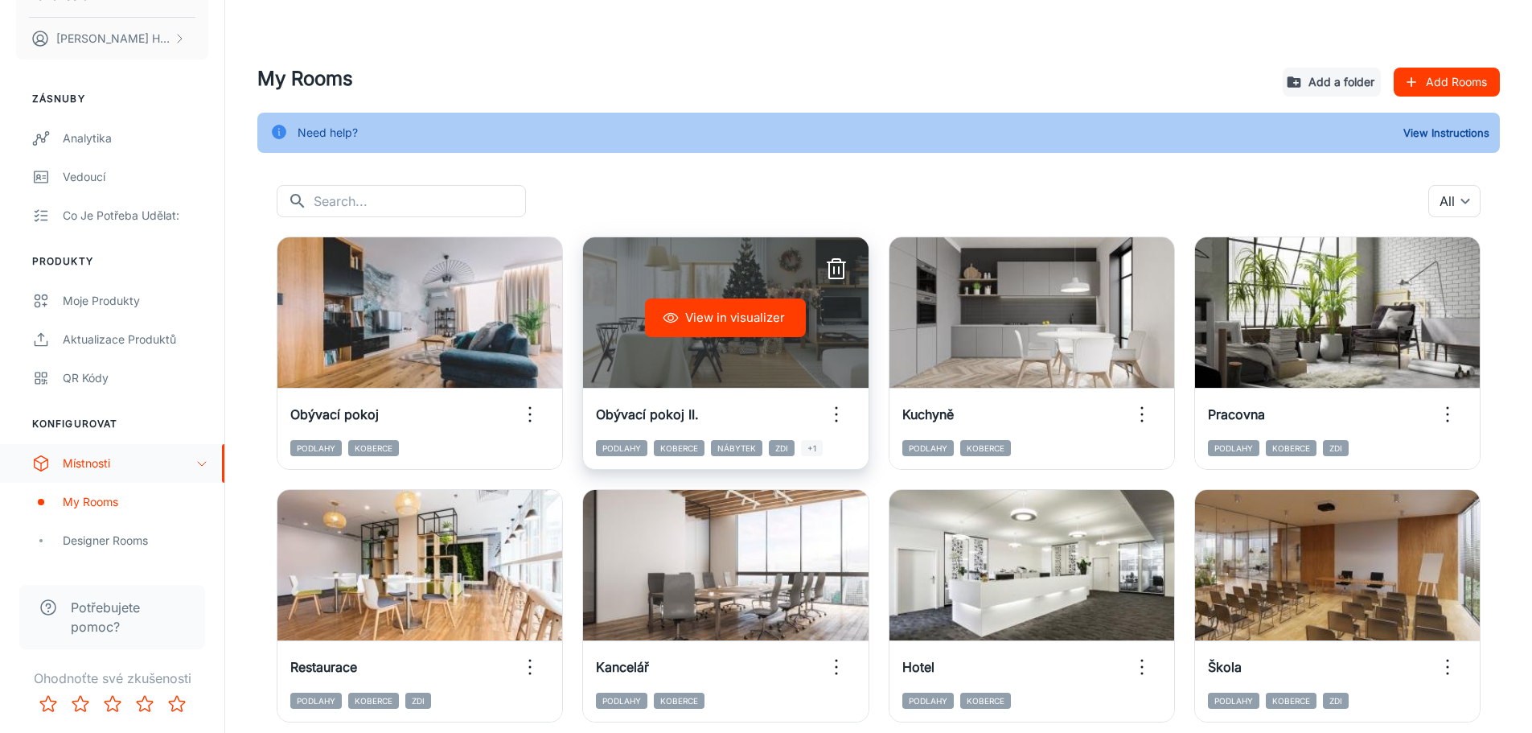
click at [840, 388] on div "Obývací pokoj II. Podlahy Koberce Nábytek Zdi +1" at bounding box center [725, 428] width 285 height 81
click at [840, 409] on icon "button" at bounding box center [837, 414] width 26 height 26
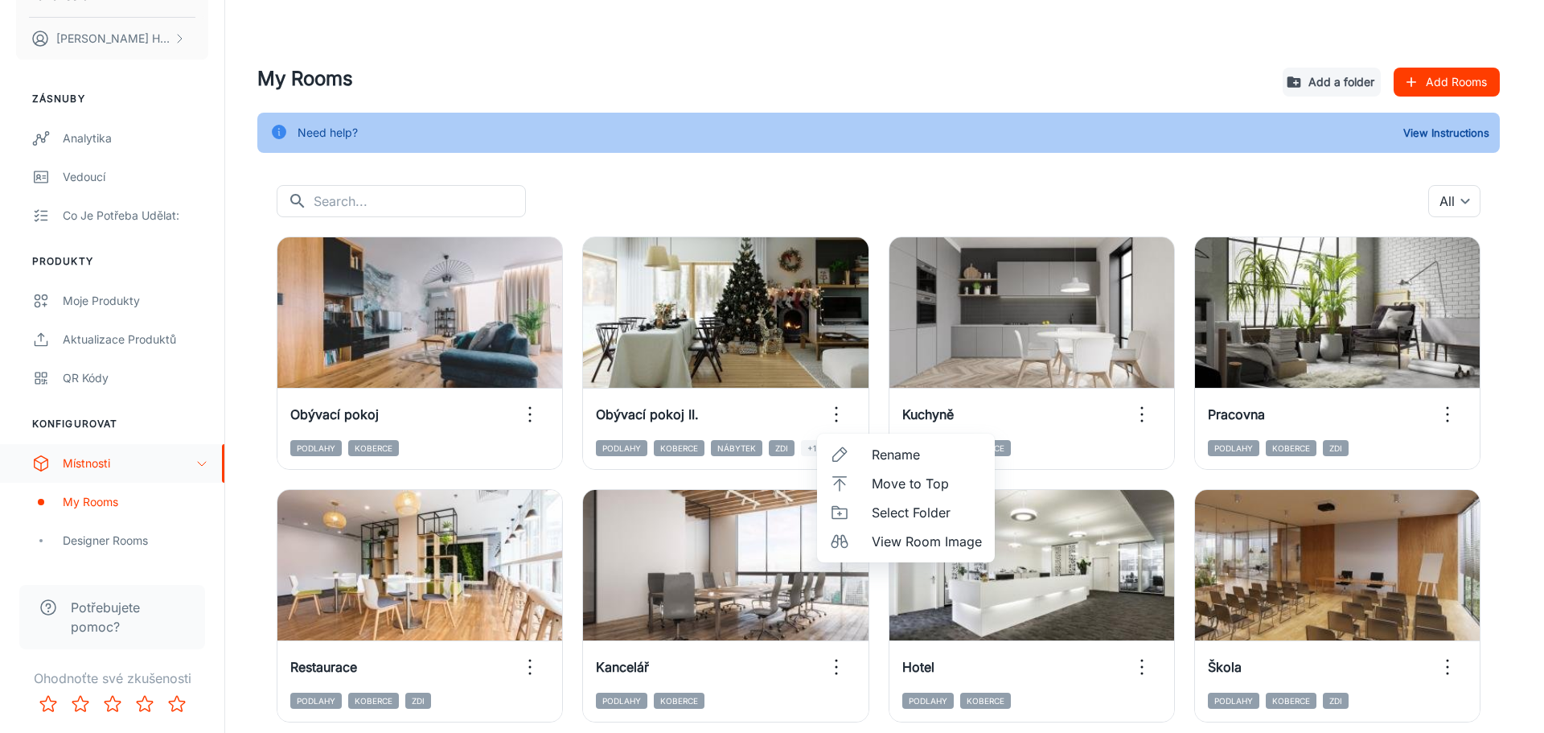
click at [524, 413] on div at bounding box center [772, 366] width 1544 height 733
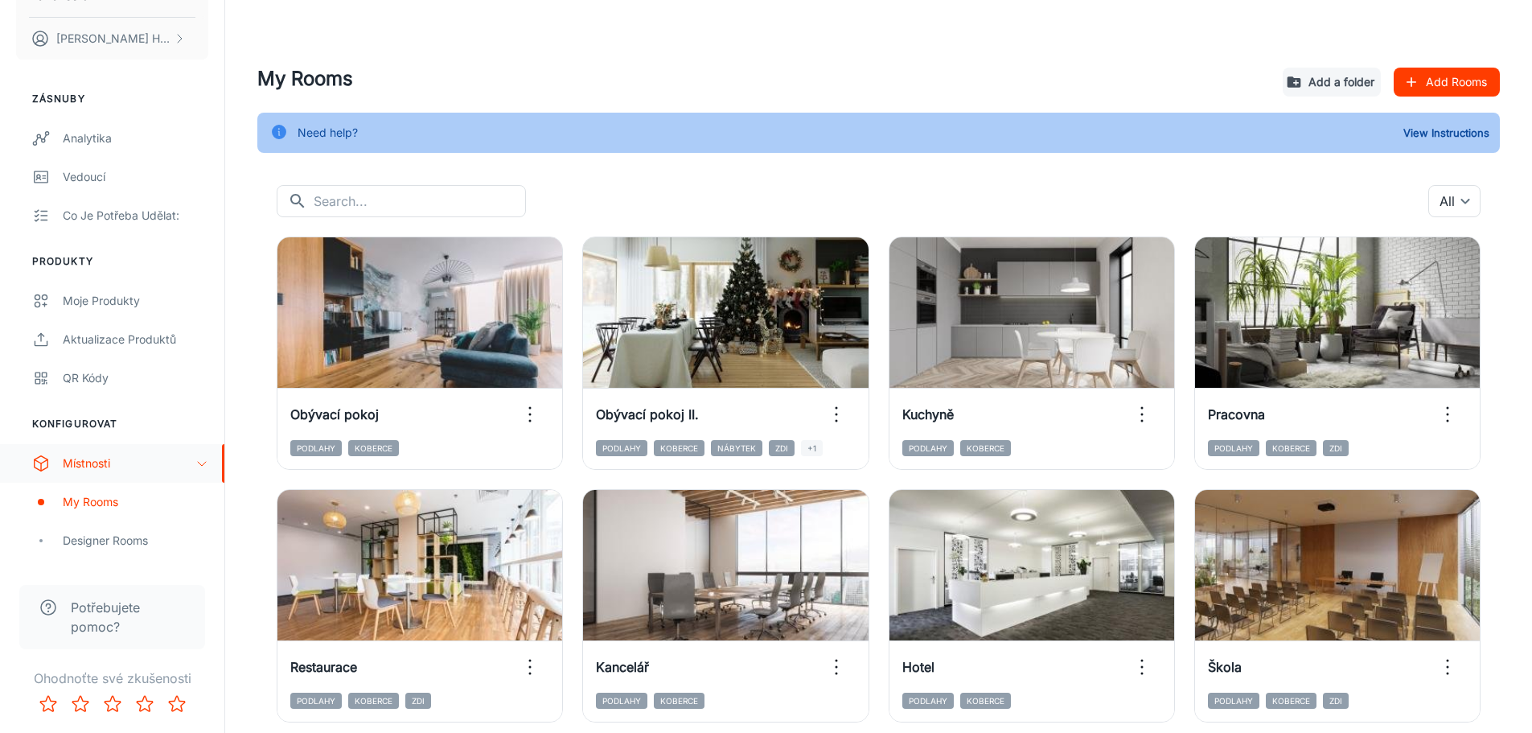
click at [893, 136] on div "Need help? View Instructions" at bounding box center [878, 133] width 1243 height 40
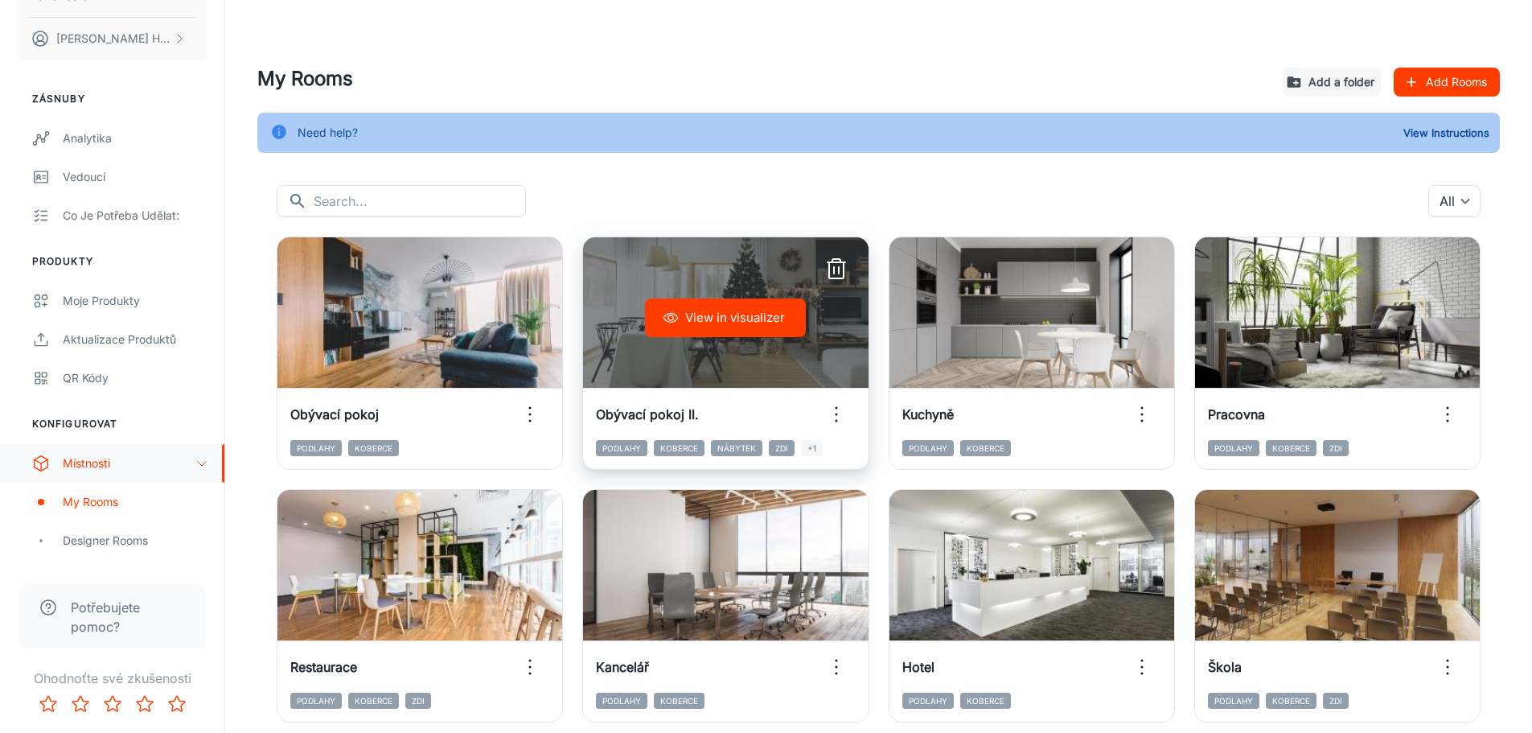
click at [841, 410] on icon "button" at bounding box center [837, 414] width 26 height 26
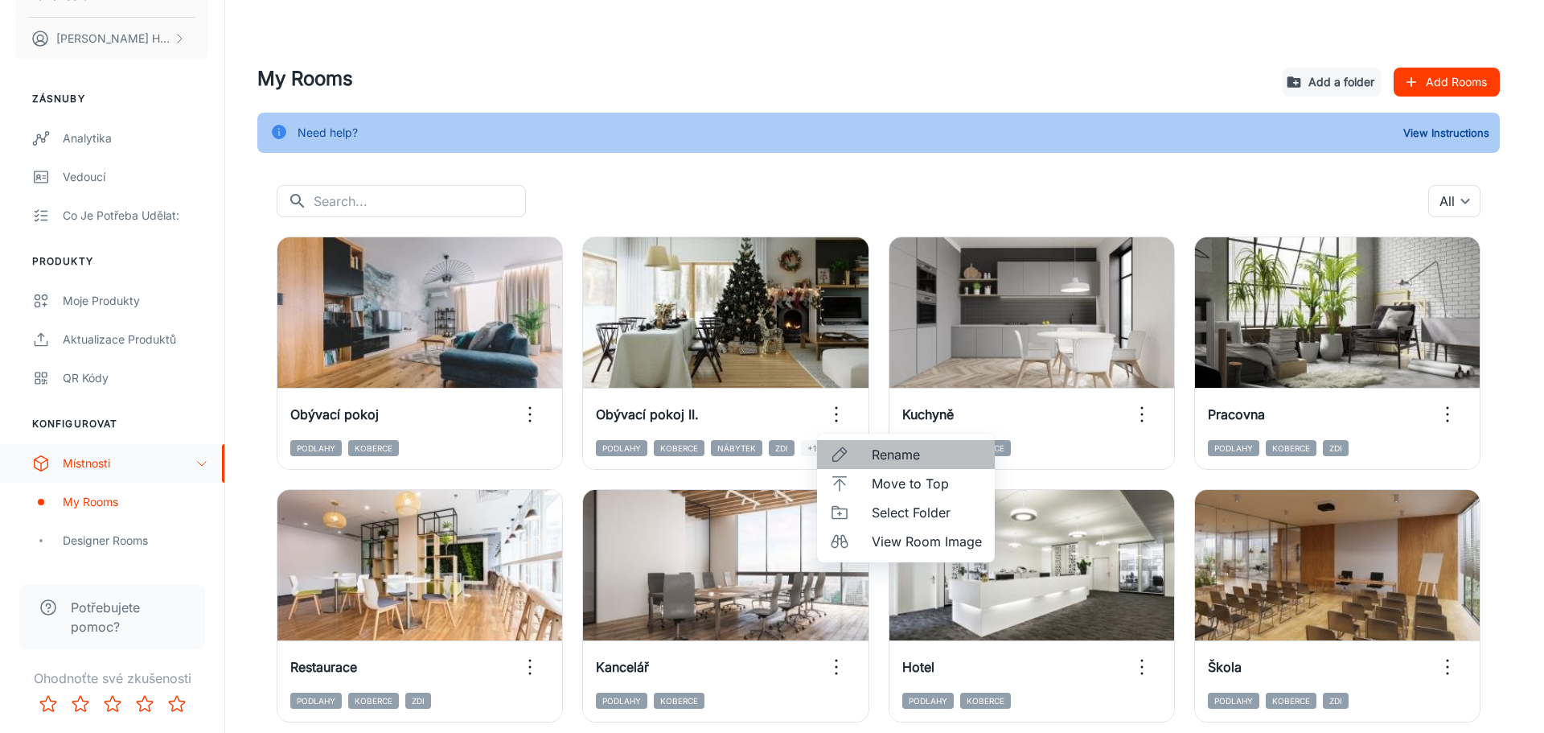
click at [889, 451] on span "Rename" at bounding box center [927, 454] width 110 height 19
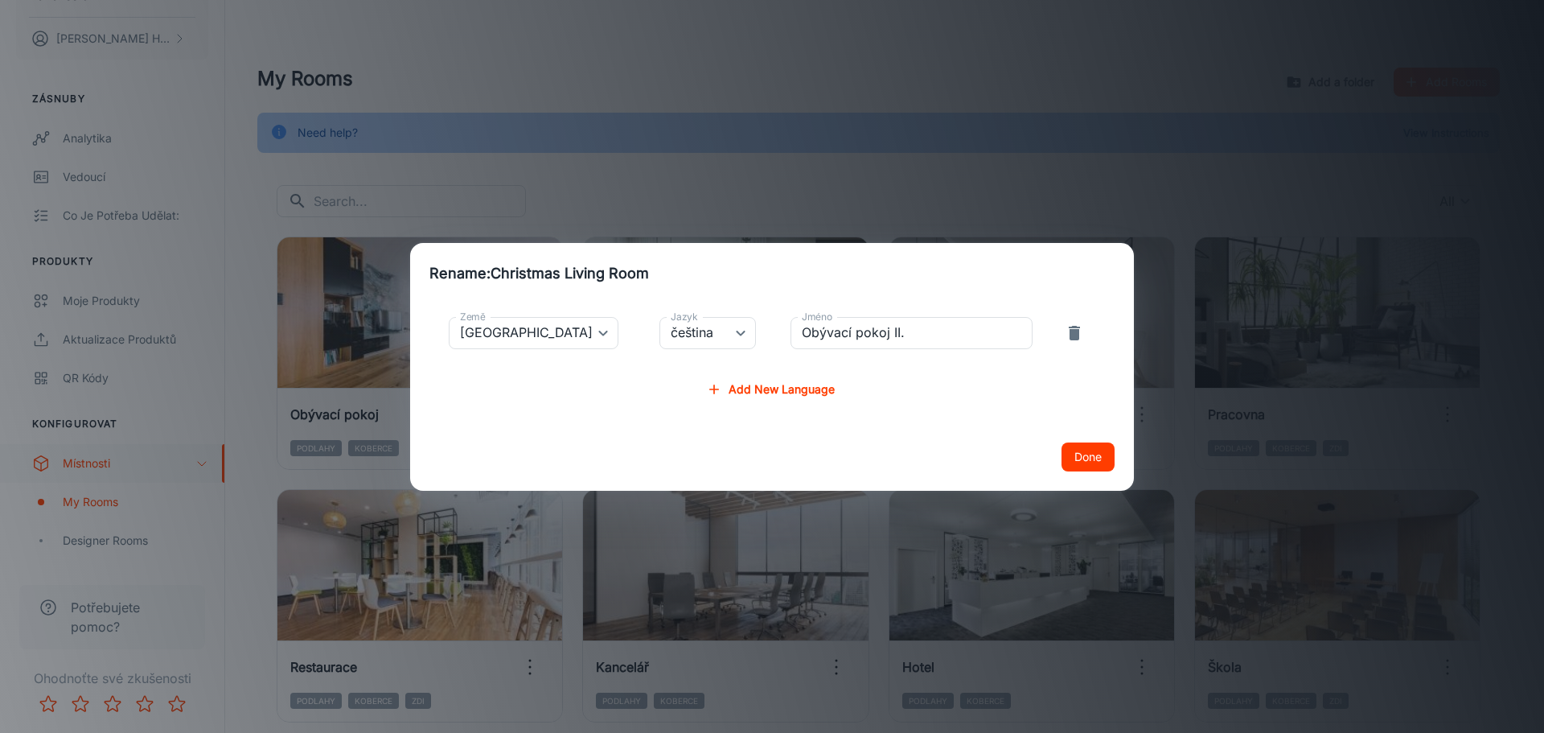
click at [1089, 450] on button "Done" at bounding box center [1088, 456] width 53 height 29
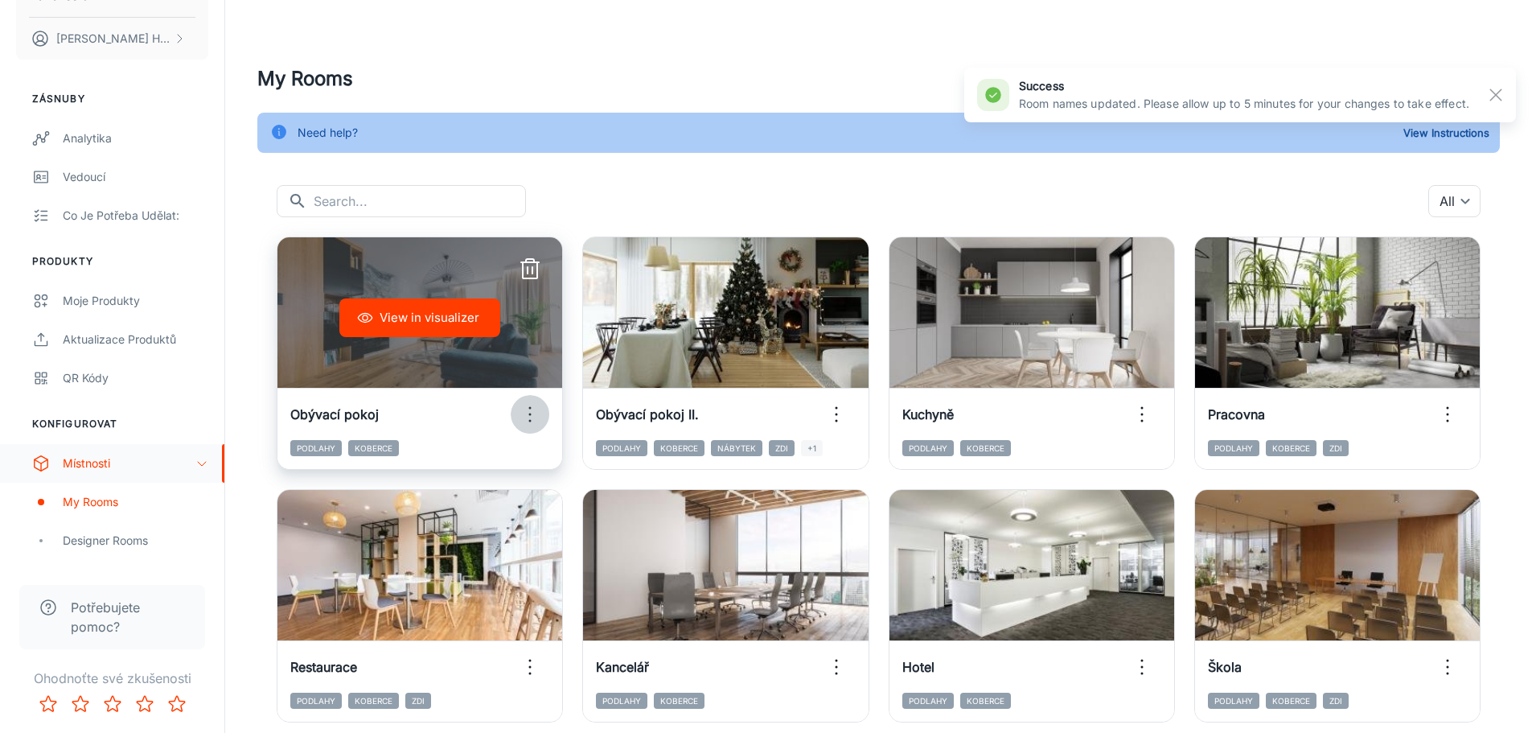
click at [526, 417] on icon "button" at bounding box center [530, 414] width 26 height 26
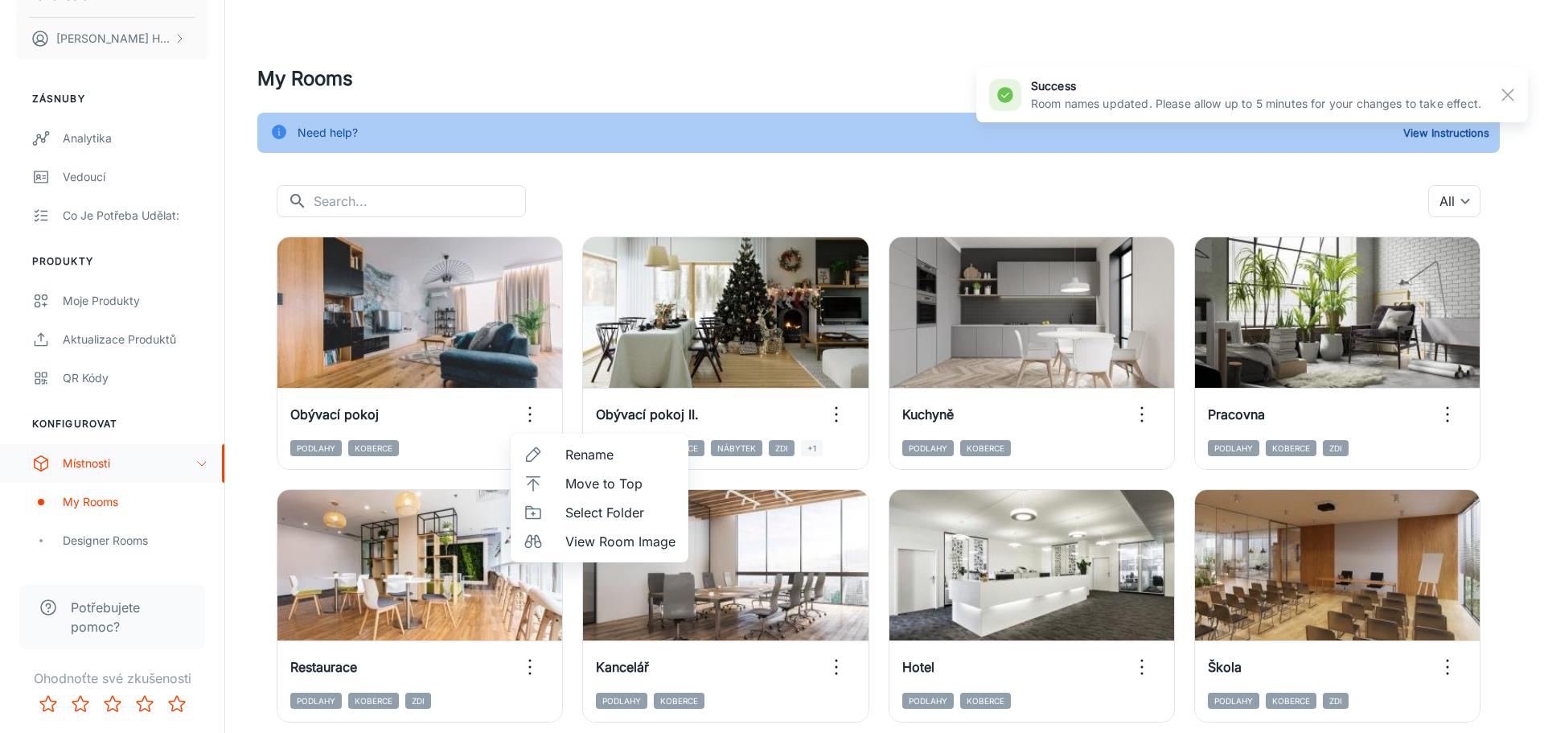
click at [565, 447] on li "Rename" at bounding box center [600, 454] width 178 height 29
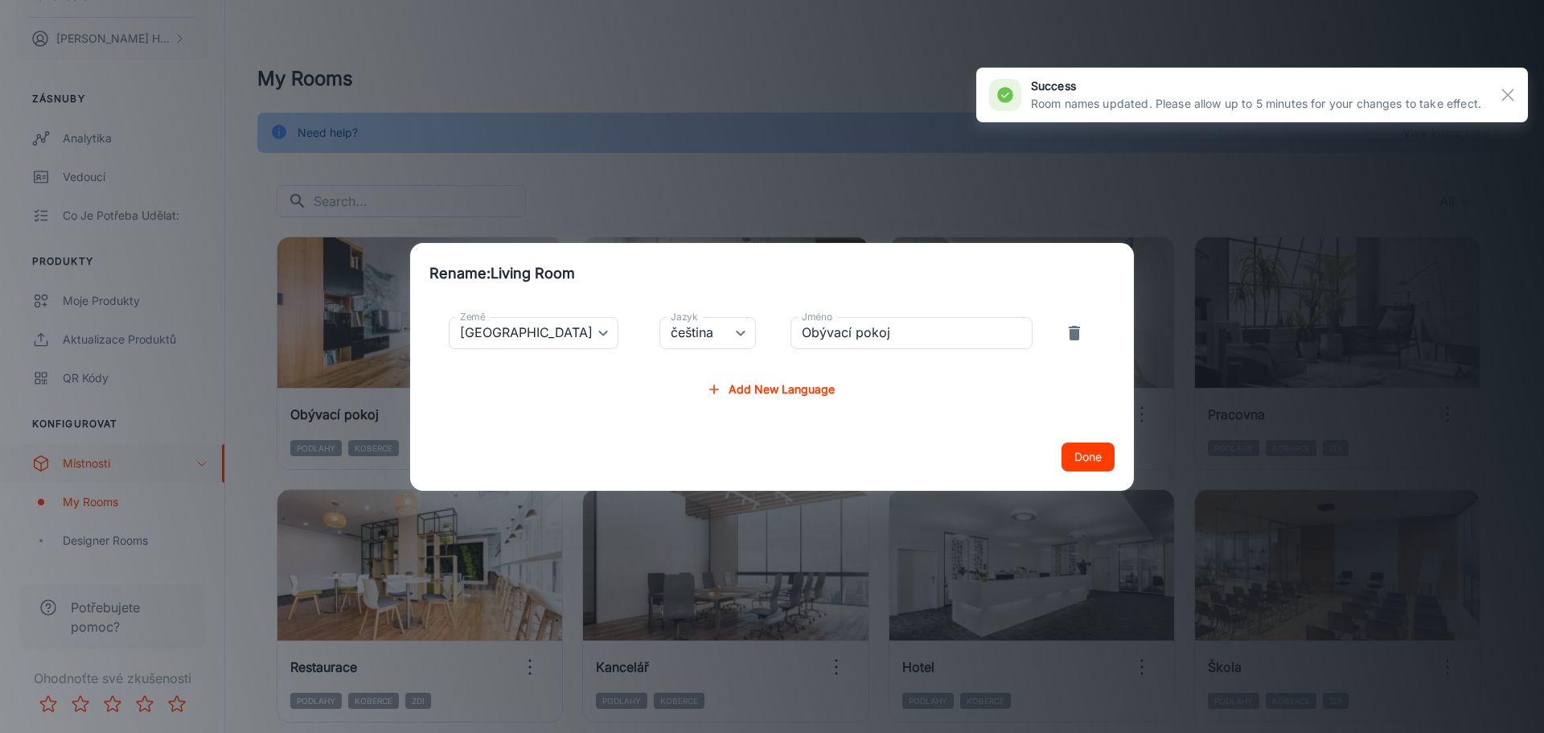
click at [1087, 449] on button "Done" at bounding box center [1088, 456] width 53 height 29
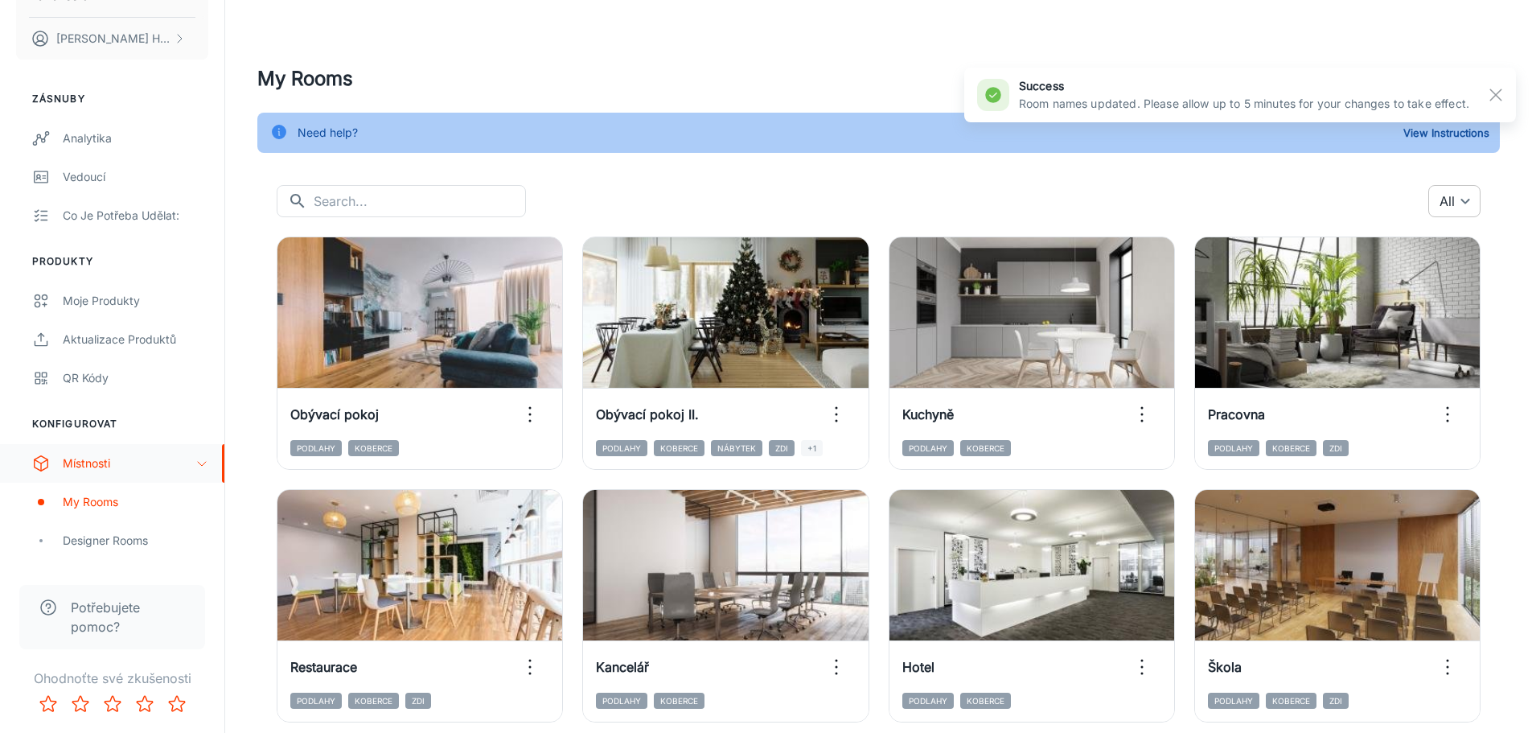
click at [1449, 199] on body "fatrafloorcz David Hrdina Zásnuby Analytika Vedoucí Co je potřeba udělat: Produ…" at bounding box center [766, 366] width 1532 height 733
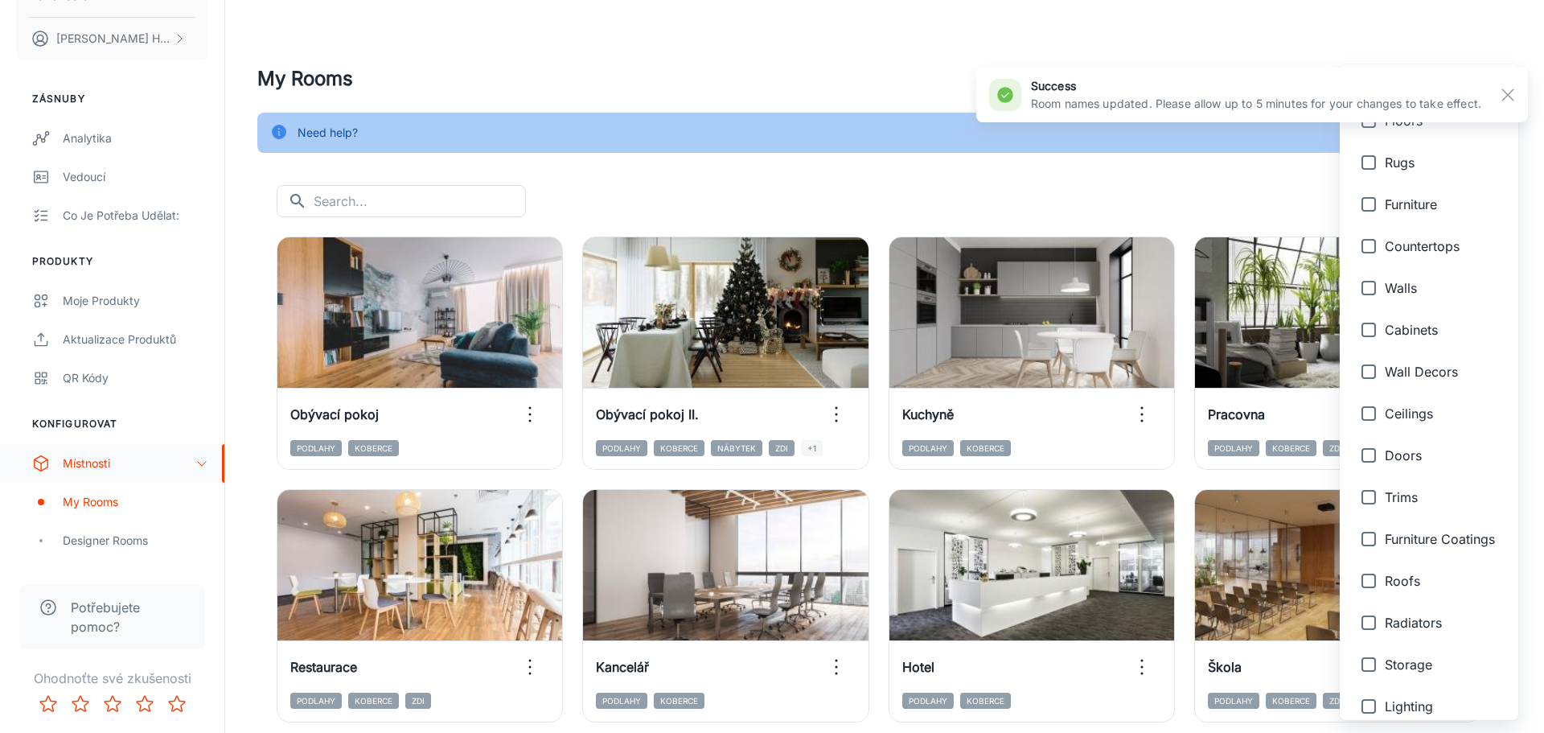
click at [1161, 171] on div at bounding box center [772, 366] width 1544 height 733
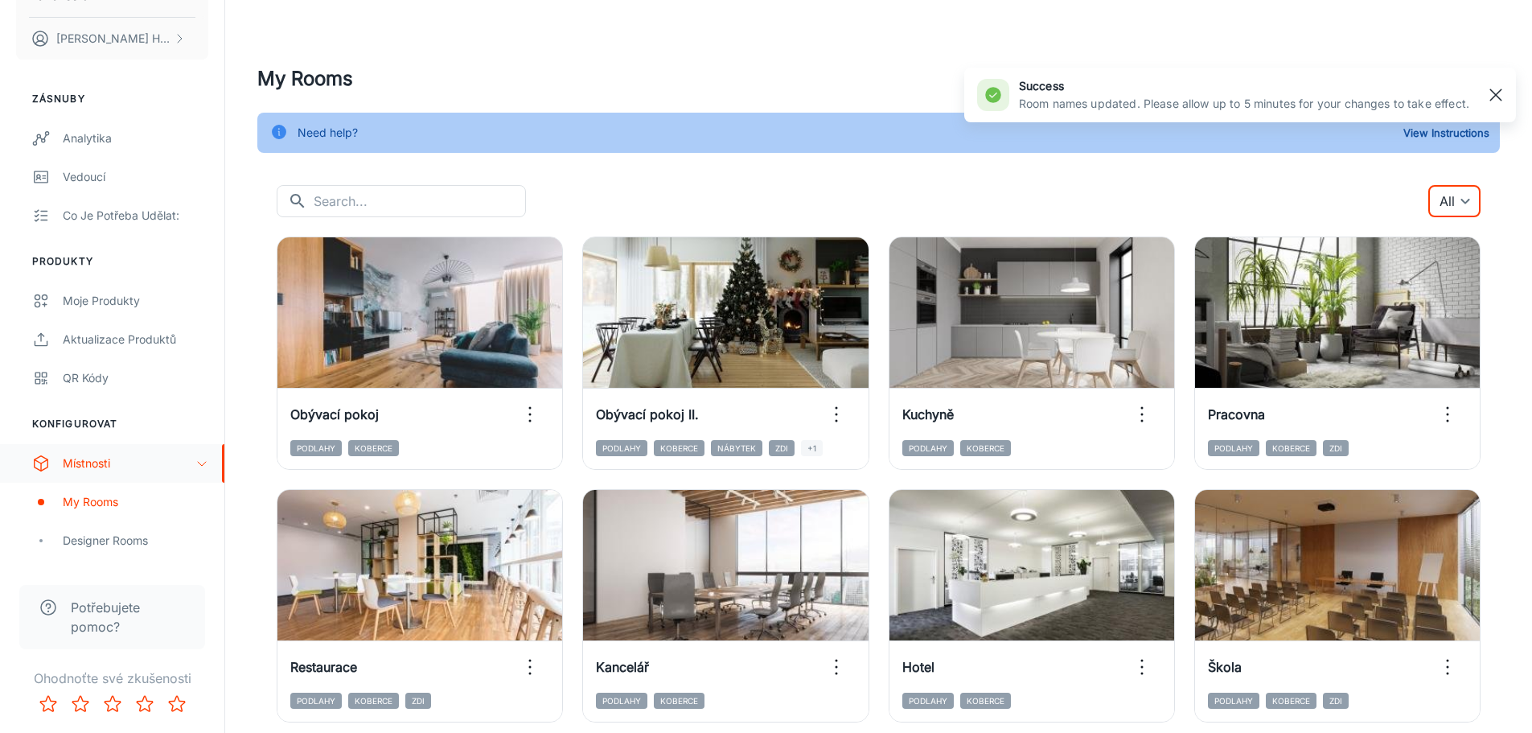
click at [1493, 91] on line "button" at bounding box center [1495, 94] width 11 height 11
